Goal: Task Accomplishment & Management: Use online tool/utility

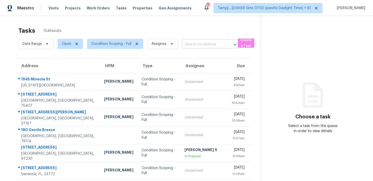
click at [195, 44] on input "text" at bounding box center [203, 45] width 42 height 8
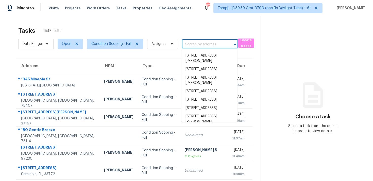
paste input "978 Old Cahaba Dr, Helena, AL 35080"
type input "978 Old Cahaba Dr, Helena, AL 35080"
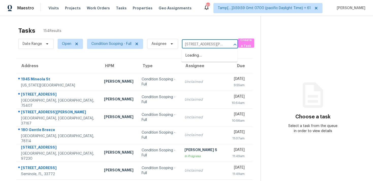
scroll to position [0, 24]
click at [201, 52] on li "978 Old Cahaba Dr, Helena, AL 35080" at bounding box center [209, 59] width 56 height 14
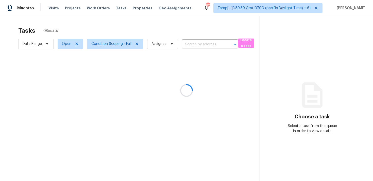
type input "978 Old Cahaba Dr, Helena, AL 35080"
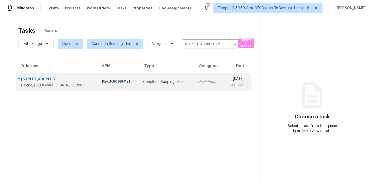
click at [224, 78] on td "Mon, Aug 25th 2025 4:00pm" at bounding box center [238, 82] width 28 height 18
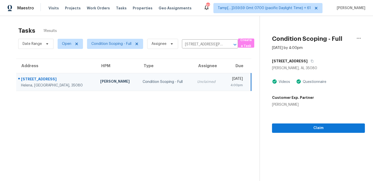
click at [338, 121] on div "Claim" at bounding box center [318, 120] width 93 height 26
click at [337, 127] on span "Claim" at bounding box center [318, 128] width 85 height 6
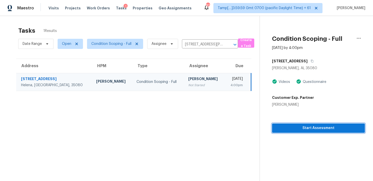
click at [337, 127] on span "Start Assessment" at bounding box center [318, 128] width 85 height 6
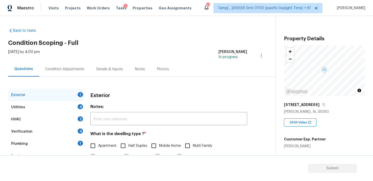
scroll to position [27, 0]
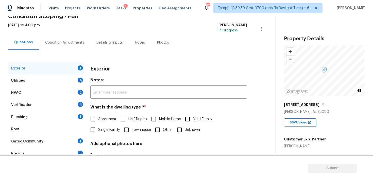
click at [98, 131] on input "Single Family" at bounding box center [93, 130] width 11 height 11
checkbox input "true"
click at [72, 37] on div "Condition Adjustments" at bounding box center [64, 42] width 51 height 15
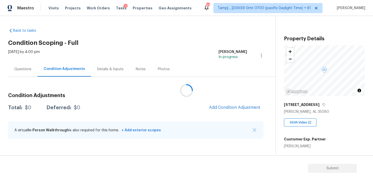
click at [232, 108] on div at bounding box center [186, 90] width 373 height 181
click at [223, 102] on div "Condition Adjustments Total: $0 Deferred: $0 Add Condition Adjustment A virtual…" at bounding box center [135, 116] width 255 height 54
click at [224, 107] on span "Add Condition Adjustment" at bounding box center [234, 107] width 51 height 5
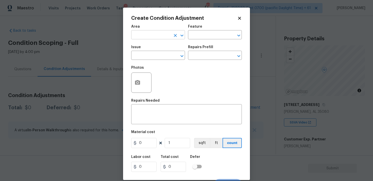
click at [152, 32] on input "text" at bounding box center [151, 35] width 40 height 8
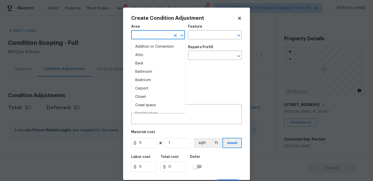
type input "e"
type input "x"
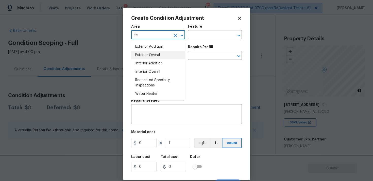
type input "te"
click at [215, 70] on div "Photos" at bounding box center [186, 79] width 111 height 33
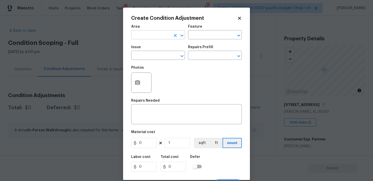
click at [159, 37] on input "text" at bounding box center [151, 35] width 40 height 8
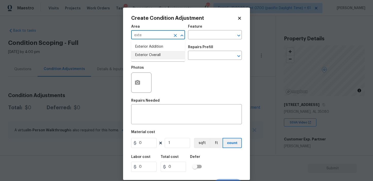
click at [154, 52] on li "Exterior Overall" at bounding box center [158, 55] width 54 height 8
type input "Exterior Overall"
click at [154, 52] on input "text" at bounding box center [151, 56] width 40 height 8
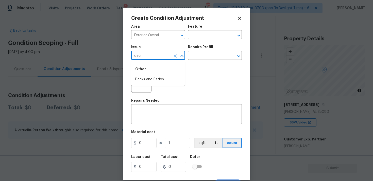
type input "deck"
click at [175, 55] on icon "Clear" at bounding box center [175, 56] width 3 height 3
click at [171, 84] on li "Pool Repair" at bounding box center [158, 88] width 54 height 8
type input "Pool Repair"
click at [180, 110] on textarea at bounding box center [186, 115] width 105 height 11
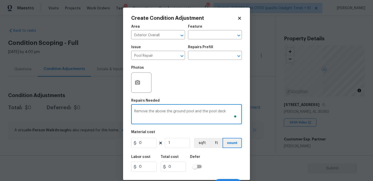
type textarea "Remove the above the ground pool and the pool deck"
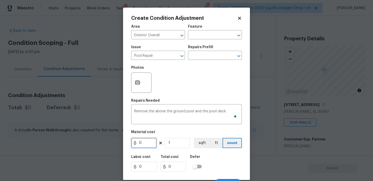
click at [147, 142] on input "0" at bounding box center [143, 143] width 25 height 10
type input "4000"
click at [208, 157] on div "Labor cost 0 Total cost 4000 Defer" at bounding box center [186, 163] width 111 height 23
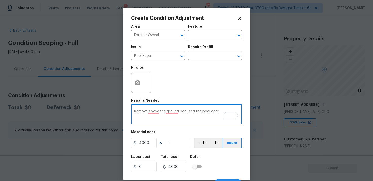
click at [165, 111] on textarea "Remove above the ground pool and the pool deck" at bounding box center [186, 115] width 105 height 11
click at [148, 112] on textarea "Remove above ground pool and the pool deck" at bounding box center [186, 115] width 105 height 11
click at [170, 121] on div "Remove the above ground pool and the pool deck x ​" at bounding box center [186, 115] width 111 height 19
type textarea "Remove the above-ground pool and the pool deck"
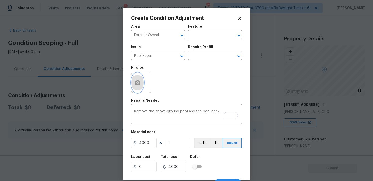
click at [141, 85] on button "button" at bounding box center [137, 83] width 12 height 20
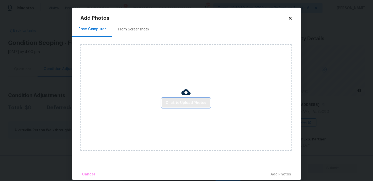
click at [172, 99] on button "Click to Upload Photos" at bounding box center [186, 102] width 49 height 9
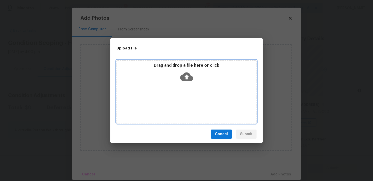
click at [187, 77] on icon at bounding box center [186, 76] width 13 height 13
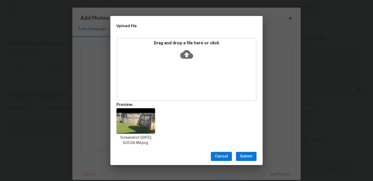
click at [240, 154] on span "Submit" at bounding box center [246, 157] width 12 height 6
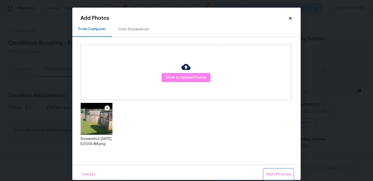
click at [280, 174] on span "Add 1 Photo(s)" at bounding box center [278, 175] width 25 height 6
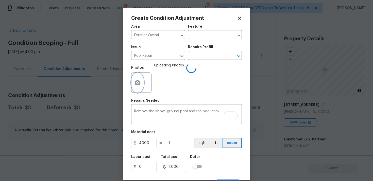
scroll to position [8, 0]
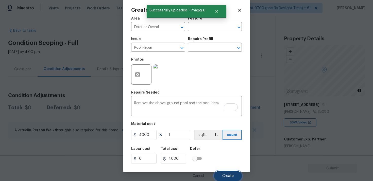
click at [231, 180] on button "Create" at bounding box center [228, 176] width 28 height 10
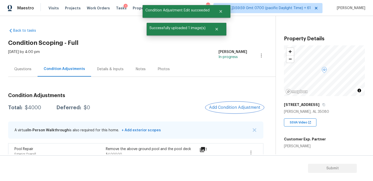
scroll to position [9, 0]
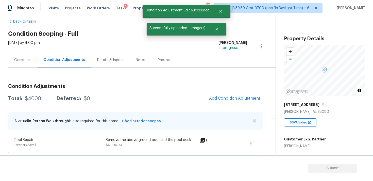
click at [242, 92] on div "Condition Adjustments Total: $4000 Deferred: $0 Add Condition Adjustment A virt…" at bounding box center [135, 116] width 255 height 73
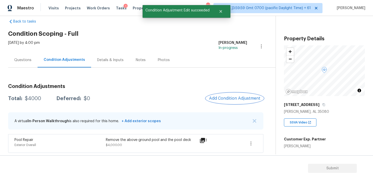
click at [234, 97] on span "Add Condition Adjustment" at bounding box center [234, 98] width 51 height 5
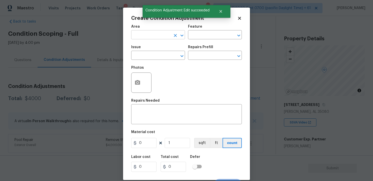
click at [155, 35] on input "text" at bounding box center [151, 35] width 40 height 8
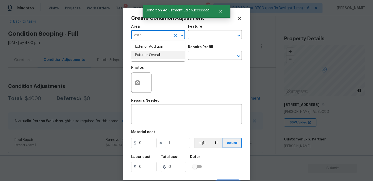
click at [157, 53] on li "Exterior Overall" at bounding box center [158, 55] width 54 height 8
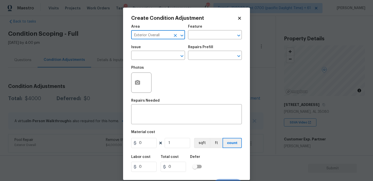
type input "Exterior Overall"
click at [157, 53] on input "text" at bounding box center [151, 56] width 40 height 8
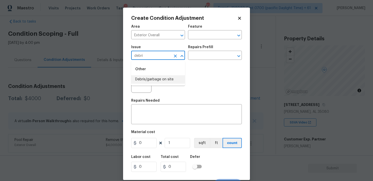
click at [163, 77] on li "Debris/garbage on site" at bounding box center [158, 79] width 54 height 8
type input "Debris/garbage on site"
click at [178, 120] on textarea at bounding box center [186, 115] width 105 height 11
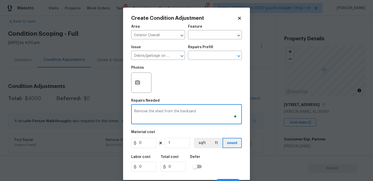
type textarea "Remove the shed from the backyard"
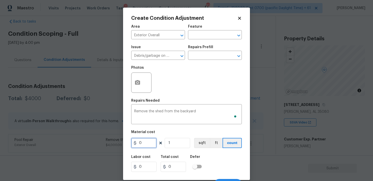
click at [145, 147] on input "0" at bounding box center [143, 143] width 25 height 10
type input "1000"
click at [148, 86] on div at bounding box center [141, 83] width 20 height 20
click at [140, 80] on button "button" at bounding box center [137, 83] width 12 height 20
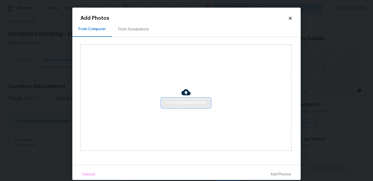
click at [199, 98] on button "Click to Upload Photos" at bounding box center [186, 102] width 49 height 9
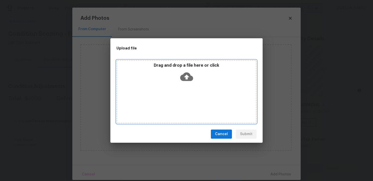
click at [188, 77] on icon at bounding box center [186, 76] width 13 height 13
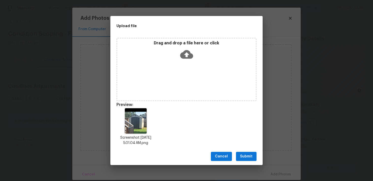
click at [246, 155] on span "Submit" at bounding box center [246, 157] width 12 height 6
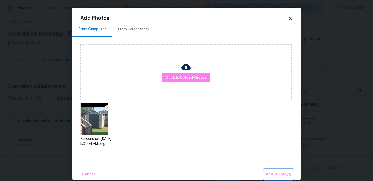
click at [271, 173] on span "Add 1 Photo(s)" at bounding box center [278, 175] width 25 height 6
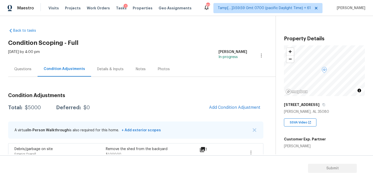
scroll to position [9, 0]
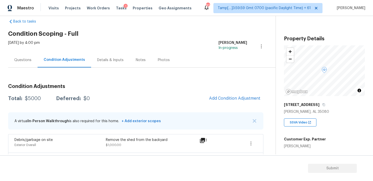
click at [239, 107] on div "Condition Adjustments Total: $5000 Deferred: $0 Add Condition Adjustment A virt…" at bounding box center [135, 126] width 255 height 92
click at [236, 100] on span "Add Condition Adjustment" at bounding box center [234, 98] width 51 height 5
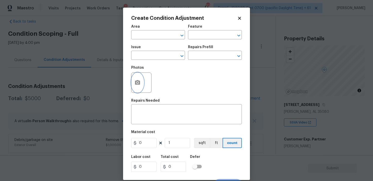
click at [139, 85] on icon "button" at bounding box center [137, 82] width 5 height 5
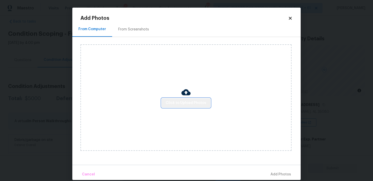
click at [194, 103] on span "Click to Upload Photos" at bounding box center [186, 103] width 41 height 6
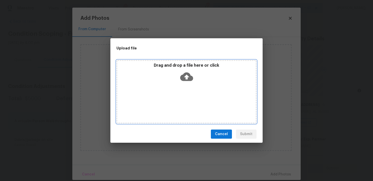
click at [190, 76] on icon at bounding box center [186, 77] width 13 height 9
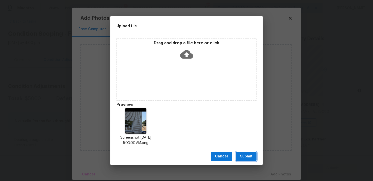
click at [244, 160] on span "Submit" at bounding box center [246, 157] width 12 height 6
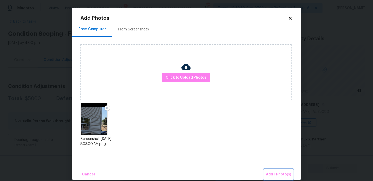
click at [273, 169] on button "Add 1 Photo(s)" at bounding box center [278, 174] width 29 height 11
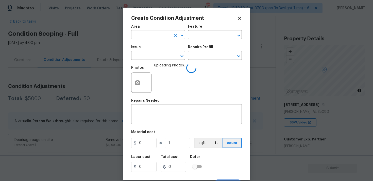
click at [161, 37] on input "text" at bounding box center [151, 35] width 40 height 8
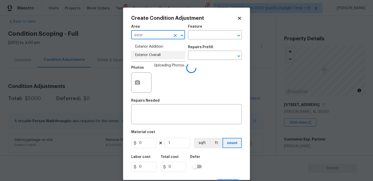
click at [160, 55] on li "Exterior Overall" at bounding box center [158, 55] width 54 height 8
type input "Exterior Overall"
click at [160, 55] on input "text" at bounding box center [151, 56] width 40 height 8
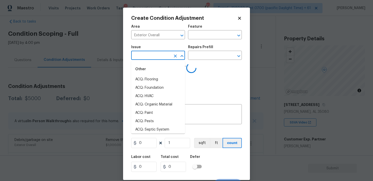
type input "p"
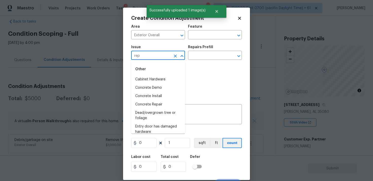
type input "repa"
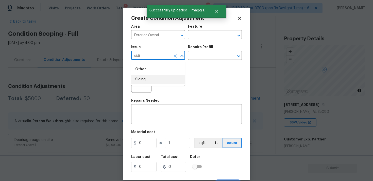
click at [147, 81] on li "Siding" at bounding box center [158, 79] width 54 height 8
type input "Siding"
click at [195, 55] on input "text" at bounding box center [208, 56] width 40 height 8
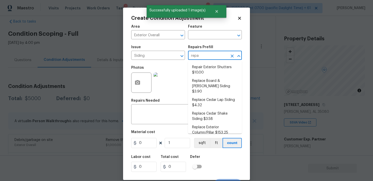
type input "repai"
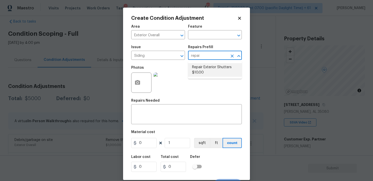
click at [197, 63] on li "Repair Exterior Shutters $10.00" at bounding box center [215, 70] width 54 height 14
type input "Siding"
type textarea "Repair the existing exterior shutters on the home (cracks, chips, holes, etc.).…"
type input "10"
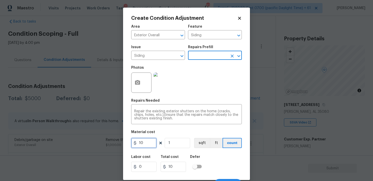
click at [146, 147] on input "10" at bounding box center [143, 143] width 25 height 10
type input "575"
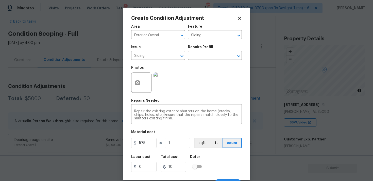
type input "575"
click at [206, 159] on div "Labor cost 0 Total cost 575 Defer" at bounding box center [186, 163] width 111 height 23
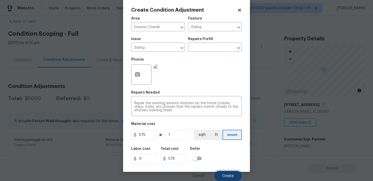
click at [223, 173] on button "Create" at bounding box center [228, 176] width 28 height 10
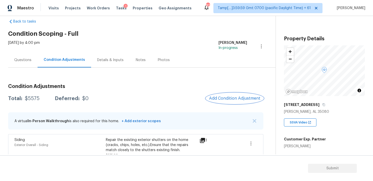
scroll to position [54, 0]
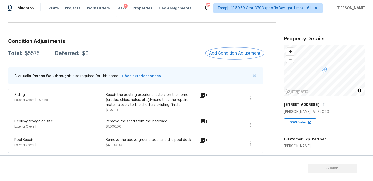
click at [235, 58] on button "Add Condition Adjustment" at bounding box center [234, 53] width 57 height 11
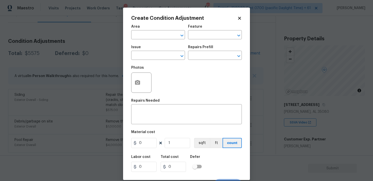
click at [163, 40] on span "Area ​" at bounding box center [158, 32] width 54 height 21
click at [162, 37] on input "text" at bounding box center [151, 35] width 40 height 8
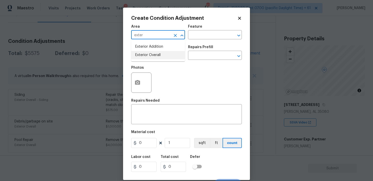
click at [161, 55] on li "Exterior Overall" at bounding box center [158, 55] width 54 height 8
type input "Exterior Overall"
click at [161, 55] on input "text" at bounding box center [151, 56] width 40 height 8
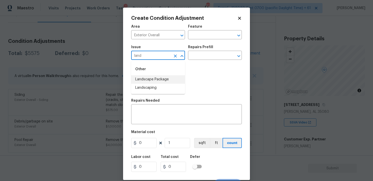
click at [162, 79] on li "Landscape Package" at bounding box center [158, 79] width 54 height 8
type input "Landscape Package"
click at [194, 58] on input "text" at bounding box center [208, 56] width 40 height 8
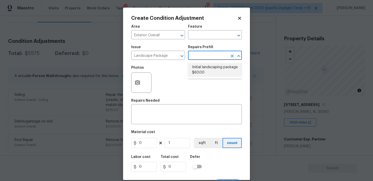
click at [199, 72] on li "Initial landscaping package $60.00" at bounding box center [215, 70] width 54 height 14
type input "Home Readiness Packages"
type textarea "Mowing of grass up to 6" in height. Mow, edge along driveways & sidewalks, trim…"
type input "60"
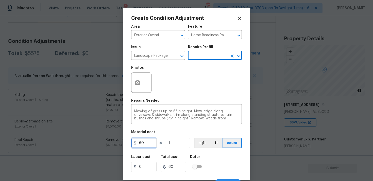
click at [143, 145] on input "60" at bounding box center [143, 143] width 25 height 10
type input "300"
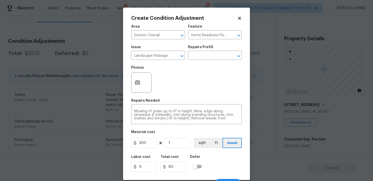
type input "300"
click at [198, 159] on div "Defer" at bounding box center [197, 158] width 15 height 7
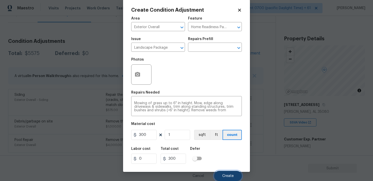
click at [224, 174] on span "Create" at bounding box center [227, 176] width 11 height 4
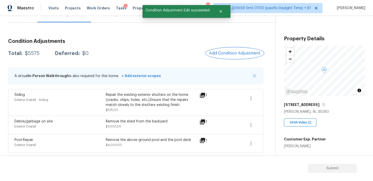
scroll to position [0, 0]
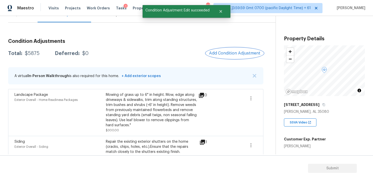
click at [237, 54] on span "Add Condition Adjustment" at bounding box center [234, 53] width 51 height 5
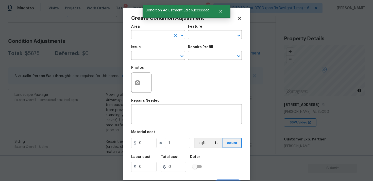
click at [154, 32] on input "text" at bounding box center [151, 35] width 40 height 8
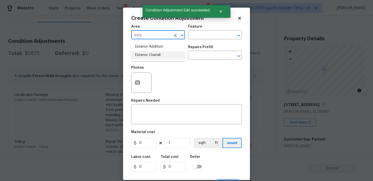
click at [152, 58] on li "Exterior Overall" at bounding box center [158, 55] width 54 height 8
type input "Exterior Overall"
click at [152, 58] on input "text" at bounding box center [151, 56] width 40 height 8
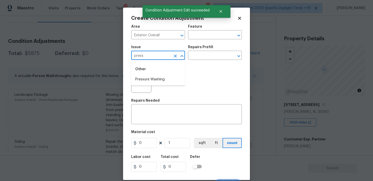
click at [151, 75] on li "Pressure Washing" at bounding box center [158, 79] width 54 height 8
type input "Pressure Washing"
click at [204, 55] on input "text" at bounding box center [208, 56] width 40 height 8
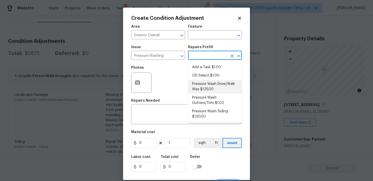
click at [202, 83] on li "Pressure Wash Drive/Walk Way $125.00" at bounding box center [215, 87] width 54 height 14
type input "Siding"
type textarea "Pressure wash the driveways/walkways as directed by the PM. Ensure that all deb…"
type input "125"
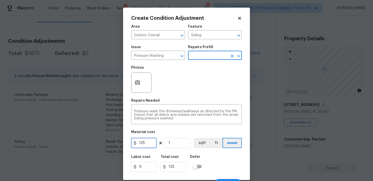
click at [155, 143] on input "125" at bounding box center [143, 143] width 25 height 10
type input "400"
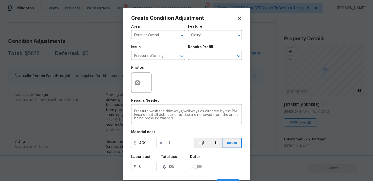
type input "400"
click at [239, 165] on div "Labor cost 0 Total cost 400 Defer" at bounding box center [186, 163] width 111 height 23
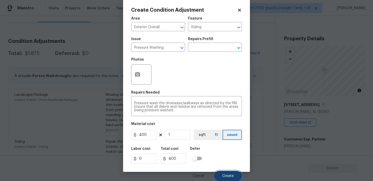
click at [235, 173] on button "Create" at bounding box center [228, 176] width 28 height 10
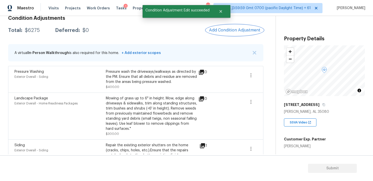
scroll to position [72, 0]
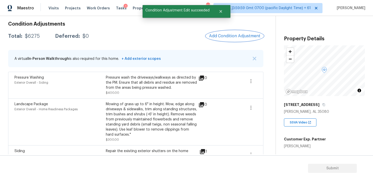
click at [239, 35] on span "Add Condition Adjustment" at bounding box center [234, 36] width 51 height 5
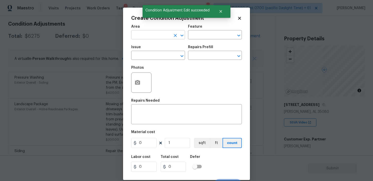
click at [164, 36] on input "text" at bounding box center [151, 35] width 40 height 8
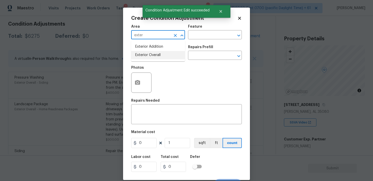
click at [155, 56] on li "Exterior Overall" at bounding box center [158, 55] width 54 height 8
type input "Exterior Overall"
click at [155, 56] on input "text" at bounding box center [151, 56] width 40 height 8
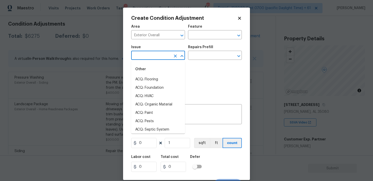
click at [246, 80] on div "Create Condition Adjustment Area Exterior Overall ​ Feature ​ Issue ​ Repairs P…" at bounding box center [186, 94] width 127 height 173
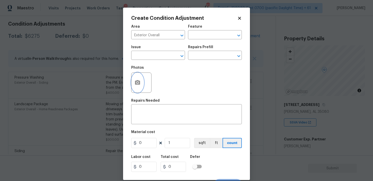
click at [143, 84] on button "button" at bounding box center [137, 83] width 12 height 20
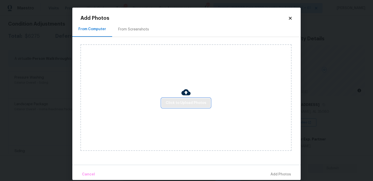
click at [181, 100] on span "Click to Upload Photos" at bounding box center [186, 103] width 41 height 6
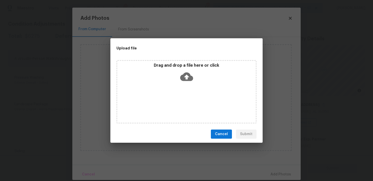
click at [186, 77] on icon at bounding box center [186, 76] width 13 height 13
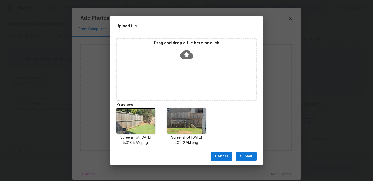
click at [249, 160] on button "Submit" at bounding box center [246, 156] width 21 height 9
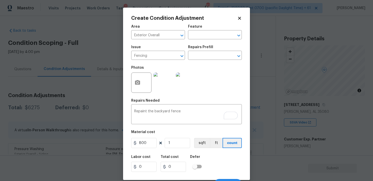
scroll to position [72, 0]
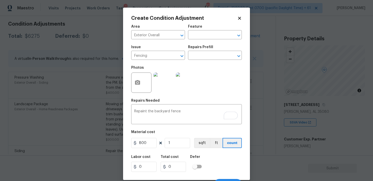
type input "800"
click at [213, 160] on div "Labor cost 0 Total cost 800 Defer" at bounding box center [186, 163] width 111 height 23
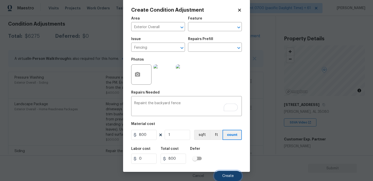
click at [224, 172] on button "Create" at bounding box center [228, 176] width 28 height 10
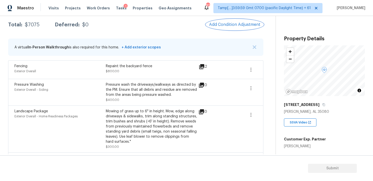
scroll to position [77, 0]
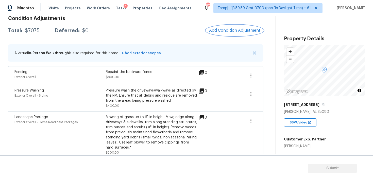
click at [229, 26] on button "Add Condition Adjustment" at bounding box center [234, 30] width 57 height 11
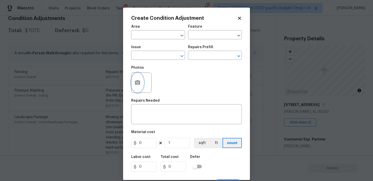
click at [141, 78] on button "button" at bounding box center [137, 83] width 12 height 20
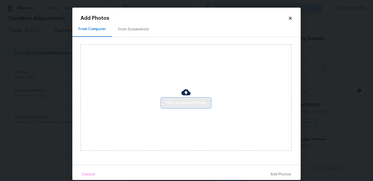
click at [188, 102] on span "Click to Upload Photos" at bounding box center [186, 103] width 41 height 6
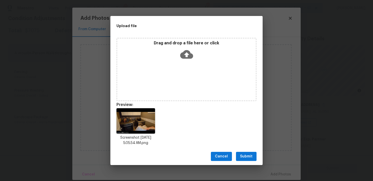
click at [242, 152] on button "Submit" at bounding box center [246, 156] width 21 height 9
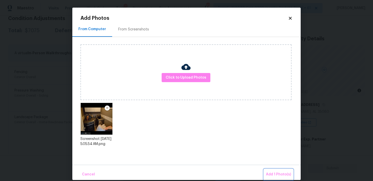
click at [277, 171] on button "Add 1 Photo(s)" at bounding box center [278, 174] width 29 height 11
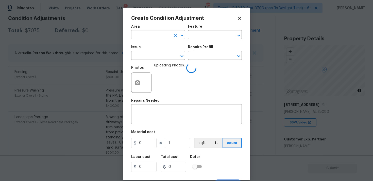
click at [161, 38] on input "text" at bounding box center [151, 35] width 40 height 8
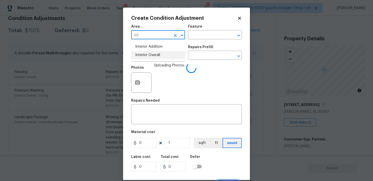
click at [163, 59] on li "Interior Overall" at bounding box center [158, 55] width 54 height 8
type input "Interior Overall"
click at [163, 59] on input "text" at bounding box center [151, 56] width 40 height 8
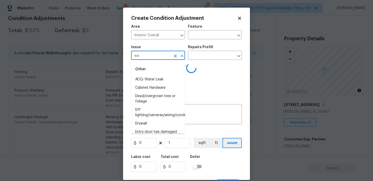
type input "wal"
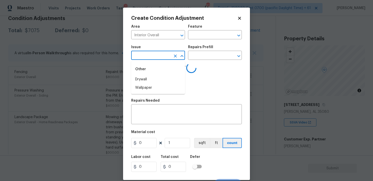
type input "l"
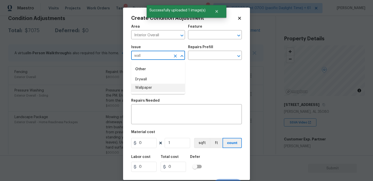
click at [164, 92] on ul "Other Drywall Wallpaper" at bounding box center [158, 77] width 54 height 33
click at [164, 86] on li "Wallpaper" at bounding box center [158, 88] width 54 height 8
type input "Wallpaper"
click at [194, 59] on input "text" at bounding box center [208, 56] width 40 height 8
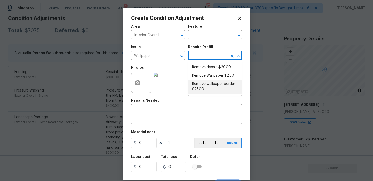
click at [204, 81] on li "Remove wallpaper border $25.00" at bounding box center [215, 87] width 54 height 14
type input "Walls and Ceiling"
type textarea "Remove wallpaper border in rooms/areas identified by HPM, texture to match, and…"
type input "25"
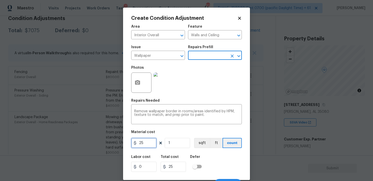
click at [150, 141] on input "25" at bounding box center [143, 143] width 25 height 10
type input "100"
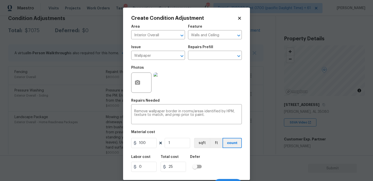
type input "100"
click at [206, 169] on div "Labor cost 0 Total cost 100 Defer" at bounding box center [186, 163] width 111 height 23
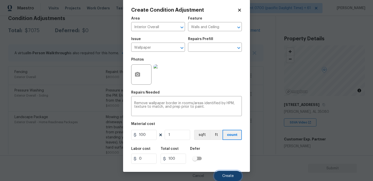
click at [228, 173] on button "Create" at bounding box center [228, 176] width 28 height 10
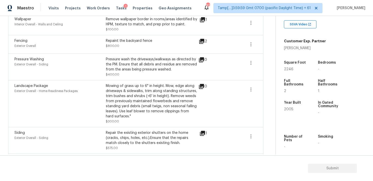
scroll to position [106, 0]
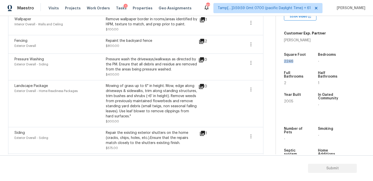
drag, startPoint x: 283, startPoint y: 61, endPoint x: 293, endPoint y: 61, distance: 10.4
click at [293, 61] on div "Property Details © Mapbox © OpenStreetMap Improve this map 978 Old Cahaba Dr He…" at bounding box center [320, 41] width 89 height 263
copy span "2246"
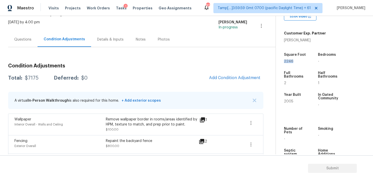
scroll to position [29, 0]
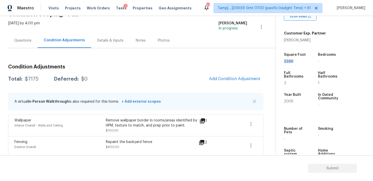
click at [244, 73] on div "Condition Adjustments Total: $7175 Deferred: $0 Add Condition Adjustment A virt…" at bounding box center [135, 176] width 255 height 232
click at [246, 77] on span "Add Condition Adjustment" at bounding box center [234, 79] width 51 height 5
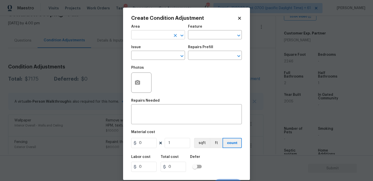
click at [161, 32] on input "text" at bounding box center [151, 35] width 40 height 8
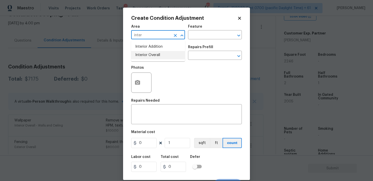
click at [161, 55] on li "Interior Overall" at bounding box center [158, 55] width 54 height 8
type input "Interior Overall"
click at [161, 55] on input "text" at bounding box center [151, 56] width 40 height 8
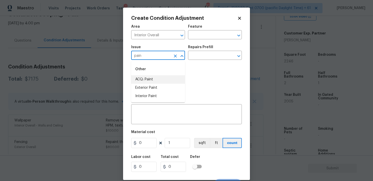
click at [158, 78] on li "ACQ: Paint" at bounding box center [158, 79] width 54 height 8
type input "ACQ: Paint"
click at [206, 54] on input "text" at bounding box center [208, 56] width 40 height 8
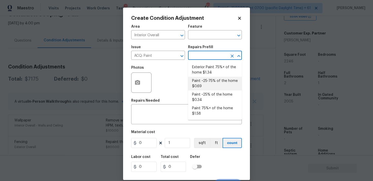
click at [210, 89] on li "Paint ~25-75% of the home $0.69" at bounding box center [215, 84] width 54 height 14
type input "Acquisition"
type textarea "Acquisition Scope: ~25 - 75% of the home needs interior paint"
type input "0.69"
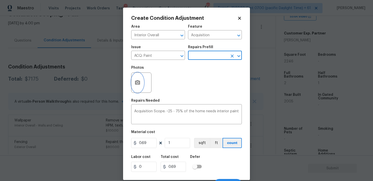
click at [137, 84] on icon "button" at bounding box center [137, 83] width 6 height 6
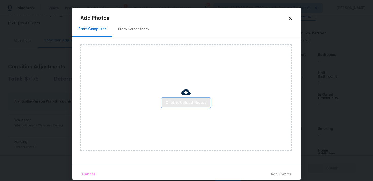
click at [197, 107] on button "Click to Upload Photos" at bounding box center [186, 102] width 49 height 9
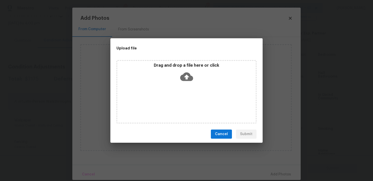
click at [190, 79] on icon at bounding box center [186, 77] width 13 height 9
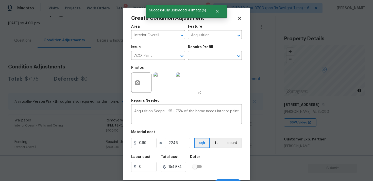
scroll to position [8, 0]
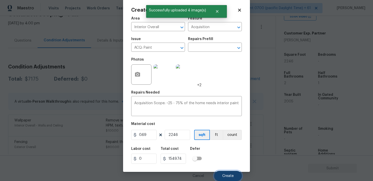
click at [225, 171] on button "Create" at bounding box center [228, 176] width 28 height 10
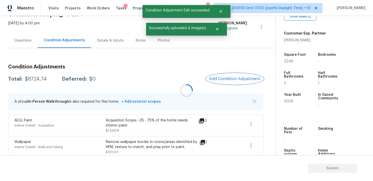
scroll to position [0, 0]
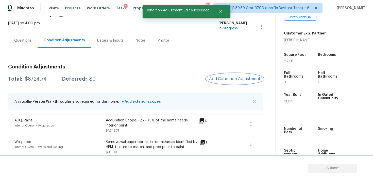
click at [240, 81] on button "Add Condition Adjustment" at bounding box center [234, 79] width 57 height 11
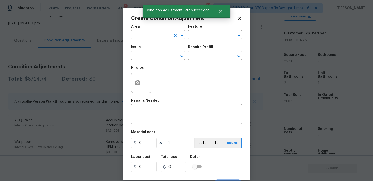
click at [163, 35] on input "text" at bounding box center [151, 35] width 40 height 8
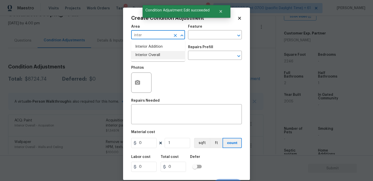
click at [163, 55] on li "Interior Overall" at bounding box center [158, 55] width 54 height 8
type input "Interior Overall"
click at [163, 55] on input "text" at bounding box center [151, 56] width 40 height 8
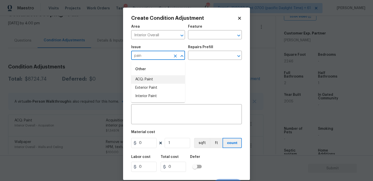
click at [158, 80] on li "ACQ: Paint" at bounding box center [158, 79] width 54 height 8
type input "ACQ: Paint"
click at [174, 56] on icon "Clear" at bounding box center [175, 56] width 5 height 5
click at [170, 77] on li "ACQ: Flooring" at bounding box center [158, 79] width 54 height 8
type input "ACQ: Flooring"
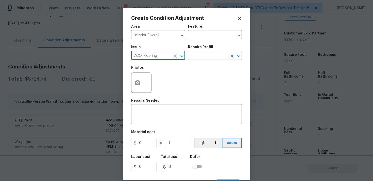
click at [205, 53] on input "text" at bounding box center [208, 56] width 40 height 8
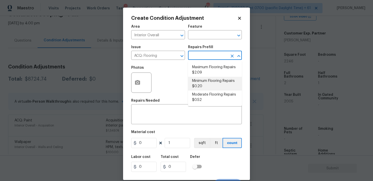
click at [202, 84] on li "Minimum Flooring Repairs $0.20" at bounding box center [215, 84] width 54 height 14
type input "Acquisition"
type textarea "Acquisition Scope: Minimum flooring repairs"
type input "0.2"
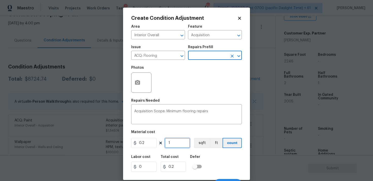
click at [175, 139] on input "1" at bounding box center [177, 143] width 25 height 10
type input "0"
paste input "2246"
type input "2246"
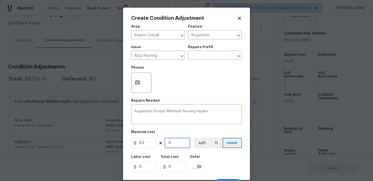
type input "449.2"
type input "2246"
click at [203, 143] on button "sqft" at bounding box center [202, 143] width 16 height 10
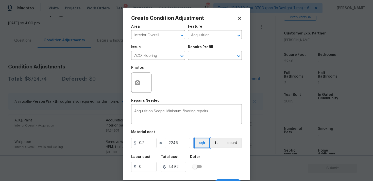
scroll to position [8, 0]
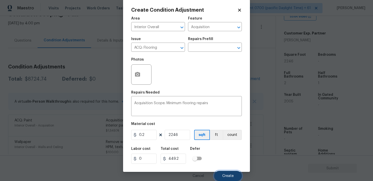
click at [228, 179] on button "Create" at bounding box center [228, 176] width 28 height 10
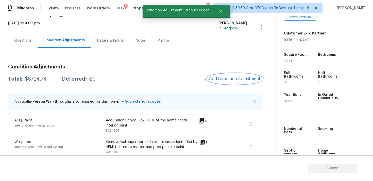
scroll to position [0, 0]
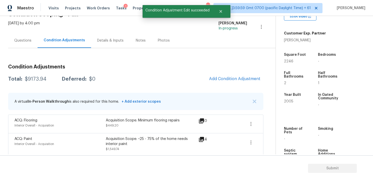
click at [223, 69] on h3 "Condition Adjustments" at bounding box center [135, 66] width 255 height 5
click at [222, 77] on span "Add Condition Adjustment" at bounding box center [234, 79] width 51 height 5
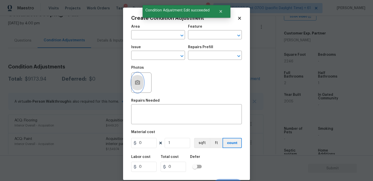
click at [137, 82] on circle "button" at bounding box center [138, 83] width 2 height 2
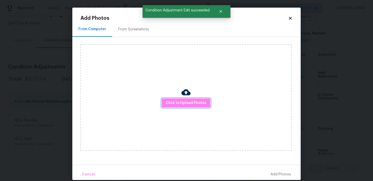
click at [200, 99] on button "Click to Upload Photos" at bounding box center [186, 102] width 49 height 9
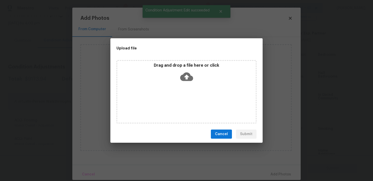
click at [193, 78] on icon at bounding box center [186, 77] width 13 height 9
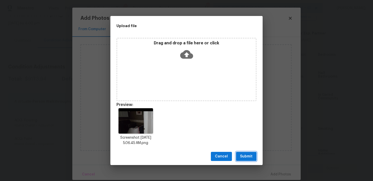
click at [248, 157] on span "Submit" at bounding box center [246, 157] width 12 height 6
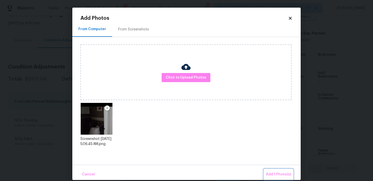
click at [272, 175] on span "Add 1 Photo(s)" at bounding box center [278, 175] width 25 height 6
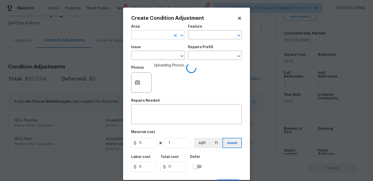
click at [165, 36] on input "text" at bounding box center [151, 35] width 40 height 8
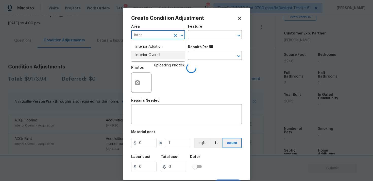
click at [158, 56] on li "Interior Overall" at bounding box center [158, 55] width 54 height 8
type input "Interior Overall"
click at [158, 56] on input "text" at bounding box center [151, 56] width 40 height 8
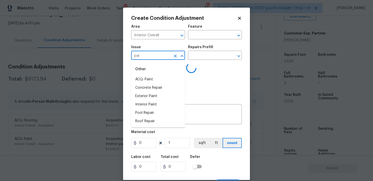
type input "pain"
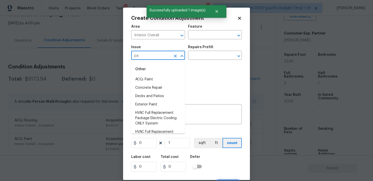
type input "pai"
type input "n"
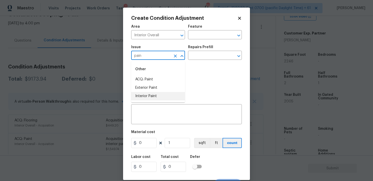
click at [153, 100] on li "Interior Paint" at bounding box center [158, 96] width 54 height 8
type input "Interior Paint"
click at [194, 58] on input "text" at bounding box center [208, 56] width 40 height 8
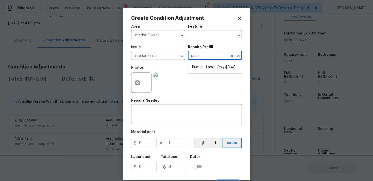
type input "prime"
click at [200, 67] on li "Primer - Labor Only $0.40" at bounding box center [215, 67] width 54 height 8
type input "Overall Paint"
type textarea "Interior primer - PRIMER PROVIDED BY OPENDOOR - All nails, screws, drywall anch…"
type input "0.4"
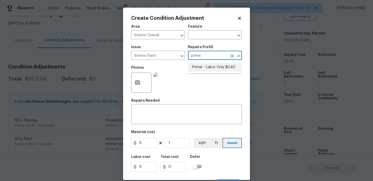
type input "0.4"
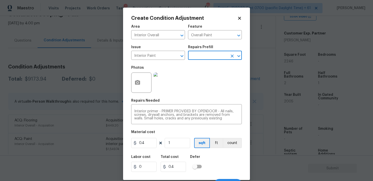
scroll to position [8, 0]
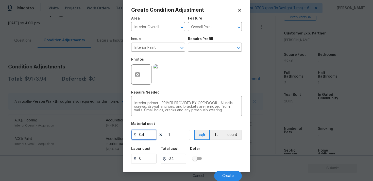
click at [150, 134] on input "0.4" at bounding box center [143, 135] width 25 height 10
type input "100"
click at [204, 147] on div "Defer" at bounding box center [197, 150] width 15 height 7
click at [222, 174] on button "Create" at bounding box center [228, 176] width 28 height 10
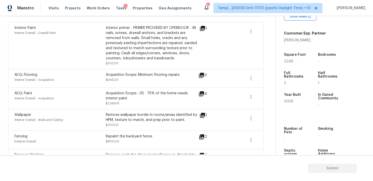
scroll to position [256, 0]
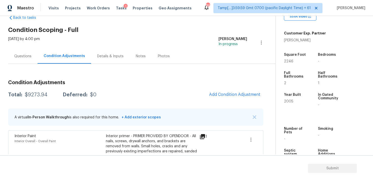
click at [28, 49] on div "Questions" at bounding box center [22, 56] width 29 height 15
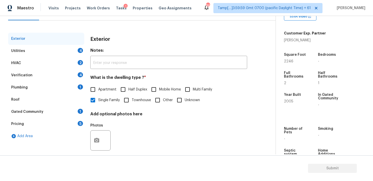
click at [70, 46] on div "Utilities 4" at bounding box center [46, 51] width 76 height 12
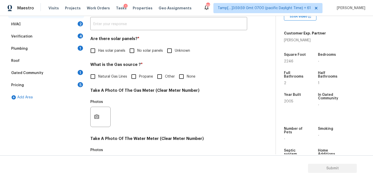
scroll to position [98, 0]
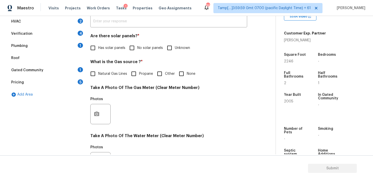
click at [134, 43] on input "No solar panels" at bounding box center [132, 48] width 11 height 11
checkbox input "true"
click at [182, 71] on input "None" at bounding box center [181, 74] width 11 height 11
checkbox input "true"
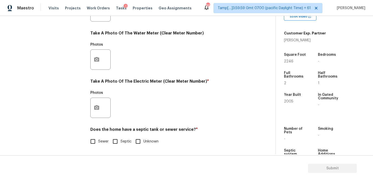
scroll to position [201, 0]
click at [102, 108] on button "button" at bounding box center [97, 108] width 12 height 20
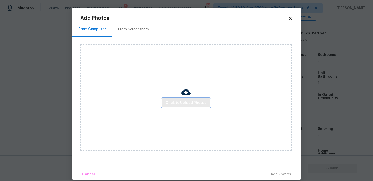
click at [191, 100] on span "Click to Upload Photos" at bounding box center [186, 103] width 41 height 6
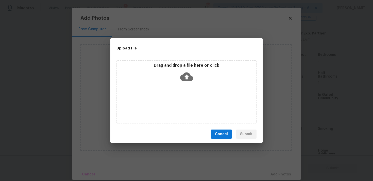
click at [189, 83] on div "Drag and drop a file here or click" at bounding box center [186, 74] width 139 height 22
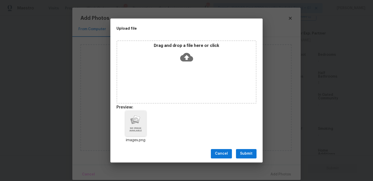
click at [242, 158] on button "Submit" at bounding box center [246, 153] width 21 height 9
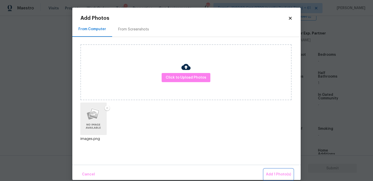
click at [279, 172] on span "Add 1 Photo(s)" at bounding box center [278, 175] width 25 height 6
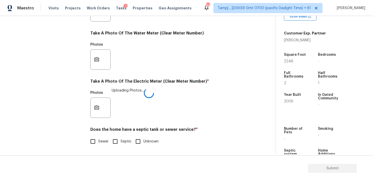
click at [96, 141] on input "Sewer" at bounding box center [93, 141] width 11 height 11
checkbox input "true"
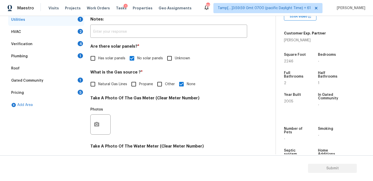
scroll to position [86, 0]
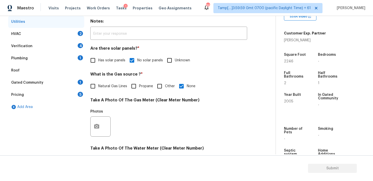
click at [76, 42] on div "Verification 4" at bounding box center [46, 46] width 76 height 12
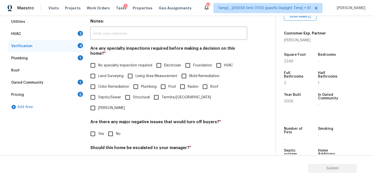
click at [78, 33] on div "2" at bounding box center [80, 33] width 5 height 5
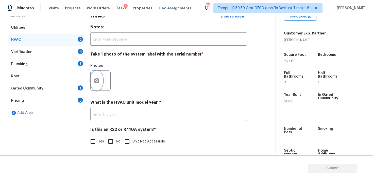
click at [98, 79] on icon "button" at bounding box center [96, 80] width 5 height 5
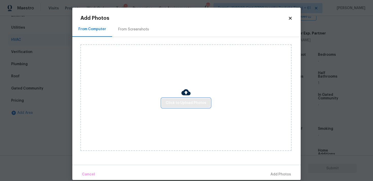
click at [173, 100] on span "Click to Upload Photos" at bounding box center [186, 103] width 41 height 6
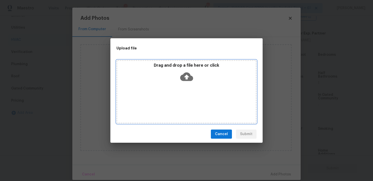
click at [185, 77] on icon at bounding box center [186, 77] width 13 height 9
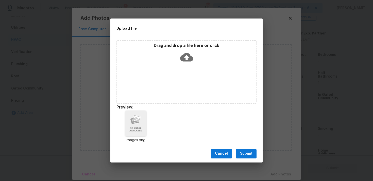
click at [250, 150] on button "Submit" at bounding box center [246, 153] width 21 height 9
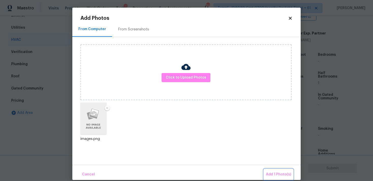
click at [274, 174] on span "Add 1 Photo(s)" at bounding box center [278, 175] width 25 height 6
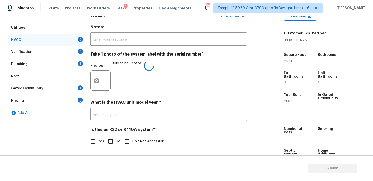
click at [110, 140] on input "No" at bounding box center [110, 141] width 11 height 11
checkbox input "true"
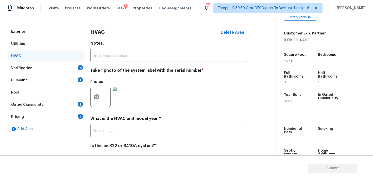
click at [81, 72] on div "Verification 4" at bounding box center [46, 68] width 76 height 12
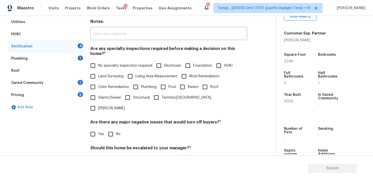
scroll to position [93, 0]
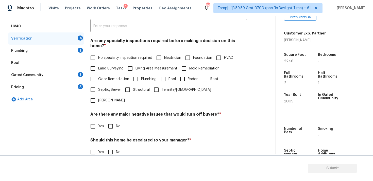
click at [115, 55] on span "No specialty inspection required" at bounding box center [125, 57] width 54 height 5
click at [98, 53] on input "No specialty inspection required" at bounding box center [93, 58] width 11 height 11
checkbox input "true"
click at [112, 116] on div "Verification Notes: ​ Are any specialty inspections required before making a de…" at bounding box center [168, 95] width 157 height 199
click at [112, 121] on input "No" at bounding box center [110, 126] width 11 height 11
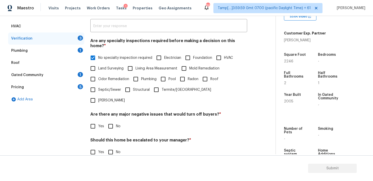
checkbox input "true"
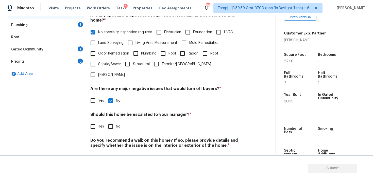
scroll to position [119, 0]
click at [109, 121] on input "No" at bounding box center [110, 126] width 11 height 11
checkbox input "true"
click at [111, 153] on input "No" at bounding box center [110, 158] width 11 height 11
checkbox input "true"
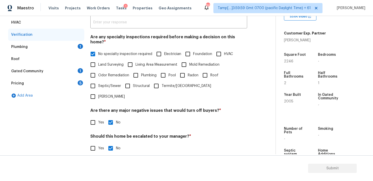
click at [78, 44] on div "1" at bounding box center [80, 46] width 5 height 5
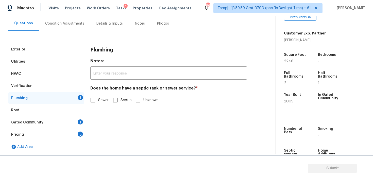
scroll to position [46, 0]
click at [99, 98] on span "Sewer" at bounding box center [103, 100] width 10 height 5
click at [98, 98] on input "Sewer" at bounding box center [93, 100] width 11 height 11
checkbox input "true"
click at [83, 116] on div "Roof" at bounding box center [46, 110] width 76 height 12
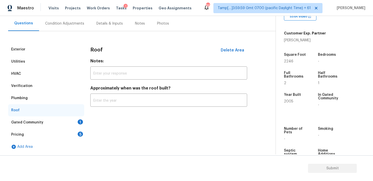
click at [80, 121] on div "1" at bounding box center [80, 122] width 5 height 5
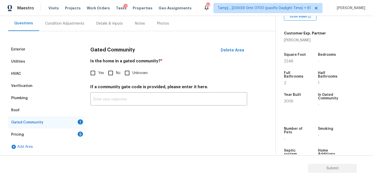
click at [118, 66] on div "Is the home in a gated community? * Yes No Unknown" at bounding box center [168, 69] width 157 height 20
click at [113, 75] on input "No" at bounding box center [110, 73] width 11 height 11
checkbox input "true"
click at [79, 134] on div "5" at bounding box center [80, 134] width 5 height 5
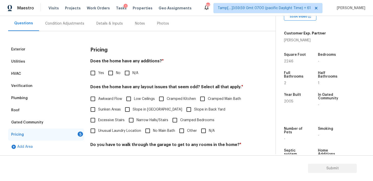
click at [107, 78] on input "No" at bounding box center [110, 73] width 11 height 11
checkbox input "true"
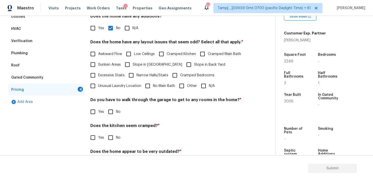
scroll to position [94, 0]
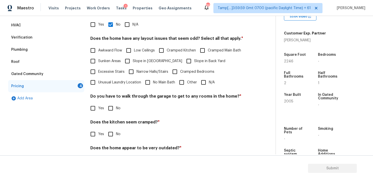
click at [207, 81] on input "N/A" at bounding box center [203, 82] width 11 height 11
checkbox input "true"
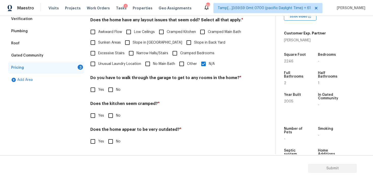
click at [108, 87] on input "No" at bounding box center [110, 90] width 11 height 11
checkbox input "true"
click at [111, 112] on input "No" at bounding box center [110, 116] width 11 height 11
checkbox input "true"
click at [112, 139] on input "No" at bounding box center [110, 142] width 11 height 11
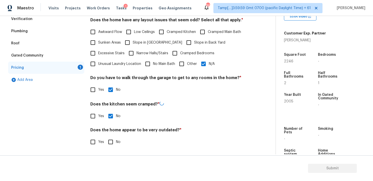
checkbox input "true"
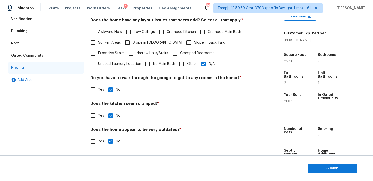
drag, startPoint x: 90, startPoint y: 128, endPoint x: 188, endPoint y: 130, distance: 97.5
click at [188, 130] on h4 "Does the home appear to be very outdated? *" at bounding box center [168, 130] width 157 height 7
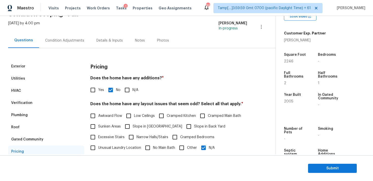
scroll to position [20, 0]
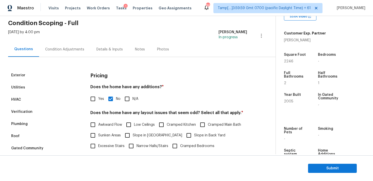
click at [76, 52] on div "Condition Adjustments" at bounding box center [64, 49] width 39 height 5
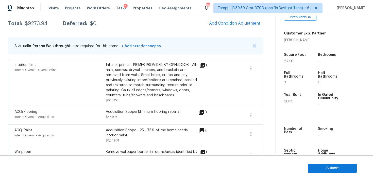
scroll to position [65, 0]
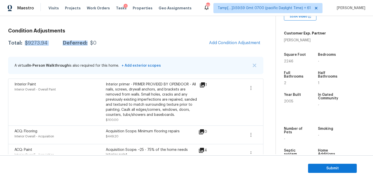
drag, startPoint x: 25, startPoint y: 45, endPoint x: 59, endPoint y: 46, distance: 33.8
click at [59, 46] on div "Total: $9273.94 Deferred: $0 Add Condition Adjustment" at bounding box center [135, 43] width 255 height 11
copy div "$9273.94 Deferred:"
click at [59, 46] on div "Total: $9273.94 Deferred: $0 Add Condition Adjustment" at bounding box center [135, 43] width 255 height 11
drag, startPoint x: 25, startPoint y: 43, endPoint x: 36, endPoint y: 43, distance: 10.7
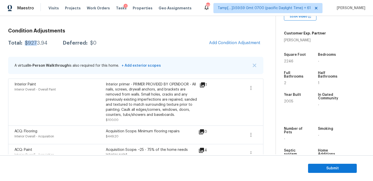
click at [36, 43] on div "$9273.94" at bounding box center [36, 43] width 23 height 5
click at [45, 44] on div "$9273.94" at bounding box center [36, 43] width 23 height 5
drag, startPoint x: 25, startPoint y: 42, endPoint x: 50, endPoint y: 43, distance: 25.4
click at [50, 43] on div "Total: $9273.94 Deferred: $0" at bounding box center [52, 43] width 88 height 5
copy div "$9273.94"
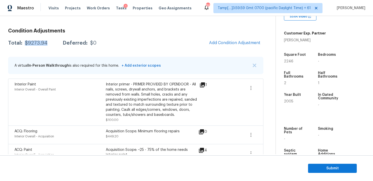
scroll to position [36, 0]
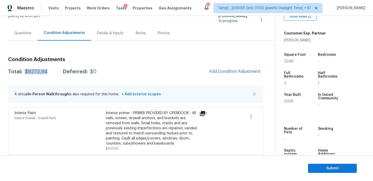
click at [24, 37] on div "Questions" at bounding box center [22, 33] width 29 height 15
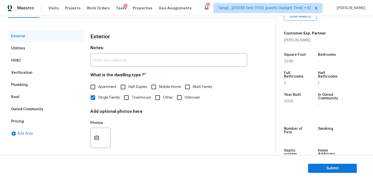
click at [69, 81] on div "Plumbing" at bounding box center [46, 85] width 76 height 12
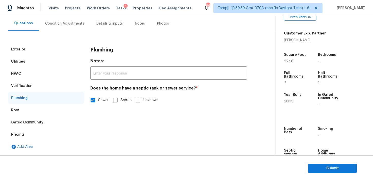
click at [71, 88] on div "Verification" at bounding box center [46, 86] width 76 height 12
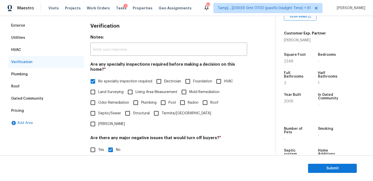
scroll to position [63, 0]
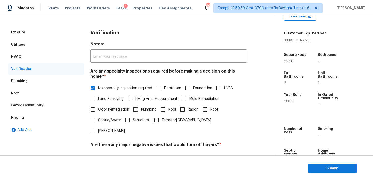
click at [33, 39] on div "Utilities" at bounding box center [46, 45] width 76 height 12
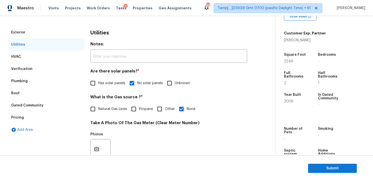
click at [39, 37] on div "Exterior" at bounding box center [46, 32] width 76 height 12
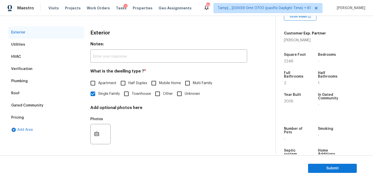
scroll to position [63, 0]
click at [64, 49] on div "Utilities" at bounding box center [46, 44] width 76 height 12
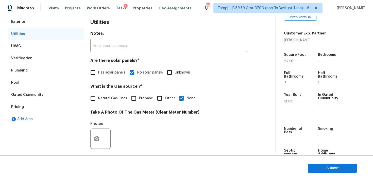
scroll to position [73, 0]
click at [58, 106] on div "Pricing" at bounding box center [46, 107] width 76 height 12
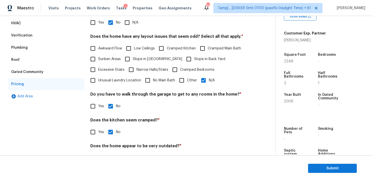
scroll to position [99, 0]
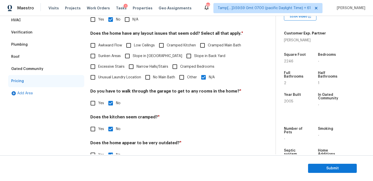
click at [180, 78] on input "Other" at bounding box center [181, 77] width 11 height 11
checkbox input "true"
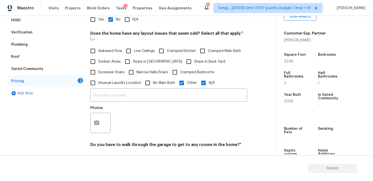
click at [207, 78] on input "N/A" at bounding box center [203, 83] width 11 height 11
checkbox input "false"
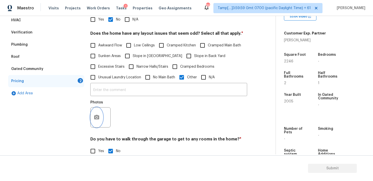
click at [99, 113] on button "button" at bounding box center [97, 118] width 12 height 20
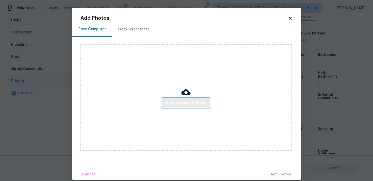
click at [169, 99] on button "Click to Upload Photos" at bounding box center [186, 102] width 49 height 9
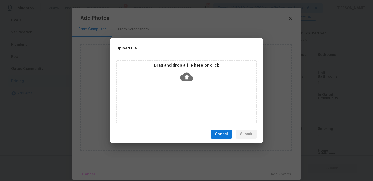
click at [192, 69] on div "Drag and drop a file here or click" at bounding box center [186, 74] width 139 height 22
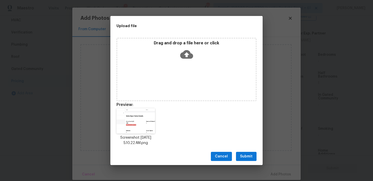
click at [244, 154] on span "Submit" at bounding box center [246, 157] width 12 height 6
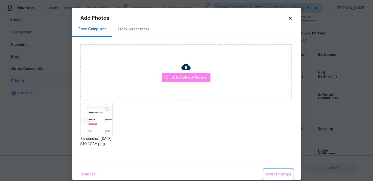
click at [278, 174] on span "Add 1 Photo(s)" at bounding box center [278, 175] width 25 height 6
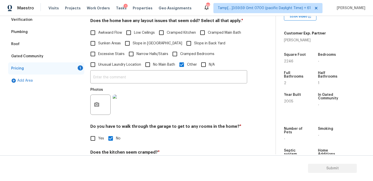
scroll to position [114, 0]
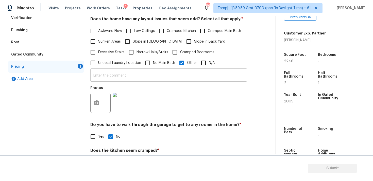
click at [117, 77] on input "text" at bounding box center [168, 76] width 157 height 12
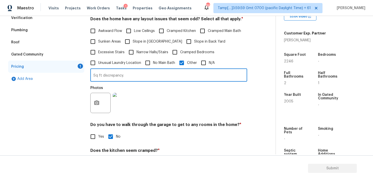
type input "Sq ft discrepancy."
click at [133, 96] on div at bounding box center [123, 103] width 22 height 26
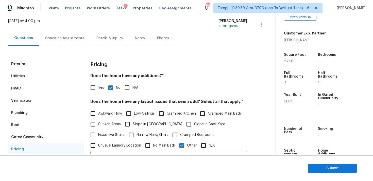
scroll to position [22, 0]
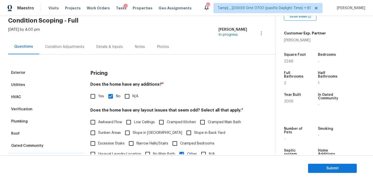
click at [67, 42] on div "Condition Adjustments" at bounding box center [64, 46] width 51 height 15
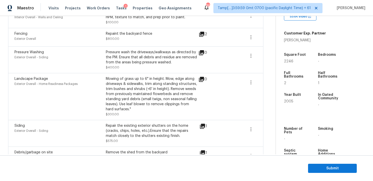
scroll to position [224, 0]
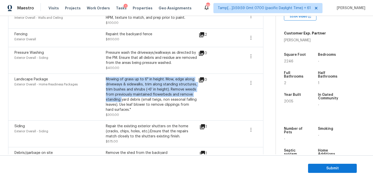
drag, startPoint x: 107, startPoint y: 81, endPoint x: 122, endPoint y: 101, distance: 25.2
click at [122, 101] on div "Mowing of grass up to 6" in height. Mow, edge along driveways & sidewalks, trim…" at bounding box center [151, 95] width 91 height 36
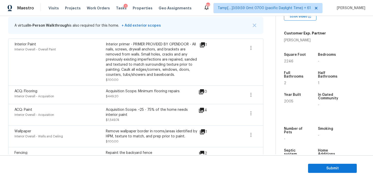
scroll to position [83, 0]
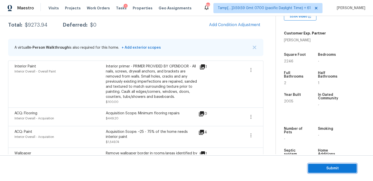
click at [329, 170] on span "Submit" at bounding box center [332, 168] width 41 height 6
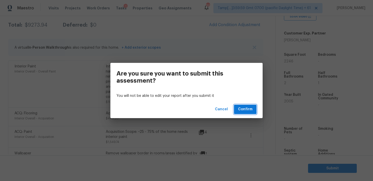
click at [245, 106] on span "Confirm" at bounding box center [245, 109] width 14 height 6
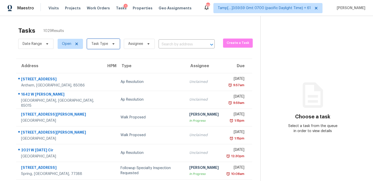
click at [103, 47] on span "Task Type" at bounding box center [103, 44] width 33 height 10
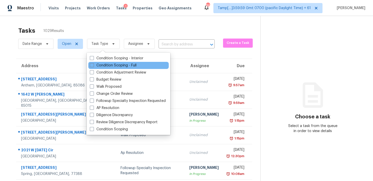
click at [114, 62] on div "Condition Scoping - Full" at bounding box center [128, 65] width 80 height 7
click at [113, 65] on label "Condition Scoping - Full" at bounding box center [113, 65] width 47 height 5
click at [93, 65] on input "Condition Scoping - Full" at bounding box center [91, 64] width 3 height 3
checkbox input "true"
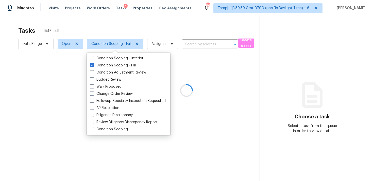
click at [111, 33] on div at bounding box center [186, 90] width 373 height 181
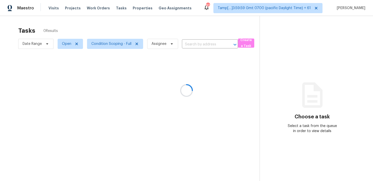
click at [208, 42] on div at bounding box center [186, 90] width 373 height 181
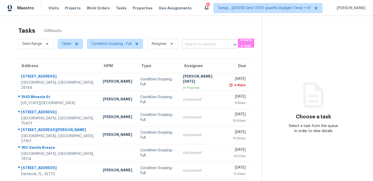
click at [191, 45] on input "text" at bounding box center [203, 45] width 42 height 8
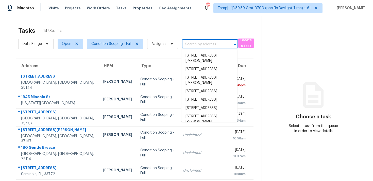
paste input "[STREET_ADDRESS]"
type input "[STREET_ADDRESS]"
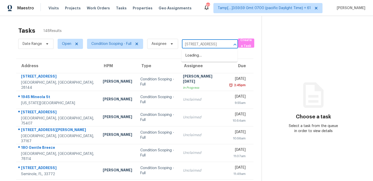
scroll to position [0, 27]
click at [205, 55] on li "[STREET_ADDRESS]" at bounding box center [209, 56] width 56 height 8
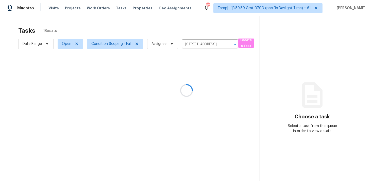
click at [206, 74] on div at bounding box center [186, 90] width 373 height 181
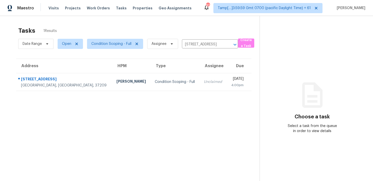
click at [227, 74] on td "[DATE] 4:00pm" at bounding box center [239, 82] width 25 height 18
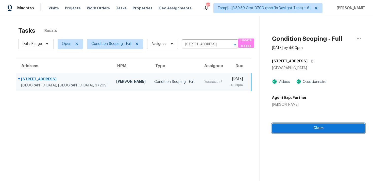
click at [327, 127] on span "Claim" at bounding box center [318, 128] width 85 height 6
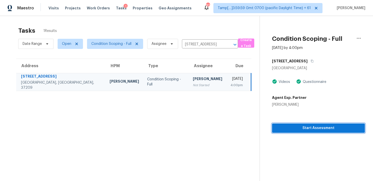
click at [280, 131] on button "Start Assessment" at bounding box center [318, 128] width 93 height 9
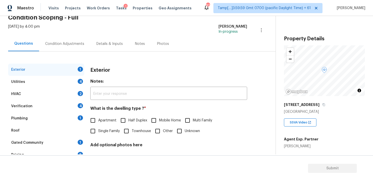
scroll to position [28, 0]
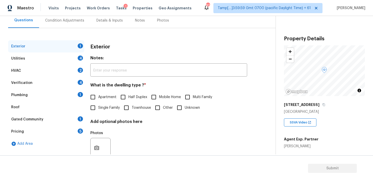
click at [102, 111] on label "Single Family" at bounding box center [104, 108] width 32 height 11
click at [98, 111] on input "Single Family" at bounding box center [93, 108] width 11 height 11
checkbox input "true"
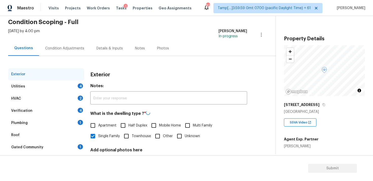
scroll to position [16, 0]
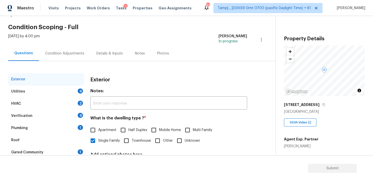
click at [64, 54] on div "Condition Adjustments" at bounding box center [64, 53] width 39 height 5
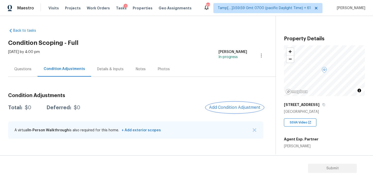
click at [245, 105] on span "Add Condition Adjustment" at bounding box center [234, 107] width 51 height 5
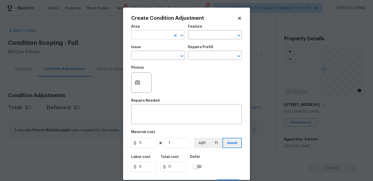
click at [157, 34] on input "text" at bounding box center [151, 35] width 40 height 8
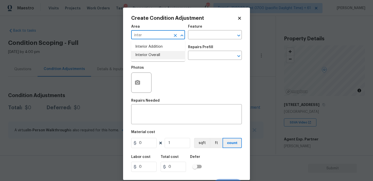
click at [160, 58] on li "Interior Overall" at bounding box center [158, 55] width 54 height 8
type input "Interior Overall"
click at [160, 58] on input "text" at bounding box center [151, 56] width 40 height 8
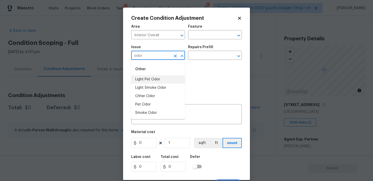
click at [157, 77] on li "Light Pet Odor" at bounding box center [158, 79] width 54 height 8
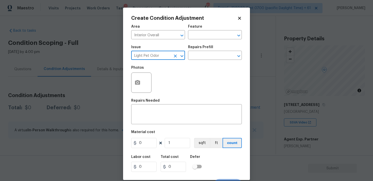
type input "Light Pet Odor"
click at [191, 62] on div "Issue Light Pet Odor ​ Repairs Prefill ​" at bounding box center [186, 52] width 111 height 21
click at [196, 59] on input "text" at bounding box center [208, 56] width 40 height 8
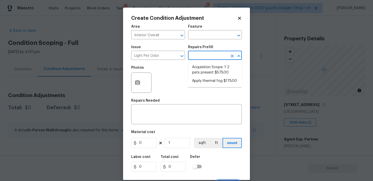
click at [201, 70] on li "Acquisition Scope: 1-2 pets present $575.00" at bounding box center [215, 70] width 54 height 14
type textarea "Acquisition Scope: 1-2 pets present"
type input "575"
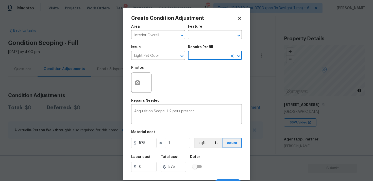
scroll to position [8, 0]
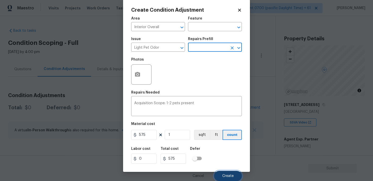
click at [229, 172] on button "Create" at bounding box center [228, 176] width 28 height 10
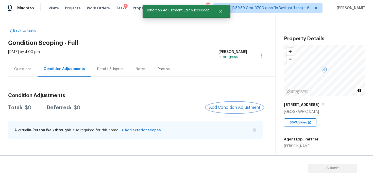
scroll to position [0, 0]
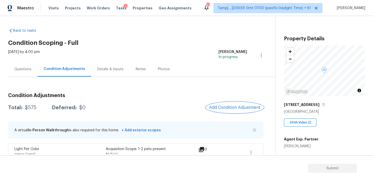
click at [220, 106] on span "Add Condition Adjustment" at bounding box center [234, 107] width 51 height 5
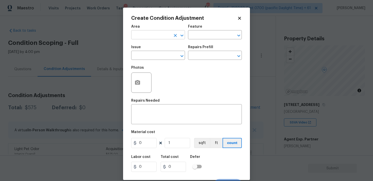
click at [153, 32] on input "text" at bounding box center [151, 35] width 40 height 8
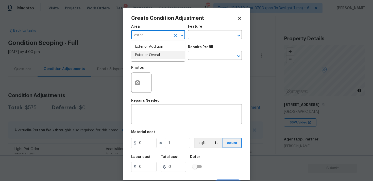
click at [152, 54] on li "Exterior Overall" at bounding box center [158, 55] width 54 height 8
type input "Exterior Overall"
click at [152, 54] on input "text" at bounding box center [151, 56] width 40 height 8
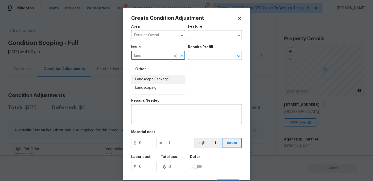
click at [151, 77] on li "Landscape Package" at bounding box center [158, 79] width 54 height 8
type input "Landscape Package"
click at [201, 56] on input "text" at bounding box center [208, 56] width 40 height 8
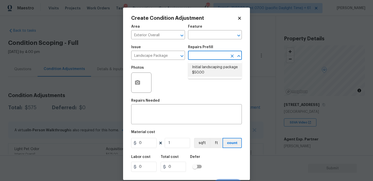
click at [201, 71] on li "Initial landscaping package $50.00" at bounding box center [215, 70] width 54 height 14
type input "Home Readiness Packages"
type textarea "Mowing of grass up to 6" in height. Mow, edge along driveways & sidewalks, trim…"
type input "50"
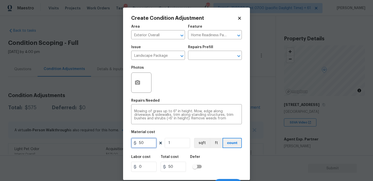
click at [145, 141] on input "50" at bounding box center [143, 143] width 25 height 10
type input "1000"
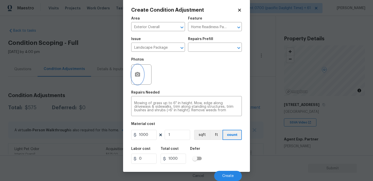
click at [137, 70] on button "button" at bounding box center [137, 75] width 12 height 20
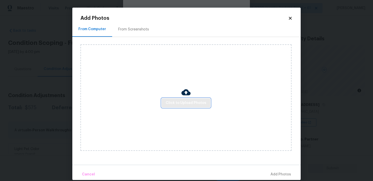
click at [190, 99] on button "Click to Upload Photos" at bounding box center [186, 102] width 49 height 9
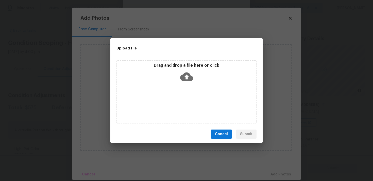
click at [186, 77] on icon at bounding box center [186, 76] width 13 height 13
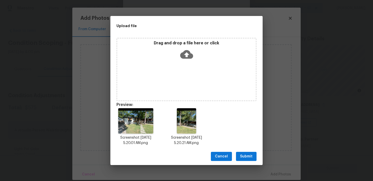
click at [248, 156] on span "Submit" at bounding box center [246, 157] width 12 height 6
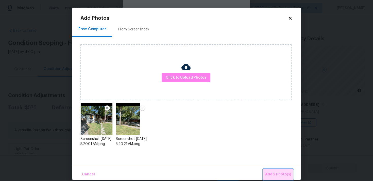
click at [274, 171] on button "Add 2 Photo(s)" at bounding box center [278, 174] width 30 height 11
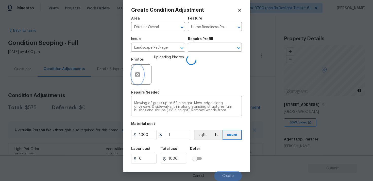
scroll to position [11, 0]
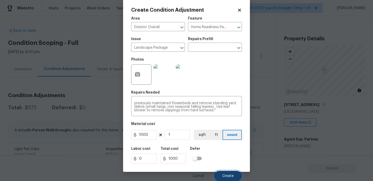
click at [233, 177] on span "Create" at bounding box center [227, 176] width 11 height 4
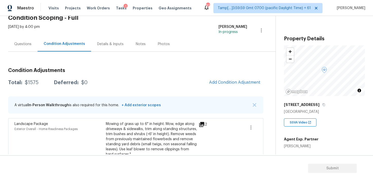
scroll to position [28, 0]
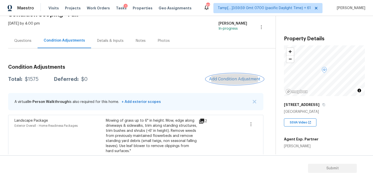
click at [220, 81] on span "Add Condition Adjustment" at bounding box center [234, 79] width 51 height 5
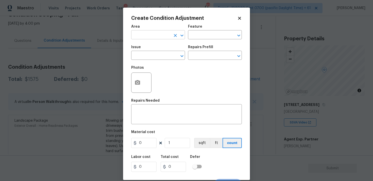
click at [157, 31] on div "Area" at bounding box center [158, 28] width 54 height 7
click at [157, 36] on input "text" at bounding box center [151, 35] width 40 height 8
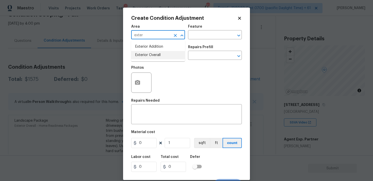
click at [156, 53] on li "Exterior Overall" at bounding box center [158, 55] width 54 height 8
type input "Exterior Overall"
click at [156, 53] on input "text" at bounding box center [151, 56] width 40 height 8
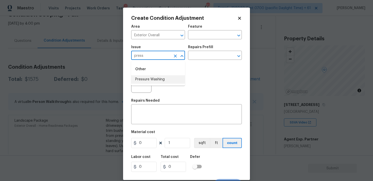
click at [157, 77] on li "Pressure Washing" at bounding box center [158, 79] width 54 height 8
type input "Pressure Washing"
click at [196, 56] on input "text" at bounding box center [208, 56] width 40 height 8
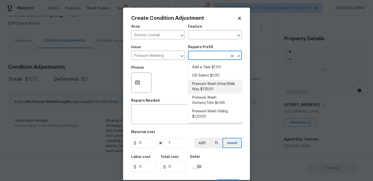
click at [203, 90] on li "Pressure Wash Drive/Walk Way $125.00" at bounding box center [215, 87] width 54 height 14
type input "Siding"
type textarea "Pressure wash the driveways/walkways as directed by the PM. Ensure that all deb…"
type input "125"
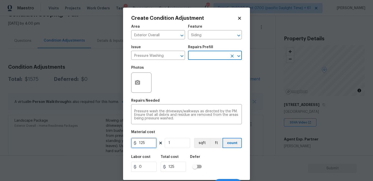
click at [150, 140] on input "125" at bounding box center [143, 143] width 25 height 10
type input "400"
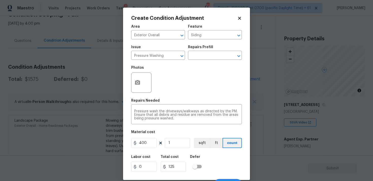
click at [218, 156] on div "Labor cost 0 Total cost 125 Defer" at bounding box center [186, 163] width 111 height 23
type input "400"
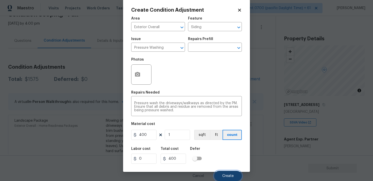
click at [229, 174] on span "Create" at bounding box center [227, 176] width 11 height 4
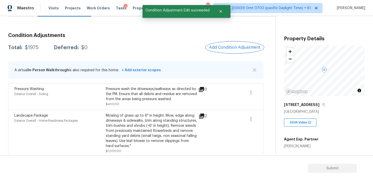
scroll to position [63, 0]
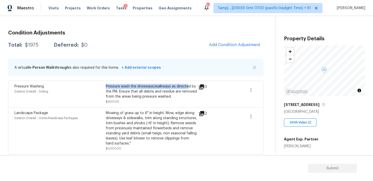
click at [187, 85] on div "Pressure Washing Exterior Overall - Siding Pressure wash the driveways/walkways…" at bounding box center [135, 94] width 255 height 27
click at [227, 52] on div "Condition Adjustments Total: $1975 Deferred: $0 Add Condition Adjustment A virt…" at bounding box center [135, 99] width 255 height 147
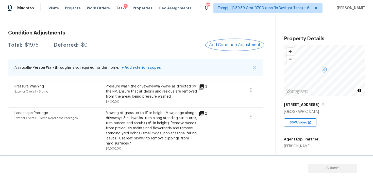
click at [223, 45] on span "Add Condition Adjustment" at bounding box center [234, 45] width 51 height 5
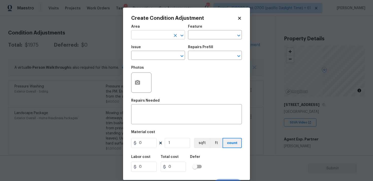
click at [158, 35] on input "text" at bounding box center [151, 35] width 40 height 8
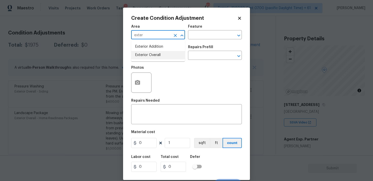
click at [155, 57] on li "Exterior Overall" at bounding box center [158, 55] width 54 height 8
type input "Exterior Overall"
click at [155, 57] on input "text" at bounding box center [151, 56] width 40 height 8
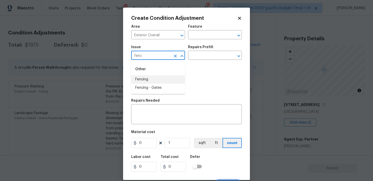
click at [154, 77] on li "Fencing" at bounding box center [158, 79] width 54 height 8
type input "Fencing"
click at [158, 108] on div "x ​" at bounding box center [186, 115] width 111 height 19
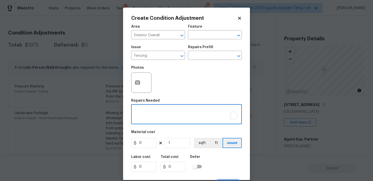
type textarea "T"
type textarea "R"
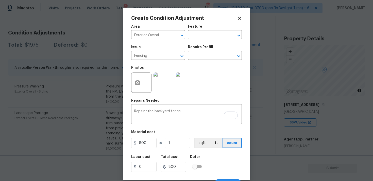
scroll to position [8, 0]
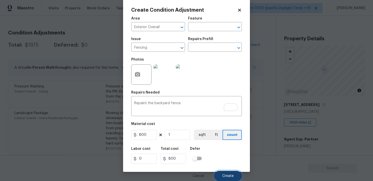
click at [227, 176] on span "Create" at bounding box center [227, 176] width 11 height 4
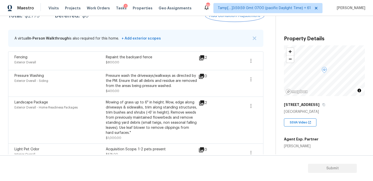
scroll to position [75, 0]
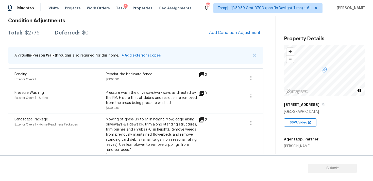
click at [239, 26] on div "Condition Adjustments Total: $2775 Deferred: $0 Add Condition Adjustment A virt…" at bounding box center [135, 96] width 255 height 165
click at [235, 34] on span "Add Condition Adjustment" at bounding box center [234, 32] width 51 height 5
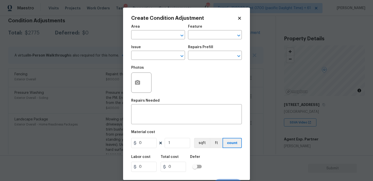
click at [139, 93] on div "Photos" at bounding box center [141, 79] width 21 height 33
click at [139, 84] on icon "button" at bounding box center [137, 82] width 5 height 5
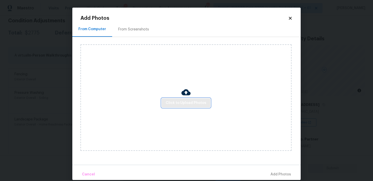
click at [181, 103] on span "Click to Upload Photos" at bounding box center [186, 103] width 41 height 6
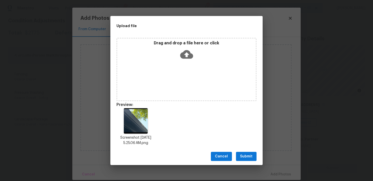
click at [245, 158] on span "Submit" at bounding box center [246, 157] width 12 height 6
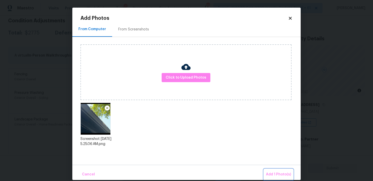
click at [280, 174] on span "Add 1 Photo(s)" at bounding box center [278, 175] width 25 height 6
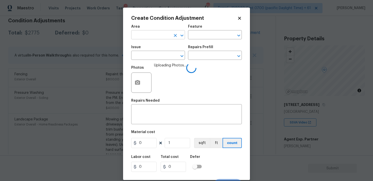
click at [159, 37] on input "text" at bounding box center [151, 35] width 40 height 8
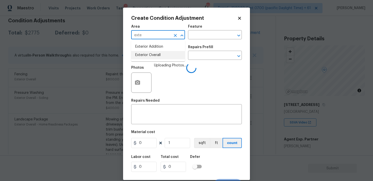
click at [156, 54] on li "Exterior Overall" at bounding box center [158, 55] width 54 height 8
type input "Exterior Overall"
click at [156, 54] on input "text" at bounding box center [151, 56] width 40 height 8
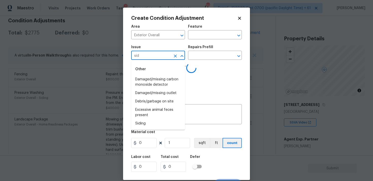
type input "sidi"
type input "sid"
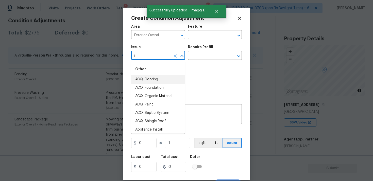
type input "is"
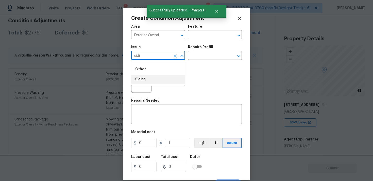
click at [145, 79] on li "Siding" at bounding box center [158, 79] width 54 height 8
type input "Siding"
click at [194, 56] on input "text" at bounding box center [208, 56] width 40 height 8
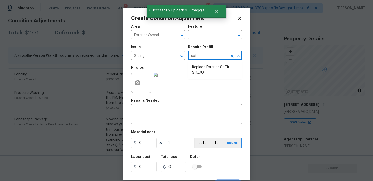
type input "soff"
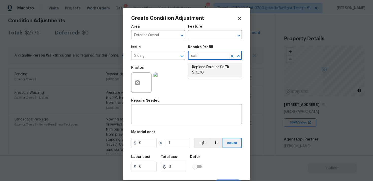
click at [194, 63] on li "Replace Exterior Soffit $10.00" at bounding box center [215, 70] width 54 height 14
type input "Siding"
type textarea "Remove the existing soffit material and replace with new. Ensure that the new s…"
type input "10"
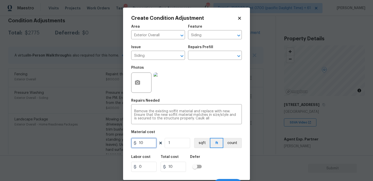
click at [145, 142] on input "10" at bounding box center [143, 143] width 25 height 10
type input "300"
click at [210, 154] on div "Labor cost 0 Total cost 300 Defer" at bounding box center [186, 163] width 111 height 23
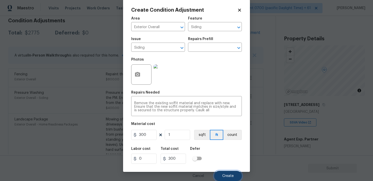
click at [227, 172] on button "Create" at bounding box center [228, 176] width 28 height 10
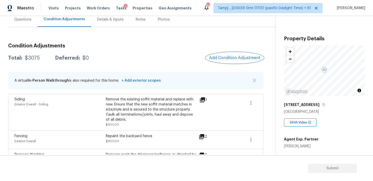
scroll to position [47, 0]
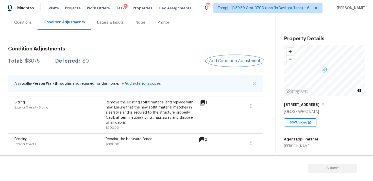
click at [213, 61] on span "Add Condition Adjustment" at bounding box center [234, 61] width 51 height 5
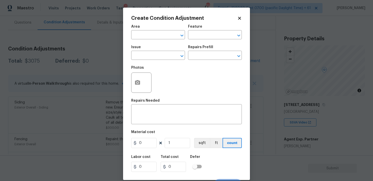
click at [151, 42] on span "Area ​" at bounding box center [158, 32] width 54 height 21
click at [153, 38] on input "text" at bounding box center [151, 35] width 40 height 8
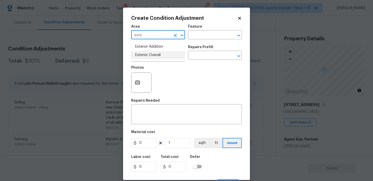
click at [151, 55] on li "Exterior Overall" at bounding box center [158, 55] width 54 height 8
type input "Exterior Overall"
click at [151, 55] on input "text" at bounding box center [151, 56] width 40 height 8
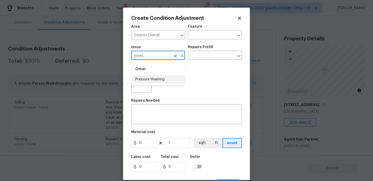
click at [152, 80] on li "Pressure Washing" at bounding box center [158, 79] width 54 height 8
type input "Pressure Washing"
click at [189, 60] on div "Issue Pressure Washing ​ Repairs Prefill ​" at bounding box center [186, 52] width 111 height 21
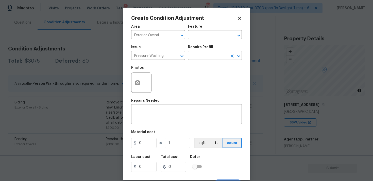
click at [195, 57] on input "text" at bounding box center [208, 56] width 40 height 8
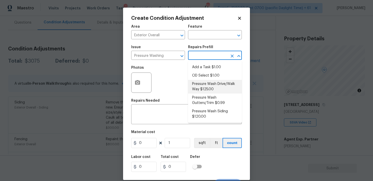
click at [199, 88] on li "Pressure Wash Drive/Walk Way $125.00" at bounding box center [215, 87] width 54 height 14
type input "Siding"
type textarea "Pressure wash the driveways/walkways as directed by the PM. Ensure that all deb…"
type input "125"
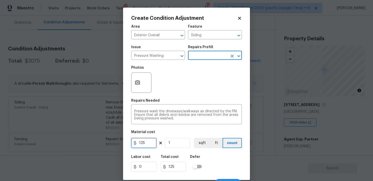
click at [152, 141] on input "125" at bounding box center [143, 143] width 25 height 10
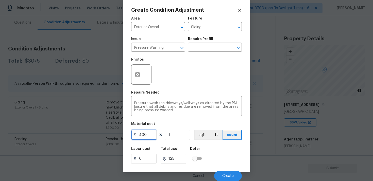
type input "400"
click at [220, 164] on div "Labor cost 0 Total cost 400 Defer" at bounding box center [186, 155] width 111 height 23
click at [226, 173] on button "Create" at bounding box center [228, 176] width 28 height 10
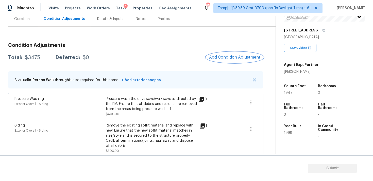
scroll to position [47, 0]
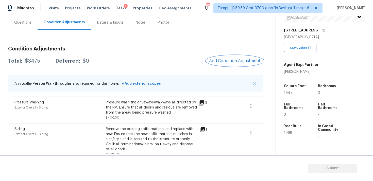
click at [230, 60] on span "Add Condition Adjustment" at bounding box center [234, 61] width 51 height 5
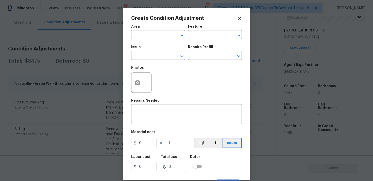
click at [153, 39] on span "Area ​" at bounding box center [158, 32] width 54 height 21
click at [155, 37] on input "text" at bounding box center [151, 35] width 40 height 8
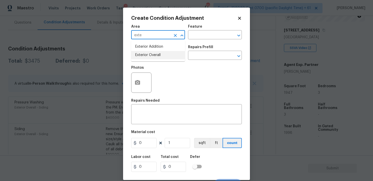
click at [153, 52] on li "Exterior Overall" at bounding box center [158, 55] width 54 height 8
type input "Exterior Overall"
click at [153, 52] on input "text" at bounding box center [151, 56] width 40 height 8
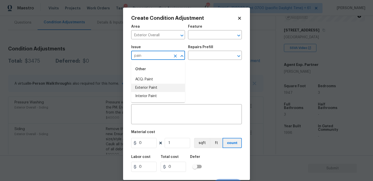
click at [156, 85] on li "Exterior Paint" at bounding box center [158, 88] width 54 height 8
type input "Exterior Paint"
click at [197, 55] on input "text" at bounding box center [208, 56] width 40 height 8
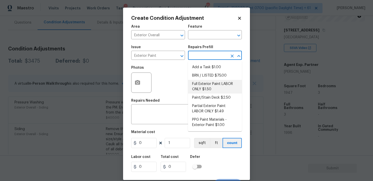
click at [203, 83] on li "Full Exterior Paint LABOR ONLY $1.50" at bounding box center [215, 87] width 54 height 14
type input "Overall Paint"
type textarea "Full Exterior Paint - Prep, mask and paint the exterior of the home. Ensure tha…"
type input "1.5"
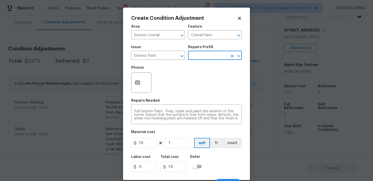
click at [208, 60] on input "text" at bounding box center [208, 56] width 40 height 8
type input "part"
click at [208, 75] on li "Partial Exterior Paint LABOR ONLY $1.49" at bounding box center [215, 70] width 54 height 14
type textarea "Partial Exterior Paint - Prep, mask and paint the exterior of the home in the a…"
type input "1.49"
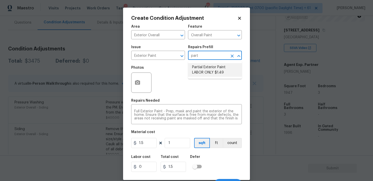
type input "1.49"
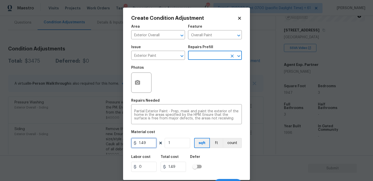
click at [148, 144] on input "1.49" at bounding box center [143, 143] width 25 height 10
type input "0.65"
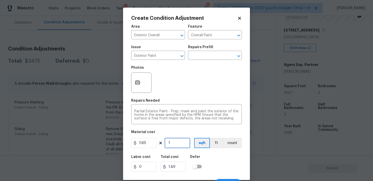
click at [177, 143] on input "1" at bounding box center [177, 143] width 25 height 10
type input "0.65"
type input "0"
paste input "1947"
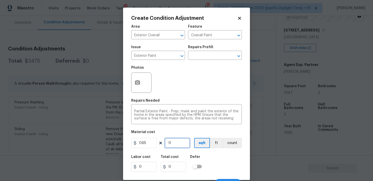
type input "1947"
type input "1265.55"
type input "1947"
click at [218, 162] on div "Labor cost 0 Total cost 1265.55 Defer" at bounding box center [186, 163] width 111 height 23
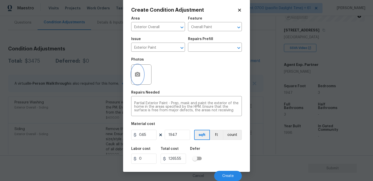
click at [138, 72] on icon "button" at bounding box center [137, 75] width 6 height 6
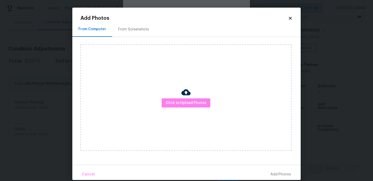
click at [192, 95] on div "Click to Upload Photos" at bounding box center [185, 97] width 211 height 107
click at [192, 101] on span "Click to Upload Photos" at bounding box center [186, 103] width 41 height 6
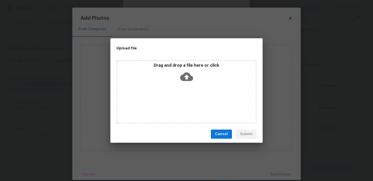
click at [187, 76] on icon at bounding box center [186, 76] width 13 height 13
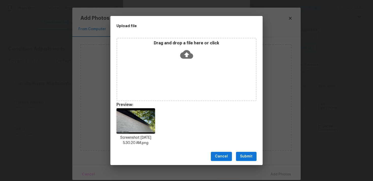
click at [250, 154] on span "Submit" at bounding box center [246, 157] width 12 height 6
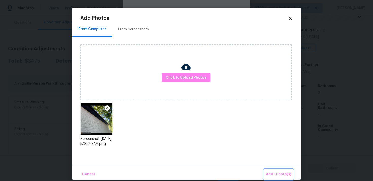
click at [274, 175] on span "Add 1 Photo(s)" at bounding box center [278, 175] width 25 height 6
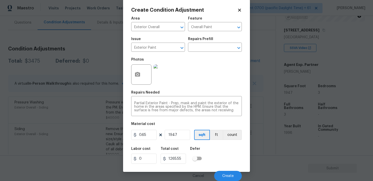
click at [229, 163] on div "Labor cost 0 Total cost 1265.55 Defer" at bounding box center [186, 155] width 111 height 23
click at [231, 174] on span "Create" at bounding box center [227, 176] width 11 height 4
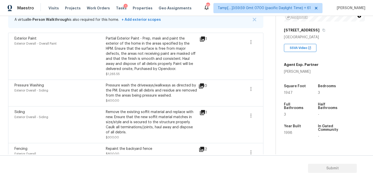
scroll to position [110, 0]
click at [163, 94] on div "Pressure wash the driveways/walkways as directed by the PM. Ensure that all deb…" at bounding box center [151, 90] width 91 height 15
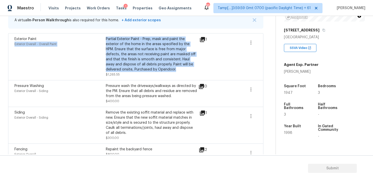
drag, startPoint x: 105, startPoint y: 38, endPoint x: 165, endPoint y: 68, distance: 67.1
click at [165, 68] on div "Exterior Paint Exterior Overall - Overall Paint Partial Exterior Paint - Prep, …" at bounding box center [105, 57] width 183 height 41
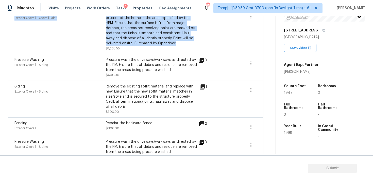
click at [140, 74] on div "Pressure wash the driveways/walkways as directed by the PM. Ensure that all deb…" at bounding box center [151, 67] width 91 height 20
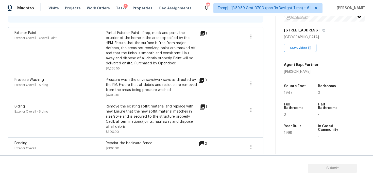
scroll to position [124, 0]
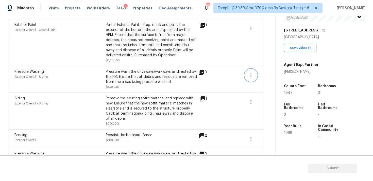
click at [251, 74] on icon "button" at bounding box center [250, 75] width 1 height 4
click at [273, 76] on div "Edit" at bounding box center [280, 74] width 40 height 5
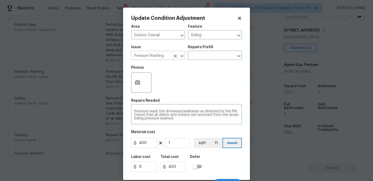
click at [175, 57] on icon "Clear" at bounding box center [175, 56] width 5 height 5
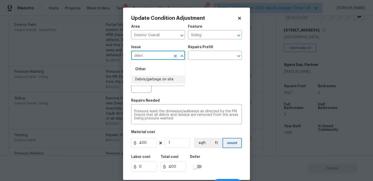
click at [174, 76] on li "Debris/garbage on site" at bounding box center [158, 79] width 54 height 8
type input "Debris/garbage on site"
click at [169, 113] on textarea "Pressure wash the driveways/walkways as directed by the PM. Ensure that all deb…" at bounding box center [186, 115] width 105 height 11
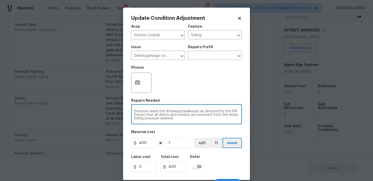
click at [169, 113] on textarea "Pressure wash the driveways/walkways as directed by the PM. Ensure that all deb…" at bounding box center [186, 115] width 105 height 11
type textarea "Remove the shed from the backyard"
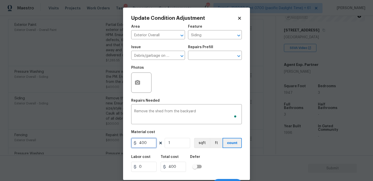
click at [153, 141] on input "400" at bounding box center [143, 143] width 25 height 10
type input "1000"
click at [134, 79] on button "button" at bounding box center [137, 83] width 12 height 20
type input "1000"
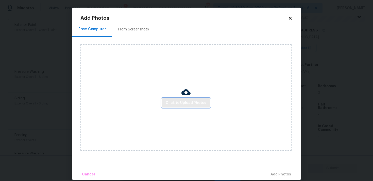
click at [196, 105] on span "Click to Upload Photos" at bounding box center [186, 103] width 41 height 6
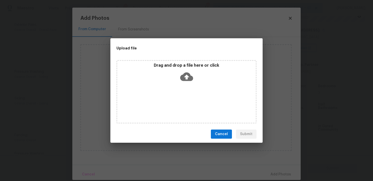
click at [187, 81] on icon at bounding box center [186, 76] width 13 height 13
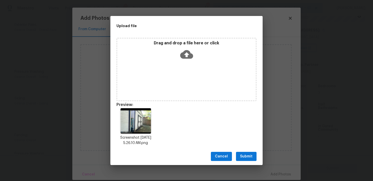
click at [258, 156] on div "Cancel Submit" at bounding box center [186, 157] width 152 height 18
click at [247, 154] on span "Submit" at bounding box center [246, 157] width 12 height 6
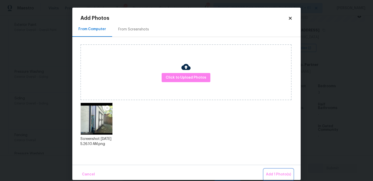
click at [275, 171] on button "Add 1 Photo(s)" at bounding box center [278, 174] width 29 height 11
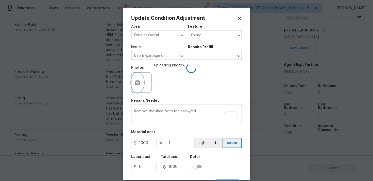
scroll to position [8, 0]
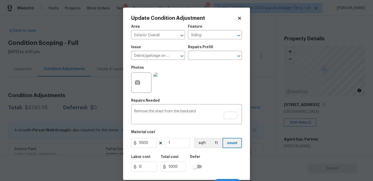
scroll to position [8, 0]
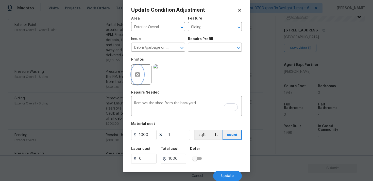
click at [132, 75] on button "button" at bounding box center [137, 75] width 12 height 20
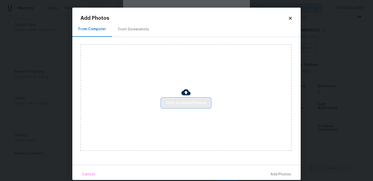
click at [195, 99] on button "Click to Upload Photos" at bounding box center [186, 102] width 49 height 9
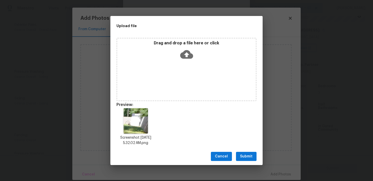
click at [247, 155] on span "Submit" at bounding box center [246, 157] width 12 height 6
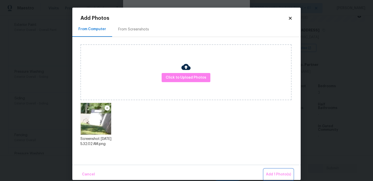
click at [275, 177] on span "Add 1 Photo(s)" at bounding box center [278, 175] width 25 height 6
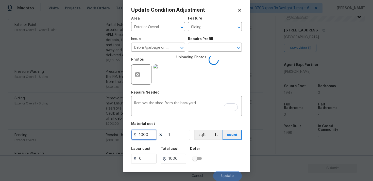
click at [147, 139] on input "1000" at bounding box center [143, 135] width 25 height 10
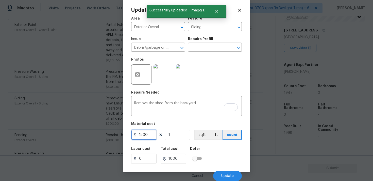
type input "1500"
click at [213, 156] on div "Labor cost 0 Total cost 1000 Defer" at bounding box center [186, 155] width 111 height 23
type input "1500"
click at [226, 173] on button "Update" at bounding box center [227, 176] width 29 height 10
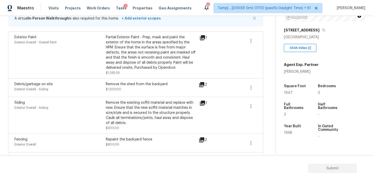
scroll to position [204, 0]
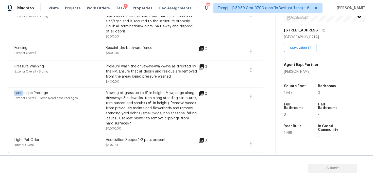
click at [174, 146] on div "Acquisition Scope: 1-2 pets present $575.00" at bounding box center [151, 144] width 91 height 12
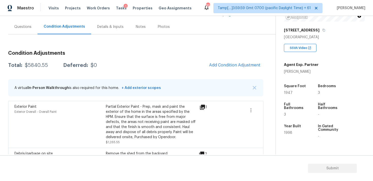
scroll to position [35, 0]
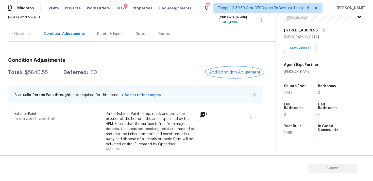
click at [235, 72] on span "Add Condition Adjustment" at bounding box center [234, 72] width 51 height 5
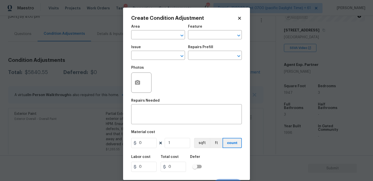
click at [148, 41] on span "Area ​" at bounding box center [158, 32] width 54 height 21
click at [148, 38] on input "text" at bounding box center [151, 35] width 40 height 8
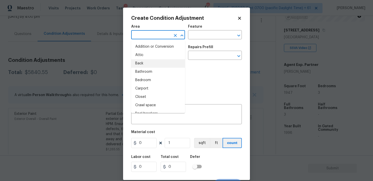
click at [104, 90] on body "Maestro Visits Projects Work Orders Tasks 1 Properties Geo Assignments 857 Tamp…" at bounding box center [186, 90] width 373 height 181
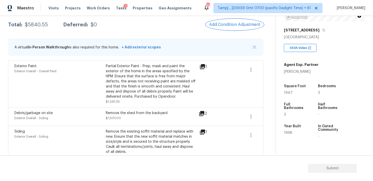
scroll to position [35, 0]
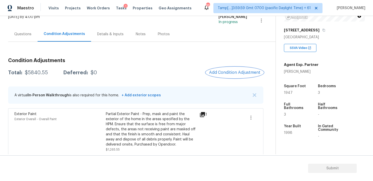
click at [232, 70] on button "Add Condition Adjustment" at bounding box center [234, 72] width 57 height 11
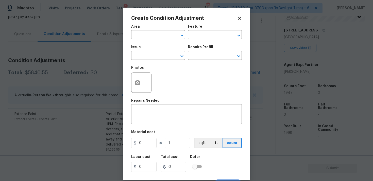
click at [144, 28] on div "Area" at bounding box center [158, 28] width 54 height 7
click at [142, 33] on input "text" at bounding box center [151, 35] width 40 height 8
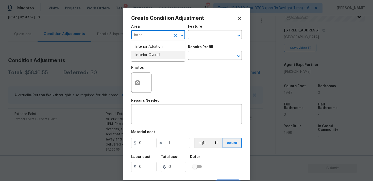
click at [143, 53] on li "Interior Overall" at bounding box center [158, 55] width 54 height 8
type input "Interior Overall"
click at [143, 53] on input "text" at bounding box center [151, 56] width 40 height 8
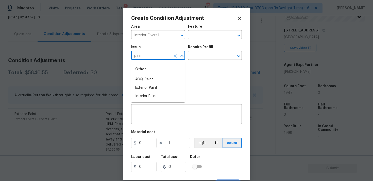
click at [148, 76] on li "ACQ: Paint" at bounding box center [158, 79] width 54 height 8
type input "ACQ: Paint"
click at [194, 59] on input "text" at bounding box center [208, 56] width 40 height 8
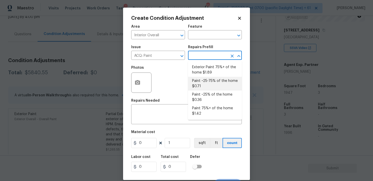
click at [205, 82] on li "Paint ~25-75% of the home $0.71" at bounding box center [215, 84] width 54 height 14
type input "Acquisition"
type textarea "Acquisition Scope: ~25 - 75% of the home needs interior paint"
type input "0.71"
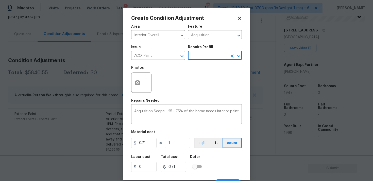
scroll to position [8, 0]
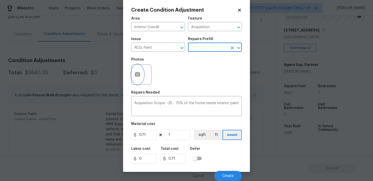
click at [143, 75] on button "button" at bounding box center [137, 75] width 12 height 20
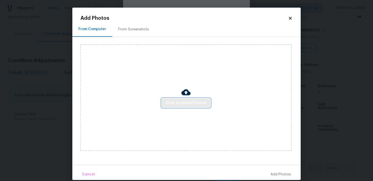
click at [186, 100] on span "Click to Upload Photos" at bounding box center [186, 103] width 41 height 6
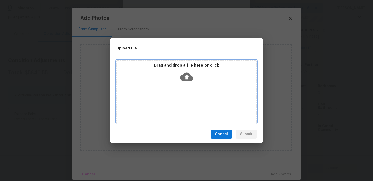
click at [183, 70] on icon at bounding box center [186, 76] width 13 height 13
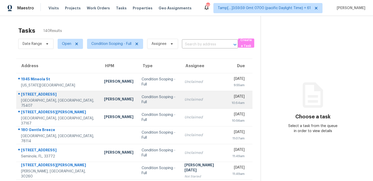
scroll to position [5, 0]
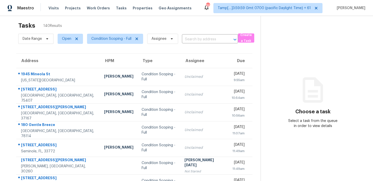
click at [180, 38] on div "Date Range Open Condition Scoping - Full Assignee ​" at bounding box center [128, 38] width 220 height 13
click at [192, 38] on input "text" at bounding box center [203, 40] width 42 height 8
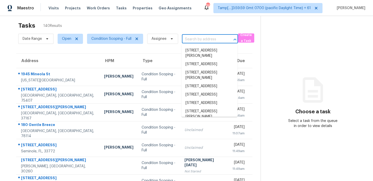
paste input "[STREET_ADDRESS]"
type input "[STREET_ADDRESS]"
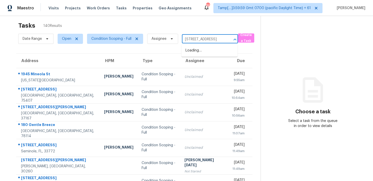
scroll to position [0, 18]
click at [196, 48] on li "[STREET_ADDRESS]" at bounding box center [209, 50] width 56 height 8
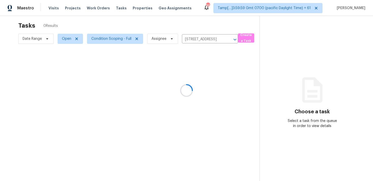
click at [191, 79] on div at bounding box center [186, 90] width 373 height 181
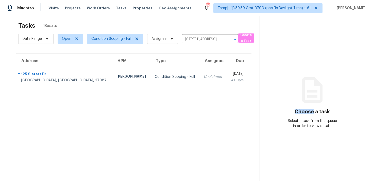
click at [200, 79] on td "Unclaimed" at bounding box center [213, 77] width 27 height 18
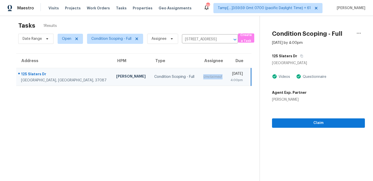
click at [347, 129] on section "Condition Scoping - Full [DATE] by 4:00pm [STREET_ADDRESS] Videos Questionnaire…" at bounding box center [312, 101] width 105 height 181
click at [346, 128] on section "Condition Scoping - Full [DATE] by 4:00pm [STREET_ADDRESS] Videos Questionnaire…" at bounding box center [312, 101] width 105 height 181
click at [343, 124] on span "Claim" at bounding box center [318, 123] width 85 height 6
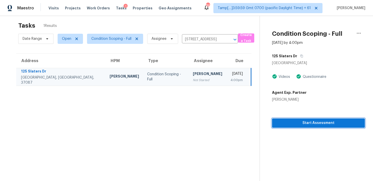
click at [343, 124] on span "Start Assessment" at bounding box center [318, 123] width 85 height 6
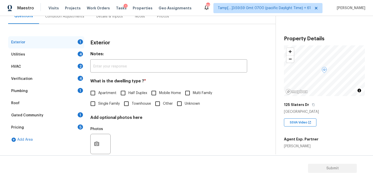
scroll to position [59, 0]
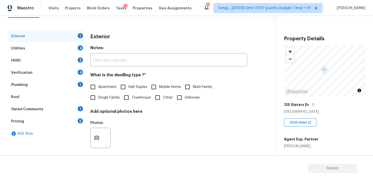
click at [94, 103] on input "Single Family" at bounding box center [93, 97] width 11 height 11
checkbox input "true"
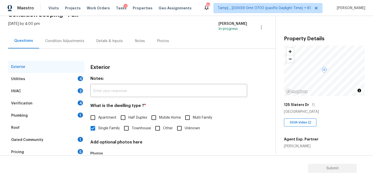
scroll to position [24, 0]
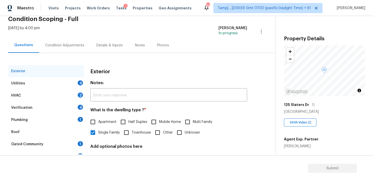
click at [66, 39] on div "Condition Adjustments" at bounding box center [64, 45] width 51 height 15
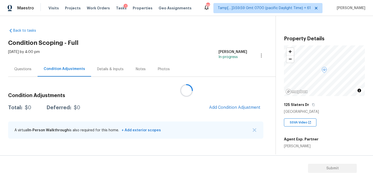
click at [224, 106] on div at bounding box center [186, 90] width 373 height 181
click at [225, 103] on button "Add Condition Adjustment" at bounding box center [234, 107] width 57 height 11
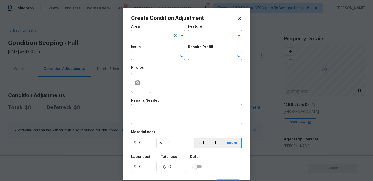
click at [146, 36] on input "text" at bounding box center [151, 35] width 40 height 8
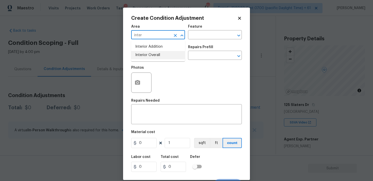
click at [145, 57] on li "Interior Overall" at bounding box center [158, 55] width 54 height 8
type input "Interior Overall"
click at [145, 57] on input "text" at bounding box center [151, 56] width 40 height 8
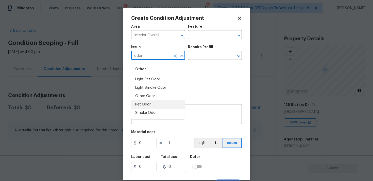
click at [150, 104] on li "Pet Odor" at bounding box center [158, 104] width 54 height 8
type input "Pet Odor"
click at [195, 65] on div "Photos" at bounding box center [186, 79] width 111 height 33
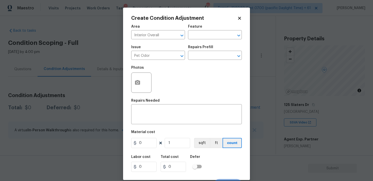
click at [198, 62] on div "Issue Pet Odor ​ Repairs Prefill ​" at bounding box center [186, 52] width 111 height 21
click at [202, 57] on input "text" at bounding box center [208, 56] width 40 height 8
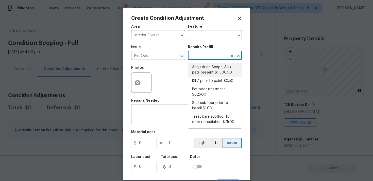
click at [202, 71] on li "Acquisition Scope: 3(+) pets present $1,500.00" at bounding box center [215, 70] width 54 height 14
type textarea "Acquisition Scope: 3(+) pets present"
type input "1500"
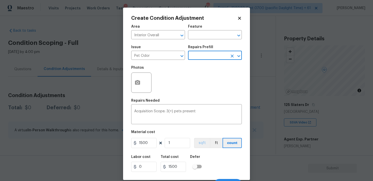
scroll to position [8, 0]
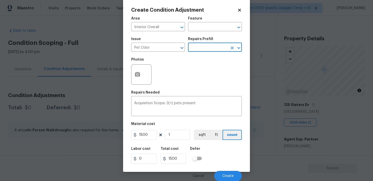
click at [226, 169] on div "Cancel Create" at bounding box center [186, 174] width 111 height 14
click at [226, 176] on span "Create" at bounding box center [227, 176] width 11 height 4
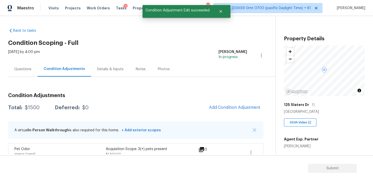
scroll to position [9, 0]
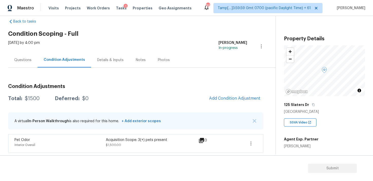
click at [162, 124] on div "A virtual In-Person Walkthrough is also required for this home. + Add exterior …" at bounding box center [135, 120] width 255 height 17
click at [195, 53] on div "Questions Condition Adjustments Details & Inputs Notes Photos" at bounding box center [141, 60] width 267 height 15
click at [228, 119] on div "A virtual In-Person Walkthrough is also required for this home. + Add exterior …" at bounding box center [135, 120] width 255 height 17
click at [228, 101] on button "Add Condition Adjustment" at bounding box center [234, 98] width 57 height 11
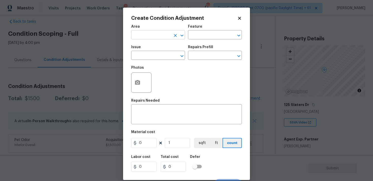
click at [165, 35] on input "text" at bounding box center [151, 35] width 40 height 8
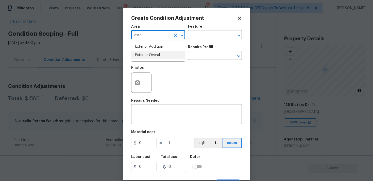
click at [162, 54] on li "Exterior Overall" at bounding box center [158, 55] width 54 height 8
type input "Exterior Overall"
click at [162, 54] on input "text" at bounding box center [151, 56] width 40 height 8
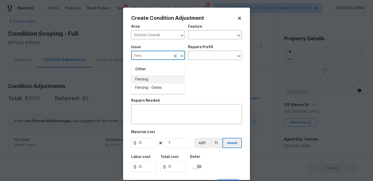
click at [161, 77] on li "Fencing" at bounding box center [158, 79] width 54 height 8
type input "Fencing"
click at [197, 54] on input "text" at bounding box center [208, 56] width 40 height 8
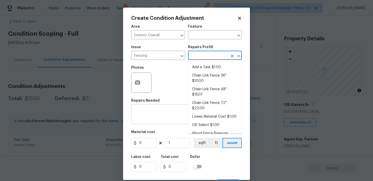
click at [171, 108] on div "x ​" at bounding box center [186, 115] width 111 height 19
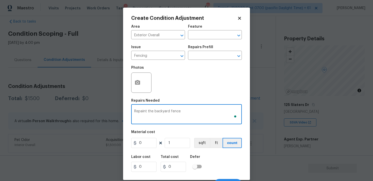
type textarea "Repaint the backyard fence"
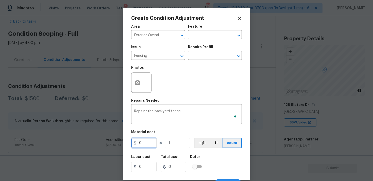
click at [152, 138] on input "0" at bounding box center [143, 143] width 25 height 10
type input "800"
click at [145, 78] on div at bounding box center [141, 83] width 20 height 20
type input "800"
click at [134, 80] on button "button" at bounding box center [137, 83] width 12 height 20
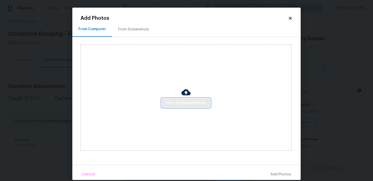
click at [187, 102] on span "Click to Upload Photos" at bounding box center [186, 103] width 41 height 6
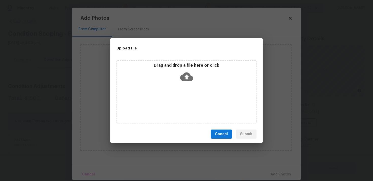
click at [185, 77] on icon at bounding box center [186, 77] width 13 height 9
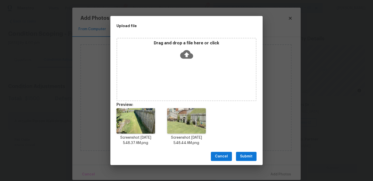
click at [251, 152] on button "Submit" at bounding box center [246, 156] width 21 height 9
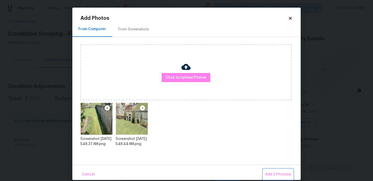
click at [286, 176] on span "Add 2 Photo(s)" at bounding box center [278, 175] width 26 height 6
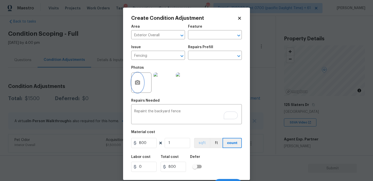
scroll to position [8, 0]
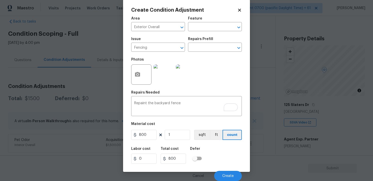
click at [224, 170] on div "Cancel Create" at bounding box center [186, 174] width 111 height 14
click at [224, 174] on span "Create" at bounding box center [227, 176] width 11 height 4
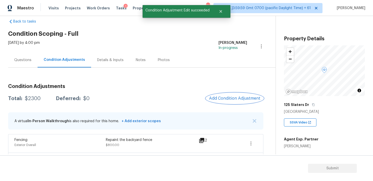
scroll to position [28, 0]
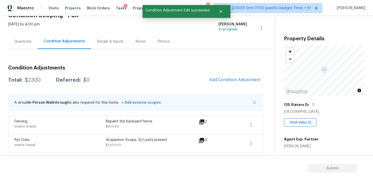
click at [223, 88] on div "Condition Adjustments Total: $2300 Deferred: $0 Add Condition Adjustment A virt…" at bounding box center [135, 107] width 255 height 92
click at [227, 73] on div "Condition Adjustments Total: $2300 Deferred: $0 Add Condition Adjustment A virt…" at bounding box center [135, 107] width 255 height 92
click at [222, 77] on button "Add Condition Adjustment" at bounding box center [234, 80] width 57 height 11
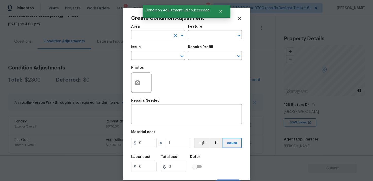
click at [156, 31] on input "text" at bounding box center [151, 35] width 40 height 8
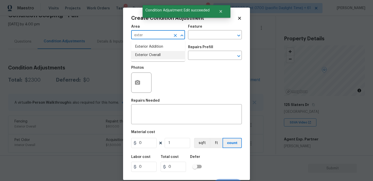
click at [160, 57] on li "Exterior Overall" at bounding box center [158, 55] width 54 height 8
type input "Exterior Overall"
click at [160, 57] on input "text" at bounding box center [151, 56] width 40 height 8
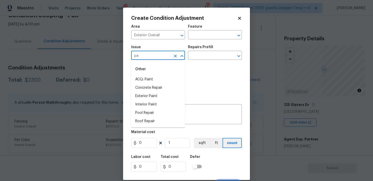
type input "p"
click at [163, 79] on li "Landscape Package" at bounding box center [158, 79] width 54 height 8
type input "Landscape Package"
click at [197, 60] on input "text" at bounding box center [208, 56] width 40 height 8
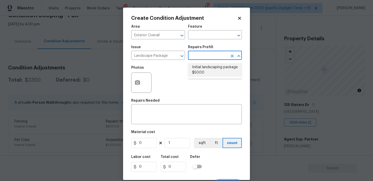
click at [199, 71] on li "Initial landscaping package $50.00" at bounding box center [215, 70] width 54 height 14
type input "Home Readiness Packages"
type textarea "Mowing of grass up to 6" in height. Mow, edge along driveways & sidewalks, trim…"
type input "50"
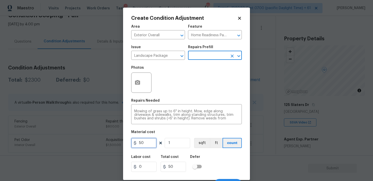
click at [146, 142] on input "50" at bounding box center [143, 143] width 25 height 10
click at [146, 142] on input "0" at bounding box center [143, 143] width 25 height 10
type input "300"
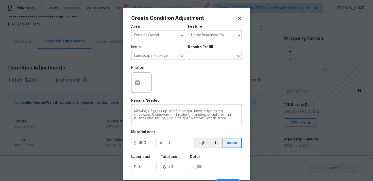
click at [221, 163] on div "Labor cost 0 Total cost 50 Defer" at bounding box center [186, 163] width 111 height 23
type input "300"
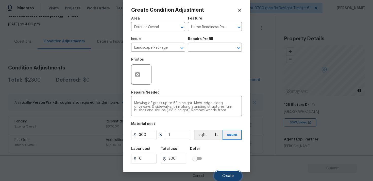
click at [226, 175] on span "Create" at bounding box center [227, 176] width 11 height 4
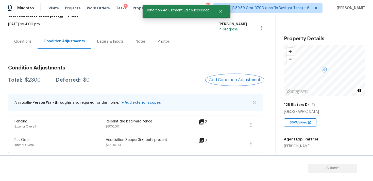
scroll to position [0, 0]
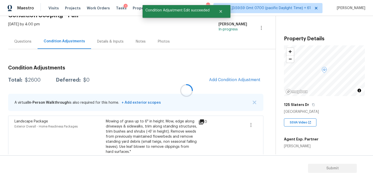
click at [238, 79] on div at bounding box center [186, 90] width 373 height 181
click at [216, 74] on div "Condition Adjustments Total: $2600 Deferred: $0 Add Condition Adjustment A virt…" at bounding box center [135, 130] width 255 height 139
click at [218, 80] on span "Add Condition Adjustment" at bounding box center [234, 80] width 51 height 5
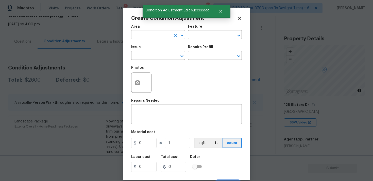
click at [155, 38] on input "text" at bounding box center [151, 35] width 40 height 8
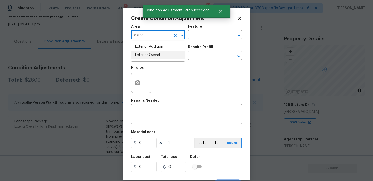
click at [151, 59] on li "Exterior Overall" at bounding box center [158, 55] width 54 height 8
type input "Exterior Overall"
click at [151, 59] on input "text" at bounding box center [151, 56] width 40 height 8
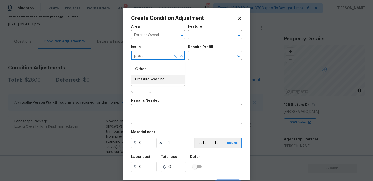
click at [152, 83] on li "Pressure Washing" at bounding box center [158, 79] width 54 height 8
type input "Pressure Washing"
click at [198, 56] on input "text" at bounding box center [208, 56] width 40 height 8
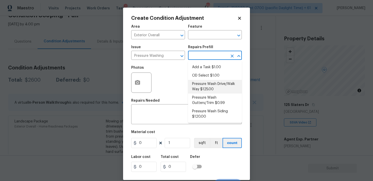
click at [197, 88] on li "Pressure Wash Drive/Walk Way $125.00" at bounding box center [215, 87] width 54 height 14
type input "Siding"
type textarea "Pressure wash the driveways/walkways as directed by the PM. Ensure that all deb…"
type input "125"
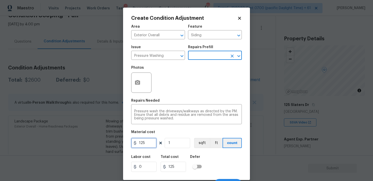
click at [153, 141] on input "125" at bounding box center [143, 143] width 25 height 10
type input "400"
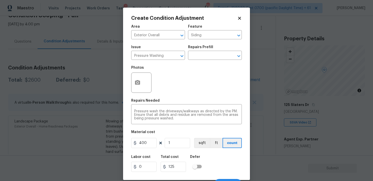
click at [210, 153] on div "Labor cost 0 Total cost 125 Defer" at bounding box center [186, 163] width 111 height 23
type input "400"
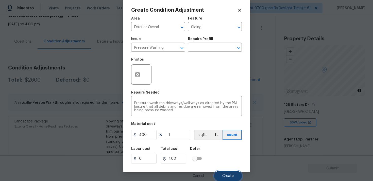
click at [222, 172] on button "Create" at bounding box center [228, 176] width 28 height 10
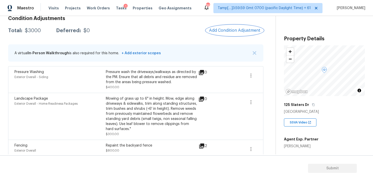
scroll to position [65, 0]
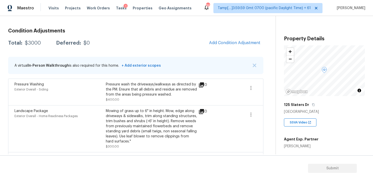
click at [231, 49] on div "Condition Adjustments Total: $3000 Deferred: $0 Add Condition Adjustment A virt…" at bounding box center [135, 106] width 255 height 165
click at [230, 43] on span "Add Condition Adjustment" at bounding box center [234, 43] width 51 height 5
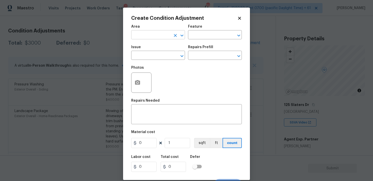
click at [163, 35] on input "text" at bounding box center [151, 35] width 40 height 8
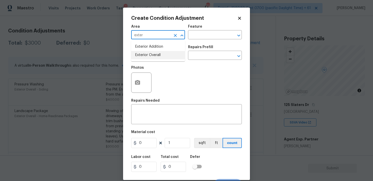
click at [162, 54] on li "Exterior Overall" at bounding box center [158, 55] width 54 height 8
type input "Exterior Overall"
click at [162, 54] on input "text" at bounding box center [151, 56] width 40 height 8
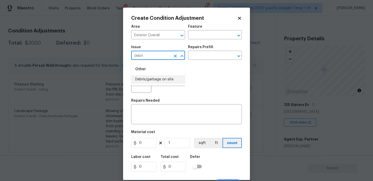
click at [162, 82] on li "Debris/garbage on site" at bounding box center [158, 79] width 54 height 8
type input "Debris/garbage on site"
click at [146, 82] on div at bounding box center [141, 83] width 20 height 20
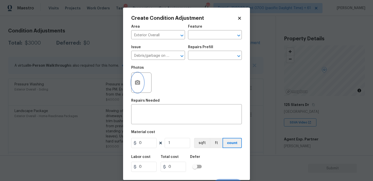
click at [142, 82] on button "button" at bounding box center [137, 83] width 12 height 20
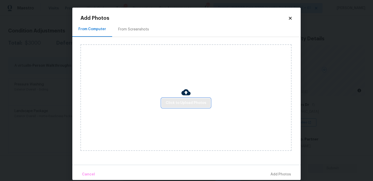
click at [179, 101] on span "Click to Upload Photos" at bounding box center [186, 103] width 41 height 6
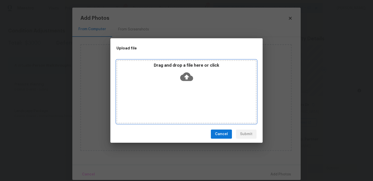
click at [184, 81] on icon at bounding box center [186, 76] width 13 height 13
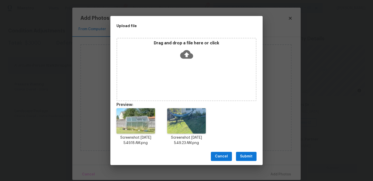
click at [243, 154] on span "Submit" at bounding box center [246, 157] width 12 height 6
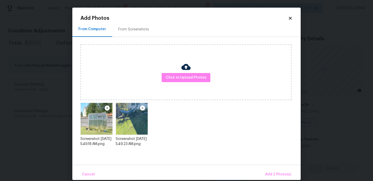
click at [271, 167] on div "Cancel Add 2 Photo(s)" at bounding box center [186, 172] width 228 height 15
click at [271, 170] on button "Add 2 Photo(s)" at bounding box center [278, 174] width 30 height 11
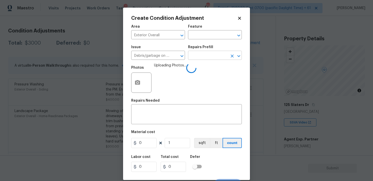
click at [209, 55] on input "text" at bounding box center [208, 56] width 40 height 8
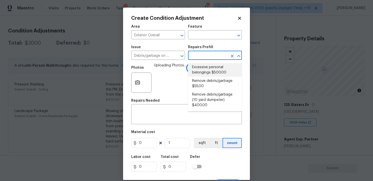
click at [208, 74] on li "Excessive personal belongings $500.00" at bounding box center [215, 70] width 54 height 14
type textarea "Contingency for excessive items to be removed - During assessment, the home con…"
type input "500"
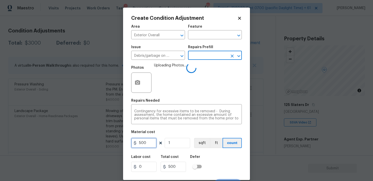
click at [148, 140] on input "500" at bounding box center [143, 143] width 25 height 10
type input "400"
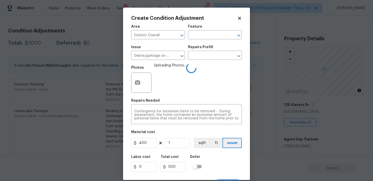
type input "400"
click at [200, 159] on div "Defer" at bounding box center [197, 158] width 15 height 7
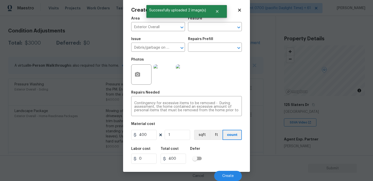
click at [218, 153] on div "Labor cost 0 Total cost 400 Defer" at bounding box center [186, 155] width 111 height 23
click at [224, 170] on div "Cancel Create" at bounding box center [186, 174] width 111 height 14
click at [227, 172] on button "Create" at bounding box center [228, 176] width 28 height 10
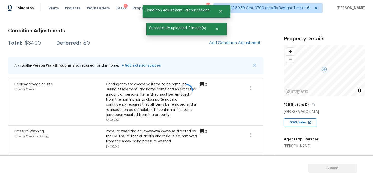
scroll to position [0, 0]
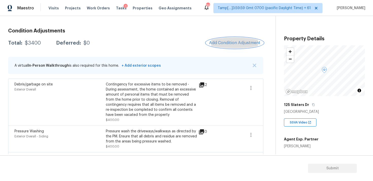
click at [232, 42] on span "Add Condition Adjustment" at bounding box center [234, 43] width 51 height 5
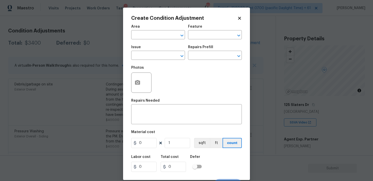
click at [145, 78] on div at bounding box center [141, 83] width 20 height 20
click at [136, 84] on icon "button" at bounding box center [137, 82] width 5 height 5
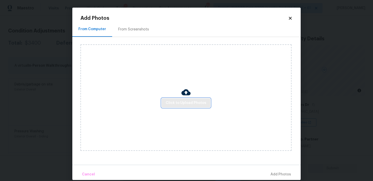
click at [189, 105] on span "Click to Upload Photos" at bounding box center [186, 103] width 41 height 6
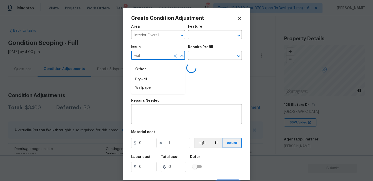
scroll to position [65, 0]
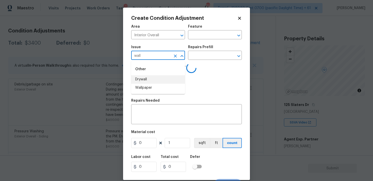
click at [159, 82] on li "Drywall" at bounding box center [158, 79] width 54 height 8
type input "Drywall"
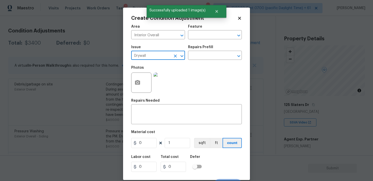
click at [169, 56] on input "Drywall" at bounding box center [151, 56] width 40 height 8
click at [174, 55] on icon "Clear" at bounding box center [175, 56] width 5 height 5
click at [173, 89] on li "Wallpaper" at bounding box center [158, 88] width 54 height 8
type input "Wallpaper"
click at [205, 54] on input "text" at bounding box center [208, 56] width 40 height 8
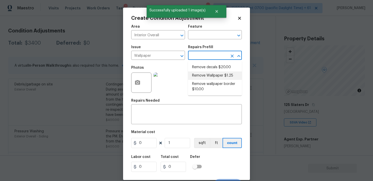
click at [206, 75] on li "Remove Wallpaper $1.25" at bounding box center [215, 76] width 54 height 8
type input "Walls and Ceiling"
type input "1.25"
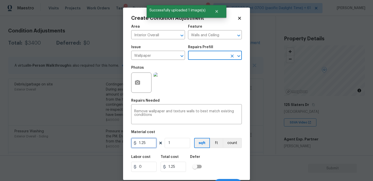
click at [151, 139] on input "1.25" at bounding box center [143, 143] width 25 height 10
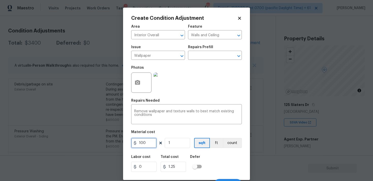
scroll to position [8, 0]
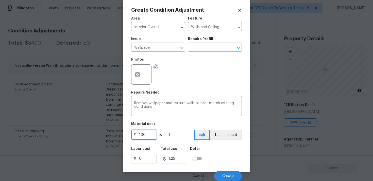
type input "100"
click at [210, 147] on div "Labor cost 0 Total cost 100 Defer" at bounding box center [186, 155] width 111 height 23
click at [222, 172] on button "Create" at bounding box center [228, 176] width 28 height 10
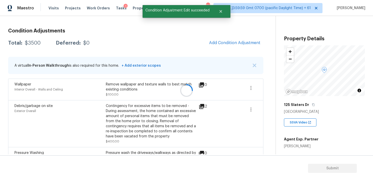
scroll to position [0, 0]
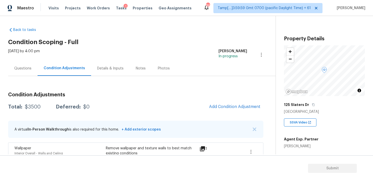
click at [24, 65] on div "Questions" at bounding box center [22, 68] width 29 height 15
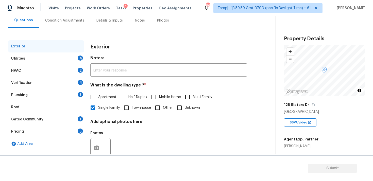
click at [59, 87] on div "Verification 4" at bounding box center [46, 83] width 76 height 12
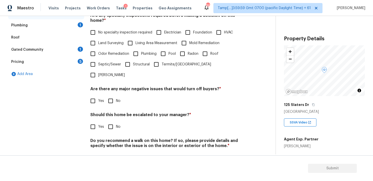
scroll to position [119, 0]
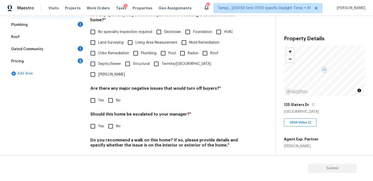
click at [89, 121] on input "Yes" at bounding box center [93, 126] width 11 height 11
checkbox input "true"
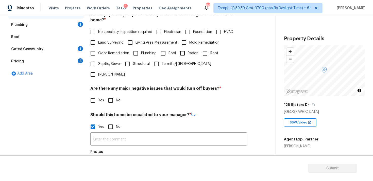
click at [104, 157] on div at bounding box center [100, 167] width 20 height 20
click at [102, 157] on div at bounding box center [100, 167] width 20 height 20
click at [101, 157] on button "button" at bounding box center [97, 167] width 12 height 20
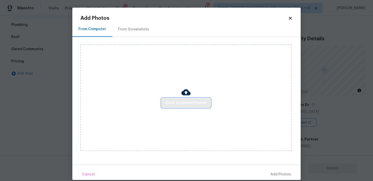
click at [194, 99] on button "Click to Upload Photos" at bounding box center [186, 102] width 49 height 9
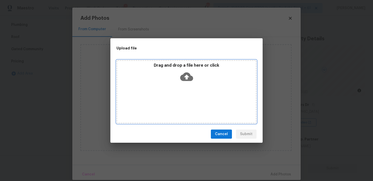
click at [186, 80] on icon at bounding box center [186, 77] width 13 height 9
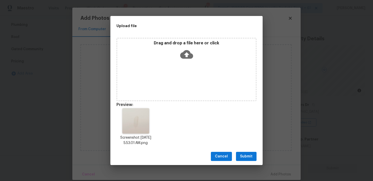
click at [242, 158] on span "Submit" at bounding box center [246, 157] width 12 height 6
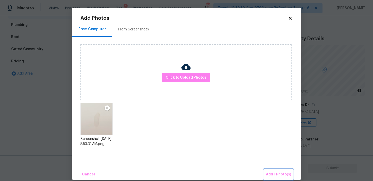
click at [281, 174] on span "Add 1 Photo(s)" at bounding box center [278, 175] width 25 height 6
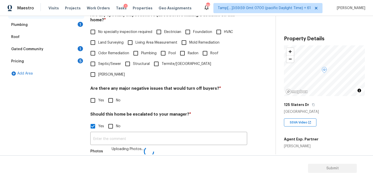
scroll to position [125, 0]
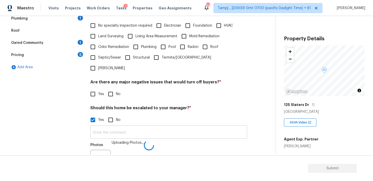
click at [178, 127] on input "text" at bounding box center [168, 133] width 157 height 12
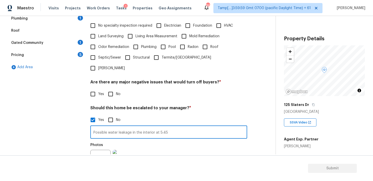
type input "Possible water leakage in the interior at 5:45"
click at [192, 149] on div "Photos" at bounding box center [168, 156] width 157 height 33
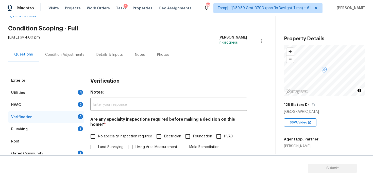
scroll to position [0, 0]
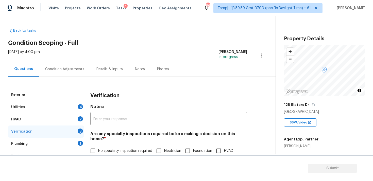
click at [76, 74] on div "Condition Adjustments" at bounding box center [64, 69] width 51 height 15
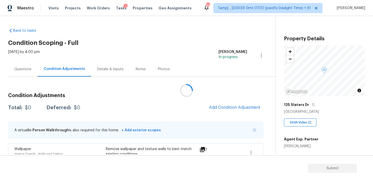
click at [227, 111] on div at bounding box center [186, 90] width 373 height 181
click at [226, 110] on button "Add Condition Adjustment" at bounding box center [234, 107] width 57 height 11
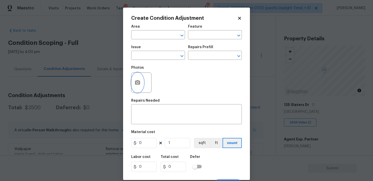
click at [134, 82] on icon "button" at bounding box center [137, 83] width 6 height 6
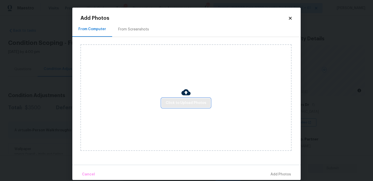
click at [178, 104] on span "Click to Upload Photos" at bounding box center [186, 103] width 41 height 6
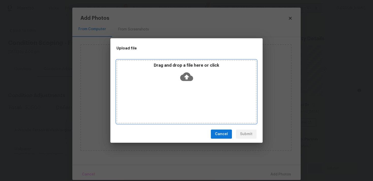
click at [185, 71] on icon at bounding box center [186, 76] width 13 height 13
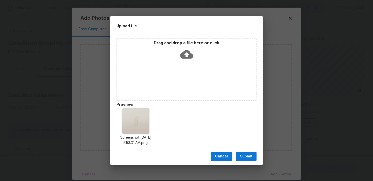
click at [248, 157] on span "Submit" at bounding box center [246, 157] width 12 height 6
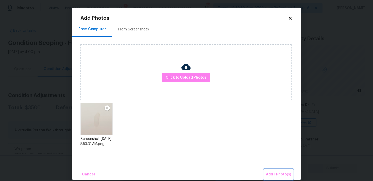
click at [278, 173] on span "Add 1 Photo(s)" at bounding box center [278, 175] width 25 height 6
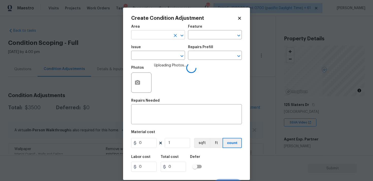
click at [155, 34] on input "text" at bounding box center [151, 35] width 40 height 8
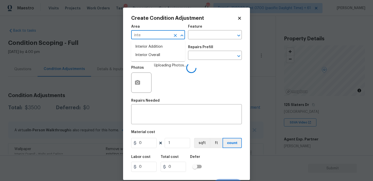
type input "inter"
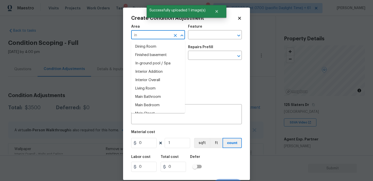
type input "int"
type input "e"
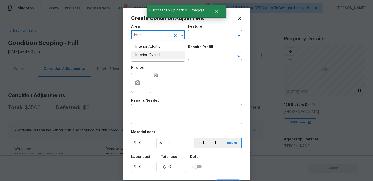
click at [147, 59] on li "Interior Overall" at bounding box center [158, 55] width 54 height 8
type input "Interior Overall"
click at [147, 59] on input "text" at bounding box center [151, 56] width 40 height 8
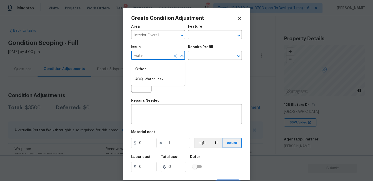
click at [147, 74] on div "Other" at bounding box center [158, 69] width 54 height 12
click at [149, 79] on li "ACQ: Water Leak" at bounding box center [158, 79] width 54 height 8
type input "ACQ: Water Leak"
click at [203, 53] on input "text" at bounding box center [208, 56] width 40 height 8
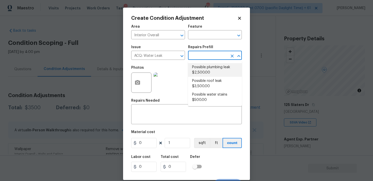
click at [204, 72] on li "Possible plumbing leak $2,500.00" at bounding box center [215, 70] width 54 height 14
type input "Acquisition"
type textarea "Acquisition Scope: Possible plumbing leak"
type input "2500"
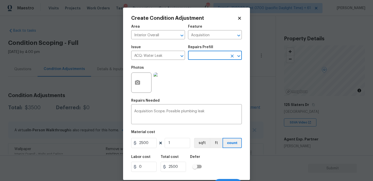
scroll to position [8, 0]
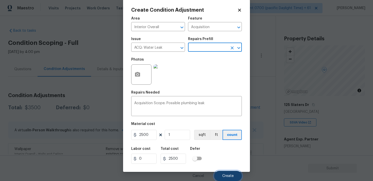
click at [225, 178] on button "Create" at bounding box center [228, 176] width 28 height 10
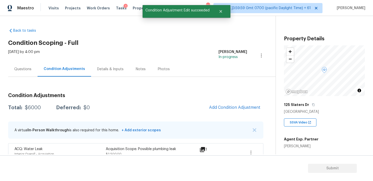
scroll to position [0, 0]
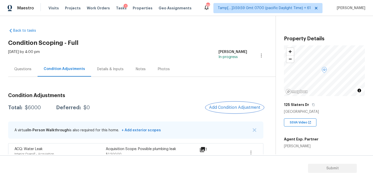
click at [226, 109] on span "Add Condition Adjustment" at bounding box center [234, 107] width 51 height 5
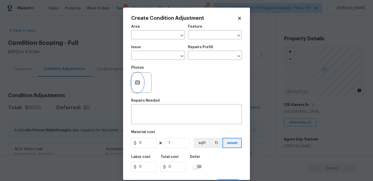
click at [133, 80] on button "button" at bounding box center [137, 83] width 12 height 20
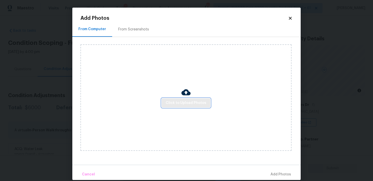
click at [184, 102] on span "Click to Upload Photos" at bounding box center [186, 103] width 41 height 6
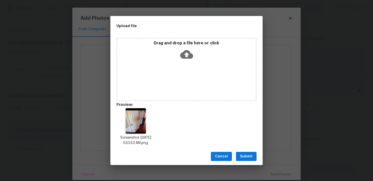
click at [247, 158] on span "Submit" at bounding box center [246, 157] width 12 height 6
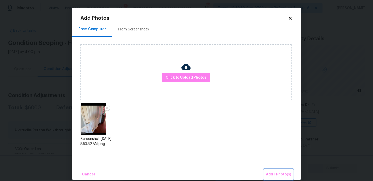
click at [283, 178] on button "Add 1 Photo(s)" at bounding box center [278, 174] width 29 height 11
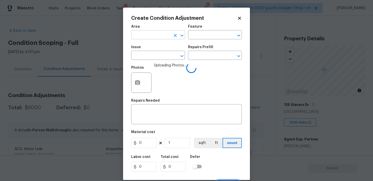
click at [154, 38] on input "text" at bounding box center [151, 35] width 40 height 8
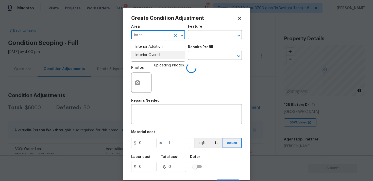
click at [157, 57] on li "Interior Overall" at bounding box center [158, 55] width 54 height 8
type input "Interior Overall"
click at [157, 57] on input "text" at bounding box center [151, 56] width 40 height 8
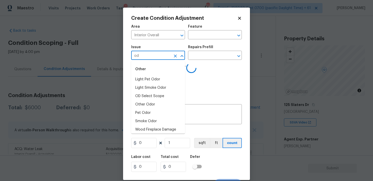
type input "odo"
type input "r"
type input "do"
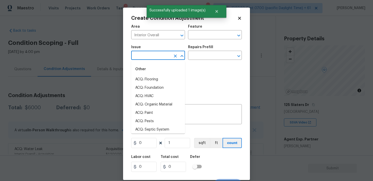
type input "r"
type input "do"
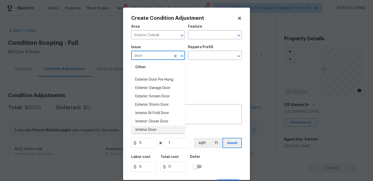
click at [151, 127] on li "Interior Door" at bounding box center [158, 130] width 54 height 8
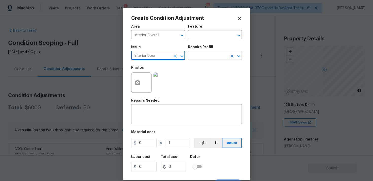
type input "Interior Door"
click at [198, 56] on input "text" at bounding box center [208, 56] width 40 height 8
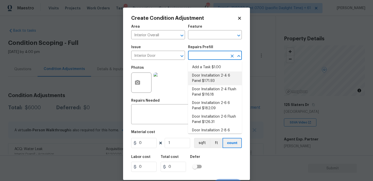
click at [200, 78] on li "Door Installation 2-4 6 Panel $171.93" at bounding box center [215, 79] width 54 height 14
type input "Interior Door"
type textarea "Remove the existing door (if present). Install a new pre-hung 2-4 6 panel inter…"
type input "171.93"
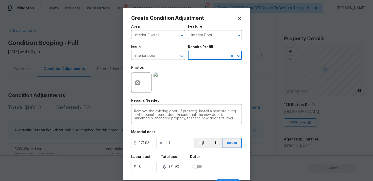
scroll to position [8, 0]
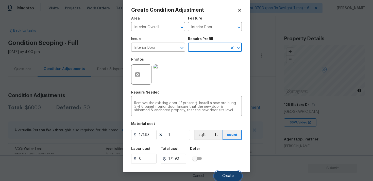
click at [224, 176] on span "Create" at bounding box center [227, 176] width 11 height 4
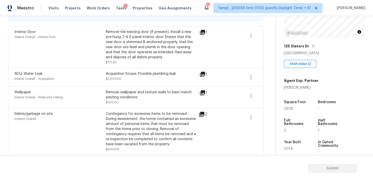
scroll to position [126, 0]
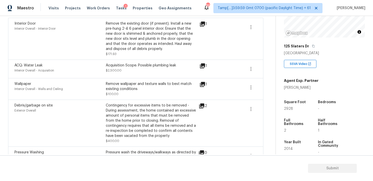
click at [245, 85] on span at bounding box center [251, 87] width 12 height 12
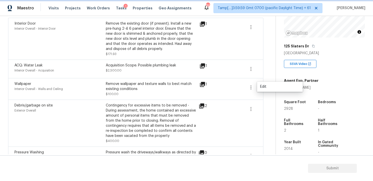
click at [254, 87] on button "button" at bounding box center [251, 87] width 12 height 12
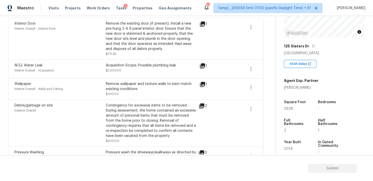
drag, startPoint x: 268, startPoint y: 86, endPoint x: 261, endPoint y: 86, distance: 6.9
click at [267, 86] on div "Back to tasks Condition Scoping - Full Mon, Aug 25 2025 by 4:00 pm Vigneshwaran…" at bounding box center [141, 78] width 267 height 361
click at [252, 86] on icon "button" at bounding box center [251, 88] width 6 height 6
click at [269, 85] on div "Edit" at bounding box center [280, 86] width 40 height 5
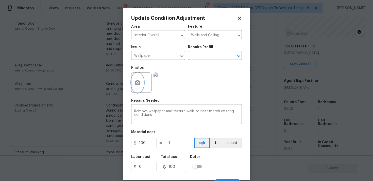
click at [132, 81] on button "button" at bounding box center [137, 83] width 12 height 20
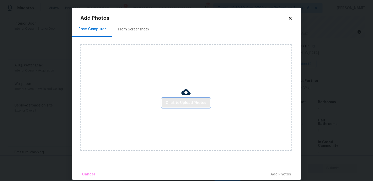
click at [190, 103] on span "Click to Upload Photos" at bounding box center [186, 103] width 41 height 6
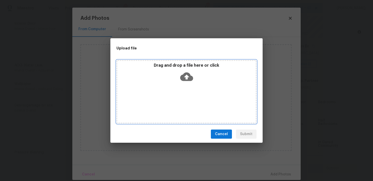
click at [189, 78] on icon at bounding box center [186, 77] width 13 height 9
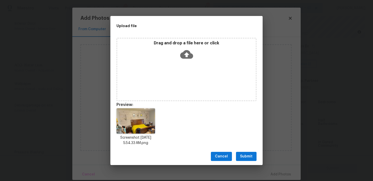
click at [243, 158] on span "Submit" at bounding box center [246, 157] width 12 height 6
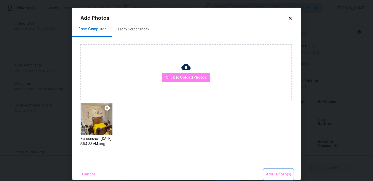
click at [279, 178] on button "Add 1 Photo(s)" at bounding box center [278, 174] width 29 height 11
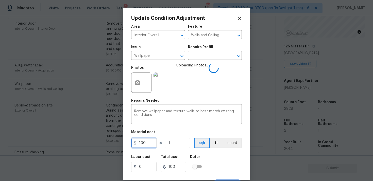
click at [150, 147] on input "100" at bounding box center [143, 143] width 25 height 10
click at [182, 144] on input "1" at bounding box center [177, 143] width 25 height 10
type input "0"
type input "2"
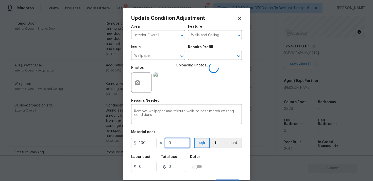
type input "200"
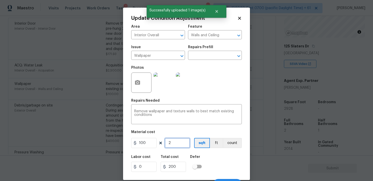
type input "2"
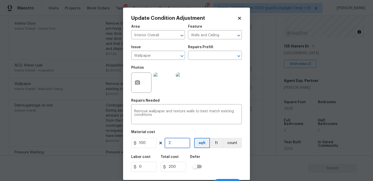
scroll to position [8, 0]
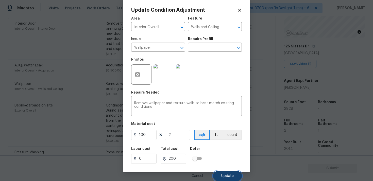
click at [231, 174] on button "Update" at bounding box center [227, 176] width 29 height 10
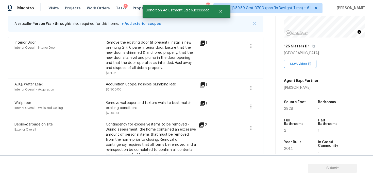
scroll to position [75, 0]
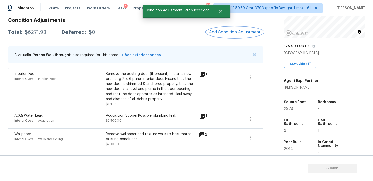
click at [236, 33] on span "Add Condition Adjustment" at bounding box center [234, 32] width 51 height 5
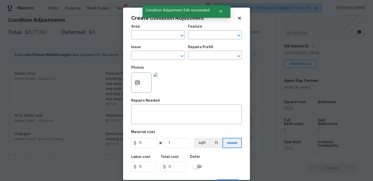
click at [157, 41] on span "Area ​" at bounding box center [158, 32] width 54 height 21
click at [159, 37] on input "text" at bounding box center [151, 35] width 40 height 8
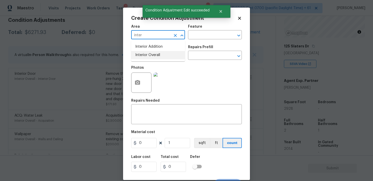
click at [155, 58] on li "Interior Overall" at bounding box center [158, 55] width 54 height 8
type input "Interior Overall"
click at [155, 58] on input "text" at bounding box center [151, 56] width 40 height 8
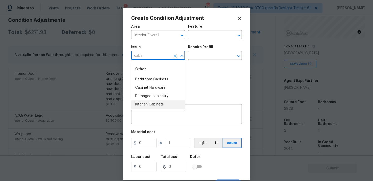
click at [151, 105] on li "Kitchen Cabinets" at bounding box center [158, 104] width 54 height 8
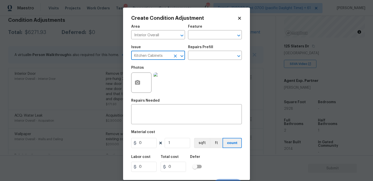
type input "Kitchen Cabinets"
click at [198, 52] on div "Repairs Prefill" at bounding box center [215, 48] width 54 height 7
click at [196, 56] on input "text" at bounding box center [208, 56] width 40 height 8
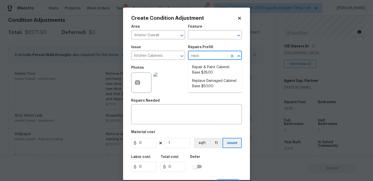
type input "repai"
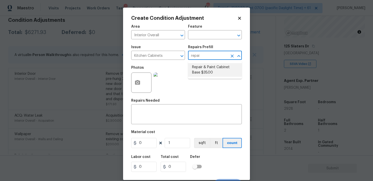
click at [196, 66] on li "Repair & Paint Cabinet Base $35.00" at bounding box center [215, 70] width 54 height 14
type input "Cabinets"
type textarea "Prep/Paint the damaged cabinet base and repair to meet current standard. Remove…"
type input "35"
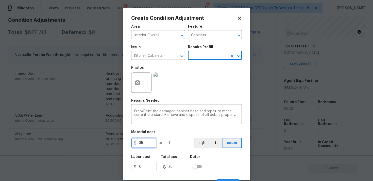
click at [149, 145] on input "35" at bounding box center [143, 143] width 25 height 10
type input "1200"
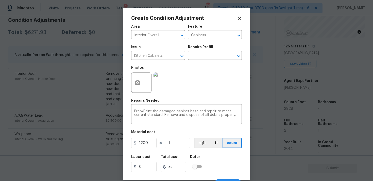
type input "1200"
click at [150, 87] on div at bounding box center [141, 83] width 20 height 20
click at [144, 83] on div at bounding box center [141, 83] width 20 height 20
click at [142, 82] on button "button" at bounding box center [137, 83] width 12 height 20
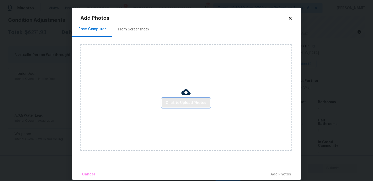
click at [173, 100] on span "Click to Upload Photos" at bounding box center [186, 103] width 41 height 6
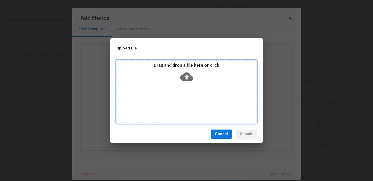
click at [183, 70] on div "Drag and drop a file here or click" at bounding box center [186, 74] width 139 height 22
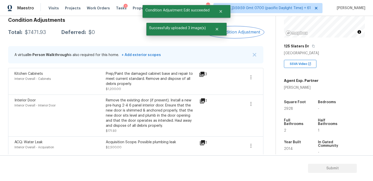
click at [236, 34] on span "Add Condition Adjustment" at bounding box center [234, 32] width 51 height 5
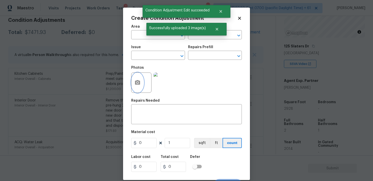
click at [138, 81] on icon "button" at bounding box center [137, 82] width 5 height 5
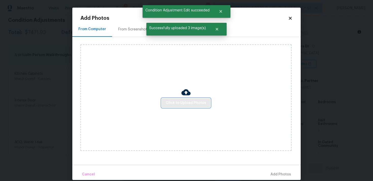
click at [180, 99] on button "Click to Upload Photos" at bounding box center [186, 102] width 49 height 9
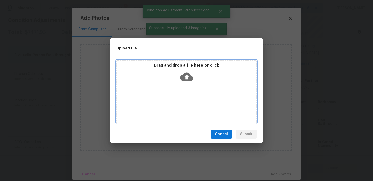
click at [191, 71] on icon at bounding box center [186, 76] width 13 height 13
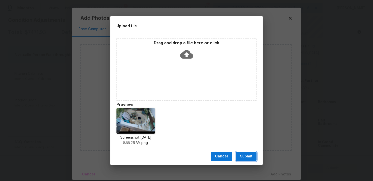
click at [251, 157] on span "Submit" at bounding box center [246, 157] width 12 height 6
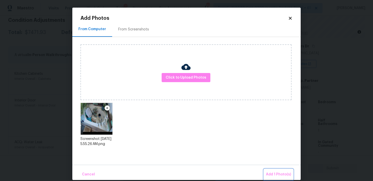
click at [281, 173] on span "Add 1 Photo(s)" at bounding box center [278, 175] width 25 height 6
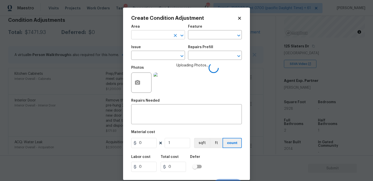
click at [158, 37] on input "text" at bounding box center [151, 35] width 40 height 8
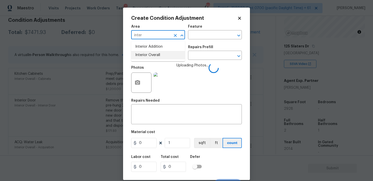
click at [156, 53] on li "Interior Overall" at bounding box center [158, 55] width 54 height 8
type input "Interior Overall"
click at [156, 53] on input "text" at bounding box center [151, 56] width 40 height 8
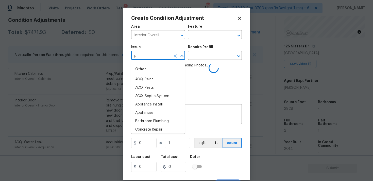
type input "pl"
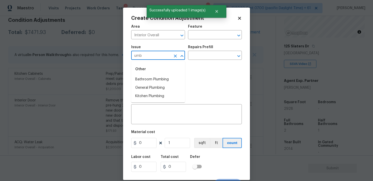
type input "umbi"
click at [159, 98] on li "Bathroom Plumbing" at bounding box center [158, 96] width 54 height 8
type input "Bathroom Plumbing"
click at [201, 59] on input "text" at bounding box center [208, 56] width 40 height 8
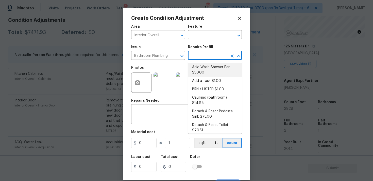
click at [201, 69] on li "Acid Wash Shower Pan $50.00" at bounding box center [215, 70] width 54 height 14
type input "Plumbing"
type textarea "Prep and acid wash/deep clean the shower pan."
type input "50"
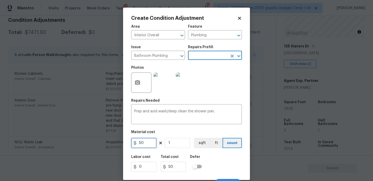
click at [148, 143] on input "50" at bounding box center [143, 143] width 25 height 10
type input "80"
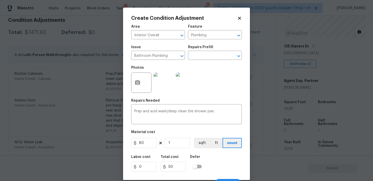
click at [203, 162] on div "Defer" at bounding box center [197, 158] width 15 height 7
type input "80"
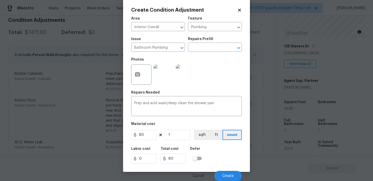
click at [221, 171] on div "Cancel Create" at bounding box center [186, 174] width 111 height 14
click at [226, 174] on button "Create" at bounding box center [228, 176] width 28 height 10
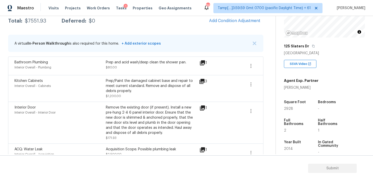
scroll to position [0, 0]
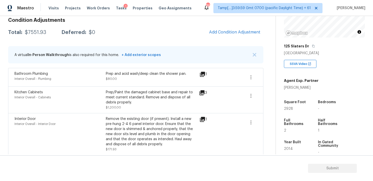
click at [257, 75] on div "Bathroom Plumbing Interior Overall - Plumbing Prep and acid wash/deep clean the…" at bounding box center [135, 77] width 255 height 19
click at [250, 77] on icon "button" at bounding box center [251, 77] width 6 height 6
click at [272, 79] on link "Edit" at bounding box center [279, 77] width 43 height 8
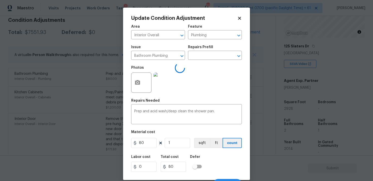
click at [131, 86] on div at bounding box center [141, 83] width 20 height 20
click at [139, 85] on icon "button" at bounding box center [137, 83] width 6 height 6
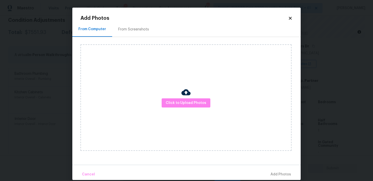
click at [176, 98] on div "Click to Upload Photos" at bounding box center [185, 97] width 211 height 107
click at [182, 102] on span "Click to Upload Photos" at bounding box center [186, 103] width 41 height 6
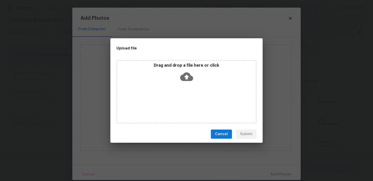
click at [194, 82] on div "Drag and drop a file here or click" at bounding box center [186, 74] width 139 height 22
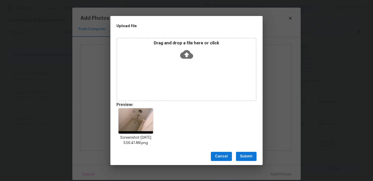
click at [251, 154] on span "Submit" at bounding box center [246, 157] width 12 height 6
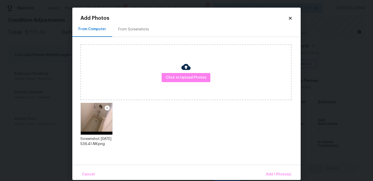
click at [272, 168] on div "Cancel Add 1 Photo(s)" at bounding box center [186, 172] width 228 height 15
click at [272, 174] on span "Add 1 Photo(s)" at bounding box center [278, 175] width 25 height 6
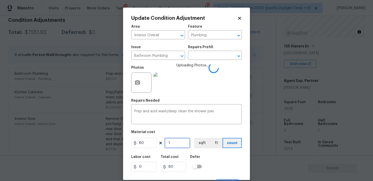
click at [176, 145] on input "1" at bounding box center [177, 143] width 25 height 10
type input "0"
type input "2"
type input "160"
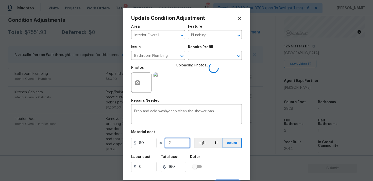
type input "2"
click at [225, 154] on div "Labor cost 0 Total cost 160 Defer" at bounding box center [186, 163] width 111 height 23
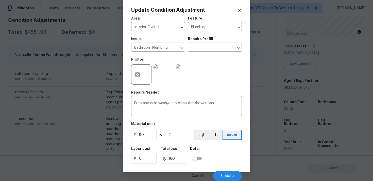
click at [229, 169] on div "Cancel Update" at bounding box center [186, 174] width 111 height 14
click at [229, 173] on button "Update" at bounding box center [227, 176] width 29 height 10
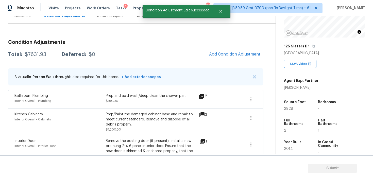
scroll to position [51, 0]
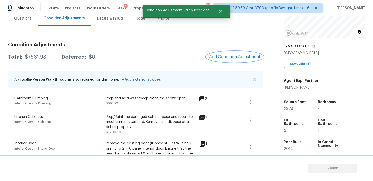
click at [227, 54] on button "Add Condition Adjustment" at bounding box center [234, 57] width 57 height 11
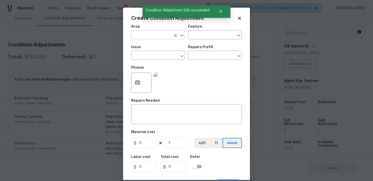
click at [153, 33] on input "text" at bounding box center [151, 35] width 40 height 8
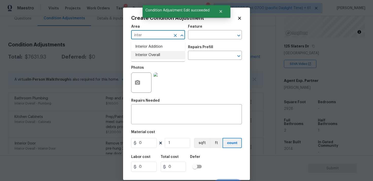
click at [151, 57] on li "Interior Overall" at bounding box center [158, 55] width 54 height 8
type input "Interior Overall"
click at [151, 57] on input "text" at bounding box center [151, 56] width 40 height 8
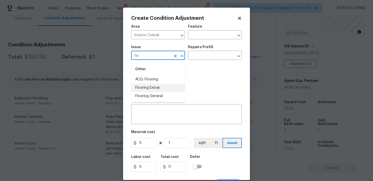
click at [156, 87] on li "Flooring Extras" at bounding box center [158, 88] width 54 height 8
type input "Flooring Extras"
click at [192, 57] on input "text" at bounding box center [208, 56] width 40 height 8
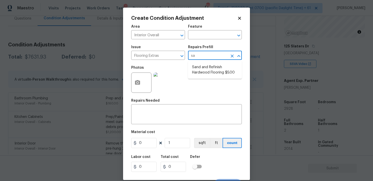
type input "san"
click at [199, 67] on li "Sand and Refinish Hardwood Flooring $5.00" at bounding box center [215, 70] width 54 height 14
type input "Overall Flooring"
type textarea "Sand and refinish the existing hardwood floors. PM to confirm color/sheen."
type input "5"
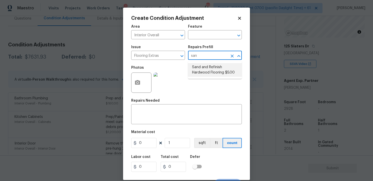
type input "5"
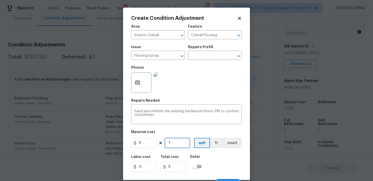
click at [175, 141] on input "1" at bounding box center [177, 143] width 25 height 10
type input "10"
type input "50"
type input "100"
type input "500"
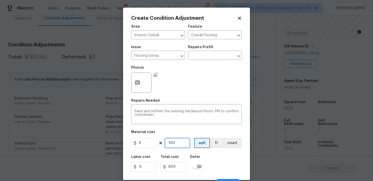
type input "1000"
type input "5000"
type input "1000"
click at [176, 99] on div "Repairs Needed" at bounding box center [186, 102] width 111 height 7
click at [134, 80] on icon "button" at bounding box center [137, 83] width 6 height 6
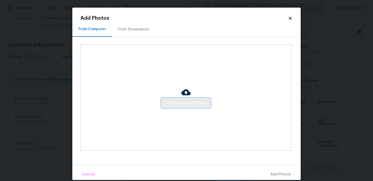
click at [175, 101] on span "Click to Upload Photos" at bounding box center [186, 103] width 41 height 6
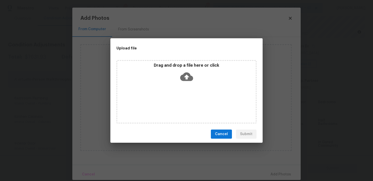
click at [182, 74] on icon at bounding box center [186, 76] width 13 height 13
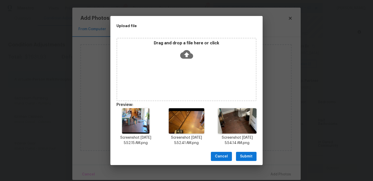
scroll to position [4, 0]
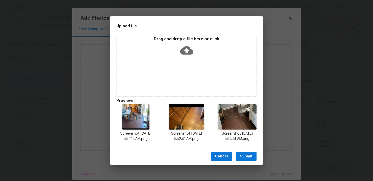
click at [245, 151] on div "Cancel Submit" at bounding box center [186, 157] width 152 height 18
click at [248, 155] on span "Submit" at bounding box center [246, 157] width 12 height 6
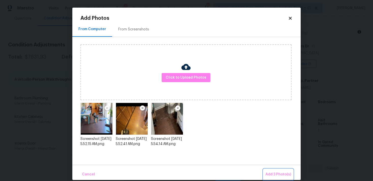
click at [273, 172] on span "Add 3 Photo(s)" at bounding box center [278, 175] width 26 height 6
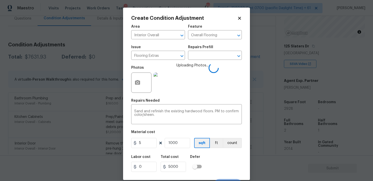
click at [216, 157] on div "Labor cost 0 Total cost 5000 Defer" at bounding box center [186, 163] width 111 height 23
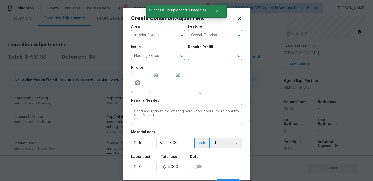
scroll to position [8, 0]
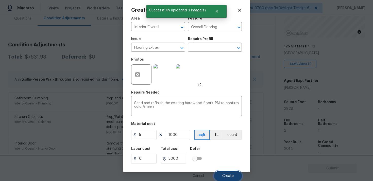
click at [228, 176] on span "Create" at bounding box center [227, 176] width 11 height 4
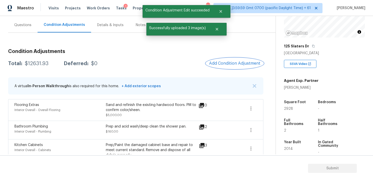
scroll to position [42, 0]
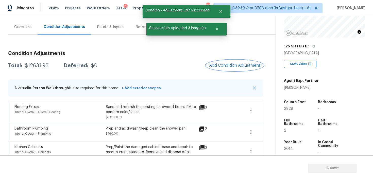
click at [228, 65] on span "Add Condition Adjustment" at bounding box center [234, 65] width 51 height 5
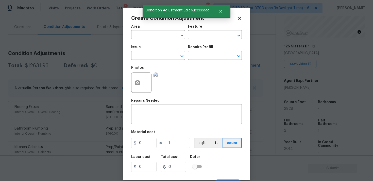
click at [154, 40] on span "Area ​" at bounding box center [158, 32] width 54 height 21
click at [154, 37] on input "text" at bounding box center [151, 35] width 40 height 8
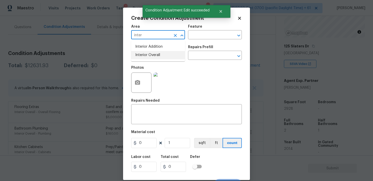
click at [153, 52] on li "Interior Overall" at bounding box center [158, 55] width 54 height 8
type input "Interior Overall"
click at [153, 52] on input "text" at bounding box center [151, 56] width 40 height 8
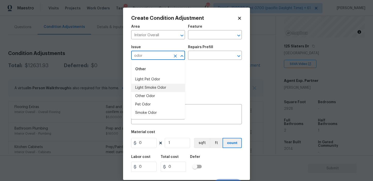
click at [151, 91] on li "Light Smoke Odor" at bounding box center [158, 88] width 54 height 8
type input "Light Smoke Odor"
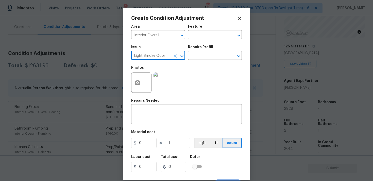
click at [175, 56] on icon "Clear" at bounding box center [175, 56] width 3 height 3
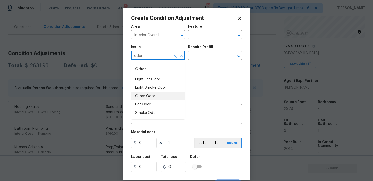
click at [169, 95] on li "Other Odor" at bounding box center [158, 96] width 54 height 8
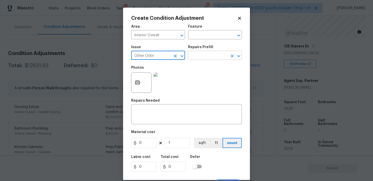
type input "Other Odor"
click at [201, 54] on input "text" at bounding box center [208, 56] width 40 height 8
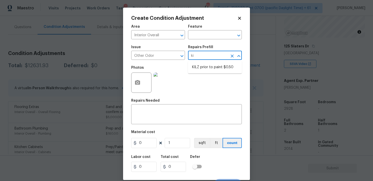
type input "kil"
click at [215, 65] on li "KILZ prior to paint $0.50" at bounding box center [215, 67] width 54 height 8
type textarea "OD Odor Protocol: Full Interior priming with KILZ prior to paint"
type input "0.5"
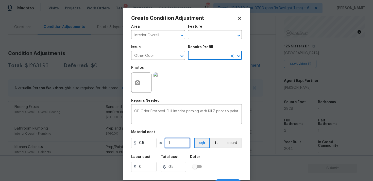
click at [178, 142] on input "1" at bounding box center [177, 143] width 25 height 10
type input "0"
type input "2"
type input "1"
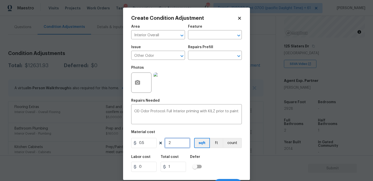
type input "29"
type input "14.5"
type input "292"
type input "146"
type input "2928"
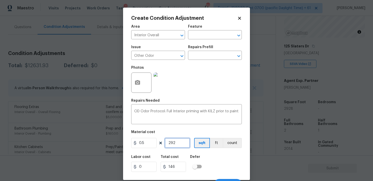
type input "1464"
type input "2928"
click at [229, 160] on div "Labor cost 0 Total cost 1464 Defer" at bounding box center [186, 163] width 111 height 23
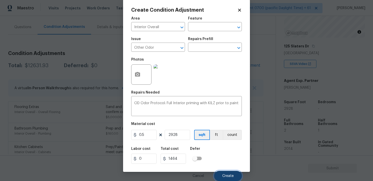
click at [227, 178] on button "Create" at bounding box center [228, 176] width 28 height 10
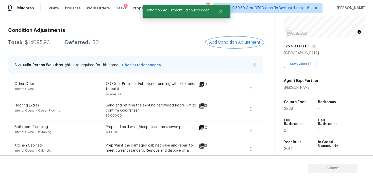
scroll to position [64, 0]
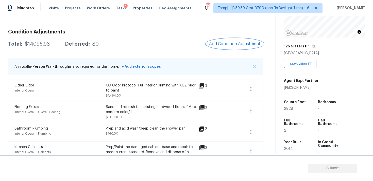
click at [237, 43] on span "Add Condition Adjustment" at bounding box center [234, 44] width 51 height 5
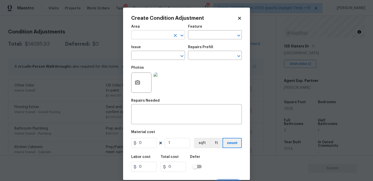
click at [166, 38] on input "text" at bounding box center [151, 35] width 40 height 8
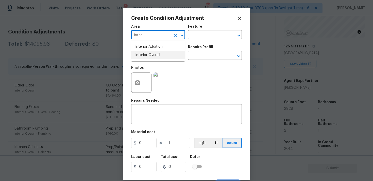
click at [161, 58] on li "Interior Overall" at bounding box center [158, 55] width 54 height 8
type input "Interior Overall"
click at [161, 58] on input "text" at bounding box center [151, 56] width 40 height 8
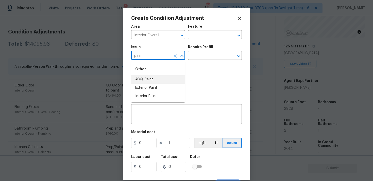
click at [161, 76] on li "ACQ: Paint" at bounding box center [158, 79] width 54 height 8
type input "ACQ: Paint"
click at [173, 57] on icon "Clear" at bounding box center [175, 56] width 5 height 5
click at [165, 96] on li "Flooring General" at bounding box center [158, 96] width 54 height 8
type input "Flooring General"
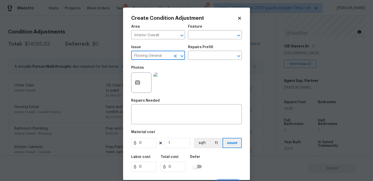
click at [202, 51] on div "Repairs Prefill" at bounding box center [215, 48] width 54 height 7
click at [201, 55] on input "text" at bounding box center [208, 56] width 40 height 8
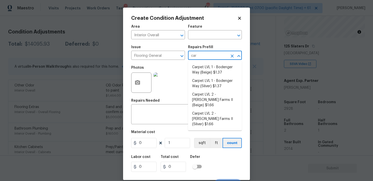
type input "carp"
click at [201, 66] on li "Carpet LVL 1 - Bodenger Way (Beige) $1.37" at bounding box center [215, 70] width 54 height 14
type input "Overall Flooring"
type textarea "Install new carpet. (Bodenger Way 749 Bird Bath, Beige) at all previously carpe…"
type input "1.37"
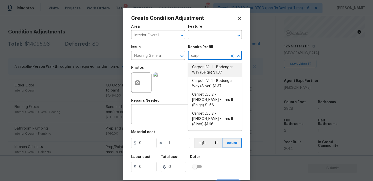
type input "1.37"
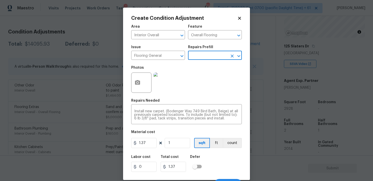
click at [129, 84] on div "Create Condition Adjustment Area Interior Overall ​ Feature Overall Flooring ​ …" at bounding box center [186, 94] width 127 height 173
click at [138, 79] on button "button" at bounding box center [137, 83] width 12 height 20
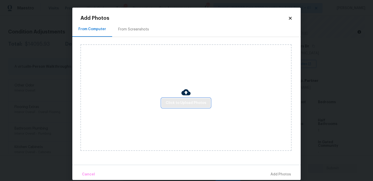
click at [189, 100] on span "Click to Upload Photos" at bounding box center [186, 103] width 41 height 6
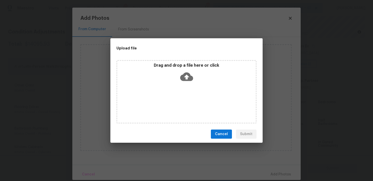
click at [190, 71] on icon at bounding box center [186, 76] width 13 height 13
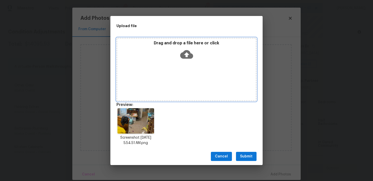
click at [189, 53] on icon at bounding box center [186, 54] width 13 height 9
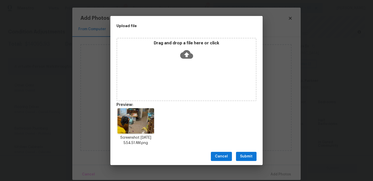
click at [247, 157] on span "Submit" at bounding box center [246, 157] width 12 height 6
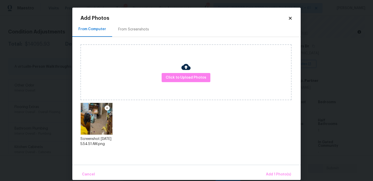
click at [132, 30] on div "From Screenshots" at bounding box center [133, 29] width 31 height 5
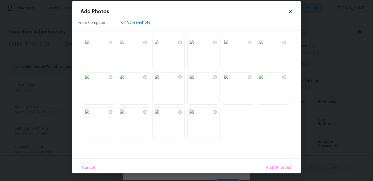
scroll to position [6, 0]
click at [265, 81] on img at bounding box center [261, 77] width 8 height 8
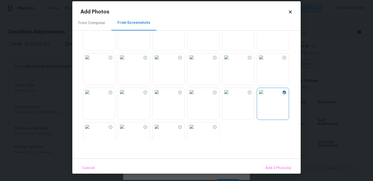
scroll to position [470, 0]
click at [196, 61] on img at bounding box center [192, 57] width 8 height 8
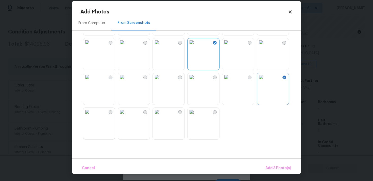
scroll to position [485, 0]
click at [126, 116] on img at bounding box center [122, 112] width 8 height 8
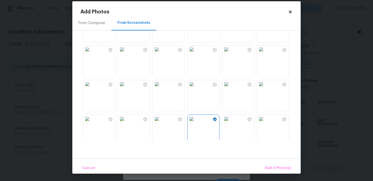
scroll to position [407, 0]
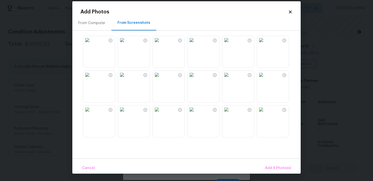
click at [126, 44] on img at bounding box center [122, 40] width 8 height 8
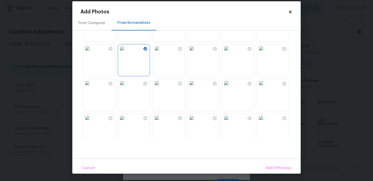
scroll to position [374, 0]
click at [230, 53] on img at bounding box center [226, 49] width 8 height 8
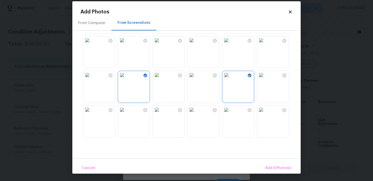
scroll to position [348, 0]
click at [273, 161] on div "Cancel Add 6 Photo(s)" at bounding box center [186, 166] width 228 height 15
click at [273, 167] on span "Add 6 Photo(s)" at bounding box center [278, 168] width 26 height 6
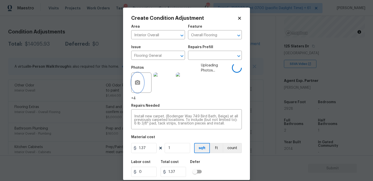
scroll to position [13, 0]
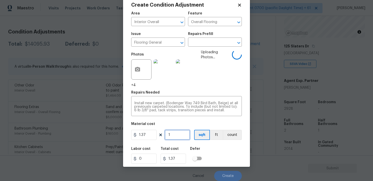
click at [180, 136] on input "1" at bounding box center [177, 135] width 25 height 10
type input "0"
type input "1"
type input "1.37"
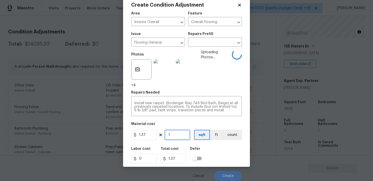
type input "19"
type input "26.03"
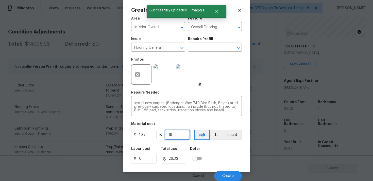
type input "192"
type input "263.04"
type input "1928"
type input "2641.36"
type input "1928"
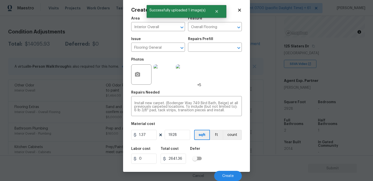
click at [223, 145] on div "Labor cost 0 Total cost 2641.36 Defer" at bounding box center [186, 155] width 111 height 23
click at [224, 176] on span "Create" at bounding box center [227, 176] width 11 height 4
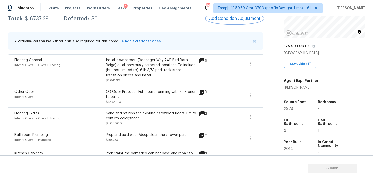
scroll to position [87, 0]
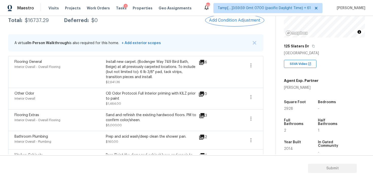
click at [227, 22] on span "Add Condition Adjustment" at bounding box center [234, 20] width 51 height 5
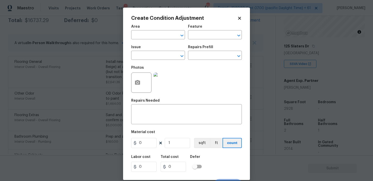
click at [139, 41] on span "Area ​" at bounding box center [158, 32] width 54 height 21
click at [145, 36] on input "text" at bounding box center [151, 35] width 40 height 8
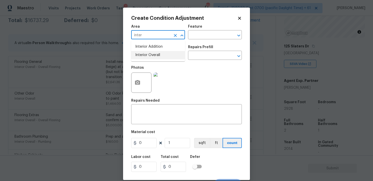
click at [145, 58] on li "Interior Overall" at bounding box center [158, 55] width 54 height 8
type input "Interior Overall"
click at [145, 58] on input "text" at bounding box center [151, 56] width 40 height 8
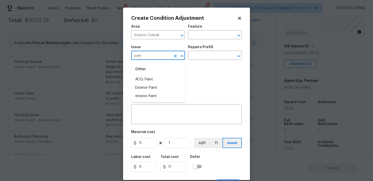
click at [147, 75] on div "Other" at bounding box center [158, 69] width 54 height 12
click at [149, 75] on div "Other" at bounding box center [158, 69] width 54 height 12
click at [155, 77] on li "ACQ: Paint" at bounding box center [158, 79] width 54 height 8
type input "ACQ: Paint"
click at [199, 53] on input "text" at bounding box center [208, 56] width 40 height 8
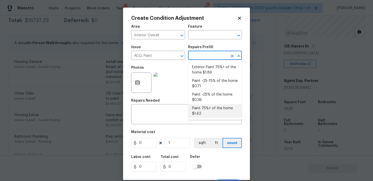
click at [200, 113] on li "Paint 75%+ of the home $1.42" at bounding box center [215, 111] width 54 height 14
type input "Acquisition"
type textarea "Acquisition Scope: 75%+ of the home will likely require interior paint"
type input "1.42"
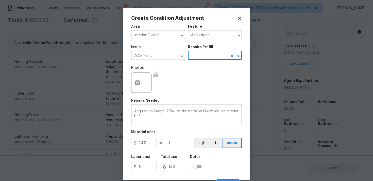
scroll to position [8, 0]
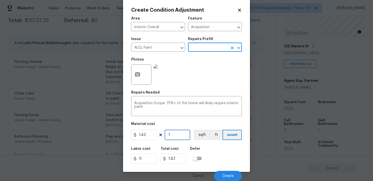
click at [171, 135] on input "1" at bounding box center [177, 135] width 25 height 10
type input "0"
paste input "text"
type input "2"
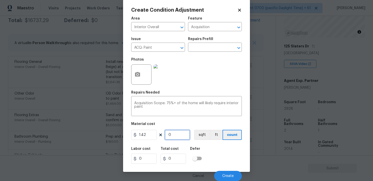
type input "2.84"
type input "29"
type input "41.18"
type input "292"
type input "414.64"
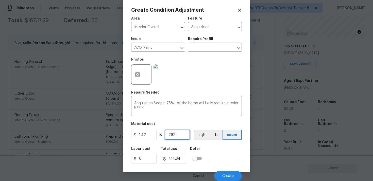
type input "2928"
type input "4157.76"
type input "2928"
click at [199, 135] on button "sqft" at bounding box center [202, 135] width 16 height 10
click at [150, 79] on div at bounding box center [141, 74] width 20 height 20
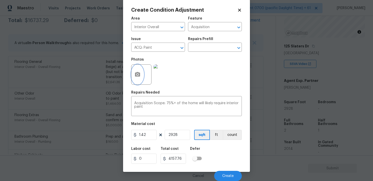
click at [141, 72] on button "button" at bounding box center [137, 75] width 12 height 20
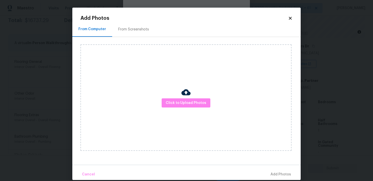
click at [157, 31] on div "From Computer From Screenshots" at bounding box center [186, 29] width 228 height 15
click at [149, 30] on div "From Screenshots" at bounding box center [133, 29] width 43 height 15
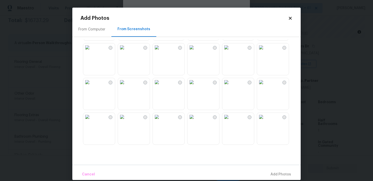
scroll to position [65, 0]
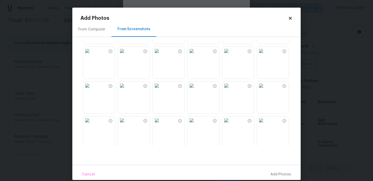
click at [161, 90] on img at bounding box center [157, 86] width 8 height 8
click at [228, 55] on img at bounding box center [226, 51] width 8 height 8
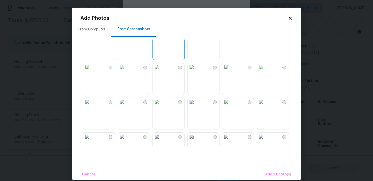
scroll to position [129, 0]
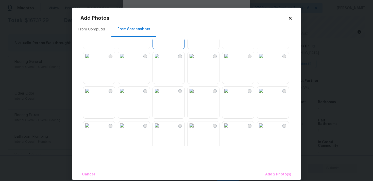
click at [161, 60] on img at bounding box center [157, 56] width 8 height 8
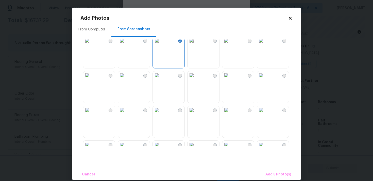
scroll to position [145, 0]
click at [230, 44] on img at bounding box center [226, 40] width 8 height 8
click at [265, 44] on img at bounding box center [261, 40] width 8 height 8
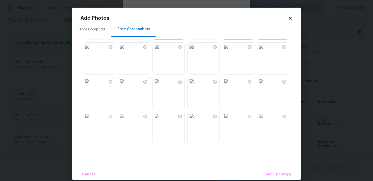
click at [196, 51] on img at bounding box center [192, 47] width 8 height 8
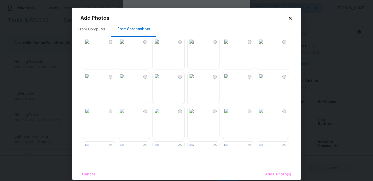
scroll to position [220, 0]
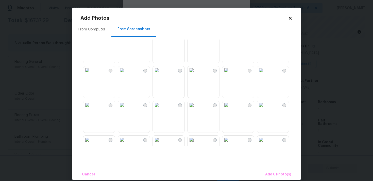
click at [126, 74] on img at bounding box center [122, 70] width 8 height 8
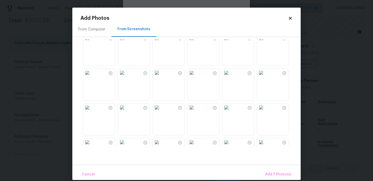
click at [230, 77] on img at bounding box center [226, 73] width 8 height 8
click at [265, 77] on img at bounding box center [261, 73] width 8 height 8
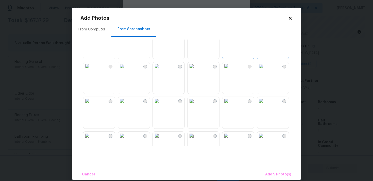
scroll to position [331, 0]
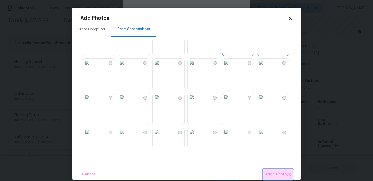
click at [279, 172] on span "Add 9 Photo(s)" at bounding box center [278, 175] width 26 height 6
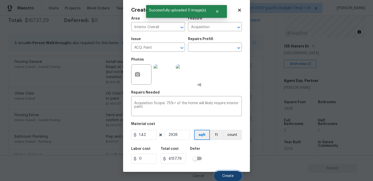
click at [229, 174] on button "Create" at bounding box center [228, 176] width 28 height 10
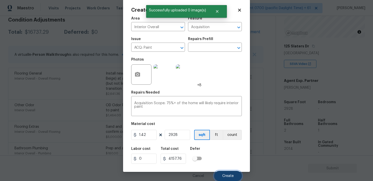
scroll to position [99, 0]
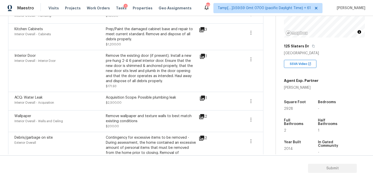
scroll to position [231, 0]
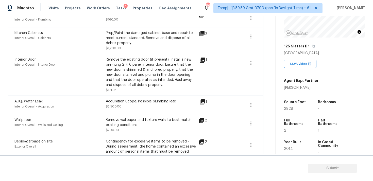
drag, startPoint x: 106, startPoint y: 121, endPoint x: 153, endPoint y: 126, distance: 47.9
click at [154, 126] on div "Remove wallpaper and texture walls to best match existing conditions" at bounding box center [151, 122] width 91 height 10
click at [121, 121] on div "Remove wallpaper and texture walls to best match existing conditions" at bounding box center [151, 122] width 91 height 10
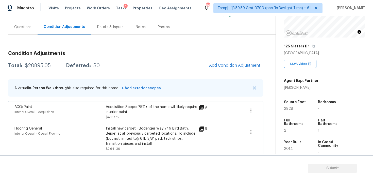
scroll to position [25, 0]
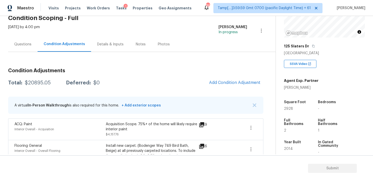
click at [22, 46] on div "Questions" at bounding box center [22, 44] width 17 height 5
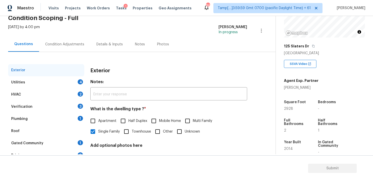
click at [73, 83] on div "Utilities 4" at bounding box center [46, 82] width 76 height 12
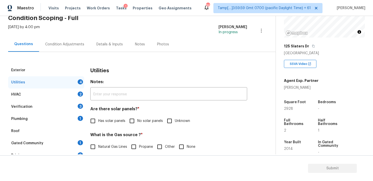
click at [131, 121] on input "No solar panels" at bounding box center [132, 121] width 11 height 11
checkbox input "true"
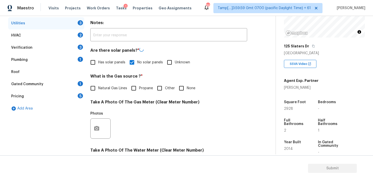
scroll to position [88, 0]
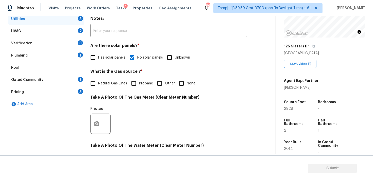
click at [106, 88] on label "Natural Gas Lines" at bounding box center [108, 83] width 40 height 11
click at [98, 88] on input "Natural Gas Lines" at bounding box center [93, 83] width 11 height 11
checkbox input "true"
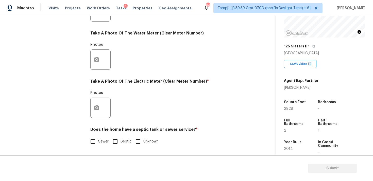
scroll to position [201, 0]
click at [97, 113] on button "button" at bounding box center [97, 108] width 12 height 20
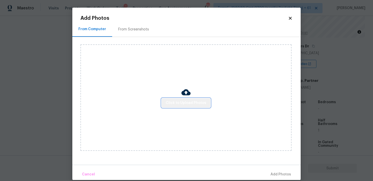
click at [192, 99] on button "Click to Upload Photos" at bounding box center [186, 102] width 49 height 9
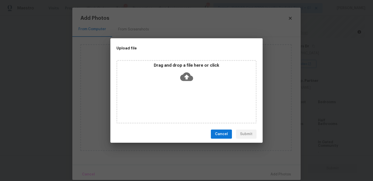
click at [186, 81] on icon at bounding box center [186, 77] width 13 height 9
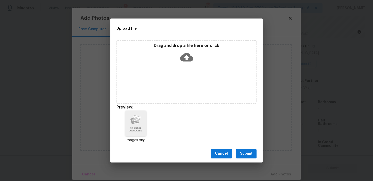
click at [244, 155] on span "Submit" at bounding box center [246, 154] width 12 height 6
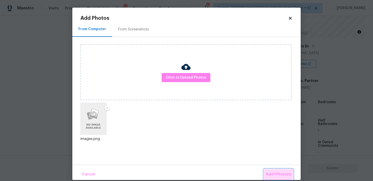
click at [270, 171] on button "Add 1 Photo(s)" at bounding box center [278, 174] width 29 height 11
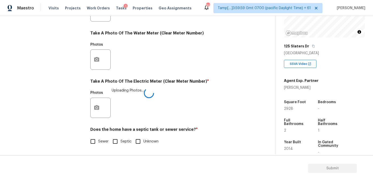
click at [90, 138] on input "Sewer" at bounding box center [93, 141] width 11 height 11
checkbox input "true"
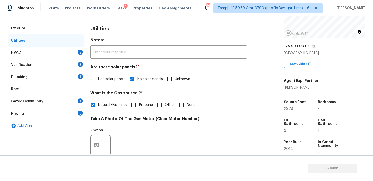
scroll to position [66, 0]
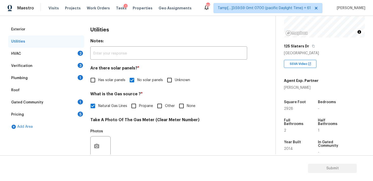
click at [66, 65] on div "Verification 3" at bounding box center [46, 66] width 76 height 12
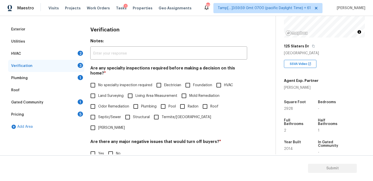
click at [68, 60] on div "Verification 3" at bounding box center [46, 66] width 76 height 12
click at [82, 52] on div "2" at bounding box center [80, 53] width 5 height 5
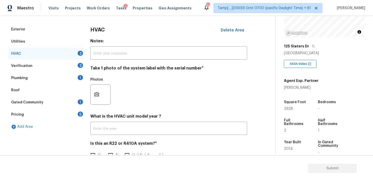
scroll to position [80, 0]
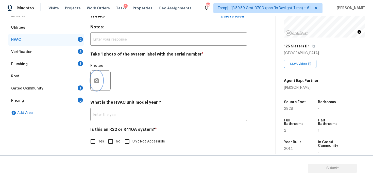
click at [94, 80] on icon "button" at bounding box center [97, 81] width 6 height 6
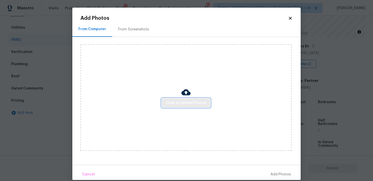
click at [165, 103] on button "Click to Upload Photos" at bounding box center [186, 102] width 49 height 9
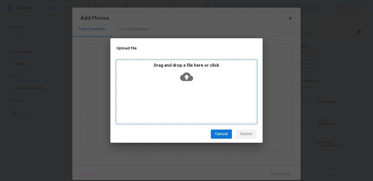
click at [189, 74] on icon at bounding box center [186, 77] width 13 height 9
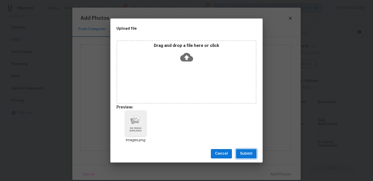
click at [245, 152] on span "Submit" at bounding box center [246, 154] width 12 height 6
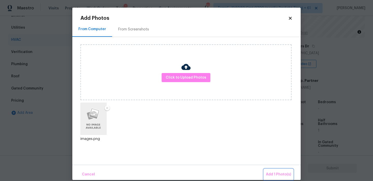
click at [282, 173] on span "Add 1 Photo(s)" at bounding box center [278, 175] width 25 height 6
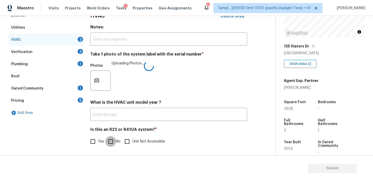
click at [114, 141] on input "No" at bounding box center [110, 141] width 11 height 11
checkbox input "true"
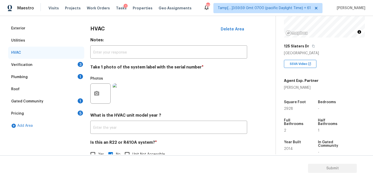
click at [72, 62] on div "Verification 3" at bounding box center [46, 65] width 76 height 12
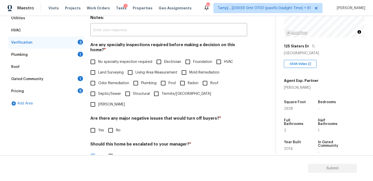
scroll to position [90, 0]
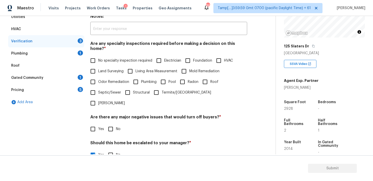
click at [135, 77] on input "Plumbing" at bounding box center [135, 82] width 11 height 11
checkbox input "true"
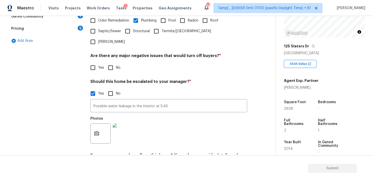
click at [109, 62] on input "No" at bounding box center [110, 67] width 11 height 11
checkbox input "true"
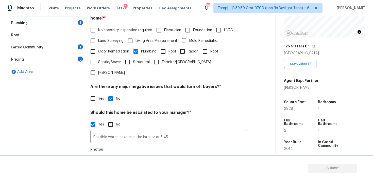
click at [99, 46] on label "Odor Remediation" at bounding box center [109, 51] width 42 height 11
click at [98, 46] on input "Odor Remediation" at bounding box center [93, 51] width 11 height 11
checkbox input "true"
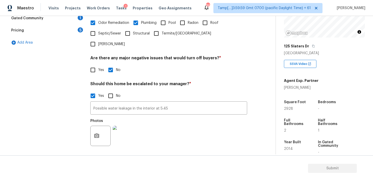
scroll to position [167, 0]
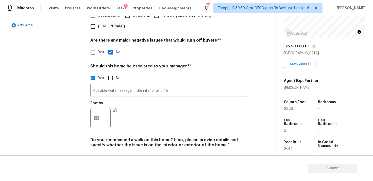
click at [113, 138] on div "Do you recommend a walk on this home? If so, please provide details and specify…" at bounding box center [168, 150] width 157 height 25
click at [113, 152] on input "No" at bounding box center [110, 157] width 11 height 11
checkbox input "true"
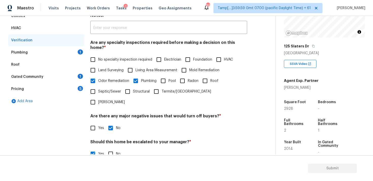
click at [72, 44] on div "Verification" at bounding box center [46, 40] width 76 height 12
click at [74, 52] on div "Plumbing 1" at bounding box center [46, 52] width 76 height 12
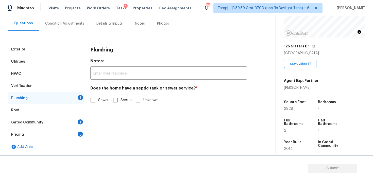
click at [104, 100] on span "Sewer" at bounding box center [103, 100] width 10 height 5
click at [98, 100] on input "Sewer" at bounding box center [93, 100] width 11 height 11
checkbox input "true"
click at [71, 117] on div "Gated Community 1" at bounding box center [46, 122] width 76 height 12
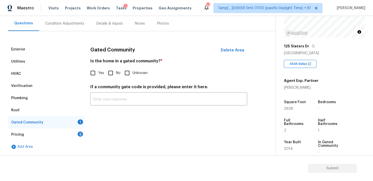
click at [114, 78] on input "No" at bounding box center [110, 73] width 11 height 11
checkbox input "true"
click at [74, 133] on div "Pricing 5" at bounding box center [46, 135] width 76 height 12
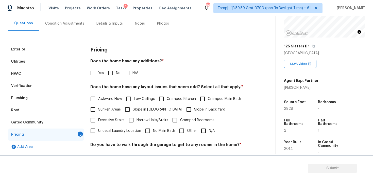
click at [115, 68] on input "No" at bounding box center [110, 73] width 11 height 11
checkbox input "true"
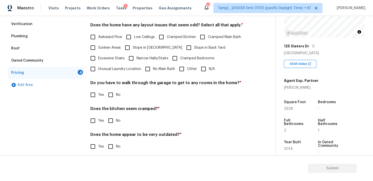
scroll to position [109, 0]
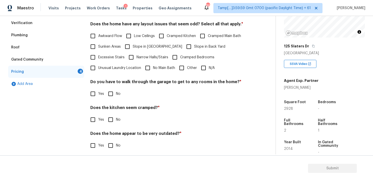
click at [183, 41] on input "Slope in Back Yard" at bounding box center [188, 46] width 11 height 11
checkbox input "true"
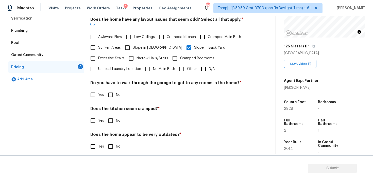
scroll to position [113, 0]
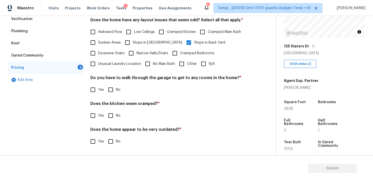
click at [113, 88] on input "No" at bounding box center [110, 90] width 11 height 11
checkbox input "true"
click at [112, 117] on input "No" at bounding box center [110, 115] width 11 height 11
checkbox input "true"
click at [112, 144] on input "No" at bounding box center [110, 142] width 11 height 11
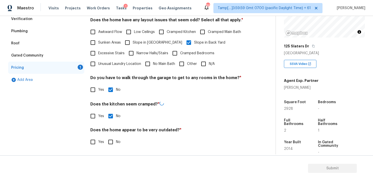
checkbox input "true"
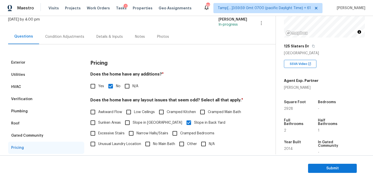
scroll to position [28, 0]
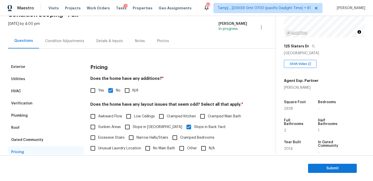
click at [72, 44] on div "Condition Adjustments" at bounding box center [64, 40] width 51 height 15
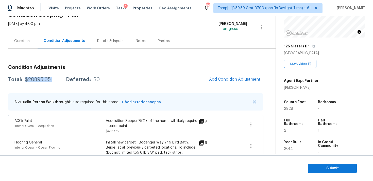
drag, startPoint x: 24, startPoint y: 80, endPoint x: 64, endPoint y: 80, distance: 39.3
click at [64, 80] on div "Total: $20895.05 Deferred: $0" at bounding box center [54, 79] width 92 height 5
copy div "$20895.05"
click at [33, 43] on div "Questions" at bounding box center [22, 40] width 29 height 15
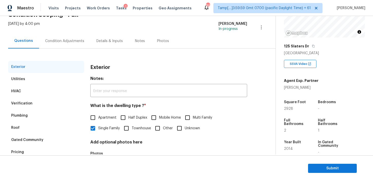
scroll to position [63, 0]
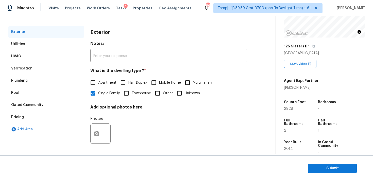
click at [40, 71] on div "Verification" at bounding box center [46, 68] width 76 height 12
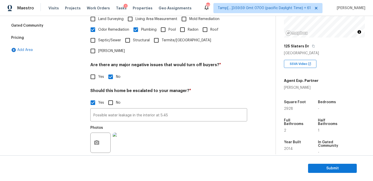
scroll to position [143, 0]
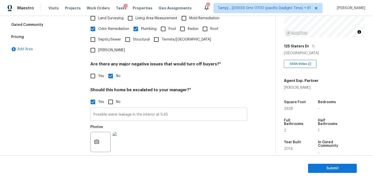
click at [103, 109] on input "Possible water leakage in the interior at 5:45" at bounding box center [168, 115] width 157 height 12
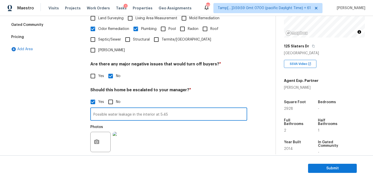
click at [103, 109] on input "Possible water leakage in the interior at 5:45" at bounding box center [168, 115] width 157 height 12
click at [79, 77] on div "Exterior Utilities HVAC Verification Plumbing Roof Gated Community Pricing Add …" at bounding box center [46, 69] width 76 height 247
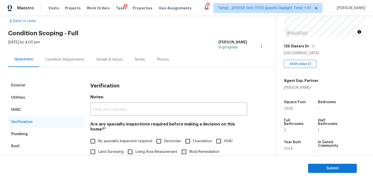
scroll to position [0, 0]
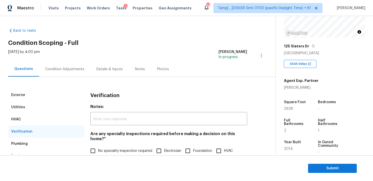
click at [71, 71] on div "Condition Adjustments" at bounding box center [64, 69] width 39 height 5
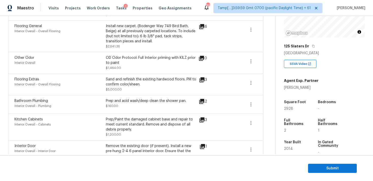
scroll to position [137, 0]
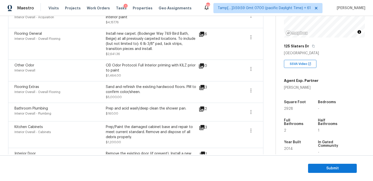
click at [331, 163] on section "Submit" at bounding box center [186, 169] width 373 height 26
click at [331, 168] on span "Submit" at bounding box center [332, 168] width 41 height 6
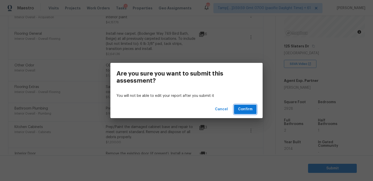
click at [250, 105] on button "Confirm" at bounding box center [245, 109] width 23 height 9
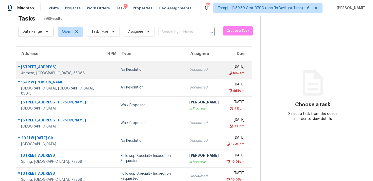
scroll to position [12, 0]
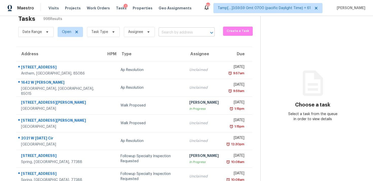
click at [184, 30] on input "text" at bounding box center [180, 33] width 42 height 8
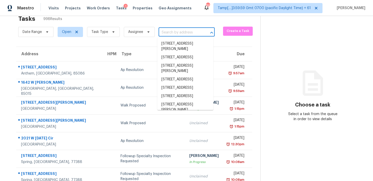
paste input "204 Breakwater Dr, Hendersonville, TN 37075"
type input "204 Breakwater Dr, Hendersonville, TN 37075"
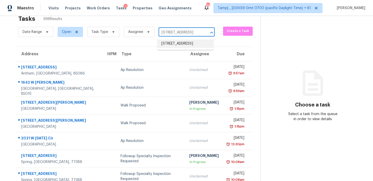
click at [183, 45] on li "204 Breakwater Dr, Hendersonville, TN 37075" at bounding box center [185, 44] width 56 height 8
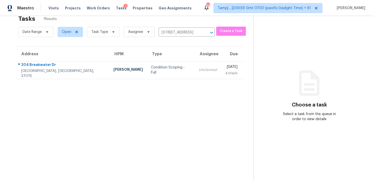
click at [221, 78] on td "Mon, Aug 25th 2025 4:00pm" at bounding box center [233, 70] width 24 height 18
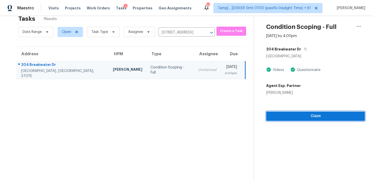
click at [287, 113] on span "Claim" at bounding box center [315, 116] width 91 height 6
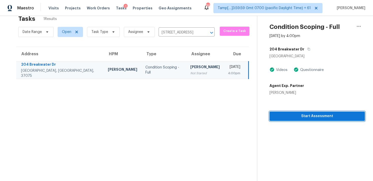
click at [287, 113] on span "Start Assessment" at bounding box center [317, 116] width 87 height 6
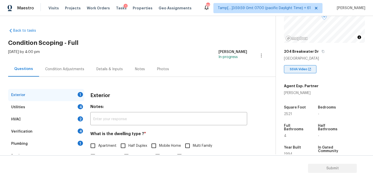
scroll to position [52, 0]
click at [322, 52] on icon "button" at bounding box center [323, 52] width 3 height 3
click at [70, 65] on div "Condition Adjustments" at bounding box center [64, 69] width 51 height 15
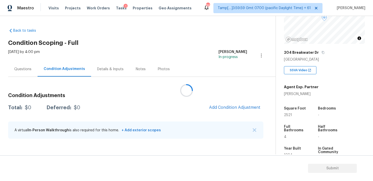
click at [205, 98] on div at bounding box center [186, 90] width 373 height 181
click at [216, 106] on span "Add Condition Adjustment" at bounding box center [234, 107] width 51 height 5
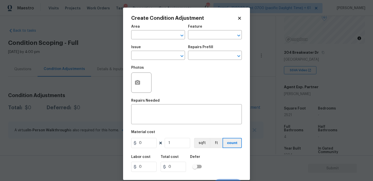
click at [158, 43] on span "Issue ​" at bounding box center [158, 52] width 54 height 21
click at [158, 39] on input "text" at bounding box center [151, 35] width 40 height 8
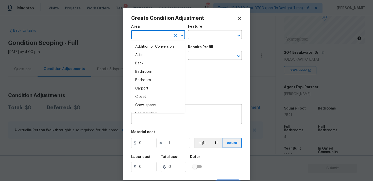
type input "e"
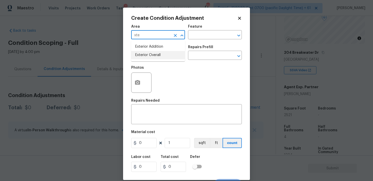
click at [153, 52] on li "Exterior Overall" at bounding box center [158, 55] width 54 height 8
type input "Exterior Overall"
click at [155, 59] on input "text" at bounding box center [151, 56] width 40 height 8
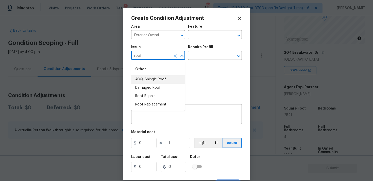
click at [154, 82] on li "ACQ: Shingle Roof" at bounding box center [158, 79] width 54 height 8
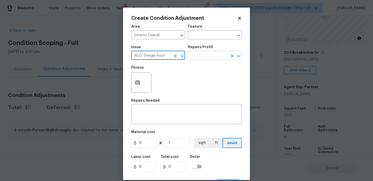
type input "ACQ: Shingle Roof"
click at [194, 54] on input "text" at bounding box center [208, 56] width 40 height 8
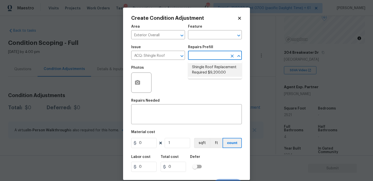
click at [201, 71] on li "Shingle Roof Replacement Required $9,200.00" at bounding box center [215, 70] width 54 height 14
type input "Acquisition"
type textarea "Acquisition Scope: Shingle Roof Replacement required."
type input "9200"
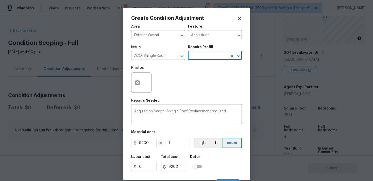
scroll to position [8, 0]
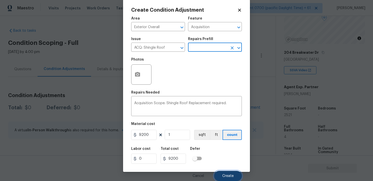
click at [231, 172] on button "Create" at bounding box center [228, 176] width 28 height 10
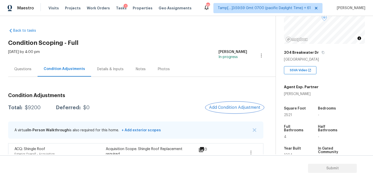
scroll to position [12, 0]
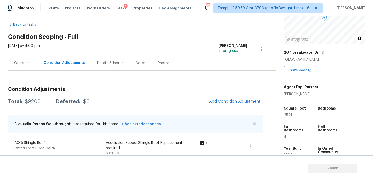
click at [31, 67] on div "Questions" at bounding box center [22, 63] width 29 height 15
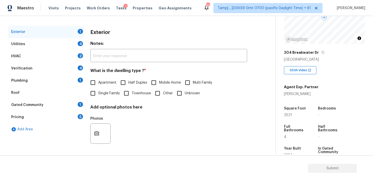
click at [59, 70] on div "Verification 4" at bounding box center [46, 68] width 76 height 12
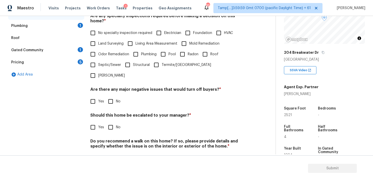
scroll to position [119, 0]
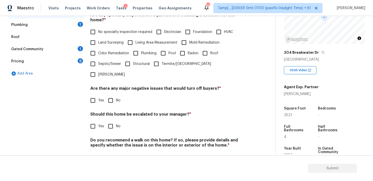
click at [96, 121] on input "Yes" at bounding box center [93, 126] width 11 height 11
checkbox input "true"
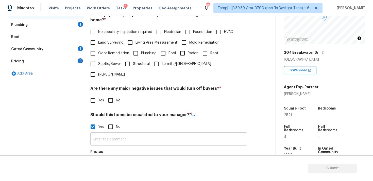
click at [107, 134] on input "text" at bounding box center [168, 140] width 157 height 12
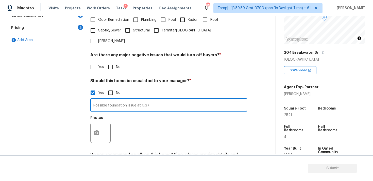
scroll to position [167, 0]
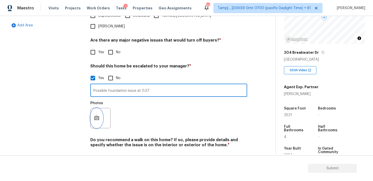
click at [99, 116] on icon "button" at bounding box center [96, 118] width 5 height 5
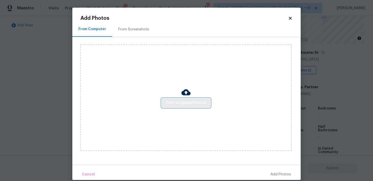
click at [178, 106] on span "Click to Upload Photos" at bounding box center [186, 103] width 41 height 6
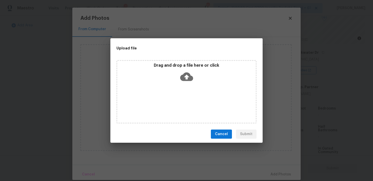
click at [186, 77] on icon at bounding box center [186, 76] width 13 height 13
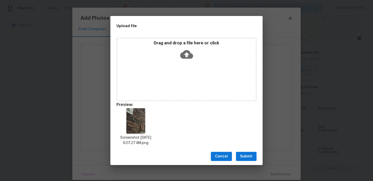
click at [249, 155] on span "Submit" at bounding box center [246, 157] width 12 height 6
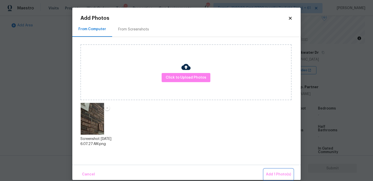
click at [272, 175] on span "Add 1 Photo(s)" at bounding box center [278, 175] width 25 height 6
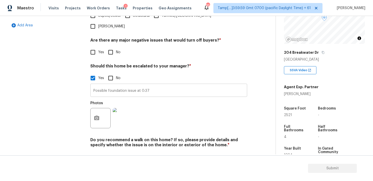
click at [165, 85] on input "Possible foundation issue at 0:37" at bounding box center [168, 91] width 157 height 12
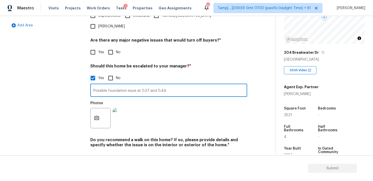
type input "Possible foundation issue at 0:37 and 0:44"
click at [101, 109] on button "button" at bounding box center [97, 118] width 12 height 20
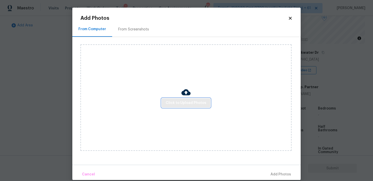
click at [186, 101] on span "Click to Upload Photos" at bounding box center [186, 103] width 41 height 6
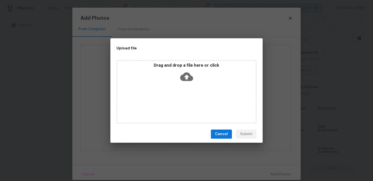
click at [185, 77] on icon at bounding box center [186, 76] width 13 height 13
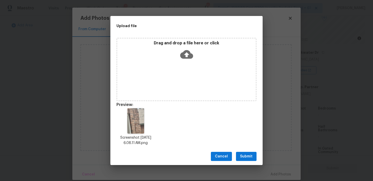
click at [242, 153] on button "Submit" at bounding box center [246, 156] width 21 height 9
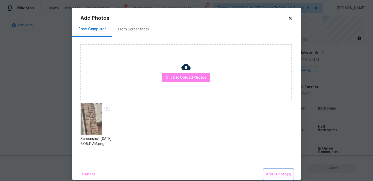
click at [279, 173] on span "Add 1 Photo(s)" at bounding box center [278, 175] width 25 height 6
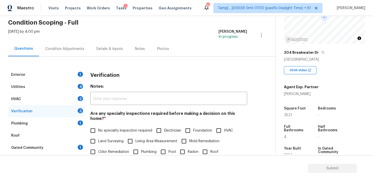
scroll to position [4, 0]
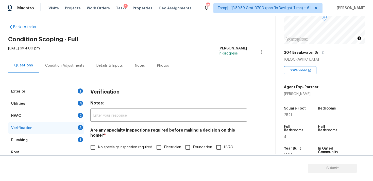
click at [66, 66] on div "Condition Adjustments" at bounding box center [64, 65] width 39 height 5
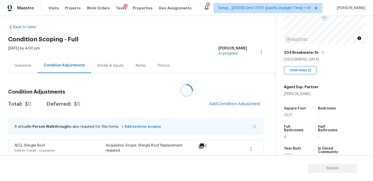
scroll to position [12, 0]
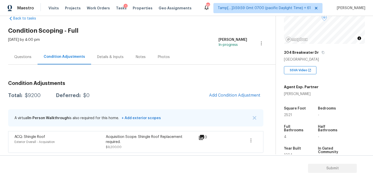
click at [228, 88] on div "Condition Adjustments Total: $9200 Deferred: $0 Add Condition Adjustment A virt…" at bounding box center [135, 115] width 255 height 76
click at [227, 91] on button "Add Condition Adjustment" at bounding box center [234, 95] width 57 height 11
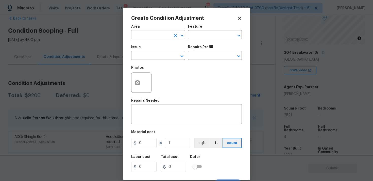
click at [138, 35] on input "text" at bounding box center [151, 35] width 40 height 8
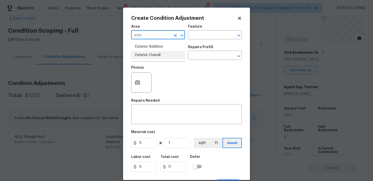
click at [141, 56] on li "Exterior Overall" at bounding box center [158, 55] width 54 height 8
type input "Exterior Overall"
click at [141, 56] on input "text" at bounding box center [151, 56] width 40 height 8
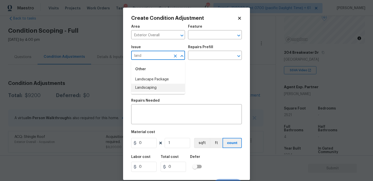
click at [145, 87] on li "Landscaping" at bounding box center [158, 88] width 54 height 8
type input "Landscaping"
click at [175, 56] on icon "Clear" at bounding box center [175, 56] width 3 height 3
type input "k"
click at [174, 79] on li "Landscape Package" at bounding box center [158, 79] width 54 height 8
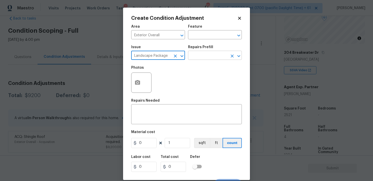
type input "Landscape Package"
click at [207, 56] on input "text" at bounding box center [208, 56] width 40 height 8
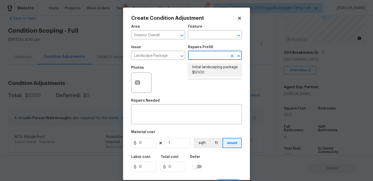
click at [206, 72] on li "Initial landscaping package $50.00" at bounding box center [215, 70] width 54 height 14
type input "Home Readiness Packages"
type textarea "Mowing of grass up to 6" in height. Mow, edge along driveways & sidewalks, trim…"
type input "50"
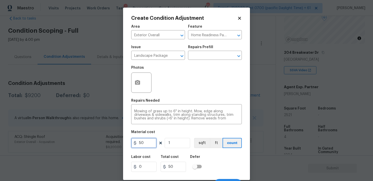
click at [145, 143] on input "50" at bounding box center [143, 143] width 25 height 10
type input "2000"
click at [167, 92] on div "Photos" at bounding box center [186, 79] width 111 height 33
click at [140, 82] on icon "button" at bounding box center [137, 82] width 5 height 5
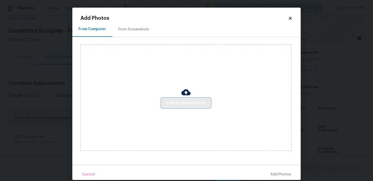
click at [191, 100] on span "Click to Upload Photos" at bounding box center [186, 103] width 41 height 6
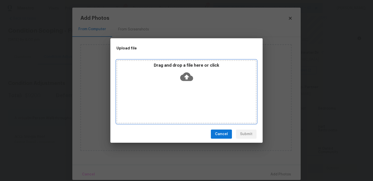
click at [188, 76] on icon at bounding box center [186, 76] width 13 height 13
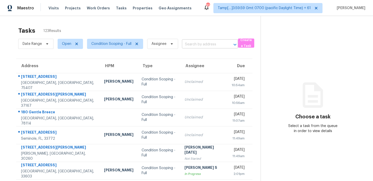
click at [194, 48] on input "text" at bounding box center [203, 45] width 42 height 8
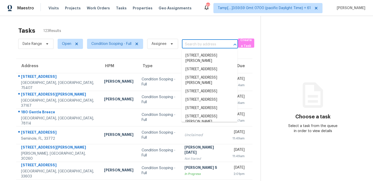
paste input "[STREET_ADDRESS]"
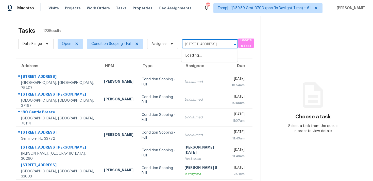
scroll to position [0, 28]
type input "[STREET_ADDRESS]"
click at [206, 54] on li "[STREET_ADDRESS]" at bounding box center [209, 56] width 56 height 8
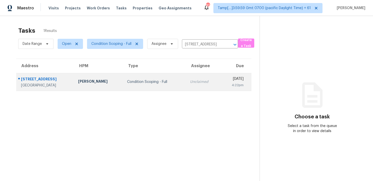
click at [186, 89] on td "Unclaimed" at bounding box center [203, 82] width 35 height 18
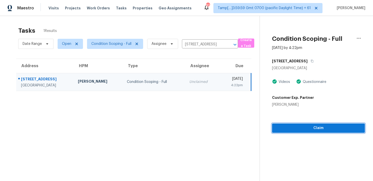
click at [322, 130] on span "Claim" at bounding box center [318, 128] width 85 height 6
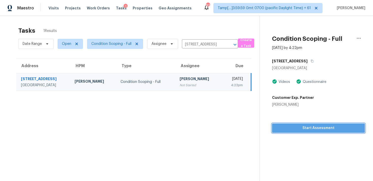
click at [310, 125] on span "Start Assessment" at bounding box center [318, 128] width 85 height 6
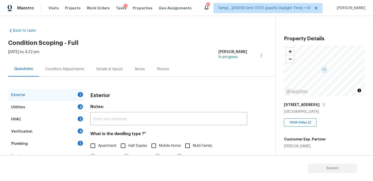
click at [45, 109] on div "Utilities 4" at bounding box center [46, 107] width 76 height 12
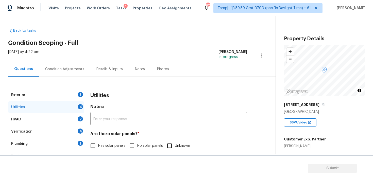
click at [94, 148] on input "Has solar panels" at bounding box center [93, 146] width 11 height 11
checkbox input "true"
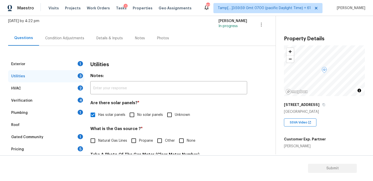
scroll to position [29, 0]
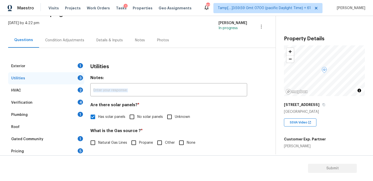
drag, startPoint x: 122, startPoint y: 99, endPoint x: 98, endPoint y: 70, distance: 37.0
click at [80, 41] on div "Condition Adjustments" at bounding box center [64, 40] width 39 height 5
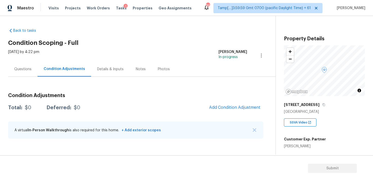
click at [263, 122] on div "Condition Adjustments Total: $0 Deferred: $0 Add Condition Adjustment A virtual…" at bounding box center [135, 116] width 255 height 54
click at [244, 112] on button "Add Condition Adjustment" at bounding box center [234, 107] width 57 height 11
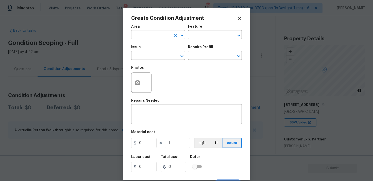
click at [163, 38] on input "text" at bounding box center [151, 35] width 40 height 8
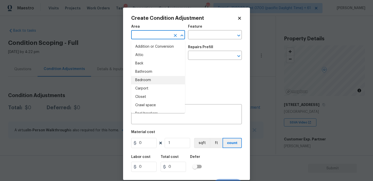
click at [113, 89] on body "Maestro Visits Projects Work Orders Tasks 1 Properties Geo Assignments 869 Tamp…" at bounding box center [186, 90] width 373 height 181
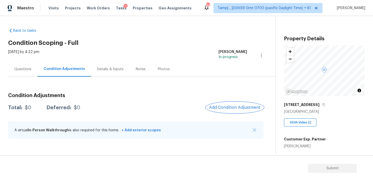
click at [234, 108] on span "Add Condition Adjustment" at bounding box center [234, 107] width 51 height 5
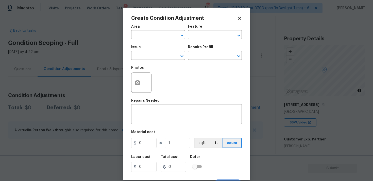
click at [162, 41] on span "Area ​" at bounding box center [158, 32] width 54 height 21
click at [161, 37] on input "text" at bounding box center [151, 35] width 40 height 8
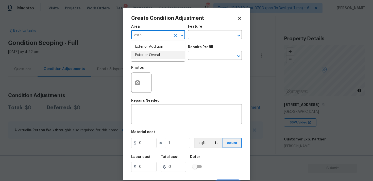
click at [159, 52] on li "Exterior Overall" at bounding box center [158, 55] width 54 height 8
type input "Exterior Overall"
click at [159, 55] on input "text" at bounding box center [151, 56] width 40 height 8
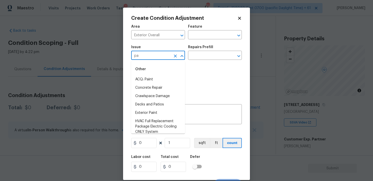
type input "p"
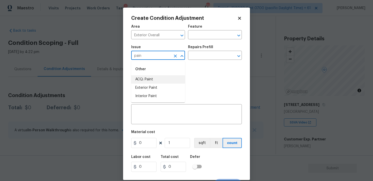
click at [160, 77] on li "ACQ: Paint" at bounding box center [158, 79] width 54 height 8
type input "ACQ: Paint"
click at [192, 61] on div "Issue ACQ: Paint ​ Repairs Prefill ​" at bounding box center [186, 52] width 111 height 21
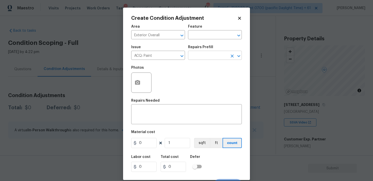
click at [196, 57] on input "text" at bounding box center [208, 56] width 40 height 8
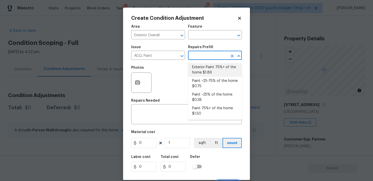
click at [199, 70] on li "Exterior Paint 75%+ of the home $1.89" at bounding box center [215, 70] width 54 height 14
type input "Acquisition"
type textarea "Acquisition Scope: 75%+ of the home exterior will likely require paint"
type input "1.89"
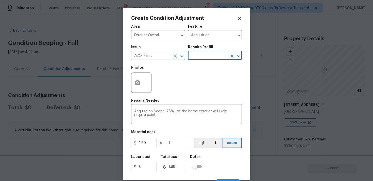
click at [177, 56] on icon "Clear" at bounding box center [175, 56] width 5 height 5
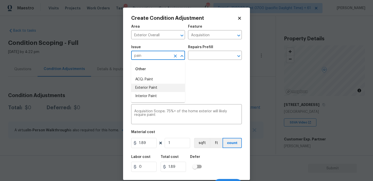
click at [171, 90] on li "Exterior Paint" at bounding box center [158, 88] width 54 height 8
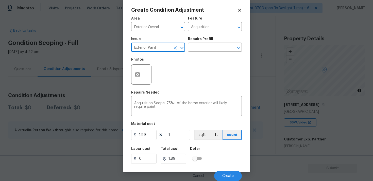
type input "Exterior Paint"
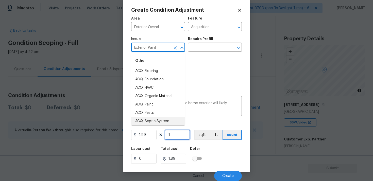
click at [170, 131] on input "1" at bounding box center [177, 135] width 25 height 10
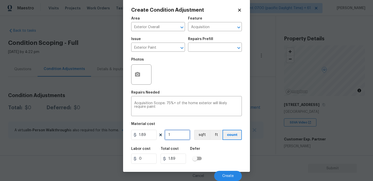
type input "0"
paste input "199"
type input "1990"
type input "3761.1"
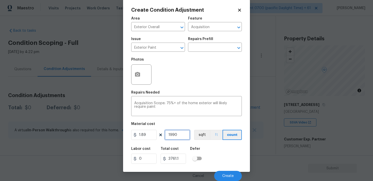
type input "1990"
click at [213, 134] on button "ft" at bounding box center [216, 135] width 13 height 10
click at [204, 132] on button "sqft" at bounding box center [202, 135] width 16 height 10
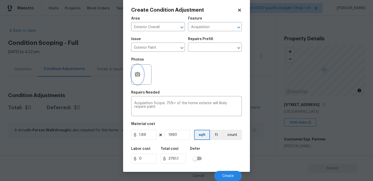
click at [142, 68] on button "button" at bounding box center [137, 75] width 12 height 20
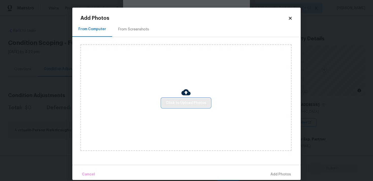
click at [184, 99] on button "Click to Upload Photos" at bounding box center [186, 102] width 49 height 9
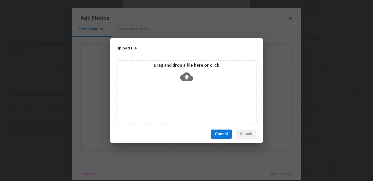
click at [186, 75] on icon at bounding box center [186, 76] width 13 height 13
click at [223, 133] on span "Cancel" at bounding box center [221, 134] width 13 height 6
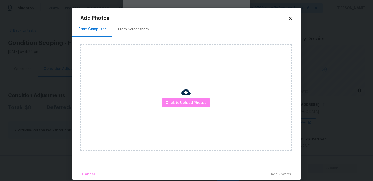
click at [133, 27] on div "From Screenshots" at bounding box center [133, 29] width 31 height 5
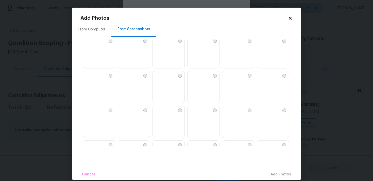
scroll to position [6, 0]
click at [91, 44] on img at bounding box center [87, 40] width 8 height 8
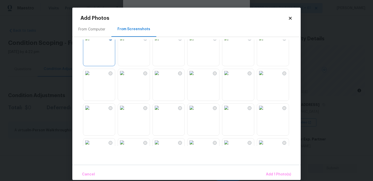
scroll to position [9, 0]
click at [230, 42] on img at bounding box center [226, 37] width 8 height 8
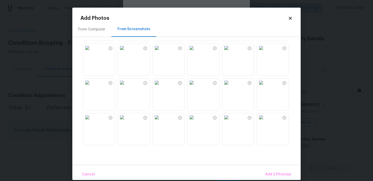
click at [161, 87] on img at bounding box center [157, 83] width 8 height 8
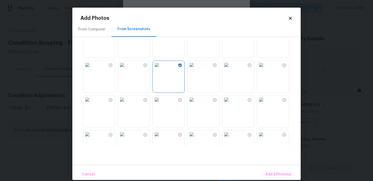
click at [196, 104] on img at bounding box center [192, 100] width 8 height 8
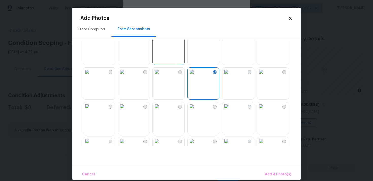
click at [160, 76] on img at bounding box center [157, 72] width 8 height 8
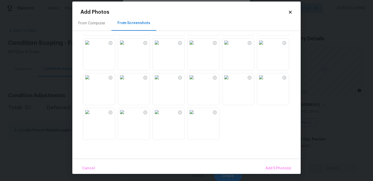
scroll to position [7, 0]
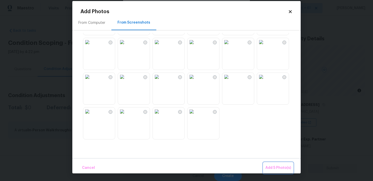
click at [288, 167] on span "Add 5 Photo(s)" at bounding box center [278, 168] width 26 height 6
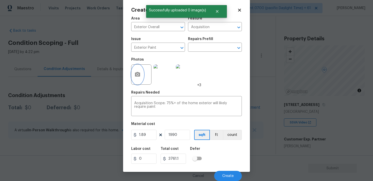
scroll to position [0, 0]
click at [224, 175] on span "Create" at bounding box center [227, 176] width 11 height 4
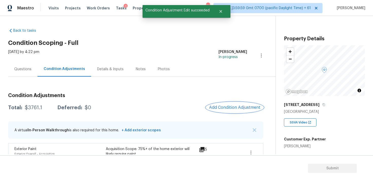
scroll to position [12, 0]
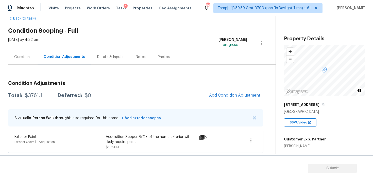
click at [227, 87] on div "Condition Adjustments Total: $3761.1 Deferred: $0 Add Condition Adjustment A vi…" at bounding box center [135, 115] width 255 height 76
click at [227, 91] on button "Add Condition Adjustment" at bounding box center [234, 95] width 57 height 11
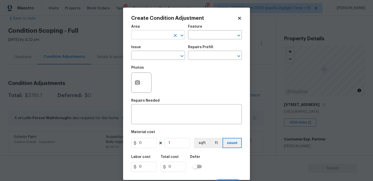
click at [161, 35] on input "text" at bounding box center [151, 35] width 40 height 8
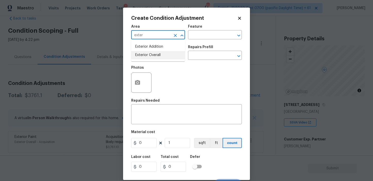
click at [162, 54] on li "Exterior Overall" at bounding box center [158, 55] width 54 height 8
type input "Exterior Overall"
click at [162, 54] on input "text" at bounding box center [151, 56] width 40 height 8
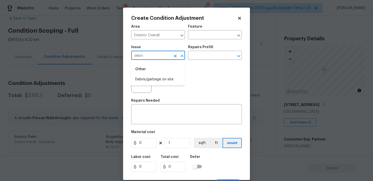
click at [163, 76] on li "Debris/garbage on site" at bounding box center [158, 79] width 54 height 8
type input "Debris/garbage on site"
click at [159, 104] on div "Repairs Needed" at bounding box center [186, 102] width 111 height 7
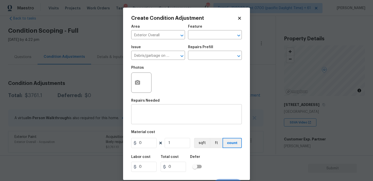
click at [159, 112] on textarea at bounding box center [186, 115] width 105 height 11
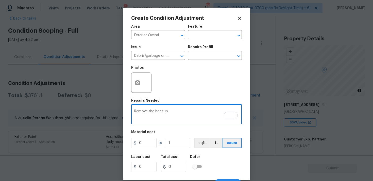
click at [184, 115] on textarea "Remove the hot tub" at bounding box center [186, 115] width 105 height 11
click at [160, 111] on textarea "Remove the hot tub from the backyard" at bounding box center [186, 115] width 105 height 11
click at [168, 111] on textarea "Remove the hot tub from the backyard" at bounding box center [186, 115] width 105 height 11
click at [169, 112] on textarea "Remove the hot tub and from the backyard" at bounding box center [186, 115] width 105 height 11
type textarea "Remove the hot tub and from the backyard"
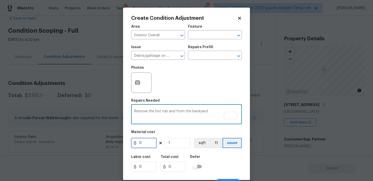
click at [152, 142] on input "0" at bounding box center [143, 143] width 25 height 10
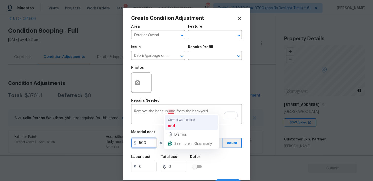
type input "500"
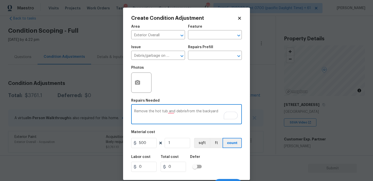
click at [144, 82] on div at bounding box center [141, 83] width 20 height 20
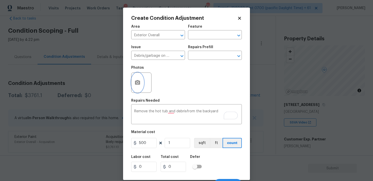
click at [140, 81] on icon "button" at bounding box center [137, 83] width 6 height 6
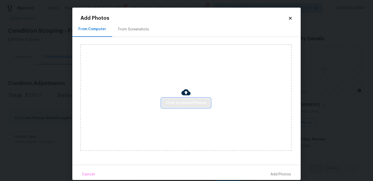
click at [193, 104] on span "Click to Upload Photos" at bounding box center [186, 103] width 41 height 6
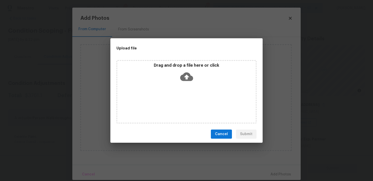
click at [187, 75] on icon at bounding box center [186, 76] width 13 height 13
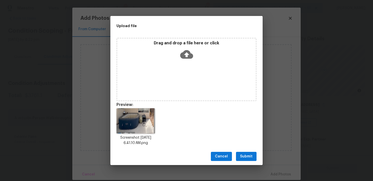
click at [244, 160] on button "Submit" at bounding box center [246, 156] width 21 height 9
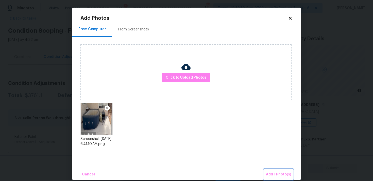
click at [281, 174] on span "Add 1 Photo(s)" at bounding box center [278, 175] width 25 height 6
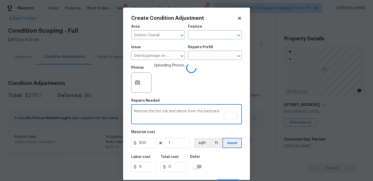
scroll to position [8, 0]
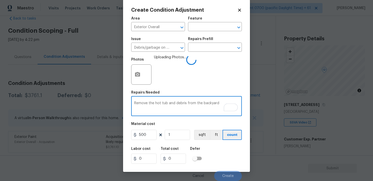
type textarea "Remove the hot tub and debris from the backyard"
click at [139, 74] on icon "button" at bounding box center [137, 74] width 5 height 5
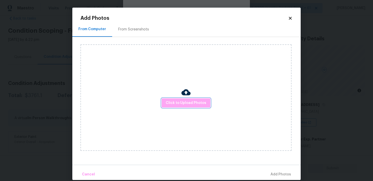
click at [188, 98] on button "Click to Upload Photos" at bounding box center [186, 102] width 49 height 9
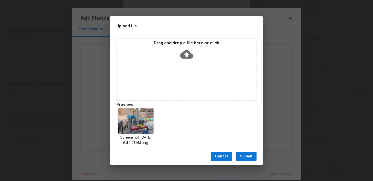
click at [248, 155] on span "Submit" at bounding box center [246, 157] width 12 height 6
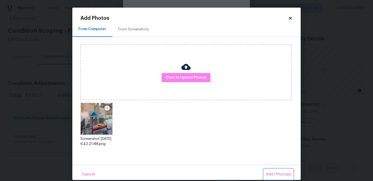
click at [276, 176] on span "Add 1 Photo(s)" at bounding box center [278, 175] width 25 height 6
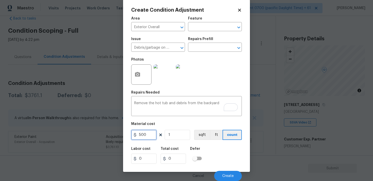
click at [153, 137] on input "500" at bounding box center [143, 135] width 25 height 10
type input "600"
click at [136, 72] on icon "button" at bounding box center [137, 75] width 6 height 6
type input "600"
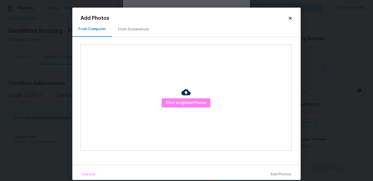
click at [165, 94] on div "Click to Upload Photos" at bounding box center [185, 97] width 211 height 107
click at [177, 104] on span "Click to Upload Photos" at bounding box center [186, 103] width 41 height 6
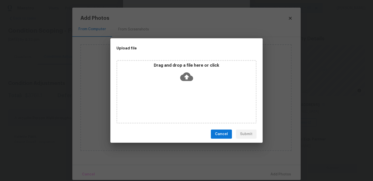
click at [181, 86] on div "Drag and drop a file here or click" at bounding box center [186, 91] width 140 height 63
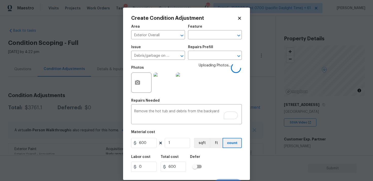
scroll to position [8, 0]
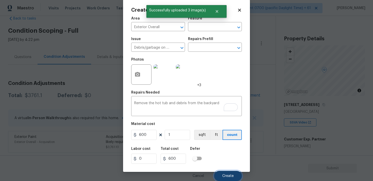
click at [229, 173] on button "Create" at bounding box center [228, 176] width 28 height 10
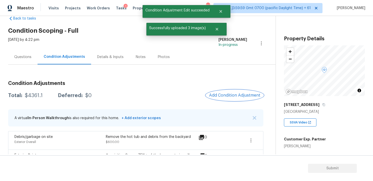
scroll to position [0, 0]
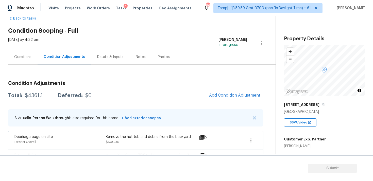
click at [231, 102] on div "Condition Adjustments Total: $4361.1 Deferred: $0 Add Condition Adjustment A vi…" at bounding box center [135, 124] width 255 height 95
click at [231, 98] on button "Add Condition Adjustment" at bounding box center [234, 95] width 57 height 11
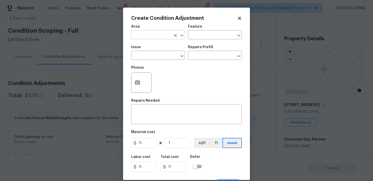
click at [153, 38] on input "text" at bounding box center [151, 35] width 40 height 8
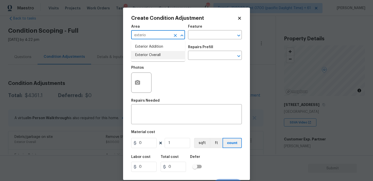
click at [154, 56] on li "Exterior Overall" at bounding box center [158, 55] width 54 height 8
type input "Exterior Overall"
click at [154, 56] on input "text" at bounding box center [151, 56] width 40 height 8
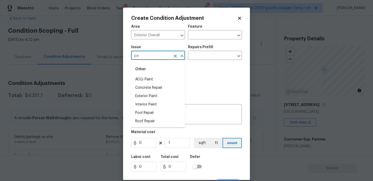
type input "p"
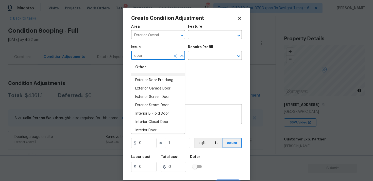
scroll to position [16, 0]
click at [156, 81] on li "Exterior Door Pre-Hung" at bounding box center [158, 80] width 54 height 8
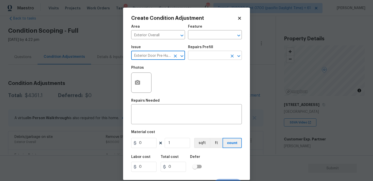
type input "Exterior Door Pre-Hung"
click at [203, 58] on input "text" at bounding box center [208, 56] width 40 height 8
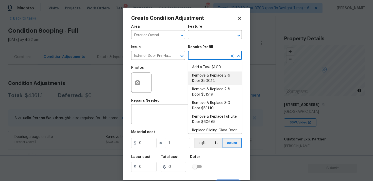
click at [204, 81] on li "Remove & Replace 2-6 Door $500.14" at bounding box center [215, 79] width 54 height 14
type input "Interior Door"
type textarea "Remove the existing exterior door, prep the opening and install a new 2-6 steel…"
type input "500.14"
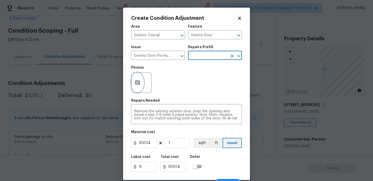
click at [135, 92] on button "button" at bounding box center [137, 83] width 12 height 20
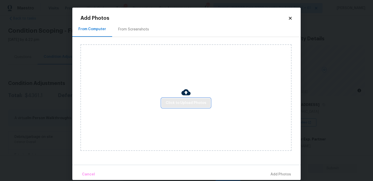
click at [178, 99] on button "Click to Upload Photos" at bounding box center [186, 102] width 49 height 9
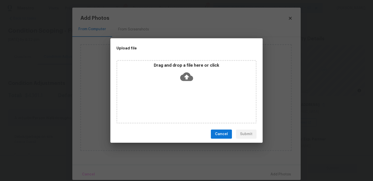
click at [183, 82] on icon at bounding box center [186, 76] width 13 height 13
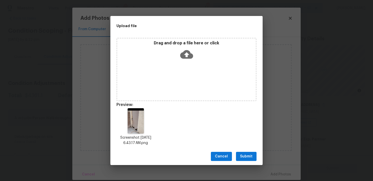
scroll to position [4, 0]
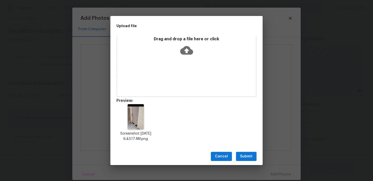
click at [243, 154] on span "Submit" at bounding box center [246, 157] width 12 height 6
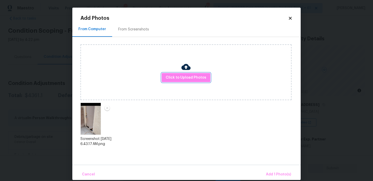
scroll to position [0, 0]
click at [270, 171] on button "Add 1 Photo(s)" at bounding box center [278, 174] width 29 height 11
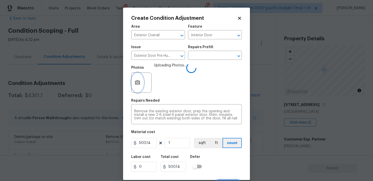
scroll to position [8, 0]
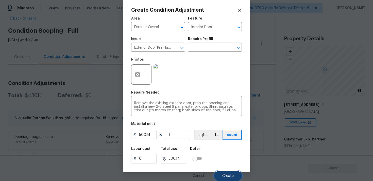
click at [225, 174] on span "Create" at bounding box center [227, 176] width 11 height 4
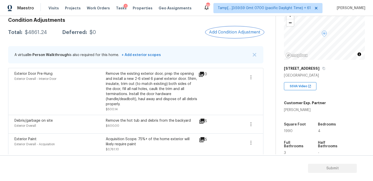
scroll to position [37, 0]
click at [244, 33] on span "Add Condition Adjustment" at bounding box center [234, 32] width 51 height 5
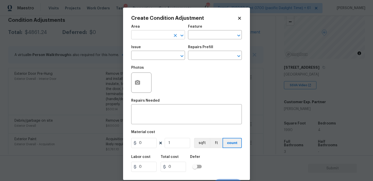
click at [159, 35] on input "text" at bounding box center [151, 35] width 40 height 8
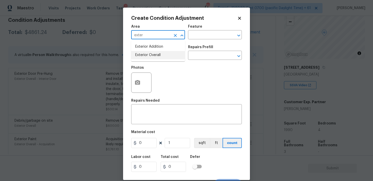
click at [159, 55] on li "Exterior Overall" at bounding box center [158, 55] width 54 height 8
type input "Exterior Overall"
click at [159, 55] on input "text" at bounding box center [151, 56] width 40 height 8
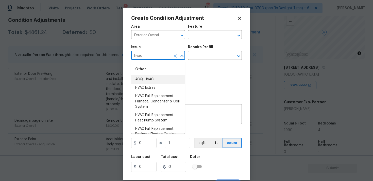
click at [158, 76] on li "ACQ: HVAC" at bounding box center [158, 79] width 54 height 8
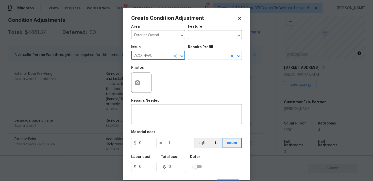
type input "ACQ: HVAC"
click at [198, 54] on input "text" at bounding box center [208, 56] width 40 height 8
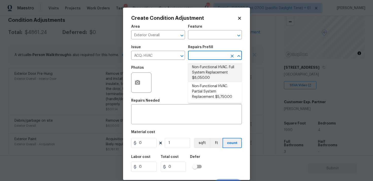
click at [206, 68] on li "Non-Functional HVAC. Full System Replacement $8,050.00" at bounding box center [215, 72] width 54 height 19
type input "Acquisition"
type textarea "Acquisition Scope: Full System Replacement"
type input "8050"
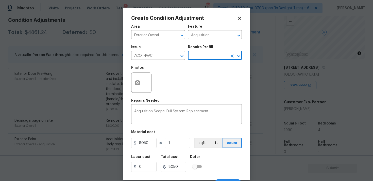
click at [145, 80] on div at bounding box center [141, 83] width 20 height 20
click at [141, 80] on button "button" at bounding box center [137, 83] width 12 height 20
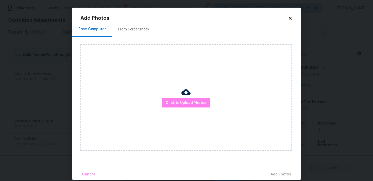
click at [205, 109] on div "Click to Upload Photos" at bounding box center [185, 97] width 211 height 107
click at [198, 101] on span "Click to Upload Photos" at bounding box center [186, 103] width 41 height 6
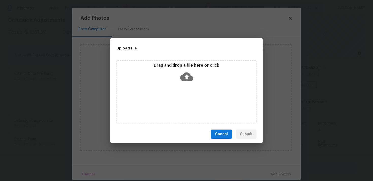
click at [187, 79] on icon at bounding box center [186, 76] width 13 height 13
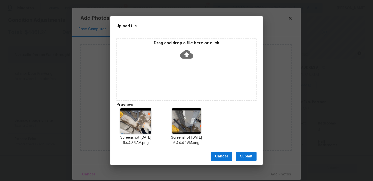
scroll to position [4, 0]
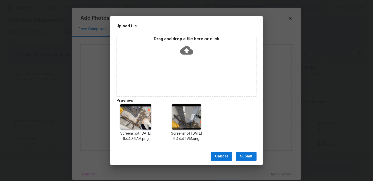
click at [248, 156] on span "Submit" at bounding box center [246, 157] width 12 height 6
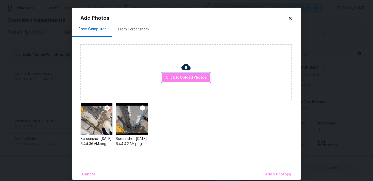
scroll to position [0, 0]
click at [276, 171] on button "Add 2 Photo(s)" at bounding box center [278, 174] width 30 height 11
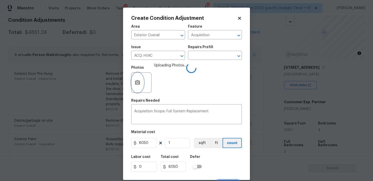
scroll to position [8, 0]
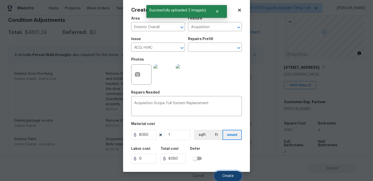
click at [223, 174] on button "Create" at bounding box center [228, 176] width 28 height 10
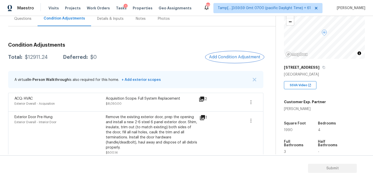
scroll to position [46, 0]
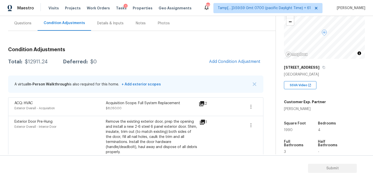
click at [215, 68] on div "Condition Adjustments Total: $12911.24 Deferred: $0 Add Condition Adjustment A …" at bounding box center [135, 123] width 255 height 160
click at [222, 62] on span "Add Condition Adjustment" at bounding box center [234, 61] width 51 height 5
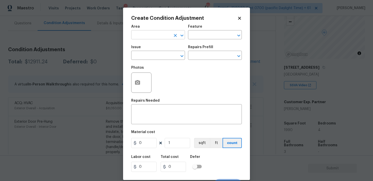
click at [156, 38] on input "text" at bounding box center [151, 35] width 40 height 8
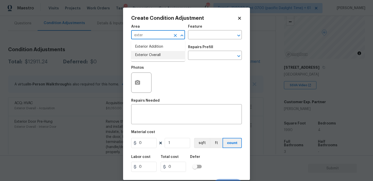
click at [154, 58] on li "Exterior Overall" at bounding box center [158, 55] width 54 height 8
type input "Exterior Overall"
click at [154, 58] on input "text" at bounding box center [151, 56] width 40 height 8
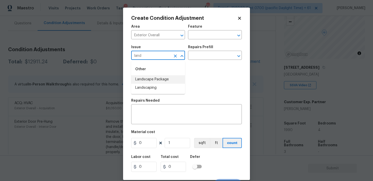
click at [157, 82] on li "Landscape Package" at bounding box center [158, 79] width 54 height 8
type input "Landscape Package"
click at [201, 56] on input "text" at bounding box center [208, 56] width 40 height 8
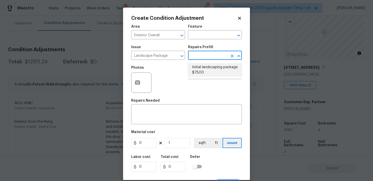
click at [203, 75] on li "Initial landscaping package $75.00" at bounding box center [215, 70] width 54 height 14
type input "Home Readiness Packages"
type textarea "Mowing of grass up to 6" in height. Mow, edge along driveways & sidewalks, trim…"
type input "75"
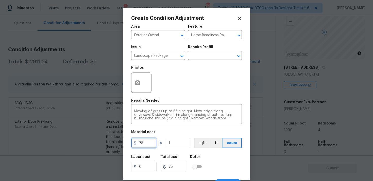
click at [148, 143] on input "75" at bounding box center [143, 143] width 25 height 10
type input "300"
click at [225, 152] on div "Area Exterior Overall ​ Feature Home Readiness Packages ​ Issue Landscape Packa…" at bounding box center [186, 105] width 111 height 167
type input "300"
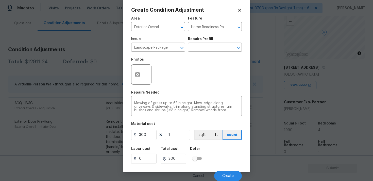
click at [227, 168] on div "Cancel Create" at bounding box center [186, 174] width 111 height 14
click at [227, 174] on span "Create" at bounding box center [227, 176] width 11 height 4
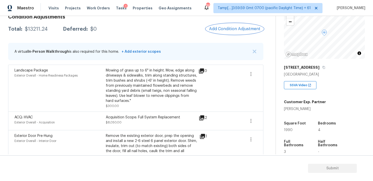
scroll to position [76, 0]
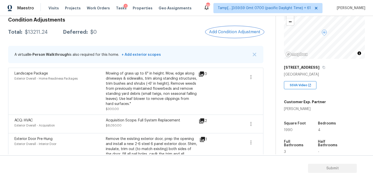
click at [228, 32] on span "Add Condition Adjustment" at bounding box center [234, 32] width 51 height 5
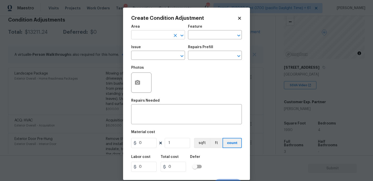
click at [138, 36] on input "text" at bounding box center [151, 35] width 40 height 8
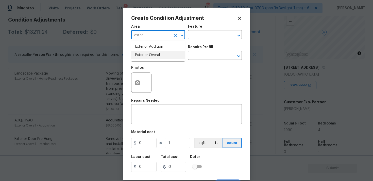
click at [138, 53] on li "Exterior Overall" at bounding box center [158, 55] width 54 height 8
type input "Exterior Overall"
click at [138, 53] on input "text" at bounding box center [151, 56] width 40 height 8
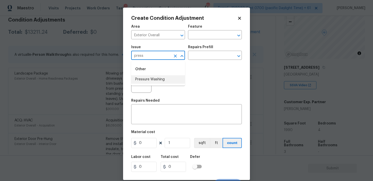
click at [155, 76] on li "Pressure Washing" at bounding box center [158, 79] width 54 height 8
type input "Pressure Washing"
click at [192, 58] on input "text" at bounding box center [208, 56] width 40 height 8
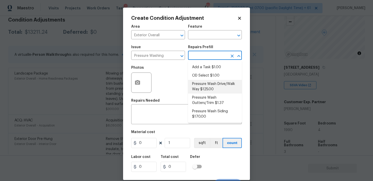
click at [208, 84] on li "Pressure Wash Drive/Walk Way $125.00" at bounding box center [215, 87] width 54 height 14
type input "Siding"
type textarea "Pressure wash the driveways/walkways as directed by the PM. Ensure that all deb…"
type input "125"
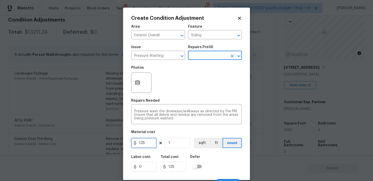
click at [153, 145] on input "125" at bounding box center [143, 143] width 25 height 10
type input "200"
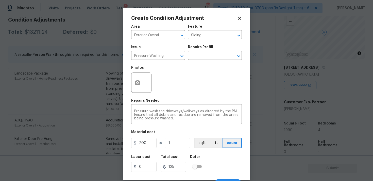
click at [224, 164] on div "Labor cost 0 Total cost 125 Defer" at bounding box center [186, 163] width 111 height 23
type input "200"
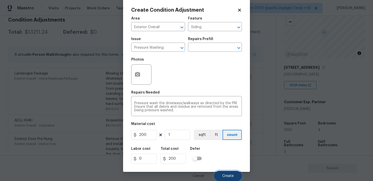
click at [234, 179] on button "Create" at bounding box center [228, 176] width 28 height 10
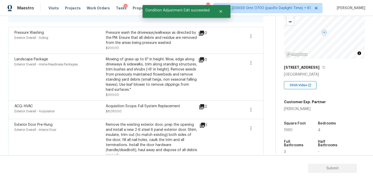
scroll to position [170, 0]
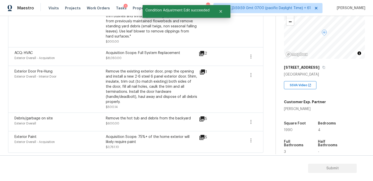
click at [188, 131] on div "Exterior Paint Exterior Overall - Acquisition Acquisition Scope: 75%+ of the ho…" at bounding box center [135, 142] width 255 height 22
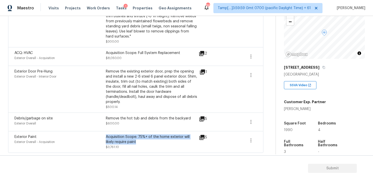
drag, startPoint x: 106, startPoint y: 137, endPoint x: 141, endPoint y: 140, distance: 34.9
click at [141, 140] on div "Acquisition Scope: 75%+ of the home exterior will likely require paint" at bounding box center [151, 139] width 91 height 10
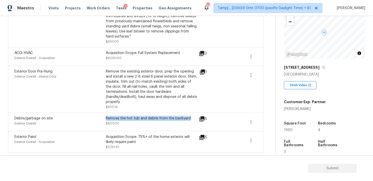
drag, startPoint x: 106, startPoint y: 118, endPoint x: 188, endPoint y: 120, distance: 82.5
click at [188, 120] on div "Remove the hot tub and debris from the backyard" at bounding box center [151, 118] width 91 height 5
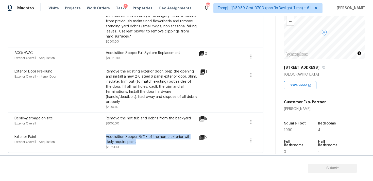
drag, startPoint x: 106, startPoint y: 137, endPoint x: 144, endPoint y: 142, distance: 38.4
click at [144, 142] on div "Acquisition Scope: 75%+ of the home exterior will likely require paint" at bounding box center [151, 139] width 91 height 10
drag, startPoint x: 105, startPoint y: 136, endPoint x: 144, endPoint y: 141, distance: 38.8
click at [144, 141] on div "Exterior Paint Exterior Overall - Acquisition Acquisition Scope: 75%+ of the ho…" at bounding box center [105, 141] width 183 height 15
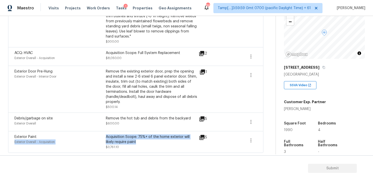
click at [144, 141] on div "Acquisition Scope: 75%+ of the home exterior will likely require paint" at bounding box center [151, 139] width 91 height 10
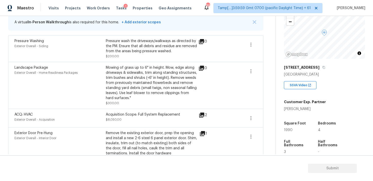
scroll to position [106, 0]
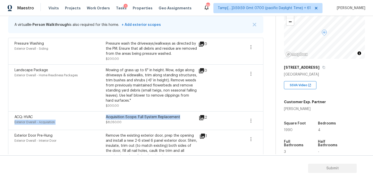
drag, startPoint x: 105, startPoint y: 118, endPoint x: 180, endPoint y: 118, distance: 74.6
click at [180, 118] on div "ACQ: HVAC Exterior Overall - Acquisition Acquisition Scope: Full System Replace…" at bounding box center [105, 121] width 183 height 12
click at [180, 118] on div "Acquisition Scope: Full System Replacement" at bounding box center [151, 117] width 91 height 5
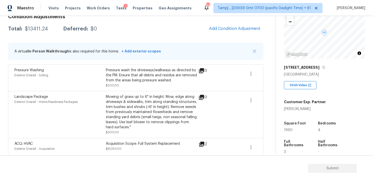
scroll to position [76, 0]
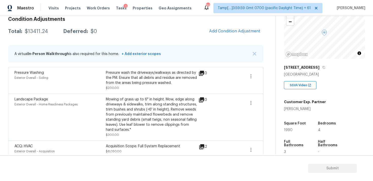
drag, startPoint x: 106, startPoint y: 71, endPoint x: 168, endPoint y: 83, distance: 63.6
click at [168, 83] on div "Pressure wash the driveways/walkways as directed by the PM. Ensure that all deb…" at bounding box center [151, 77] width 91 height 15
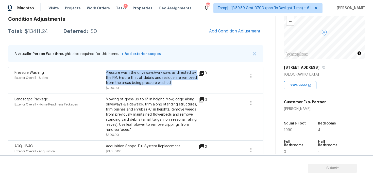
drag, startPoint x: 106, startPoint y: 73, endPoint x: 175, endPoint y: 82, distance: 69.6
click at [175, 82] on div "Pressure wash the driveways/walkways as directed by the PM. Ensure that all deb…" at bounding box center [151, 77] width 91 height 15
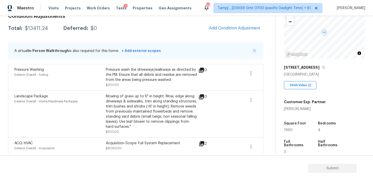
scroll to position [76, 0]
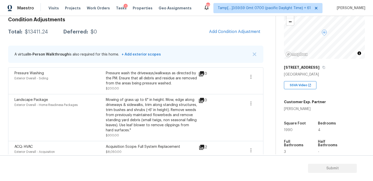
click at [245, 21] on h3 "Condition Adjustments" at bounding box center [135, 19] width 255 height 5
click at [239, 29] on button "Add Condition Adjustment" at bounding box center [234, 31] width 57 height 11
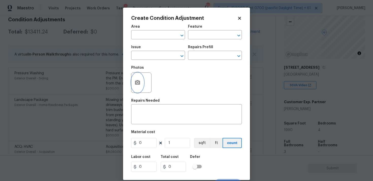
click at [133, 82] on button "button" at bounding box center [137, 83] width 12 height 20
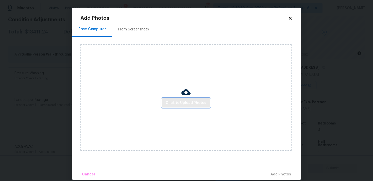
click at [186, 102] on span "Click to Upload Photos" at bounding box center [186, 103] width 41 height 6
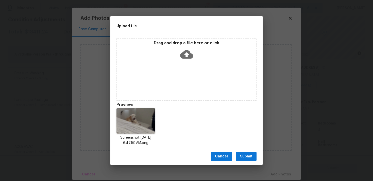
click at [247, 157] on span "Submit" at bounding box center [246, 157] width 12 height 6
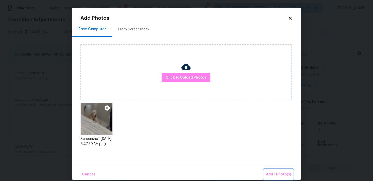
click at [269, 171] on button "Add 1 Photo(s)" at bounding box center [278, 174] width 29 height 11
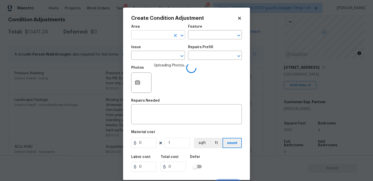
click at [166, 37] on input "text" at bounding box center [151, 35] width 40 height 8
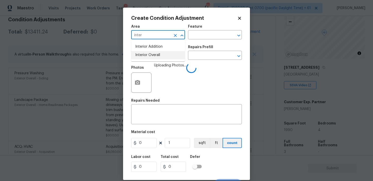
click at [161, 54] on li "Interior Overall" at bounding box center [158, 55] width 54 height 8
type input "Interior Overall"
click at [161, 54] on input "text" at bounding box center [151, 56] width 40 height 8
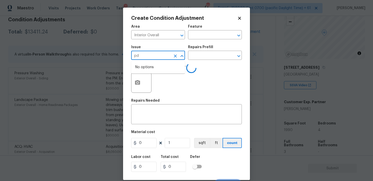
type input "pdo"
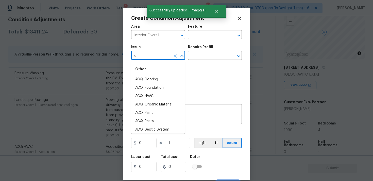
type input "od"
type input "o"
type input "r"
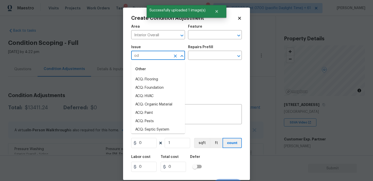
scroll to position [37, 0]
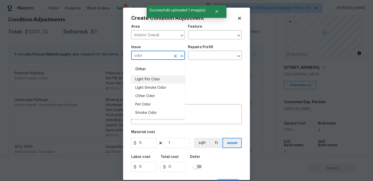
click at [151, 75] on li "Light Pet Odor" at bounding box center [158, 79] width 54 height 8
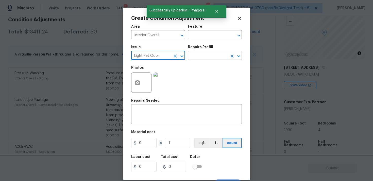
type input "Light Pet Odor"
click at [202, 57] on input "text" at bounding box center [208, 56] width 40 height 8
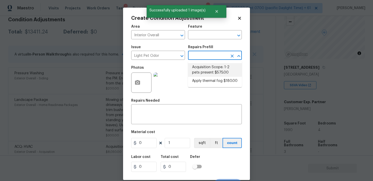
click at [201, 71] on li "Acquisition Scope: 1-2 pets present $575.00" at bounding box center [215, 70] width 54 height 14
type input "575"
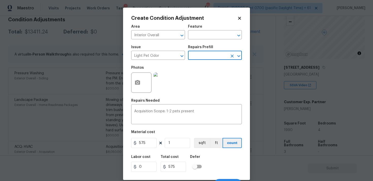
click at [220, 164] on div "Labor cost 0 Total cost 575 Defer" at bounding box center [186, 163] width 111 height 23
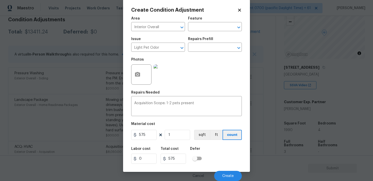
click at [224, 169] on div "Cancel Create" at bounding box center [186, 174] width 111 height 14
click at [224, 172] on button "Create" at bounding box center [228, 176] width 28 height 10
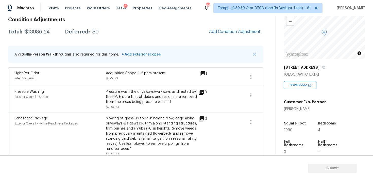
scroll to position [0, 0]
click at [227, 29] on button "Add Condition Adjustment" at bounding box center [234, 31] width 57 height 11
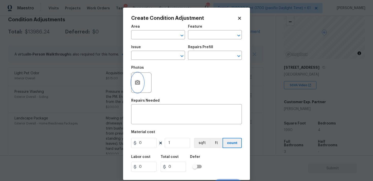
click at [136, 86] on icon "button" at bounding box center [137, 83] width 6 height 6
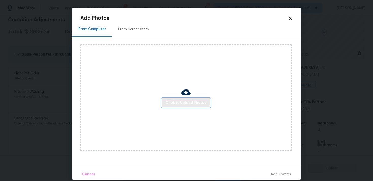
click at [190, 104] on span "Click to Upload Photos" at bounding box center [186, 103] width 41 height 6
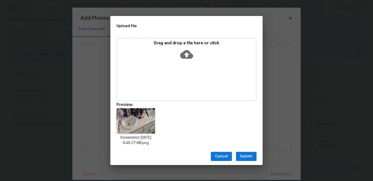
click at [248, 157] on span "Submit" at bounding box center [246, 157] width 12 height 6
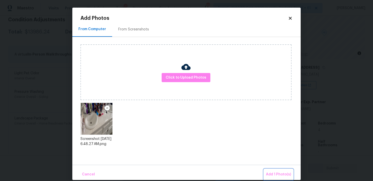
click at [272, 172] on span "Add 1 Photo(s)" at bounding box center [278, 175] width 25 height 6
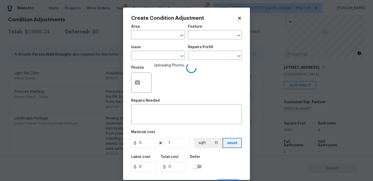
click at [168, 41] on span "Area ​" at bounding box center [158, 32] width 54 height 21
click at [161, 38] on input "text" at bounding box center [151, 35] width 40 height 8
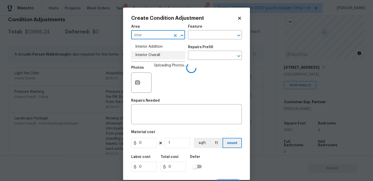
click at [158, 55] on li "Interior Overall" at bounding box center [158, 55] width 54 height 8
type input "Interior Overall"
click at [158, 55] on input "text" at bounding box center [151, 56] width 40 height 8
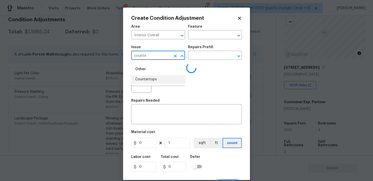
click at [156, 79] on li "Countertops" at bounding box center [158, 79] width 54 height 8
type input "Countertops"
click at [195, 56] on input "text" at bounding box center [208, 56] width 40 height 8
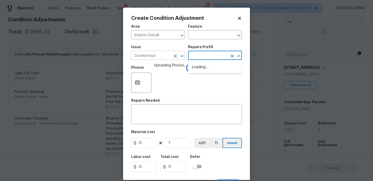
click at [173, 53] on div at bounding box center [178, 56] width 13 height 7
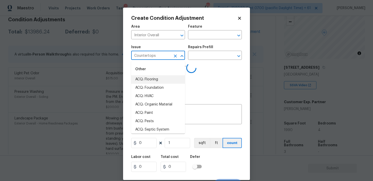
click at [176, 56] on icon "Clear" at bounding box center [175, 56] width 5 height 5
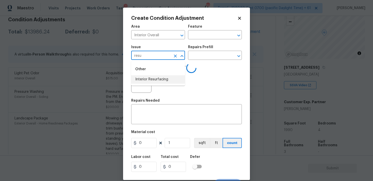
click at [166, 81] on li "Interior Resurfacing" at bounding box center [158, 79] width 54 height 8
type input "Interior Resurfacing"
click at [196, 62] on div "Issue Interior Resurfacing ​ Repairs Prefill ​" at bounding box center [186, 52] width 111 height 21
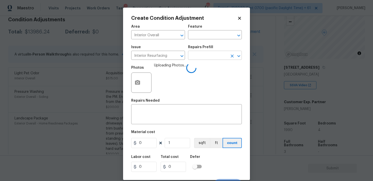
click at [198, 58] on input "text" at bounding box center [208, 56] width 40 height 8
type input "coun"
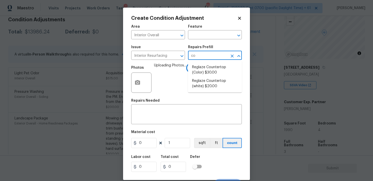
type input "cou"
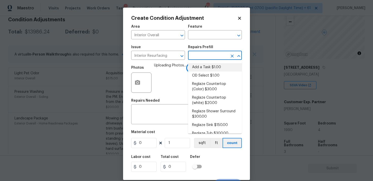
click at [199, 69] on li "Add a Task $1.00" at bounding box center [215, 67] width 54 height 8
type textarea "HPM to detail"
type input "1"
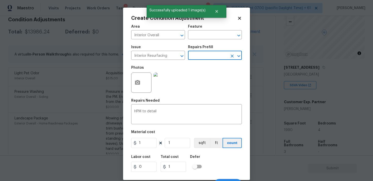
click at [204, 57] on input "text" at bounding box center [208, 56] width 40 height 8
type input "coun"
type input "te"
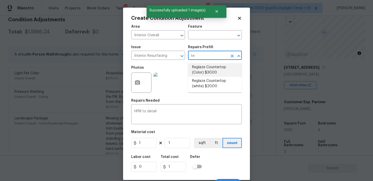
click at [208, 70] on li "Reglaze Countertop (Color) $30.00" at bounding box center [215, 70] width 54 height 14
type textarea "Prep, mask and reglaze finish the countertop (Speckle) PM to approve of finish …"
type input "30"
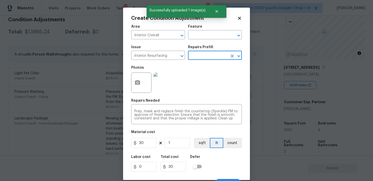
click at [200, 51] on div "Repairs Prefill" at bounding box center [215, 48] width 54 height 7
click at [200, 55] on input "text" at bounding box center [208, 56] width 40 height 8
type input "cou"
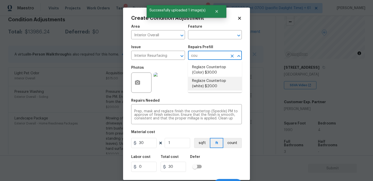
click at [207, 84] on li "Reglaze Countertop (white) $20.00" at bounding box center [215, 84] width 54 height 14
type textarea "Prep, mask and reglaze finish the countertop (white). Ensure that the finish is…"
type input "20"
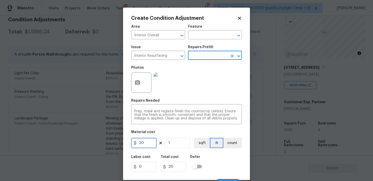
click at [149, 141] on input "20" at bounding box center [143, 143] width 25 height 10
type input "100"
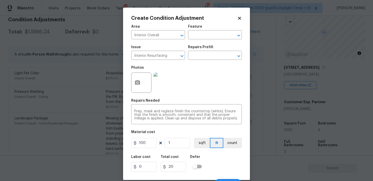
click at [205, 156] on div "Labor cost 0 Total cost 20 Defer" at bounding box center [186, 163] width 111 height 23
type input "100"
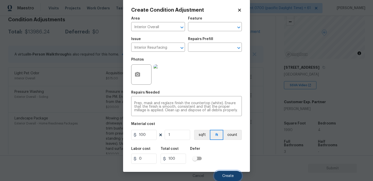
click at [223, 172] on button "Create" at bounding box center [228, 176] width 28 height 10
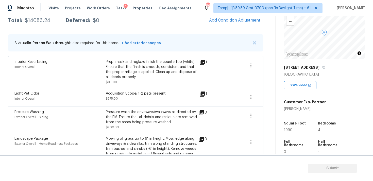
scroll to position [0, 0]
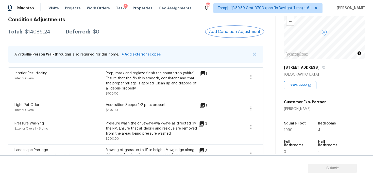
click at [240, 31] on span "Add Condition Adjustment" at bounding box center [234, 31] width 51 height 5
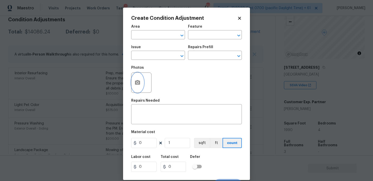
click at [135, 81] on icon "button" at bounding box center [137, 82] width 5 height 5
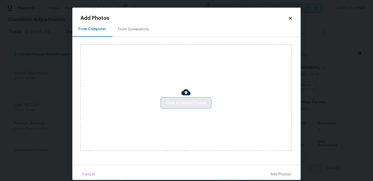
click at [190, 99] on button "Click to Upload Photos" at bounding box center [186, 102] width 49 height 9
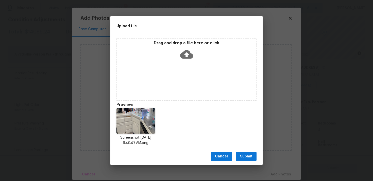
click at [245, 157] on span "Submit" at bounding box center [246, 157] width 12 height 6
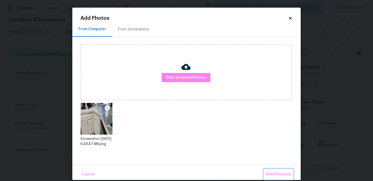
click at [272, 172] on span "Add 1 Photo(s)" at bounding box center [278, 175] width 25 height 6
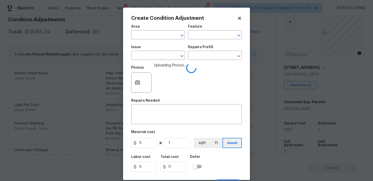
click at [130, 87] on div "Create Condition Adjustment Area ​ Feature ​ Issue ​ Repairs Prefill ​ Photos U…" at bounding box center [186, 94] width 127 height 173
click at [137, 83] on circle "button" at bounding box center [138, 83] width 2 height 2
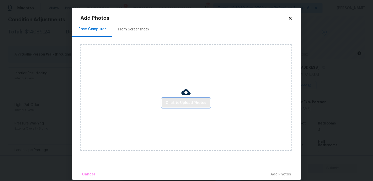
click at [191, 107] on button "Click to Upload Photos" at bounding box center [186, 102] width 49 height 9
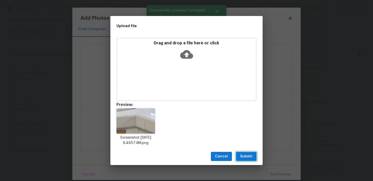
click at [246, 154] on span "Submit" at bounding box center [246, 157] width 12 height 6
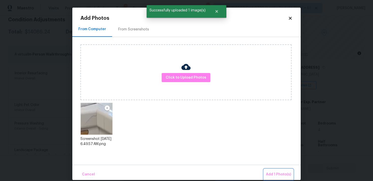
click at [276, 172] on span "Add 1 Photo(s)" at bounding box center [278, 175] width 25 height 6
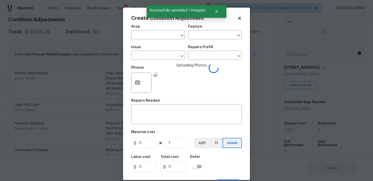
click at [168, 40] on span "Area ​" at bounding box center [158, 32] width 54 height 21
click at [167, 36] on input "text" at bounding box center [151, 35] width 40 height 8
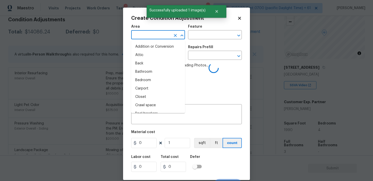
type input "i"
type input "nte"
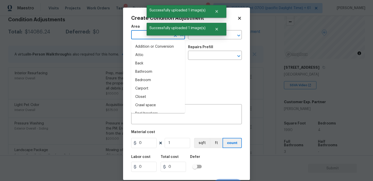
type input "r"
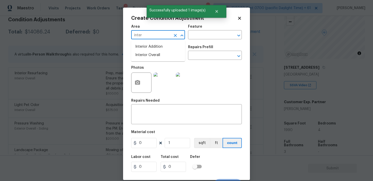
click at [156, 59] on ul "Interior Addition Interior Overall" at bounding box center [158, 51] width 54 height 21
click at [156, 57] on li "Interior Overall" at bounding box center [158, 55] width 54 height 8
type input "Interior Overall"
click at [156, 57] on input "text" at bounding box center [151, 56] width 40 height 8
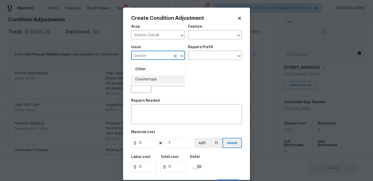
click at [150, 82] on li "Countertops" at bounding box center [158, 79] width 54 height 8
type input "Countertops"
click at [195, 56] on input "text" at bounding box center [208, 56] width 40 height 8
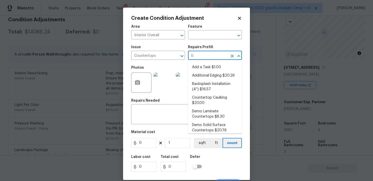
type input "til"
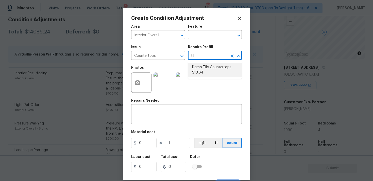
click at [203, 65] on li "Demo Tile Countertops $13.84" at bounding box center [215, 70] width 54 height 14
type input "Countertops"
type textarea "Demo the existing tile countertops ensuring that no damage is done to the cabin…"
type input "13.84"
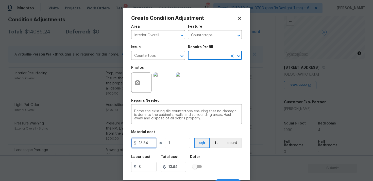
click at [154, 142] on input "13.84" at bounding box center [143, 143] width 25 height 10
type input "1500"
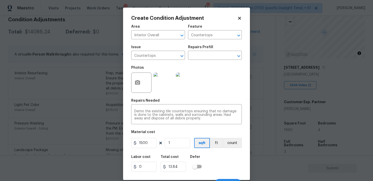
click at [222, 162] on div "Labor cost 0 Total cost 13.84 Defer" at bounding box center [186, 163] width 111 height 23
type input "1500"
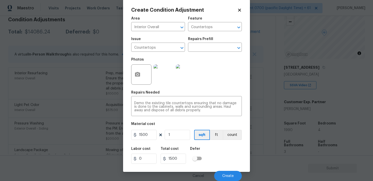
click at [228, 169] on div "Cancel Create" at bounding box center [186, 174] width 111 height 14
click at [228, 174] on span "Create" at bounding box center [227, 176] width 11 height 4
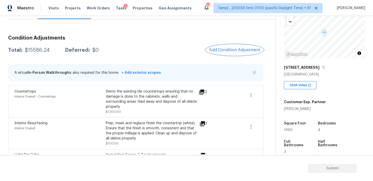
scroll to position [56, 0]
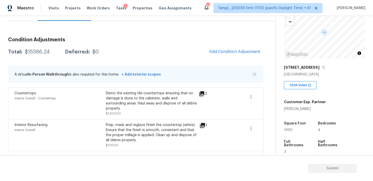
click at [223, 52] on span "Add Condition Adjustment" at bounding box center [234, 51] width 51 height 5
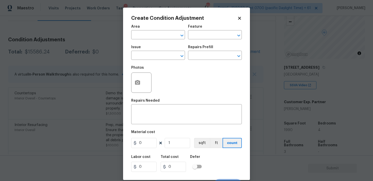
click at [150, 79] on div at bounding box center [141, 83] width 20 height 20
click at [146, 81] on div at bounding box center [141, 83] width 20 height 20
click at [141, 81] on button "button" at bounding box center [137, 83] width 12 height 20
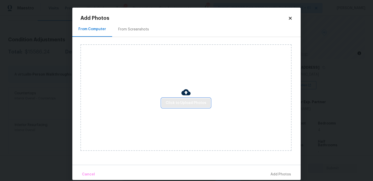
click at [185, 100] on span "Click to Upload Photos" at bounding box center [186, 103] width 41 height 6
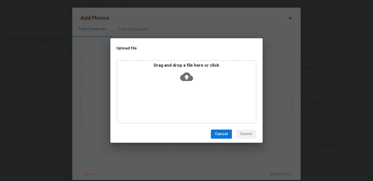
click at [187, 75] on icon at bounding box center [186, 76] width 13 height 13
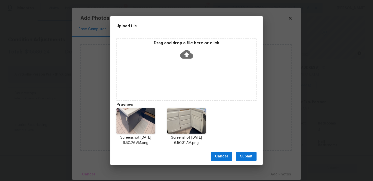
click at [249, 153] on button "Submit" at bounding box center [246, 156] width 21 height 9
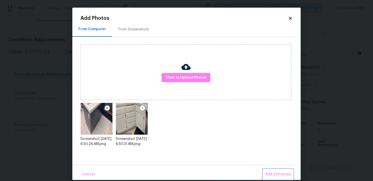
click at [279, 174] on span "Add 2 Photo(s)" at bounding box center [278, 175] width 26 height 6
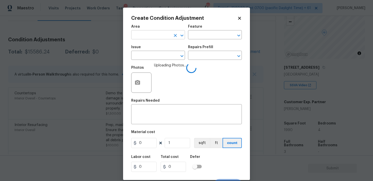
click at [160, 37] on input "text" at bounding box center [151, 35] width 40 height 8
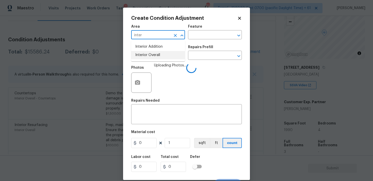
click at [155, 57] on li "Interior Overall" at bounding box center [158, 55] width 54 height 8
type input "Interior Overall"
click at [155, 57] on input "text" at bounding box center [151, 56] width 40 height 8
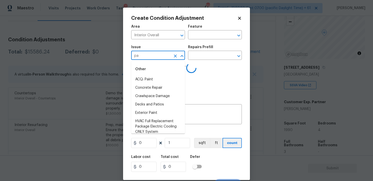
type input "p"
type input "c"
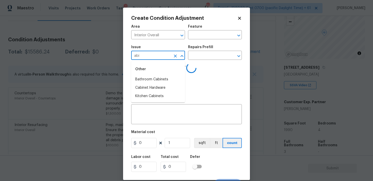
type input "abin"
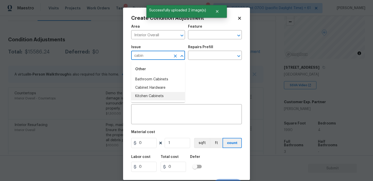
click at [153, 94] on li "Kitchen Cabinets" at bounding box center [158, 96] width 54 height 8
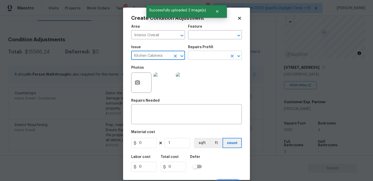
type input "Kitchen Cabinets"
click at [194, 60] on input "text" at bounding box center [208, 56] width 40 height 8
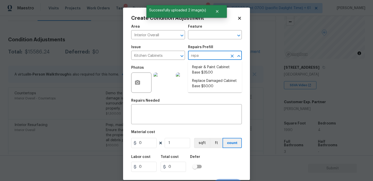
type input "repai"
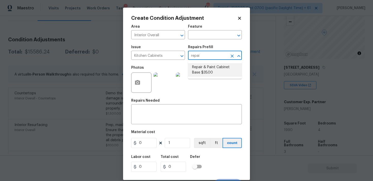
click at [194, 69] on li "Repair & Paint Cabinet Base $35.00" at bounding box center [215, 70] width 54 height 14
type input "Cabinets"
type textarea "Prep/Paint the damaged cabinet base and repair to meet current standard. Remove…"
type input "35"
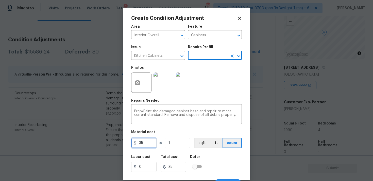
click at [146, 147] on input "35" at bounding box center [143, 143] width 25 height 10
type input "1200"
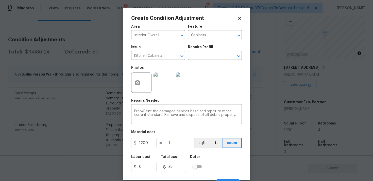
type input "1200"
click at [231, 165] on div "Labor cost 0 Total cost 1200 Defer" at bounding box center [186, 163] width 111 height 23
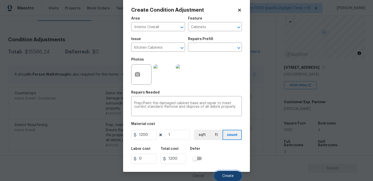
click at [233, 174] on span "Create" at bounding box center [227, 176] width 11 height 4
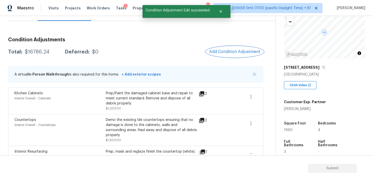
scroll to position [78, 0]
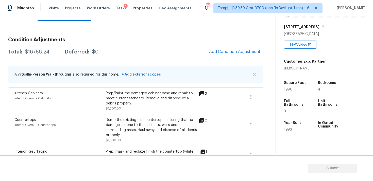
click at [249, 47] on button "Add Condition Adjustment" at bounding box center [234, 51] width 57 height 11
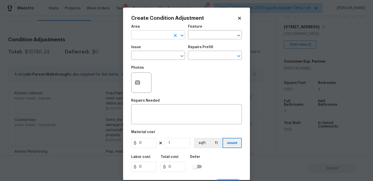
click at [155, 38] on input "text" at bounding box center [151, 35] width 40 height 8
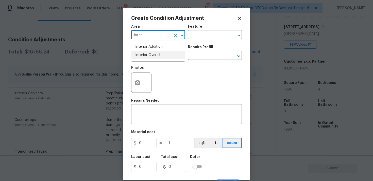
click at [151, 54] on li "Interior Overall" at bounding box center [158, 55] width 54 height 8
type input "Interior Overall"
click at [151, 54] on input "text" at bounding box center [151, 56] width 40 height 8
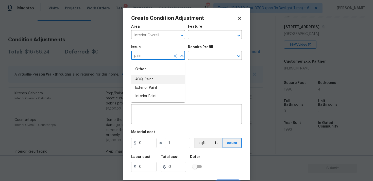
click at [155, 76] on li "ACQ: Paint" at bounding box center [158, 79] width 54 height 8
type input "ACQ: Paint"
click at [198, 52] on input "text" at bounding box center [208, 56] width 40 height 8
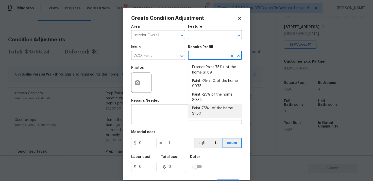
click at [204, 110] on li "Paint 75%+ of the home $1.50" at bounding box center [215, 111] width 54 height 14
type input "Acquisition"
type textarea "Acquisition Scope: 75%+ of the home will likely require interior paint"
type input "1.5"
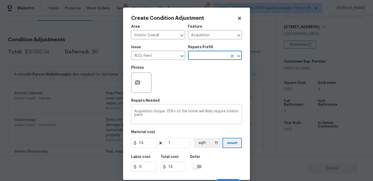
scroll to position [8, 0]
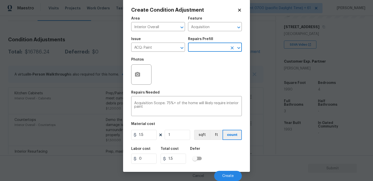
click at [142, 68] on div at bounding box center [141, 74] width 20 height 20
click at [143, 80] on button "button" at bounding box center [137, 75] width 12 height 20
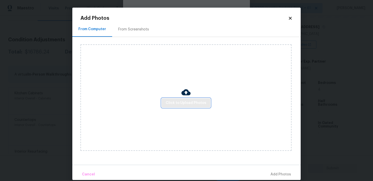
click at [191, 102] on span "Click to Upload Photos" at bounding box center [186, 103] width 41 height 6
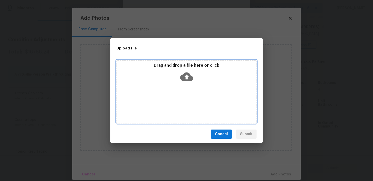
click at [188, 80] on icon at bounding box center [186, 77] width 13 height 9
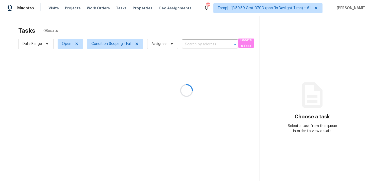
click at [193, 44] on div at bounding box center [186, 90] width 373 height 181
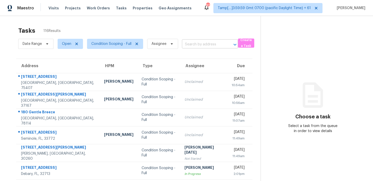
click at [207, 45] on input "text" at bounding box center [203, 45] width 42 height 8
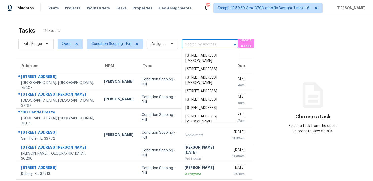
paste input "[STREET_ADDRESS][PERSON_NAME]"
type input "[STREET_ADDRESS][PERSON_NAME]"
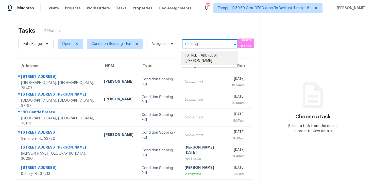
click at [213, 54] on li "[STREET_ADDRESS][PERSON_NAME]" at bounding box center [209, 59] width 56 height 14
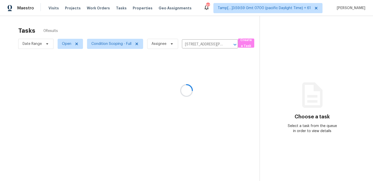
click at [212, 79] on div at bounding box center [186, 90] width 373 height 181
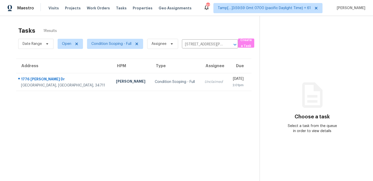
click at [232, 79] on div "[DATE]" at bounding box center [238, 79] width 12 height 6
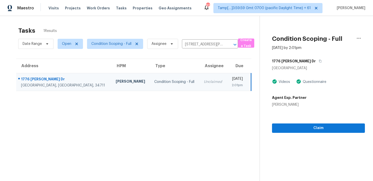
click at [307, 119] on div "Claim" at bounding box center [318, 120] width 93 height 26
click at [308, 126] on span "Claim" at bounding box center [318, 128] width 85 height 6
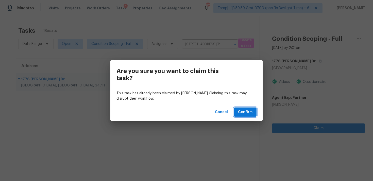
click at [249, 110] on span "Confirm" at bounding box center [245, 112] width 14 height 6
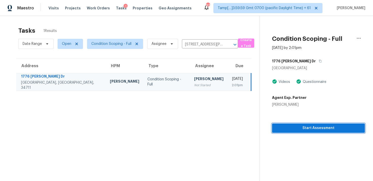
click at [306, 124] on button "Start Assessment" at bounding box center [318, 128] width 93 height 9
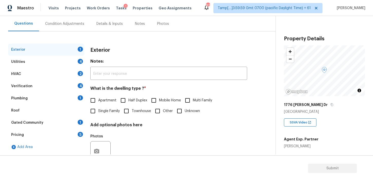
scroll to position [49, 0]
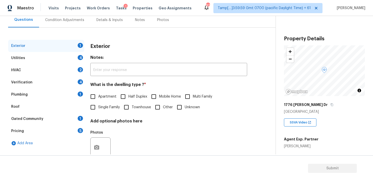
click at [51, 57] on div "Utilities 4" at bounding box center [46, 58] width 76 height 12
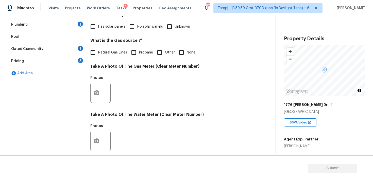
click at [60, 51] on div "Gated Community 1" at bounding box center [46, 49] width 76 height 12
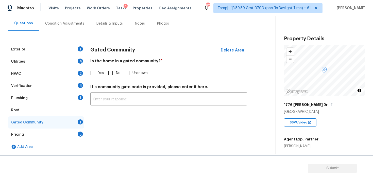
click at [86, 80] on div "Exterior 1 Utilities 4 HVAC 2 Verification 4 Plumbing 1 Roof Gated Community 1 …" at bounding box center [135, 98] width 255 height 110
click at [89, 75] on input "Yes" at bounding box center [93, 73] width 11 height 11
checkbox input "true"
click at [117, 102] on input "text" at bounding box center [168, 100] width 157 height 12
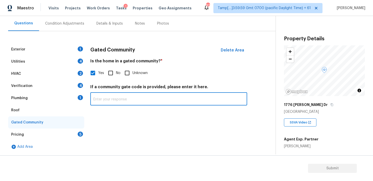
paste input "access via call-box"
type input "Access via call-box"
click at [129, 122] on div "Gated Community Delete Area Is the home in a gated community? * Yes No Unknown …" at bounding box center [168, 98] width 157 height 110
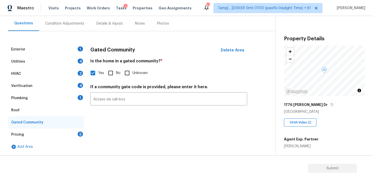
click at [48, 80] on div "Verification 4" at bounding box center [46, 86] width 76 height 12
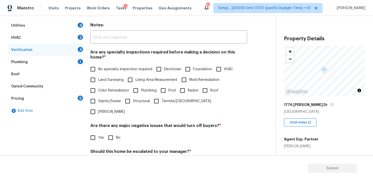
scroll to position [109, 0]
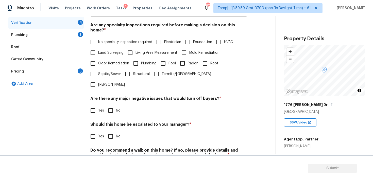
click at [91, 131] on input "Yes" at bounding box center [93, 136] width 11 height 11
checkbox input "true"
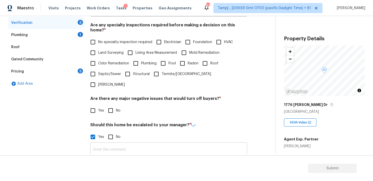
scroll to position [136, 0]
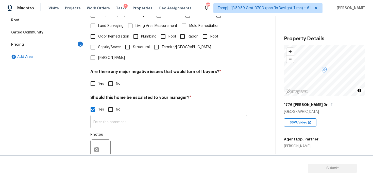
click at [132, 116] on input "text" at bounding box center [168, 122] width 157 height 12
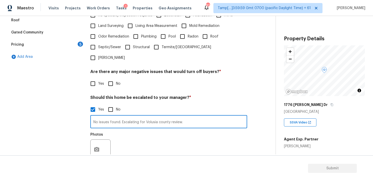
type input "No issues found. Escalating for Volusia county review."
click at [122, 130] on div "Photos" at bounding box center [168, 146] width 157 height 33
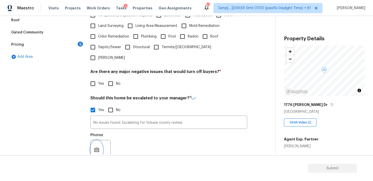
click at [99, 140] on button "button" at bounding box center [97, 150] width 12 height 20
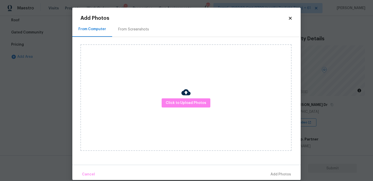
click at [195, 110] on div "Click to Upload Photos" at bounding box center [185, 97] width 211 height 107
click at [195, 107] on button "Click to Upload Photos" at bounding box center [186, 102] width 49 height 9
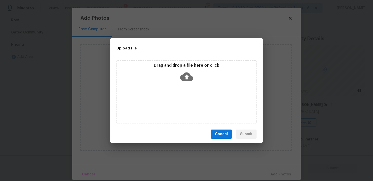
click at [186, 71] on icon at bounding box center [186, 76] width 13 height 13
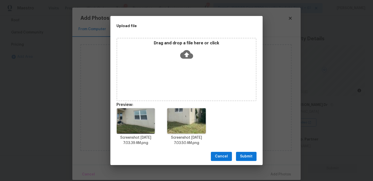
click at [244, 154] on span "Submit" at bounding box center [246, 157] width 12 height 6
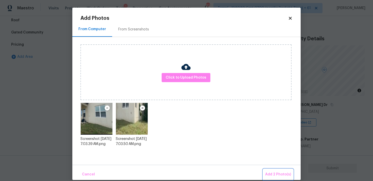
click at [273, 172] on span "Add 2 Photo(s)" at bounding box center [278, 175] width 26 height 6
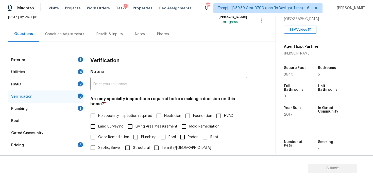
scroll to position [31, 0]
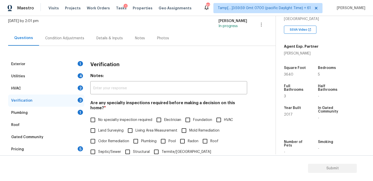
click at [71, 40] on div "Condition Adjustments" at bounding box center [64, 38] width 39 height 5
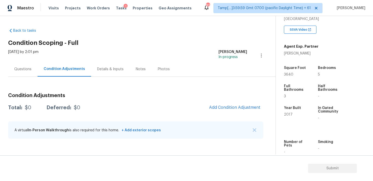
click at [234, 116] on div "Condition Adjustments Total: $0 Deferred: $0 Add Condition Adjustment A virtual…" at bounding box center [135, 116] width 255 height 54
click at [233, 108] on span "Add Condition Adjustment" at bounding box center [234, 107] width 51 height 5
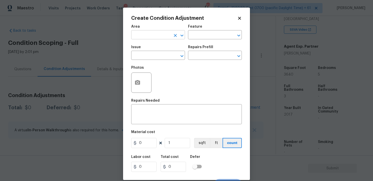
click at [159, 31] on div "Area" at bounding box center [158, 28] width 54 height 7
click at [159, 34] on input "text" at bounding box center [151, 35] width 40 height 8
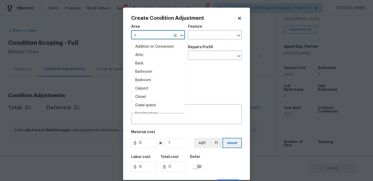
type input "ex"
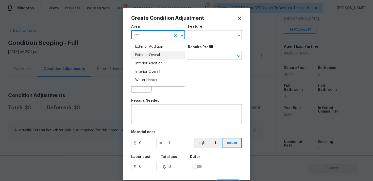
click at [157, 54] on li "Exterior Overall" at bounding box center [158, 55] width 54 height 8
type input "Exterior Overall"
click at [157, 54] on input "text" at bounding box center [151, 56] width 40 height 8
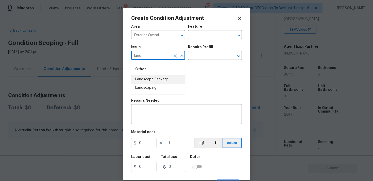
click at [158, 75] on li "Landscape Package" at bounding box center [158, 79] width 54 height 8
type input "Landscape Package"
click at [197, 57] on input "text" at bounding box center [208, 56] width 40 height 8
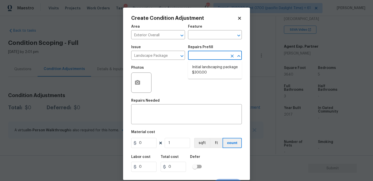
click at [199, 71] on li "Initial landscaping package $300.00" at bounding box center [215, 70] width 54 height 14
type input "Home Readiness Packages"
type textarea "Mowing of grass up to 6" in height. Mow, edge along driveways & sidewalks, trim…"
type input "300"
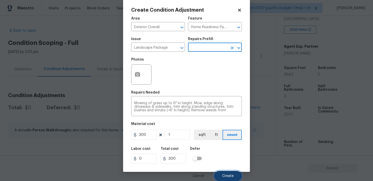
click at [227, 171] on button "Create" at bounding box center [228, 176] width 28 height 10
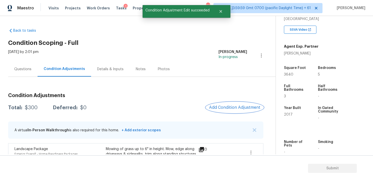
click at [230, 102] on button "Add Condition Adjustment" at bounding box center [234, 107] width 57 height 11
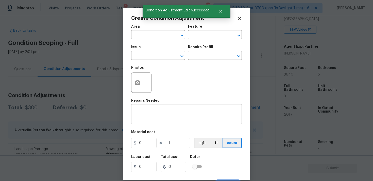
click at [230, 104] on div "Repairs Needed" at bounding box center [186, 102] width 111 height 7
click at [156, 41] on span "Area ​" at bounding box center [158, 32] width 54 height 21
click at [156, 39] on input "text" at bounding box center [151, 35] width 40 height 8
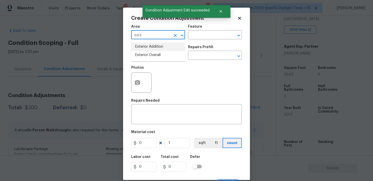
click at [155, 52] on li "Exterior Overall" at bounding box center [158, 55] width 54 height 8
type input "Exterior Overall"
click at [155, 52] on input "text" at bounding box center [151, 56] width 40 height 8
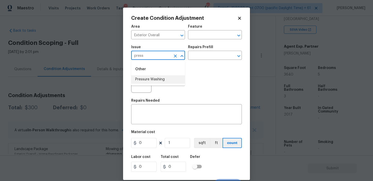
click at [153, 80] on li "Pressure Washing" at bounding box center [158, 79] width 54 height 8
type input "Pressure Washing"
click at [206, 47] on h5 "Repairs Prefill" at bounding box center [200, 47] width 25 height 4
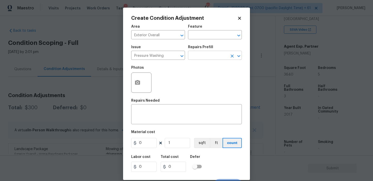
click at [205, 53] on input "text" at bounding box center [208, 56] width 40 height 8
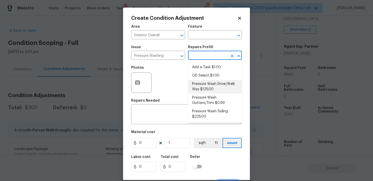
click at [200, 85] on li "Pressure Wash Drive/Walk Way $125.00" at bounding box center [215, 87] width 54 height 14
type input "Siding"
type textarea "Pressure wash the driveways/walkways as directed by the PM. Ensure that all deb…"
type input "125"
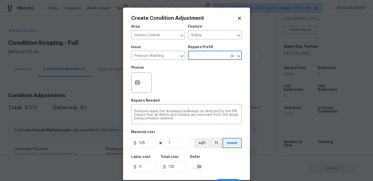
scroll to position [8, 0]
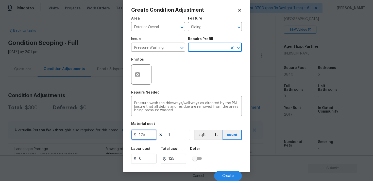
click at [151, 135] on input "125" at bounding box center [143, 135] width 25 height 10
type input "200"
click at [212, 154] on div "Labor cost 0 Total cost 200 Defer" at bounding box center [186, 155] width 111 height 23
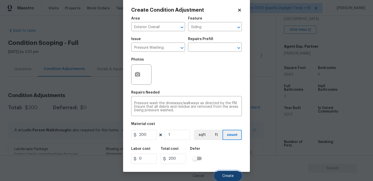
click at [224, 171] on button "Create" at bounding box center [228, 176] width 28 height 10
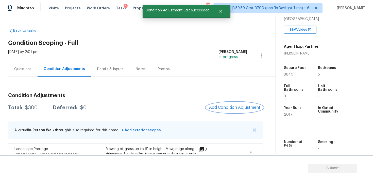
scroll to position [0, 0]
click at [232, 107] on div at bounding box center [186, 90] width 373 height 181
click at [222, 106] on span "Add Condition Adjustment" at bounding box center [234, 107] width 51 height 5
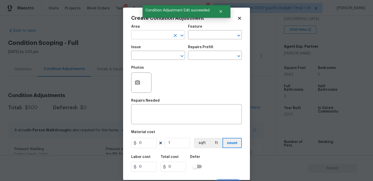
click at [163, 38] on input "text" at bounding box center [151, 35] width 40 height 8
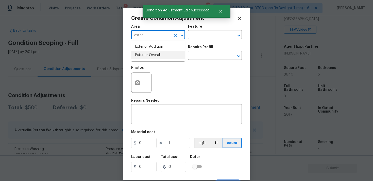
click at [161, 56] on li "Exterior Overall" at bounding box center [158, 55] width 54 height 8
type input "Exterior Overall"
click at [161, 56] on input "text" at bounding box center [151, 56] width 40 height 8
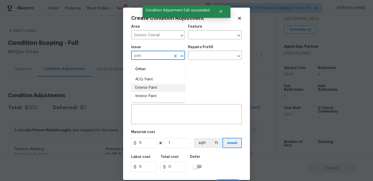
click at [153, 85] on li "Exterior Paint" at bounding box center [158, 88] width 54 height 8
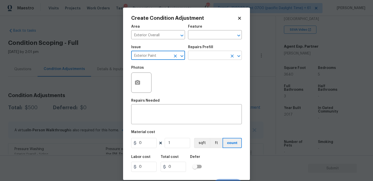
type input "Exterior Paint"
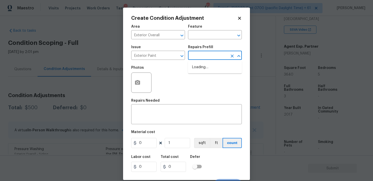
click at [196, 55] on input "text" at bounding box center [208, 56] width 40 height 8
type input "part"
click at [208, 69] on li "Partial Exterior Paint LABOR ONLY $1.04" at bounding box center [215, 70] width 54 height 14
type input "Overall Paint"
type textarea "Partial Exterior Paint - Prep, mask and paint the exterior of the home in the a…"
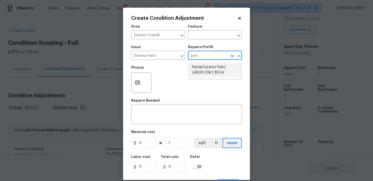
type input "1.04"
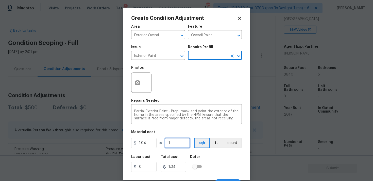
click at [184, 140] on input "1" at bounding box center [177, 143] width 25 height 10
type input "0"
type input "5"
type input "5.2"
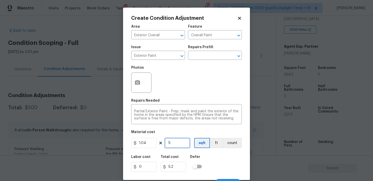
type input "50"
type input "52"
type input "500"
type input "520"
type input "500"
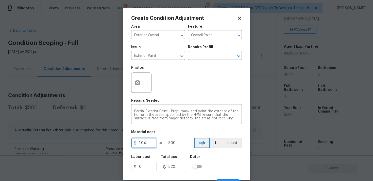
click at [156, 143] on input "1.04" at bounding box center [143, 143] width 25 height 10
click at [152, 142] on input "1.04" at bounding box center [143, 143] width 25 height 10
type input "1000"
click at [177, 141] on input "500" at bounding box center [177, 143] width 25 height 10
type input "500000"
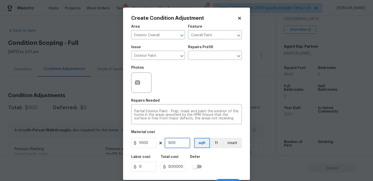
type input "0"
type input "1"
type input "1000"
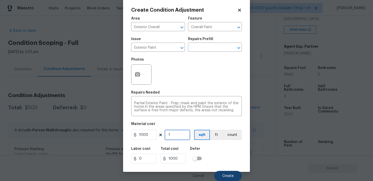
type input "1"
click at [225, 174] on span "Create" at bounding box center [227, 176] width 11 height 4
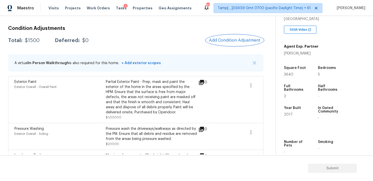
scroll to position [65, 0]
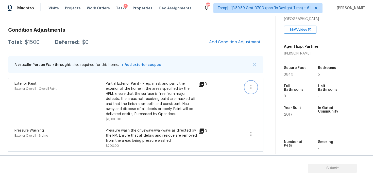
click at [254, 83] on button "button" at bounding box center [251, 87] width 12 height 12
click at [272, 88] on div "Edit" at bounding box center [280, 86] width 40 height 5
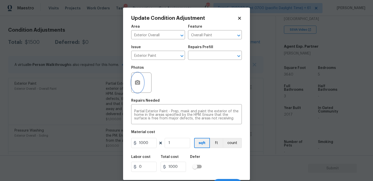
click at [138, 83] on circle "button" at bounding box center [138, 83] width 2 height 2
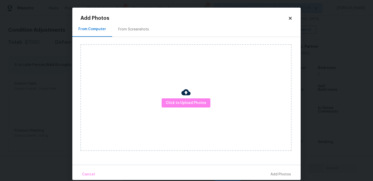
click at [200, 109] on div "Click to Upload Photos" at bounding box center [185, 97] width 211 height 107
click at [197, 102] on span "Click to Upload Photos" at bounding box center [186, 103] width 41 height 6
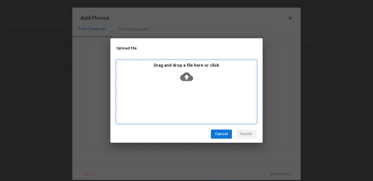
click at [190, 84] on div "Drag and drop a file here or click" at bounding box center [186, 74] width 139 height 22
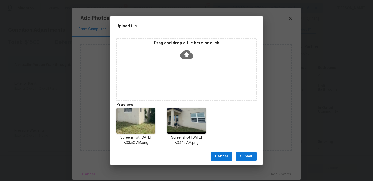
scroll to position [4, 0]
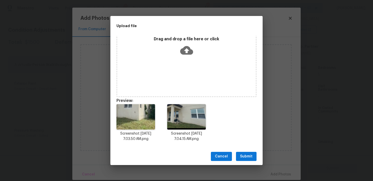
click at [241, 150] on div "Cancel Submit" at bounding box center [186, 157] width 152 height 18
click at [247, 158] on span "Submit" at bounding box center [246, 157] width 12 height 6
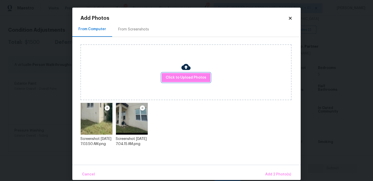
scroll to position [0, 0]
click at [267, 171] on button "Add 2 Photo(s)" at bounding box center [278, 174] width 30 height 11
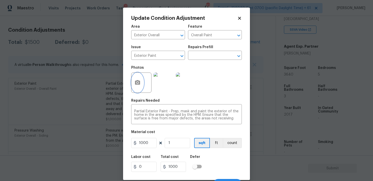
scroll to position [8, 0]
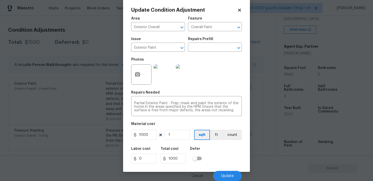
click at [228, 170] on div "Cancel Update" at bounding box center [186, 174] width 111 height 14
click at [228, 173] on button "Update" at bounding box center [227, 176] width 29 height 10
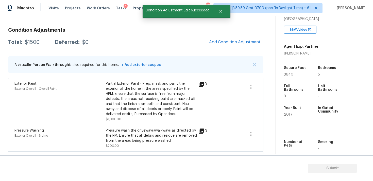
scroll to position [0, 0]
click at [229, 42] on span "Add Condition Adjustment" at bounding box center [234, 42] width 51 height 5
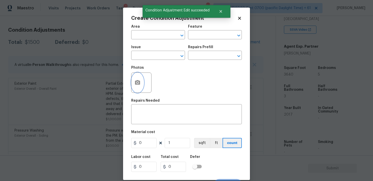
click at [139, 80] on icon "button" at bounding box center [137, 83] width 6 height 6
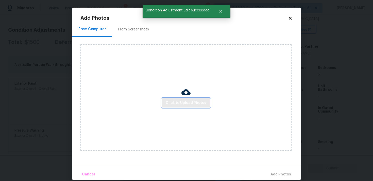
click at [181, 102] on span "Click to Upload Photos" at bounding box center [186, 103] width 41 height 6
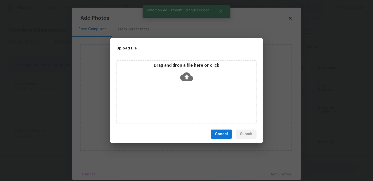
click at [185, 58] on div "Drag and drop a file here or click" at bounding box center [186, 92] width 152 height 68
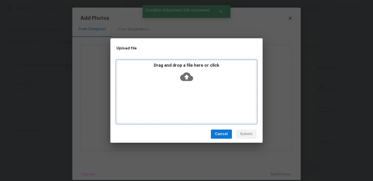
click at [178, 74] on div "Drag and drop a file here or click" at bounding box center [186, 74] width 139 height 22
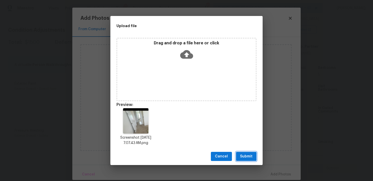
click at [248, 156] on span "Submit" at bounding box center [246, 157] width 12 height 6
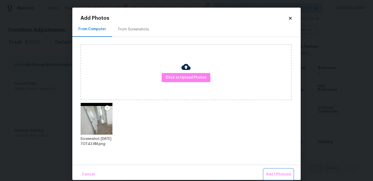
click at [272, 170] on button "Add 1 Photo(s)" at bounding box center [278, 174] width 29 height 11
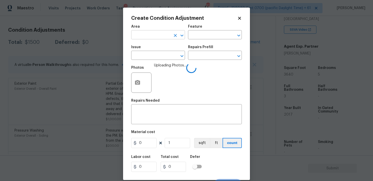
click at [160, 36] on input "text" at bounding box center [151, 35] width 40 height 8
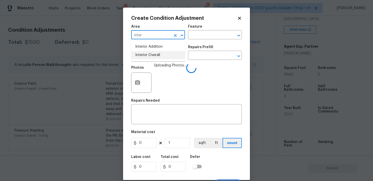
click at [157, 53] on li "Interior Overall" at bounding box center [158, 55] width 54 height 8
type input "Interior Overall"
click at [157, 53] on input "text" at bounding box center [151, 56] width 40 height 8
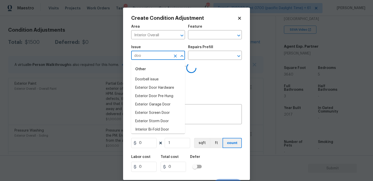
type input "door"
click at [152, 120] on li "ACQ: Pests" at bounding box center [158, 121] width 54 height 8
type input "ACQ: Pests"
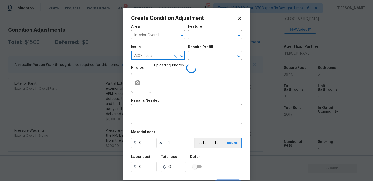
click at [178, 54] on div at bounding box center [178, 56] width 13 height 7
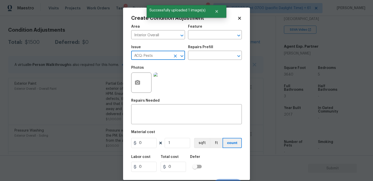
click at [175, 55] on icon "Clear" at bounding box center [175, 56] width 5 height 5
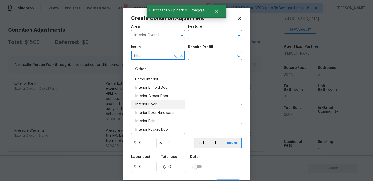
click at [158, 104] on li "Interior Door" at bounding box center [158, 104] width 54 height 8
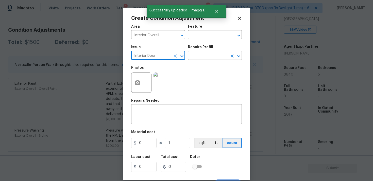
type input "Interior Door"
click at [197, 59] on input "text" at bounding box center [208, 56] width 40 height 8
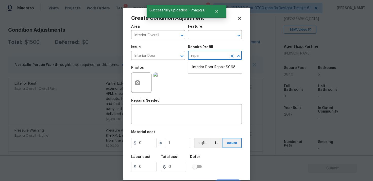
type input "repai"
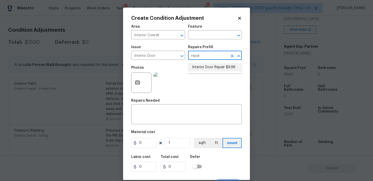
click at [200, 70] on li "Interior Door Repair $9.98" at bounding box center [215, 67] width 54 height 8
type input "Interior Door"
type textarea "Repair the existing interior door as directed by the PM. Ensure that the repair…"
type input "9.98"
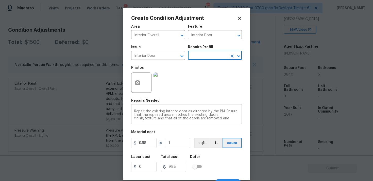
scroll to position [8, 0]
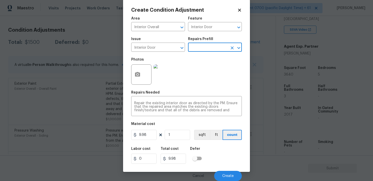
click at [158, 133] on div "9.98 1 sqft ft count" at bounding box center [186, 135] width 111 height 10
click at [155, 133] on input "9.98" at bounding box center [143, 135] width 25 height 10
type input "25"
click at [206, 149] on div "Labor cost 0 Total cost 25 Defer" at bounding box center [186, 155] width 111 height 23
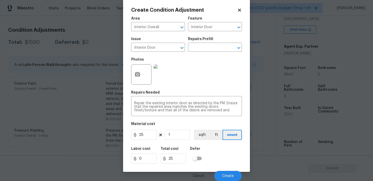
click at [225, 167] on div "Cancel Create" at bounding box center [186, 174] width 111 height 14
click at [226, 173] on button "Create" at bounding box center [228, 176] width 28 height 10
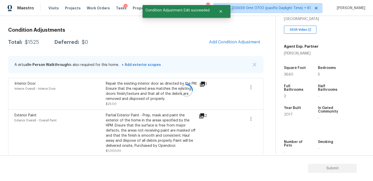
scroll to position [0, 0]
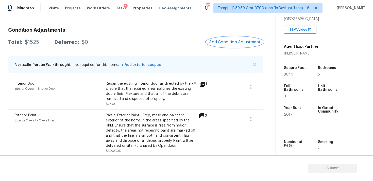
click at [225, 43] on span "Add Condition Adjustment" at bounding box center [234, 42] width 51 height 5
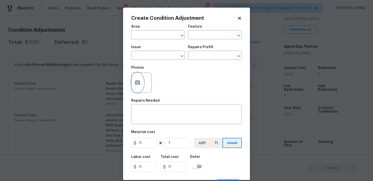
click at [139, 82] on icon "button" at bounding box center [137, 82] width 5 height 5
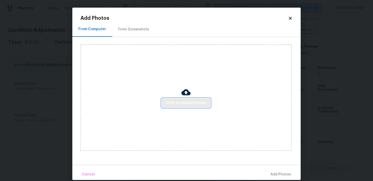
click at [186, 100] on span "Click to Upload Photos" at bounding box center [186, 103] width 41 height 6
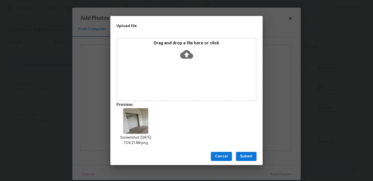
click at [247, 153] on button "Submit" at bounding box center [246, 156] width 21 height 9
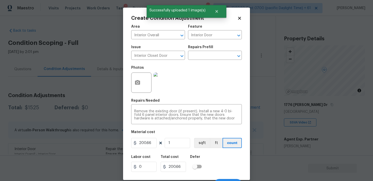
scroll to position [7, 0]
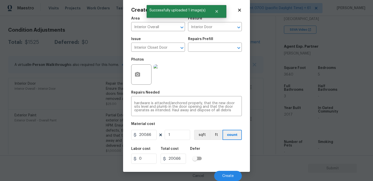
click at [224, 169] on div "Cancel Create" at bounding box center [186, 174] width 111 height 14
click at [226, 174] on button "Create" at bounding box center [228, 176] width 28 height 10
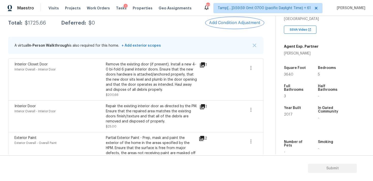
scroll to position [78, 0]
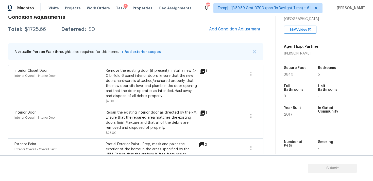
click at [216, 39] on div "Condition Adjustments Total: $1725.66 Deferred: $0 Add Condition Adjustment A v…" at bounding box center [135, 135] width 255 height 249
click at [221, 30] on span "Add Condition Adjustment" at bounding box center [234, 29] width 51 height 5
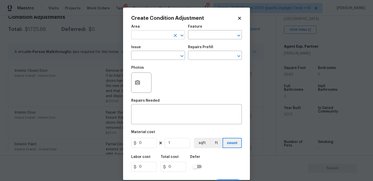
click at [153, 32] on input "text" at bounding box center [151, 35] width 40 height 8
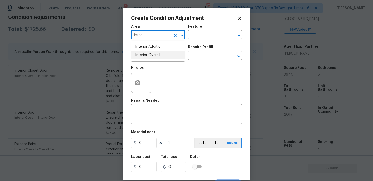
click at [157, 53] on li "Interior Overall" at bounding box center [158, 55] width 54 height 8
type input "Interior Overall"
click at [157, 53] on input "text" at bounding box center [151, 56] width 40 height 8
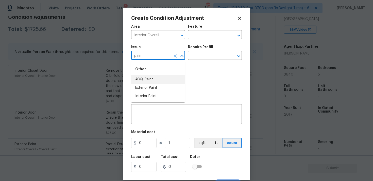
click at [160, 77] on li "ACQ: Paint" at bounding box center [158, 79] width 54 height 8
type input "ACQ: Paint"
click at [207, 55] on input "text" at bounding box center [208, 56] width 40 height 8
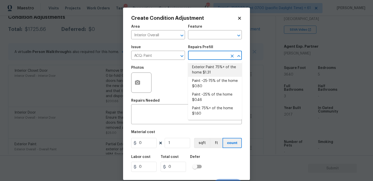
click at [209, 74] on li "Exterior Paint 75%+ of the home $1.31" at bounding box center [215, 70] width 54 height 14
type input "Acquisition"
type textarea "Acquisition Scope: 75%+ of the home exterior will likely require paint"
type input "1.31"
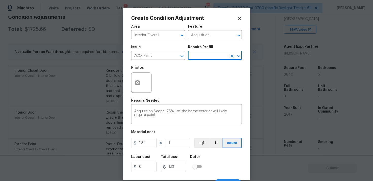
click at [209, 61] on div "Issue ACQ: Paint ​ Repairs Prefill ​" at bounding box center [186, 52] width 111 height 21
click at [209, 59] on input "text" at bounding box center [208, 56] width 40 height 8
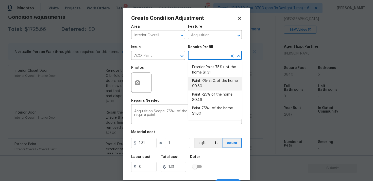
click at [209, 83] on li "Paint ~25-75% of the home $0.80" at bounding box center [215, 84] width 54 height 14
type textarea "Acquisition Scope: ~25 - 75% of the home needs interior paint"
type input "0.8"
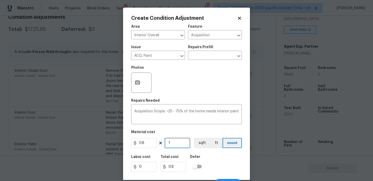
click at [174, 145] on input "1" at bounding box center [177, 143] width 25 height 10
type input "0"
paste input "364"
type input "3640"
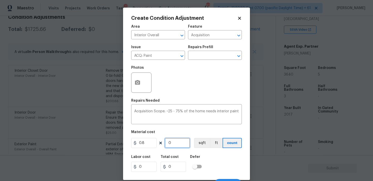
type input "2912"
type input "3640"
click at [203, 143] on button "sqft" at bounding box center [202, 143] width 16 height 10
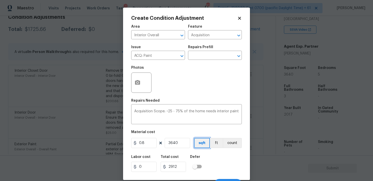
scroll to position [8, 0]
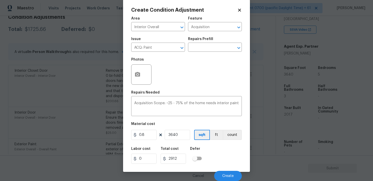
click at [224, 169] on div "Cancel Create" at bounding box center [186, 174] width 111 height 14
click at [136, 75] on icon "button" at bounding box center [137, 74] width 5 height 5
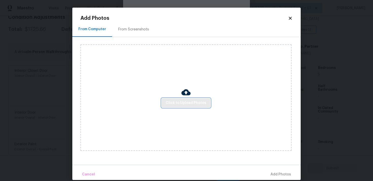
click at [184, 100] on span "Click to Upload Photos" at bounding box center [186, 103] width 41 height 6
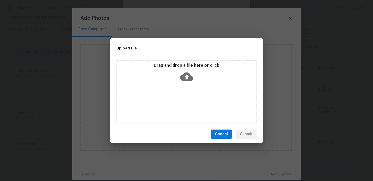
click at [184, 76] on icon at bounding box center [186, 77] width 13 height 9
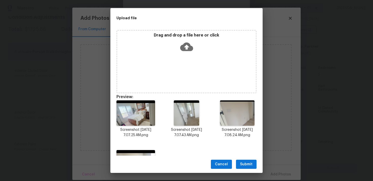
scroll to position [38, 0]
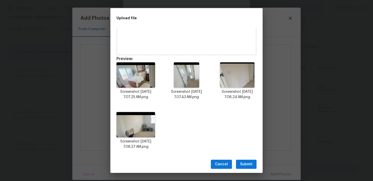
click at [247, 164] on span "Submit" at bounding box center [246, 164] width 12 height 6
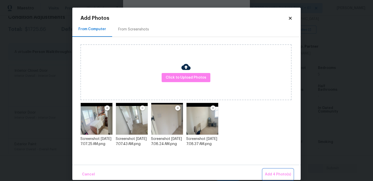
click at [273, 175] on span "Add 4 Photo(s)" at bounding box center [278, 175] width 26 height 6
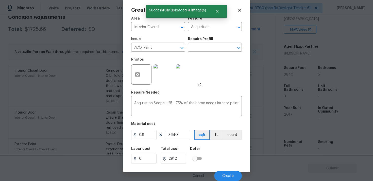
click at [222, 170] on div "Cancel Create" at bounding box center [186, 174] width 111 height 14
click at [223, 175] on span "Create" at bounding box center [227, 176] width 11 height 4
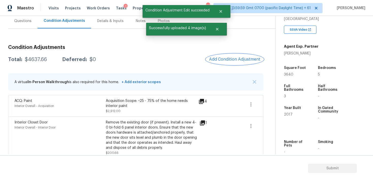
scroll to position [40, 0]
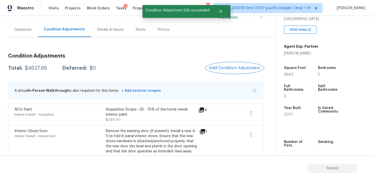
click at [231, 73] on button "Add Condition Adjustment" at bounding box center [234, 68] width 57 height 11
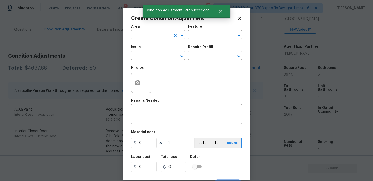
click at [150, 35] on input "text" at bounding box center [151, 35] width 40 height 8
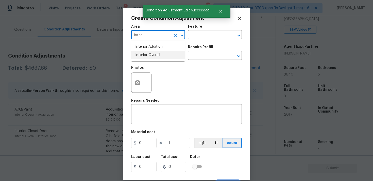
click at [150, 53] on li "Interior Overall" at bounding box center [158, 55] width 54 height 8
type input "Interior Overall"
click at [150, 53] on input "text" at bounding box center [151, 56] width 40 height 8
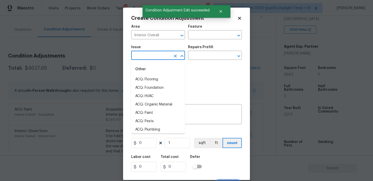
click at [150, 53] on input "text" at bounding box center [151, 56] width 40 height 8
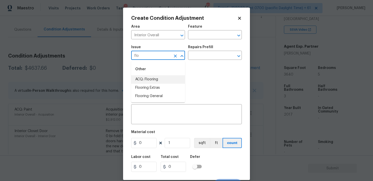
click at [153, 81] on li "ACQ: Flooring" at bounding box center [158, 79] width 54 height 8
type input "ACQ: Flooring"
click at [200, 52] on div "Repairs Prefill" at bounding box center [215, 48] width 54 height 7
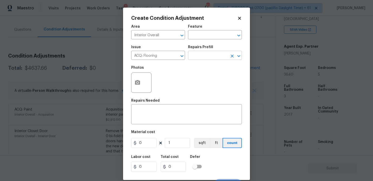
click at [201, 57] on input "text" at bounding box center [208, 56] width 40 height 8
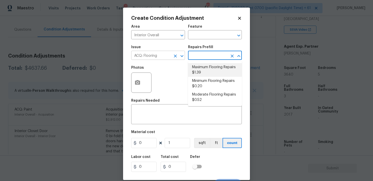
click at [176, 55] on icon "Clear" at bounding box center [175, 56] width 3 height 3
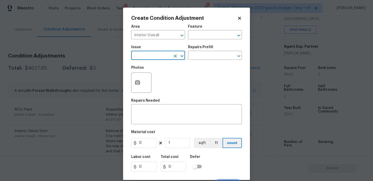
type input "c"
click at [154, 95] on li "Flooring General" at bounding box center [158, 96] width 54 height 8
type input "Flooring General"
click at [193, 61] on div "Issue Flooring General ​ Repairs Prefill ​" at bounding box center [186, 52] width 111 height 21
click at [196, 56] on input "text" at bounding box center [208, 56] width 40 height 8
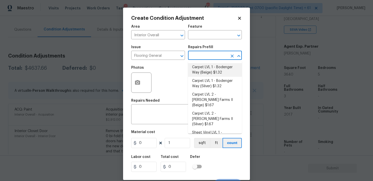
type input "b"
click at [212, 67] on li "Carpet LVL 1 - Bodenger Way (Beige) $1.32" at bounding box center [215, 70] width 54 height 14
type input "Overall Flooring"
type textarea "Install new carpet. (Bodenger Way 749 Bird Bath, Beige) at all previously carpe…"
type input "1.32"
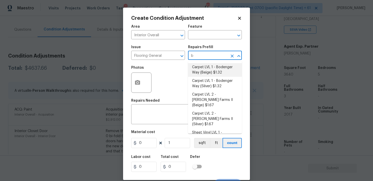
type input "1.32"
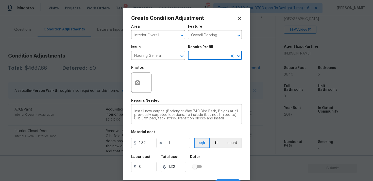
scroll to position [8, 0]
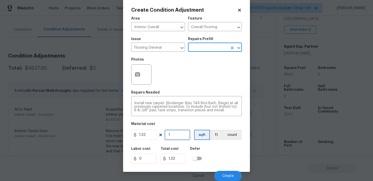
click at [175, 139] on input "1" at bounding box center [177, 135] width 25 height 10
type input "0"
paste input "364"
type input "3640"
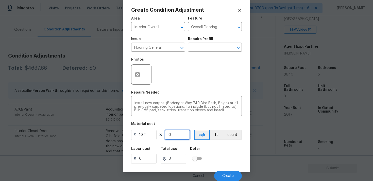
type input "4804.8"
click at [199, 151] on div "Defer" at bounding box center [197, 150] width 15 height 7
click at [136, 73] on icon "button" at bounding box center [137, 74] width 5 height 5
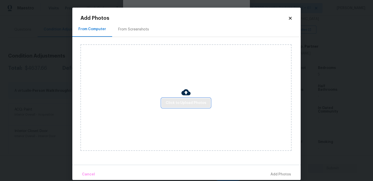
click at [192, 103] on span "Click to Upload Photos" at bounding box center [186, 103] width 41 height 6
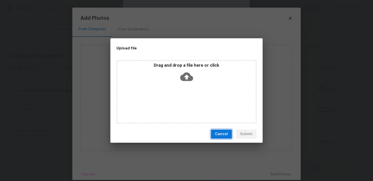
click at [221, 135] on span "Cancel" at bounding box center [221, 134] width 13 height 6
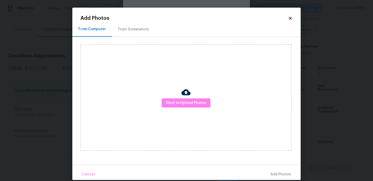
click at [289, 18] on icon at bounding box center [290, 18] width 5 height 5
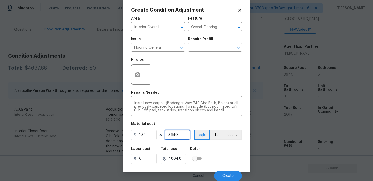
click at [176, 136] on input "3640" at bounding box center [177, 135] width 25 height 10
type input "0"
type input "1"
type input "1.32"
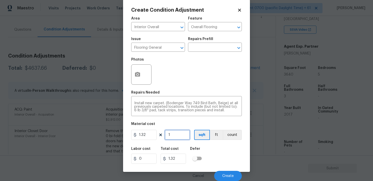
type input "18"
type input "23.76"
type input "180"
type input "237.6"
type input "1800"
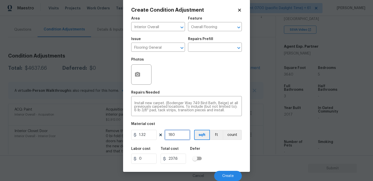
type input "2376"
type input "1800"
click at [199, 149] on h5 "Defer" at bounding box center [195, 149] width 10 height 4
click at [141, 85] on div "Photos" at bounding box center [141, 71] width 21 height 33
click at [140, 76] on icon "button" at bounding box center [137, 75] width 6 height 6
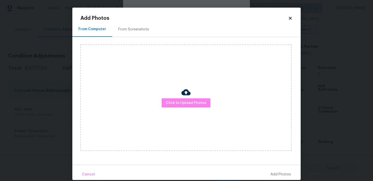
click at [186, 97] on div at bounding box center [185, 93] width 9 height 11
click at [187, 96] on img at bounding box center [185, 92] width 9 height 9
click at [186, 100] on span "Click to Upload Photos" at bounding box center [186, 103] width 41 height 6
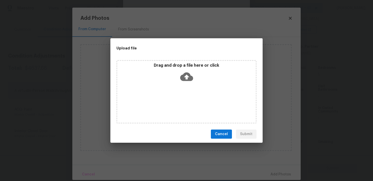
click at [187, 73] on icon at bounding box center [186, 77] width 13 height 9
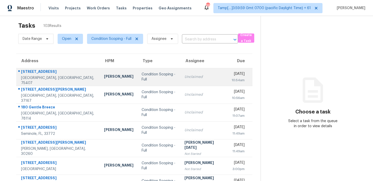
scroll to position [5, 0]
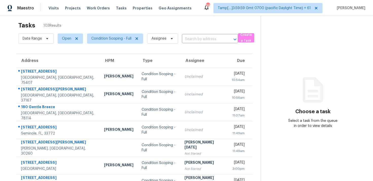
click at [208, 32] on div "Date Range Open Condition Scoping - Full Assignee ​" at bounding box center [128, 38] width 220 height 13
click at [201, 43] on input "text" at bounding box center [203, 39] width 42 height 8
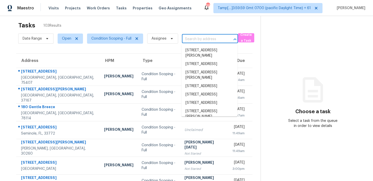
paste input "[STREET_ADDRESS]"
type input "[STREET_ADDRESS]"
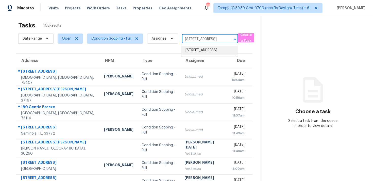
click at [206, 52] on li "[STREET_ADDRESS]" at bounding box center [209, 50] width 56 height 8
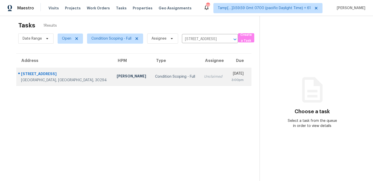
click at [227, 74] on td "[DATE] 3:00pm" at bounding box center [239, 77] width 25 height 18
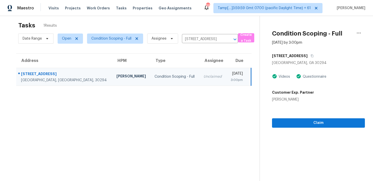
click at [311, 131] on section "Condition Scoping - Full [DATE] by 3:00pm [STREET_ADDRESS] Videos Questionnaire…" at bounding box center [312, 101] width 105 height 181
click at [312, 121] on span "Claim" at bounding box center [318, 123] width 85 height 6
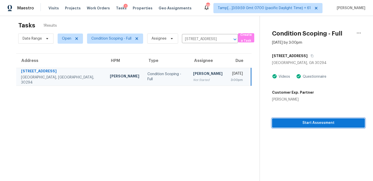
click at [285, 125] on span "Start Assessment" at bounding box center [318, 123] width 85 height 6
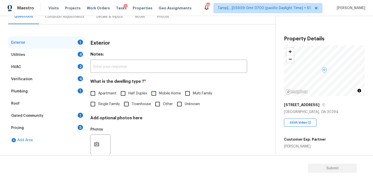
scroll to position [63, 0]
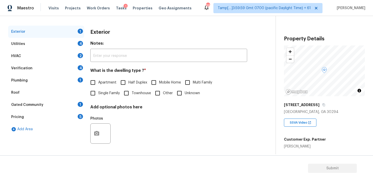
click at [95, 95] on input "Single Family" at bounding box center [93, 93] width 11 height 11
checkbox input "true"
click at [58, 68] on div "Verification 4" at bounding box center [46, 68] width 76 height 12
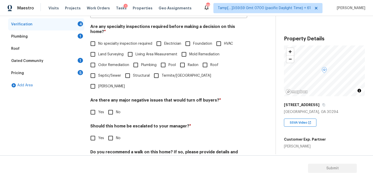
scroll to position [119, 0]
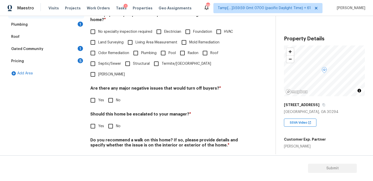
click at [95, 121] on input "Yes" at bounding box center [93, 126] width 11 height 11
checkbox input "true"
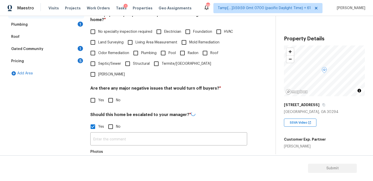
click at [100, 157] on button "button" at bounding box center [97, 167] width 12 height 20
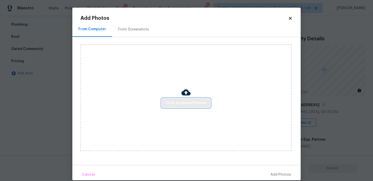
click at [179, 99] on button "Click to Upload Photos" at bounding box center [186, 102] width 49 height 9
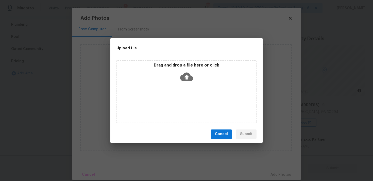
click at [188, 72] on icon at bounding box center [186, 76] width 13 height 13
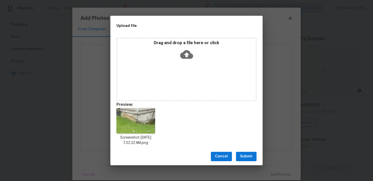
click at [238, 152] on button "Submit" at bounding box center [246, 156] width 21 height 9
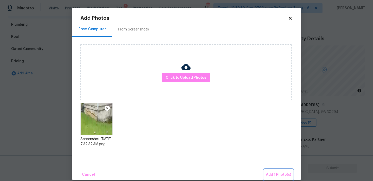
click at [268, 174] on span "Add 1 Photo(s)" at bounding box center [278, 175] width 25 height 6
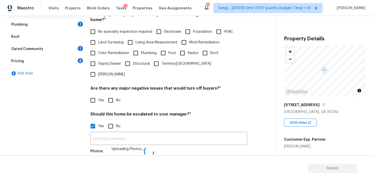
scroll to position [126, 0]
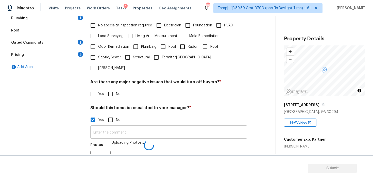
click at [192, 127] on input "text" at bounding box center [168, 133] width 157 height 12
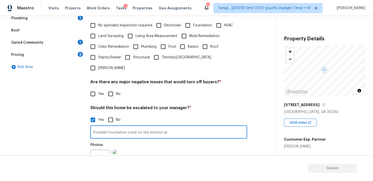
click at [194, 127] on input "Possible foundation crack on the exterior at" at bounding box center [168, 133] width 157 height 12
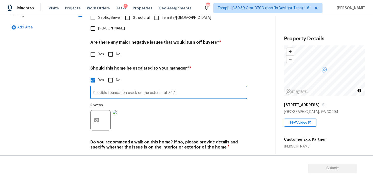
type input "Possible foundation crack on the exterior at 3:17."
click at [217, 108] on div "Photos" at bounding box center [168, 116] width 157 height 33
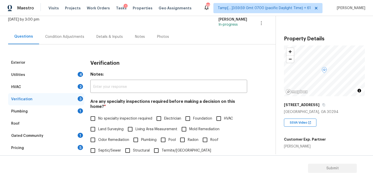
scroll to position [31, 0]
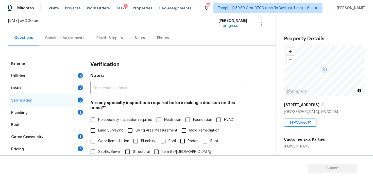
click at [72, 38] on div "Condition Adjustments" at bounding box center [64, 38] width 39 height 5
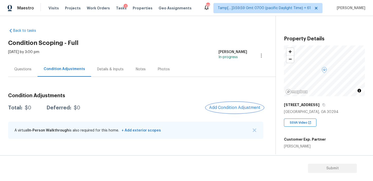
click at [232, 106] on span "Add Condition Adjustment" at bounding box center [234, 107] width 51 height 5
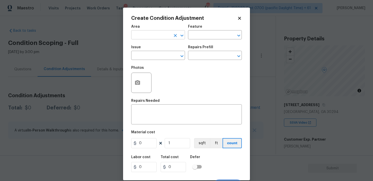
click at [156, 35] on input "text" at bounding box center [151, 35] width 40 height 8
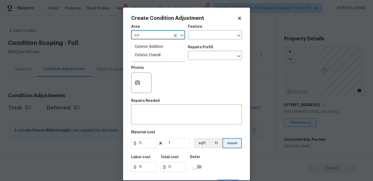
type input "exte"
type input "r"
click at [151, 59] on li "Exterior Overall" at bounding box center [158, 55] width 54 height 8
type input "Exterior Overall"
click at [151, 59] on input "text" at bounding box center [151, 56] width 40 height 8
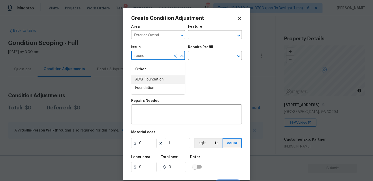
click at [157, 74] on div "Other" at bounding box center [158, 69] width 54 height 12
click at [162, 77] on li "ACQ: Foundation" at bounding box center [158, 79] width 54 height 8
type input "ACQ: Foundation"
click at [192, 58] on input "text" at bounding box center [208, 56] width 40 height 8
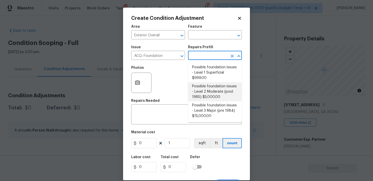
click at [203, 85] on li "Possible foundation issues - Level 2 Moderate (post 1985) $5,000.00" at bounding box center [215, 91] width 54 height 19
type input "Acquisition"
type textarea "Possible foundation issues - Level 2 Moderate: Disclaimer: This is NOT a techni…"
type input "5000"
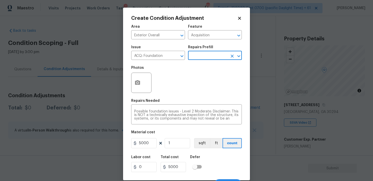
scroll to position [9, 0]
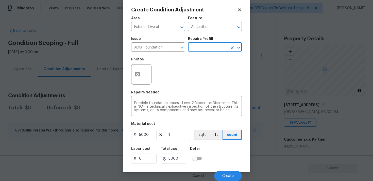
click at [226, 167] on div "Cancel Create" at bounding box center [186, 174] width 111 height 14
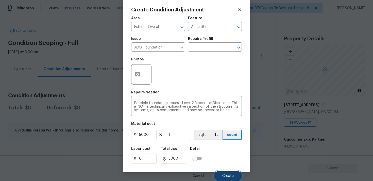
click at [226, 173] on button "Create" at bounding box center [228, 176] width 28 height 10
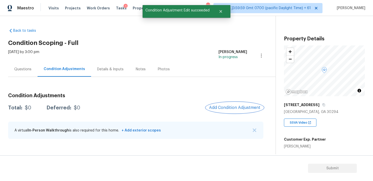
scroll to position [0, 0]
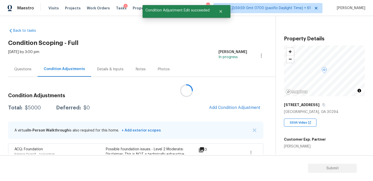
click at [232, 113] on div at bounding box center [186, 90] width 373 height 181
click at [231, 110] on button "Add Condition Adjustment" at bounding box center [234, 107] width 57 height 11
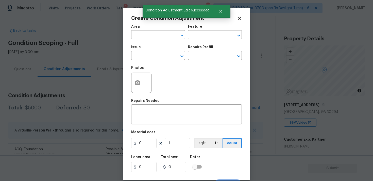
click at [154, 29] on div "Area" at bounding box center [158, 28] width 54 height 7
click at [155, 35] on input "text" at bounding box center [151, 35] width 40 height 8
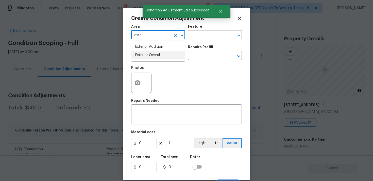
click at [150, 53] on li "Exterior Overall" at bounding box center [158, 55] width 54 height 8
type input "Exterior Overall"
click at [150, 53] on input "text" at bounding box center [151, 56] width 40 height 8
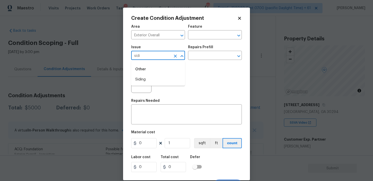
click at [150, 73] on div "Other" at bounding box center [158, 69] width 54 height 12
click at [150, 76] on li "Siding" at bounding box center [158, 79] width 54 height 8
click at [180, 58] on icon "Open" at bounding box center [182, 56] width 6 height 6
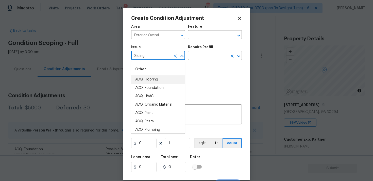
type input "Siding"
click at [190, 56] on input "text" at bounding box center [208, 56] width 40 height 8
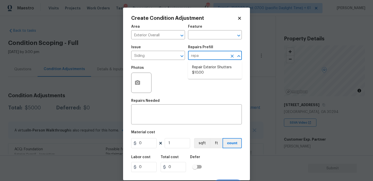
type input "repai"
click at [194, 62] on ul "Repair Exterior Shutters $10.00" at bounding box center [215, 70] width 54 height 18
click at [194, 70] on li "Repair Exterior Shutters $10.00" at bounding box center [215, 70] width 54 height 14
type input "Siding"
type textarea "Repair the existing exterior shutters on the home (cracks, chips, holes, etc.).…"
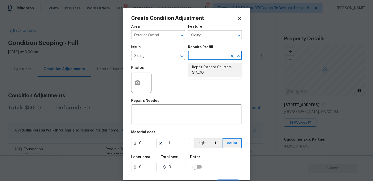
type input "10"
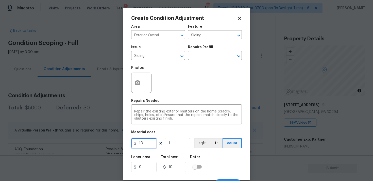
click at [146, 144] on input "10" at bounding box center [143, 143] width 25 height 10
type input "575"
click at [139, 91] on button "button" at bounding box center [137, 83] width 12 height 20
type input "575"
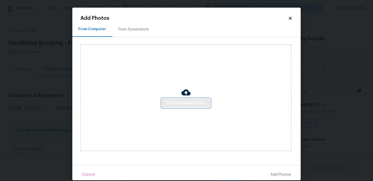
click at [197, 105] on span "Click to Upload Photos" at bounding box center [186, 103] width 41 height 6
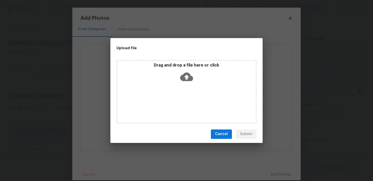
click at [185, 77] on icon at bounding box center [186, 76] width 13 height 13
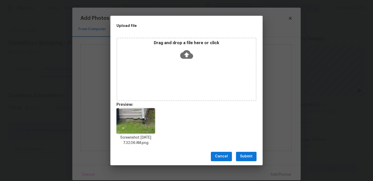
click at [242, 157] on span "Submit" at bounding box center [246, 156] width 12 height 6
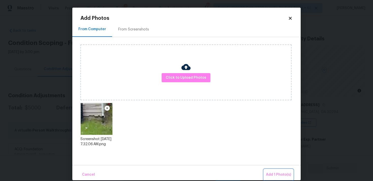
click at [277, 174] on span "Add 1 Photo(s)" at bounding box center [278, 175] width 25 height 6
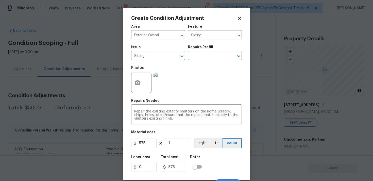
click at [147, 84] on div at bounding box center [141, 83] width 20 height 20
click at [141, 81] on button "button" at bounding box center [137, 83] width 12 height 20
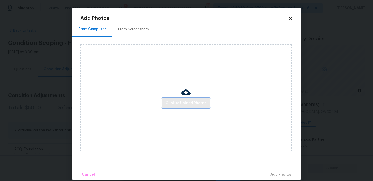
click at [192, 98] on button "Click to Upload Photos" at bounding box center [186, 102] width 49 height 9
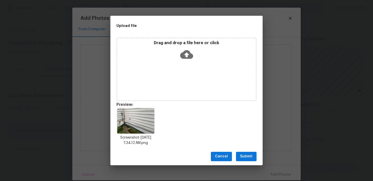
click at [246, 152] on button "Submit" at bounding box center [246, 156] width 21 height 9
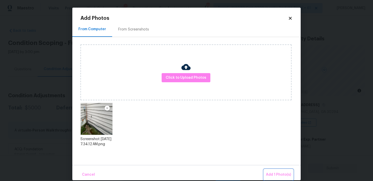
click at [271, 171] on button "Add 1 Photo(s)" at bounding box center [278, 174] width 29 height 11
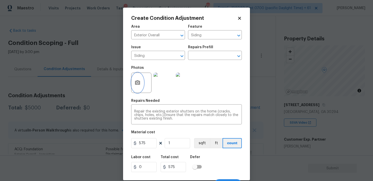
click at [135, 80] on icon "button" at bounding box center [137, 83] width 6 height 6
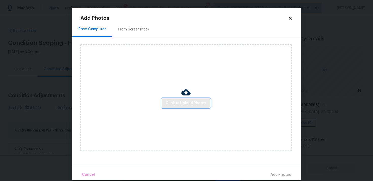
click at [191, 102] on span "Click to Upload Photos" at bounding box center [186, 103] width 41 height 6
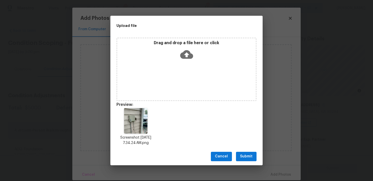
click at [245, 154] on span "Submit" at bounding box center [246, 156] width 12 height 6
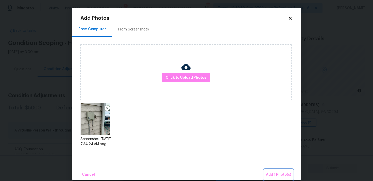
click at [268, 173] on span "Add 1 Photo(s)" at bounding box center [278, 175] width 25 height 6
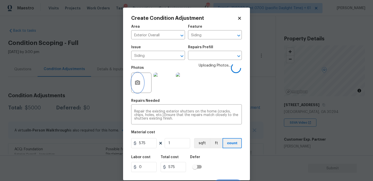
scroll to position [9, 0]
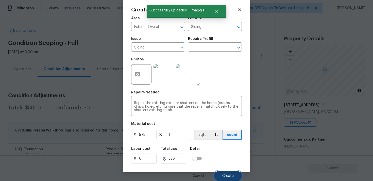
click at [224, 172] on button "Create" at bounding box center [228, 176] width 28 height 10
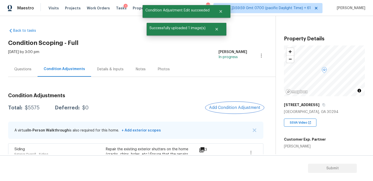
scroll to position [0, 0]
click at [232, 102] on div "Condition Adjustments Total: $5575 Deferred: $0 Add Condition Adjustment A virt…" at bounding box center [135, 160] width 255 height 143
click at [230, 106] on span "Add Condition Adjustment" at bounding box center [234, 107] width 51 height 5
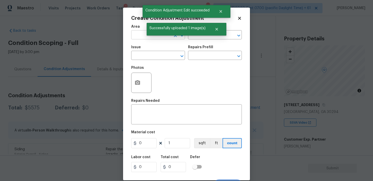
click at [147, 39] on input "text" at bounding box center [151, 35] width 40 height 8
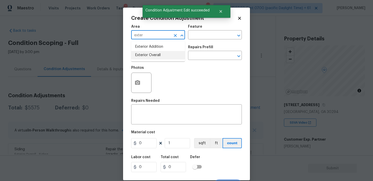
click at [147, 61] on ul "Exterior Addition Exterior Overall" at bounding box center [158, 51] width 54 height 21
click at [148, 56] on li "Exterior Overall" at bounding box center [158, 55] width 54 height 8
type input "Exterior Overall"
click at [148, 56] on input "text" at bounding box center [151, 56] width 40 height 8
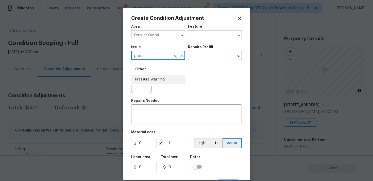
click at [154, 78] on li "Pressure Washing" at bounding box center [158, 79] width 54 height 8
type input "Pressure Washing"
click at [202, 57] on input "text" at bounding box center [208, 56] width 40 height 8
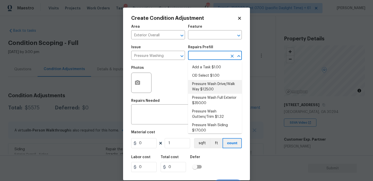
click at [204, 86] on li "Pressure Wash Drive/Walk Way $125.00" at bounding box center [215, 87] width 54 height 14
type input "Siding"
type textarea "Pressure wash the driveways/walkways as directed by the PM. Ensure that all deb…"
type input "125"
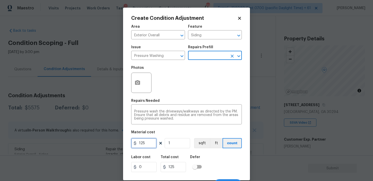
click at [151, 141] on input "125" at bounding box center [143, 143] width 25 height 10
type input "400"
click at [211, 163] on div "Labor cost 0 Total cost 400 Defer" at bounding box center [186, 163] width 111 height 23
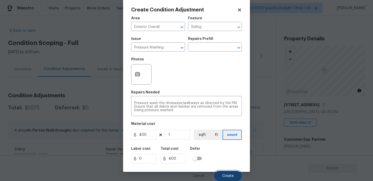
click at [228, 174] on span "Create" at bounding box center [227, 176] width 11 height 4
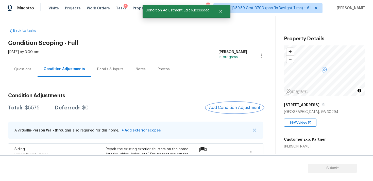
scroll to position [0, 0]
click at [226, 107] on span "Add Condition Adjustment" at bounding box center [234, 107] width 51 height 5
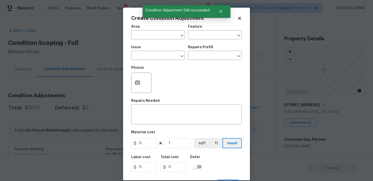
click at [152, 40] on span "Area ​" at bounding box center [158, 32] width 54 height 21
click at [150, 36] on input "text" at bounding box center [151, 35] width 40 height 8
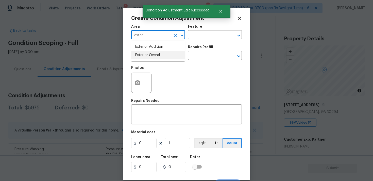
click at [151, 54] on li "Exterior Overall" at bounding box center [158, 55] width 54 height 8
type input "Exterior Overall"
click at [151, 54] on input "text" at bounding box center [151, 56] width 40 height 8
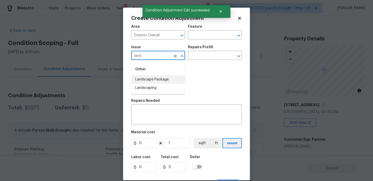
click at [159, 78] on li "Landscape Package" at bounding box center [158, 79] width 54 height 8
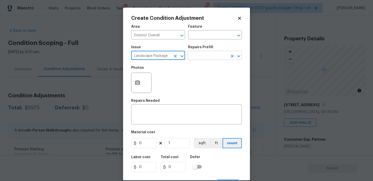
type input "Landscape Package"
click at [199, 55] on input "text" at bounding box center [208, 56] width 40 height 8
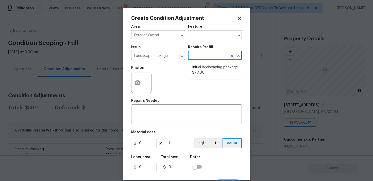
click at [201, 67] on li "Initial landscaping package $70.00" at bounding box center [215, 70] width 54 height 14
type input "Home Readiness Packages"
type textarea "Mowing of grass up to 6" in height. Mow, edge along driveways & sidewalks, trim…"
type input "70"
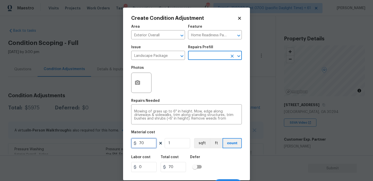
click at [151, 143] on input "70" at bounding box center [143, 143] width 25 height 10
type input "300"
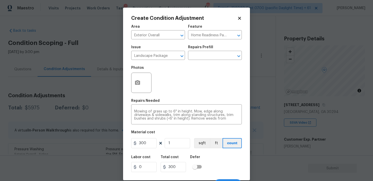
click at [217, 166] on div "Labor cost 0 Total cost 300 Defer" at bounding box center [186, 163] width 111 height 23
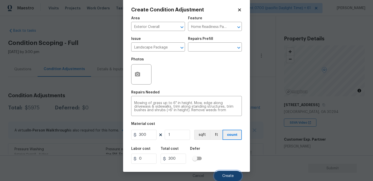
click at [225, 175] on span "Create" at bounding box center [227, 176] width 11 height 4
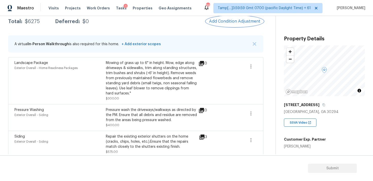
scroll to position [72, 0]
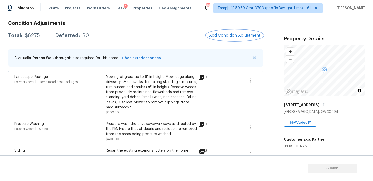
click at [226, 37] on span "Add Condition Adjustment" at bounding box center [234, 35] width 51 height 5
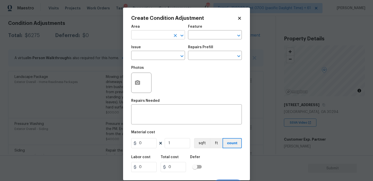
click at [157, 34] on input "text" at bounding box center [151, 35] width 40 height 8
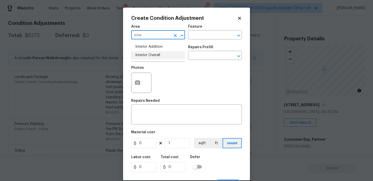
click at [155, 58] on li "Interior Overall" at bounding box center [158, 55] width 54 height 8
type input "Interior Overall"
click at [155, 58] on input "text" at bounding box center [151, 56] width 40 height 8
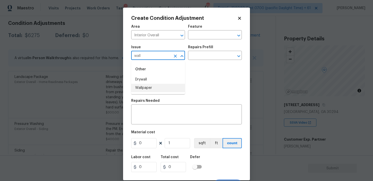
click at [157, 85] on li "Wallpaper" at bounding box center [158, 88] width 54 height 8
type input "Wallpaper"
click at [194, 51] on div "Repairs Prefill" at bounding box center [215, 48] width 54 height 7
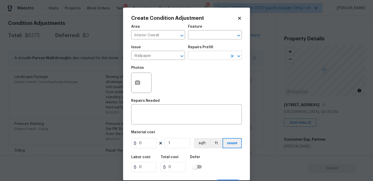
click at [195, 59] on input "text" at bounding box center [208, 56] width 40 height 8
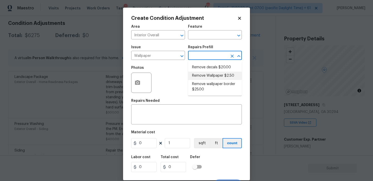
click at [204, 73] on li "Remove Wallpaper $2.50" at bounding box center [215, 76] width 54 height 8
type input "Walls and Ceiling"
type textarea "Remove wallpaper and texture walls to best match existing conditions"
type input "2.5"
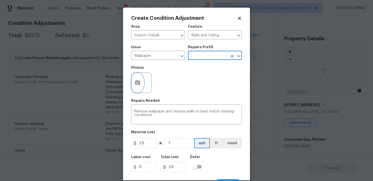
click at [138, 77] on button "button" at bounding box center [137, 83] width 12 height 20
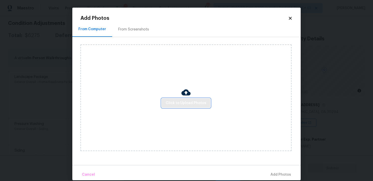
click at [169, 103] on span "Click to Upload Photos" at bounding box center [186, 103] width 41 height 6
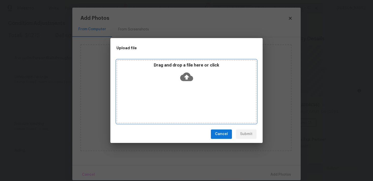
click at [184, 79] on icon at bounding box center [186, 76] width 13 height 9
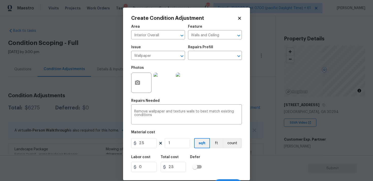
scroll to position [72, 0]
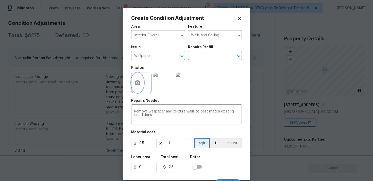
click at [138, 77] on button "button" at bounding box center [137, 83] width 12 height 20
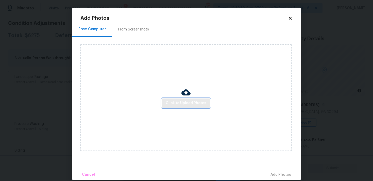
click at [183, 99] on button "Click to Upload Photos" at bounding box center [186, 102] width 49 height 9
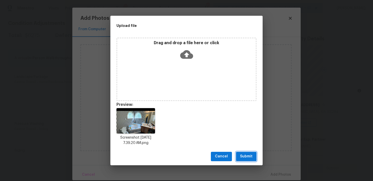
click at [252, 159] on span "Submit" at bounding box center [246, 156] width 12 height 6
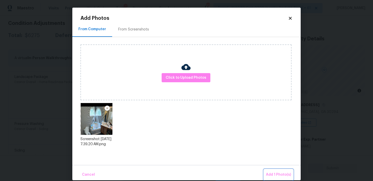
click at [275, 176] on span "Add 1 Photo(s)" at bounding box center [278, 175] width 25 height 6
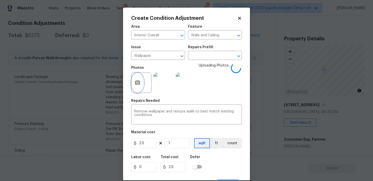
click at [143, 85] on button "button" at bounding box center [137, 83] width 12 height 20
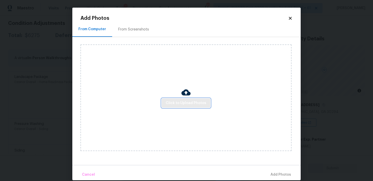
click at [180, 100] on span "Click to Upload Photos" at bounding box center [186, 103] width 41 height 6
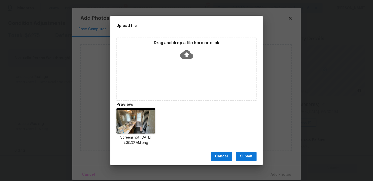
click at [249, 155] on span "Submit" at bounding box center [246, 156] width 12 height 6
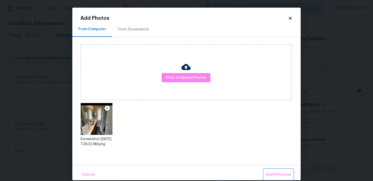
click at [273, 175] on span "Add 1 Photo(s)" at bounding box center [278, 175] width 25 height 6
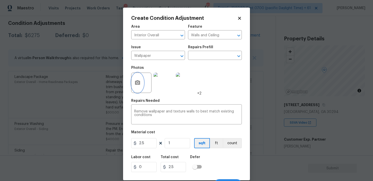
scroll to position [9, 0]
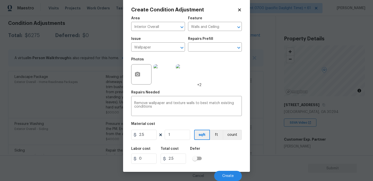
click at [149, 128] on div "Material cost" at bounding box center [186, 125] width 111 height 7
click at [151, 135] on input "2.5" at bounding box center [143, 135] width 25 height 10
type input "500"
click at [214, 146] on div "Labor cost 0 Total cost 2.5 Defer" at bounding box center [186, 155] width 111 height 23
type input "500"
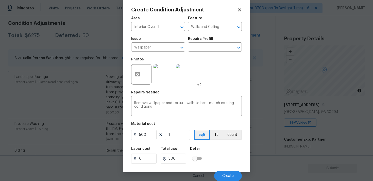
click at [228, 170] on div "Cancel Create" at bounding box center [186, 174] width 111 height 14
click at [230, 173] on button "Create" at bounding box center [228, 176] width 28 height 10
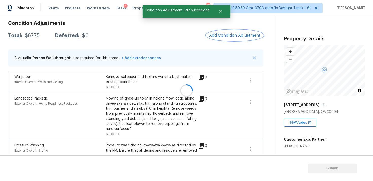
scroll to position [0, 0]
click at [221, 39] on button "Add Condition Adjustment" at bounding box center [234, 35] width 57 height 11
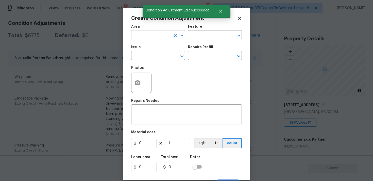
click at [144, 35] on input "text" at bounding box center [151, 35] width 40 height 8
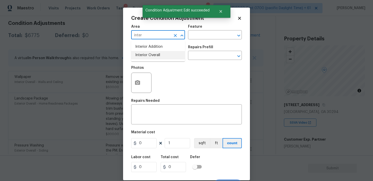
click at [146, 51] on li "Interior Overall" at bounding box center [158, 55] width 54 height 8
type input "Interior Overall"
click at [146, 51] on div "Issue" at bounding box center [158, 48] width 54 height 7
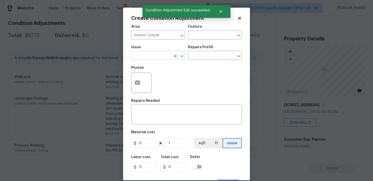
click at [149, 54] on input "text" at bounding box center [151, 56] width 40 height 8
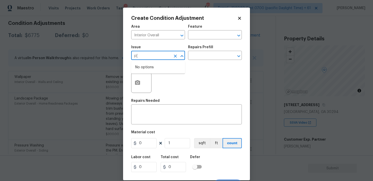
type input "p"
click at [157, 78] on li "ACQ: Paint" at bounding box center [158, 79] width 54 height 8
type input "ACQ: Paint"
click at [191, 59] on input "text" at bounding box center [208, 56] width 40 height 8
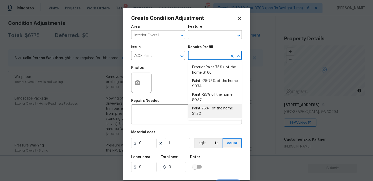
click at [209, 114] on li "Paint 75%+ of the home $1.70" at bounding box center [215, 111] width 54 height 14
type input "Acquisition"
type textarea "Acquisition Scope: 75%+ of the home will likely require interior paint"
type input "1.7"
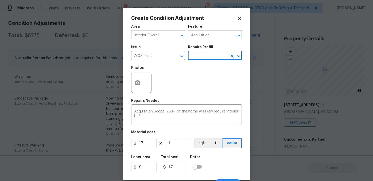
scroll to position [9, 0]
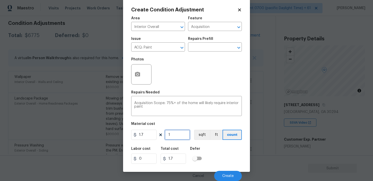
click at [180, 138] on input "1" at bounding box center [177, 135] width 25 height 10
type input "0"
paste input "1804"
type input "1804"
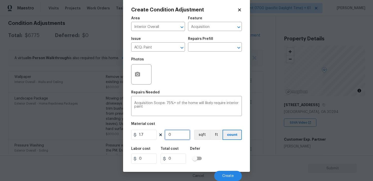
type input "3066.8"
type input "1804"
click at [204, 134] on button "sqft" at bounding box center [202, 135] width 16 height 10
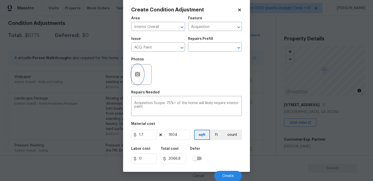
click at [135, 73] on icon "button" at bounding box center [137, 74] width 5 height 5
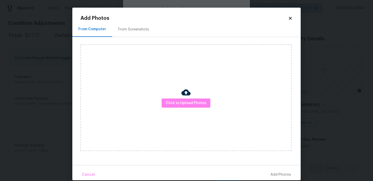
click at [173, 94] on div "Click to Upload Photos" at bounding box center [185, 97] width 211 height 107
click at [174, 100] on span "Click to Upload Photos" at bounding box center [186, 103] width 41 height 6
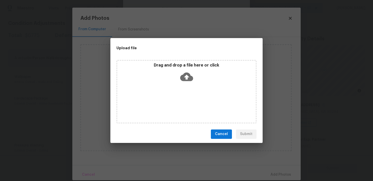
click at [183, 82] on icon at bounding box center [186, 76] width 13 height 13
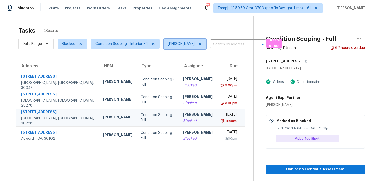
click at [185, 46] on span "[PERSON_NAME]" at bounding box center [181, 43] width 27 height 5
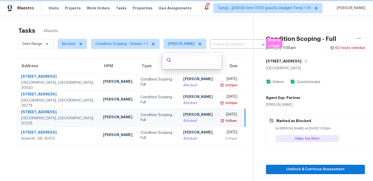
click at [198, 43] on icon at bounding box center [200, 44] width 4 height 4
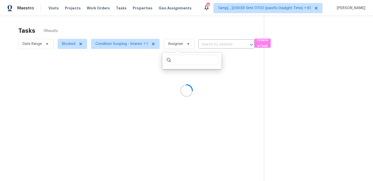
click at [192, 30] on div at bounding box center [186, 90] width 373 height 181
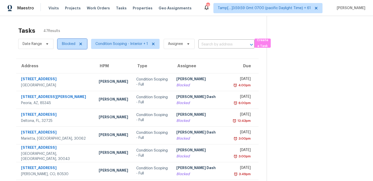
click at [68, 45] on span "Blocked" at bounding box center [68, 43] width 13 height 5
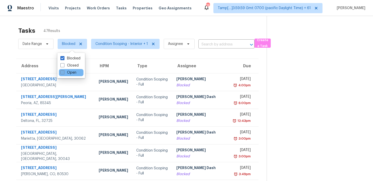
click at [73, 73] on label "Open" at bounding box center [68, 72] width 16 height 5
click at [64, 73] on input "Open" at bounding box center [61, 71] width 3 height 3
checkbox input "true"
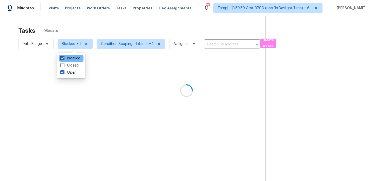
click at [71, 57] on label "Blocked" at bounding box center [70, 58] width 20 height 5
click at [64, 57] on input "Blocked" at bounding box center [61, 57] width 3 height 3
checkbox input "false"
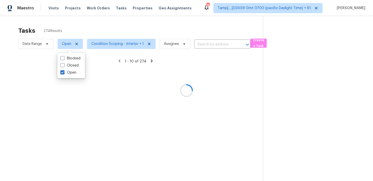
click at [84, 22] on div at bounding box center [186, 90] width 373 height 181
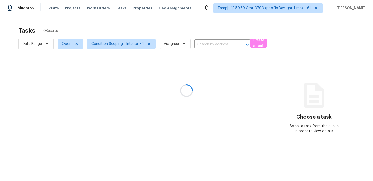
click at [48, 41] on div at bounding box center [186, 90] width 373 height 181
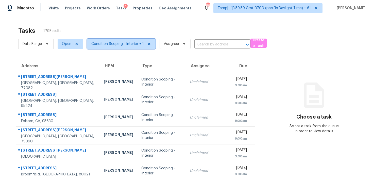
click at [96, 47] on span "Condition Scoping - Interior + 1" at bounding box center [121, 44] width 69 height 10
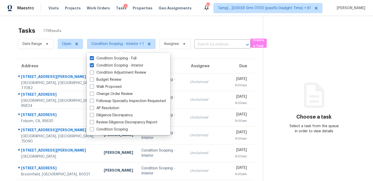
click at [101, 35] on div "Tasks 179 Results" at bounding box center [140, 30] width 245 height 13
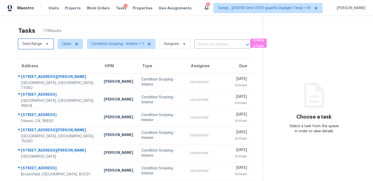
click at [44, 43] on span at bounding box center [47, 44] width 6 height 4
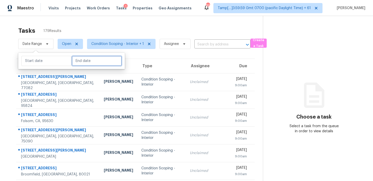
select select "7"
select select "2025"
select select "8"
select select "2025"
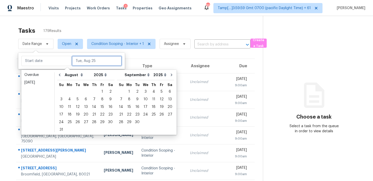
click at [74, 63] on input "text" at bounding box center [97, 61] width 50 height 10
type input "[DATE]"
click at [70, 121] on div "25" at bounding box center [69, 122] width 8 height 7
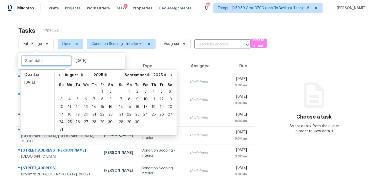
type input "[DATE]"
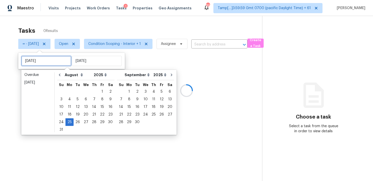
type input "[DATE]"
click at [93, 26] on div at bounding box center [186, 90] width 373 height 181
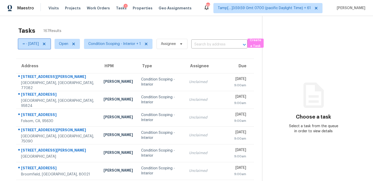
click at [46, 44] on icon at bounding box center [44, 44] width 4 height 4
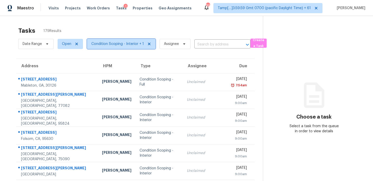
click at [123, 45] on span "Condition Scoping - Interior + 1" at bounding box center [117, 43] width 53 height 5
click at [120, 29] on div "Tasks 179 Results" at bounding box center [140, 30] width 245 height 13
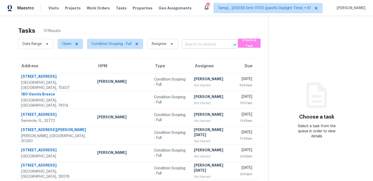
click at [192, 43] on input "text" at bounding box center [203, 45] width 42 height 8
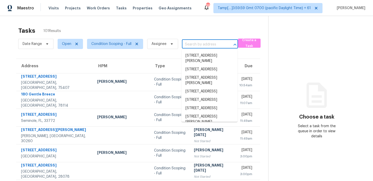
paste input "[STREET_ADDRESS][PERSON_NAME]"
type input "[STREET_ADDRESS][PERSON_NAME]"
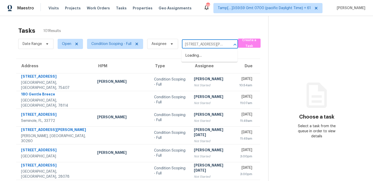
scroll to position [0, 45]
click at [210, 59] on li "[STREET_ADDRESS][PERSON_NAME]" at bounding box center [209, 59] width 56 height 14
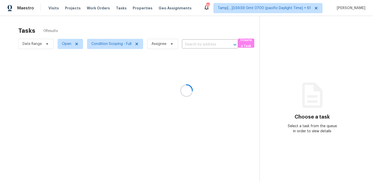
type input "[STREET_ADDRESS][PERSON_NAME]"
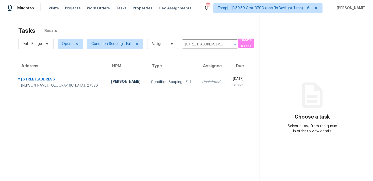
click at [230, 82] on div "[DATE]" at bounding box center [237, 79] width 14 height 6
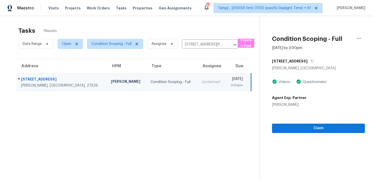
click at [295, 123] on div "Claim" at bounding box center [318, 120] width 93 height 26
click at [295, 133] on section "Condition Scoping - Full [DATE] by 3:00pm [STREET_ADDRESS][PERSON_NAME] Videos …" at bounding box center [312, 106] width 105 height 181
click at [299, 125] on button "Claim" at bounding box center [318, 128] width 93 height 9
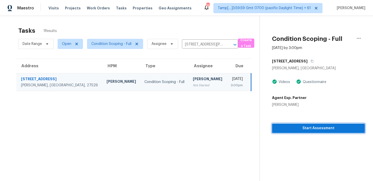
click at [299, 125] on button "Start Assessment" at bounding box center [318, 128] width 93 height 9
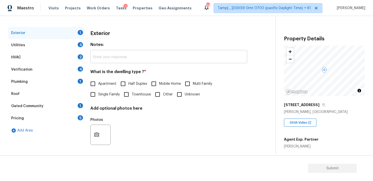
scroll to position [63, 0]
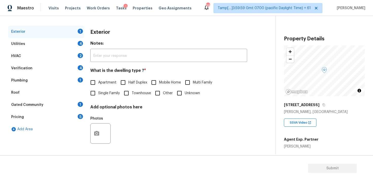
click at [102, 94] on span "Single Family" at bounding box center [109, 93] width 22 height 5
click at [98, 94] on input "Single Family" at bounding box center [93, 93] width 11 height 11
checkbox input "true"
click at [53, 76] on div "Plumbing 1" at bounding box center [46, 80] width 76 height 12
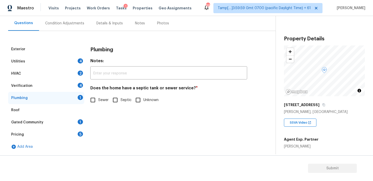
click at [63, 83] on div "Verification 4" at bounding box center [46, 86] width 76 height 12
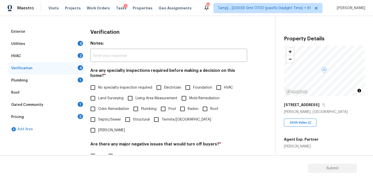
scroll to position [119, 0]
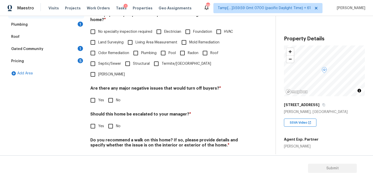
click at [89, 121] on input "Yes" at bounding box center [93, 126] width 11 height 11
checkbox input "true"
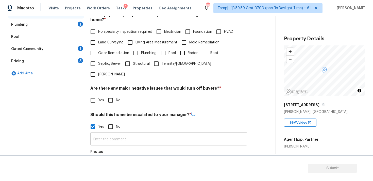
click at [119, 133] on input "text" at bounding box center [168, 139] width 157 height 12
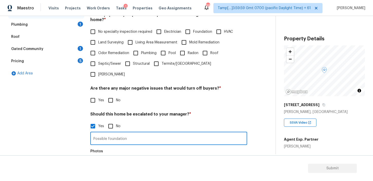
type input "Possible foundation"
click at [163, 133] on input "Crack on the back patio at" at bounding box center [168, 139] width 157 height 12
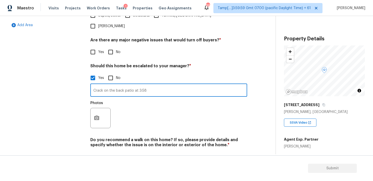
type input "Crack on the back patio at 3:58"
click at [97, 115] on icon "button" at bounding box center [97, 118] width 6 height 6
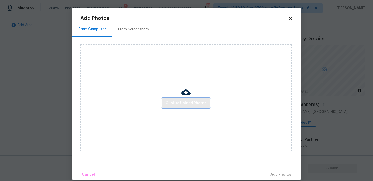
click at [174, 101] on span "Click to Upload Photos" at bounding box center [186, 103] width 41 height 6
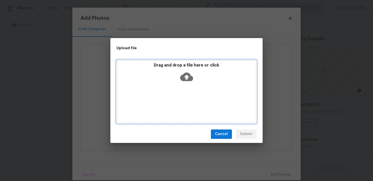
click at [180, 82] on icon at bounding box center [186, 76] width 13 height 13
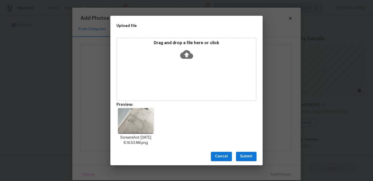
click at [249, 155] on span "Submit" at bounding box center [246, 156] width 12 height 6
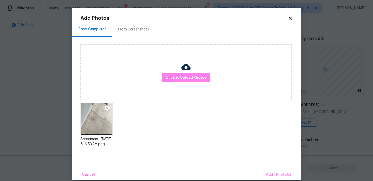
click at [269, 168] on div "Cancel Add 1 Photo(s)" at bounding box center [186, 172] width 228 height 15
click at [270, 171] on button "Add 1 Photo(s)" at bounding box center [278, 174] width 29 height 11
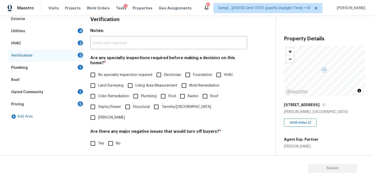
scroll to position [13, 0]
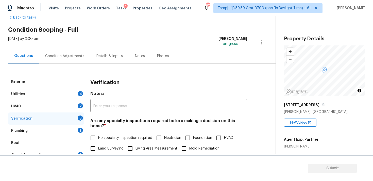
click at [73, 55] on div "Condition Adjustments" at bounding box center [64, 56] width 39 height 5
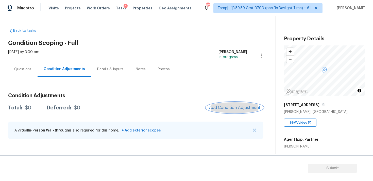
click at [208, 106] on button "Add Condition Adjustment" at bounding box center [234, 107] width 57 height 11
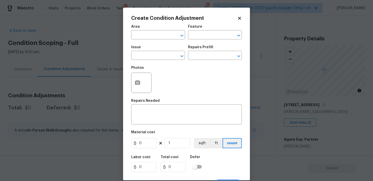
click at [163, 39] on span "Area ​" at bounding box center [158, 32] width 54 height 21
click at [163, 38] on input "text" at bounding box center [151, 35] width 40 height 8
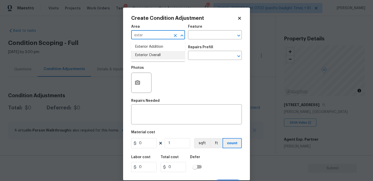
click at [166, 53] on li "Exterior Overall" at bounding box center [158, 55] width 54 height 8
type input "Exterior Overall"
click at [166, 53] on input "text" at bounding box center [151, 56] width 40 height 8
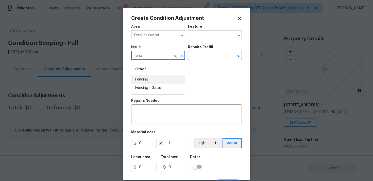
click at [167, 77] on li "Fencing" at bounding box center [158, 79] width 54 height 8
type input "Fencing"
click at [201, 58] on input "text" at bounding box center [208, 56] width 40 height 8
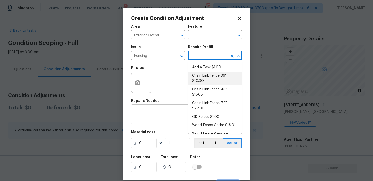
click at [165, 122] on div "x ​" at bounding box center [186, 115] width 111 height 19
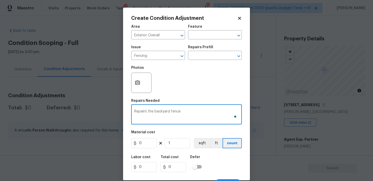
type textarea "Repaint the backyard fence"
click at [147, 147] on input "0" at bounding box center [143, 143] width 25 height 10
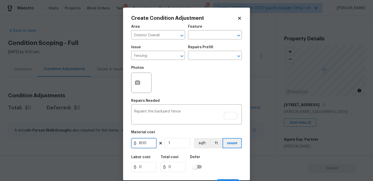
type input "800"
click at [132, 79] on button "button" at bounding box center [137, 83] width 12 height 20
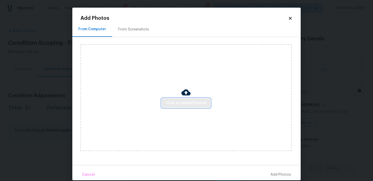
click at [175, 105] on span "Click to Upload Photos" at bounding box center [186, 103] width 41 height 6
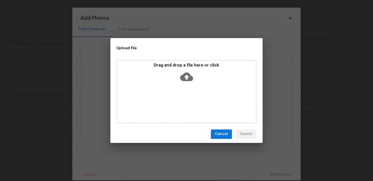
click at [184, 80] on icon at bounding box center [186, 76] width 13 height 9
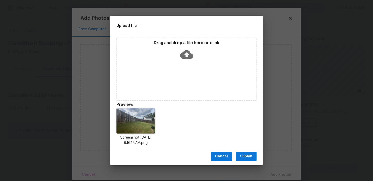
click at [250, 161] on div "Cancel Submit" at bounding box center [186, 157] width 152 height 18
click at [250, 157] on span "Submit" at bounding box center [246, 156] width 12 height 6
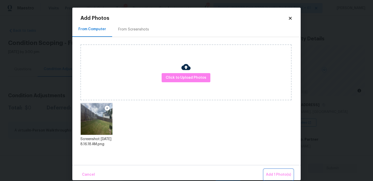
click at [271, 169] on button "Add 1 Photo(s)" at bounding box center [278, 174] width 29 height 11
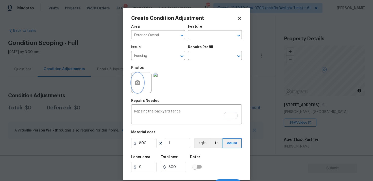
scroll to position [9, 0]
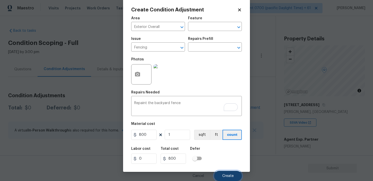
click at [228, 172] on button "Create" at bounding box center [228, 176] width 28 height 10
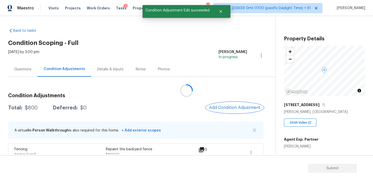
scroll to position [9, 0]
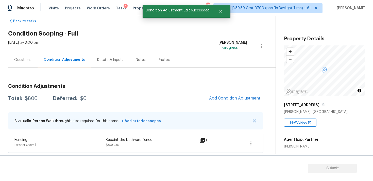
click at [231, 92] on div "Condition Adjustments Total: $800 Deferred: $0 Add Condition Adjustment A virtu…" at bounding box center [135, 116] width 255 height 73
click at [228, 98] on span "Add Condition Adjustment" at bounding box center [234, 98] width 51 height 5
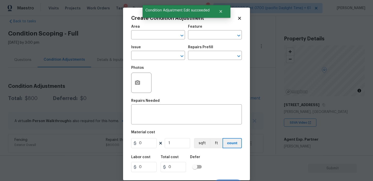
click at [156, 42] on span "Area ​" at bounding box center [158, 32] width 54 height 21
click at [157, 35] on input "text" at bounding box center [151, 35] width 40 height 8
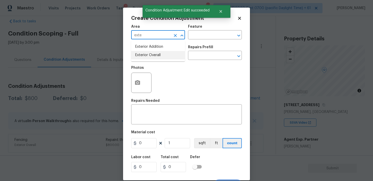
click at [157, 53] on li "Exterior Overall" at bounding box center [158, 55] width 54 height 8
type input "Exterior Overall"
click at [157, 53] on input "text" at bounding box center [151, 56] width 40 height 8
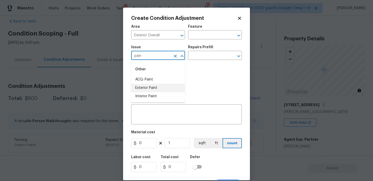
click at [157, 87] on li "Exterior Paint" at bounding box center [158, 88] width 54 height 8
type input "Exterior Paint"
click at [201, 55] on input "text" at bounding box center [208, 56] width 40 height 8
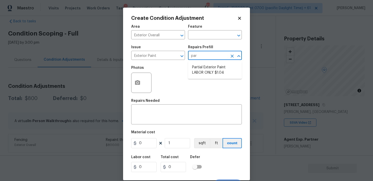
type input "part"
click at [201, 66] on li "Partial Exterior Paint LABOR ONLY $1.04" at bounding box center [215, 70] width 54 height 14
type input "Overall Paint"
type textarea "Partial Exterior Paint - Prep, mask and paint the exterior of the home in the a…"
type input "1.04"
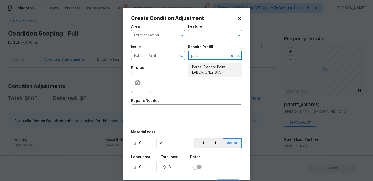
type input "1.04"
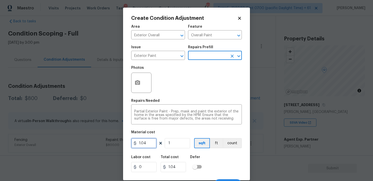
click at [152, 146] on input "1.04" at bounding box center [143, 143] width 25 height 10
type input "0.65"
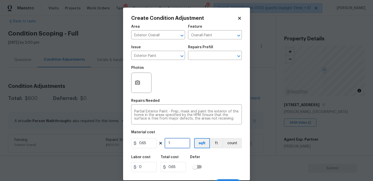
click at [180, 142] on input "1" at bounding box center [177, 143] width 25 height 10
type input "0"
paste input "2474"
type input "2474"
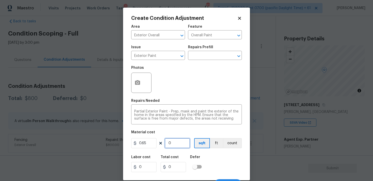
type input "1608.1"
type input "2474"
click at [135, 81] on icon "button" at bounding box center [137, 83] width 6 height 6
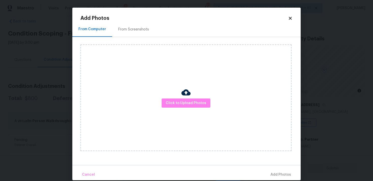
click at [202, 109] on div "Click to Upload Photos" at bounding box center [185, 97] width 211 height 107
click at [197, 101] on span "Click to Upload Photos" at bounding box center [186, 103] width 41 height 6
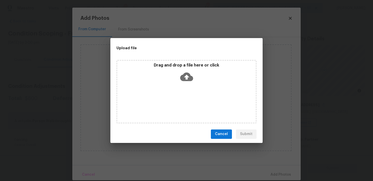
click at [187, 79] on icon at bounding box center [186, 76] width 13 height 13
